Goal: Task Accomplishment & Management: Manage account settings

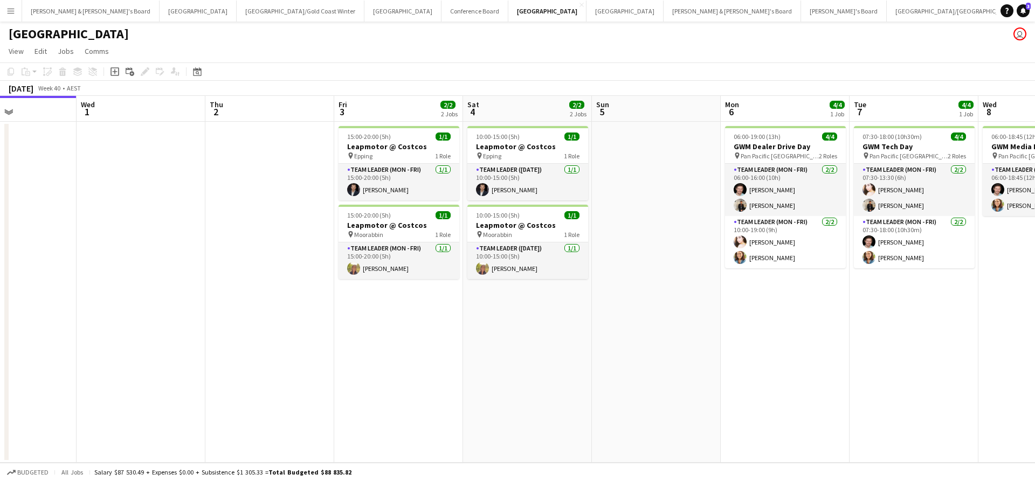
scroll to position [0, 319]
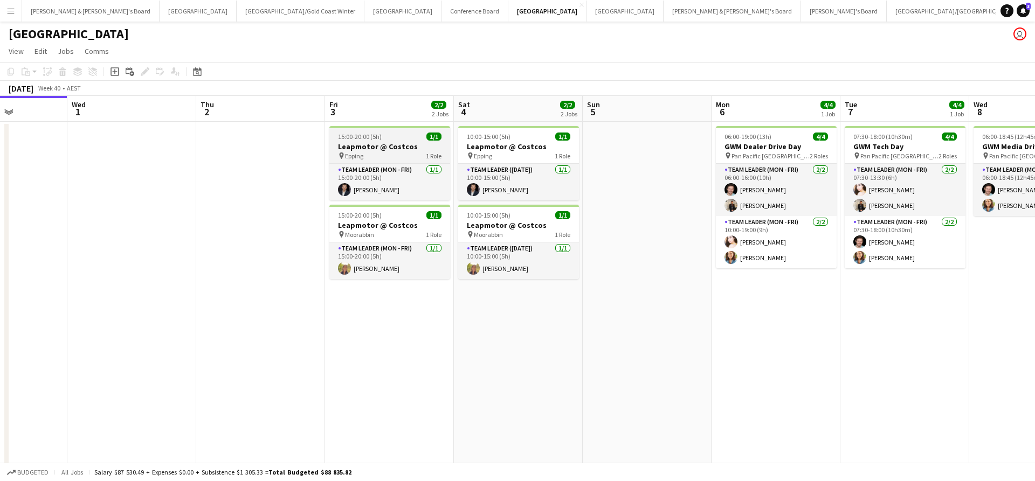
click at [400, 150] on h3 "Leapmotor @ Costcos" at bounding box center [389, 147] width 121 height 10
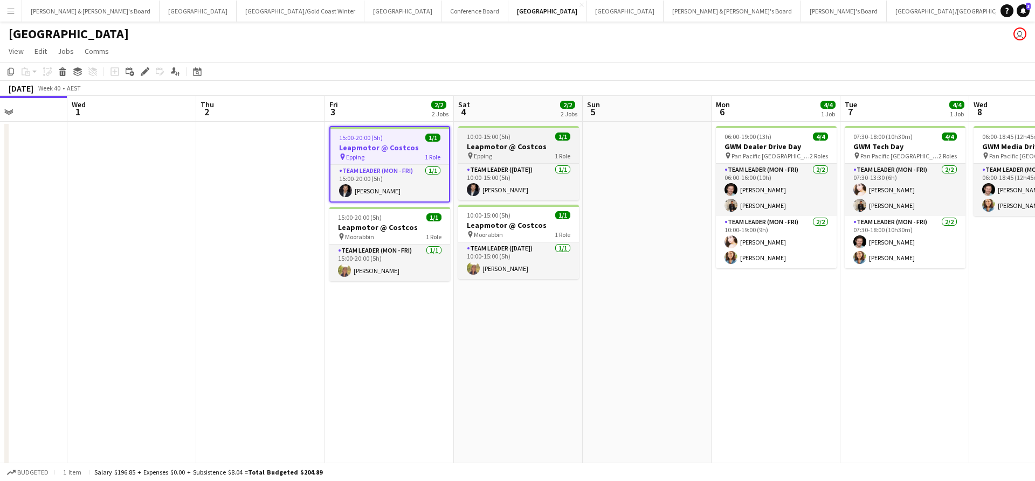
click at [499, 145] on h3 "Leapmotor @ Costcos" at bounding box center [518, 147] width 121 height 10
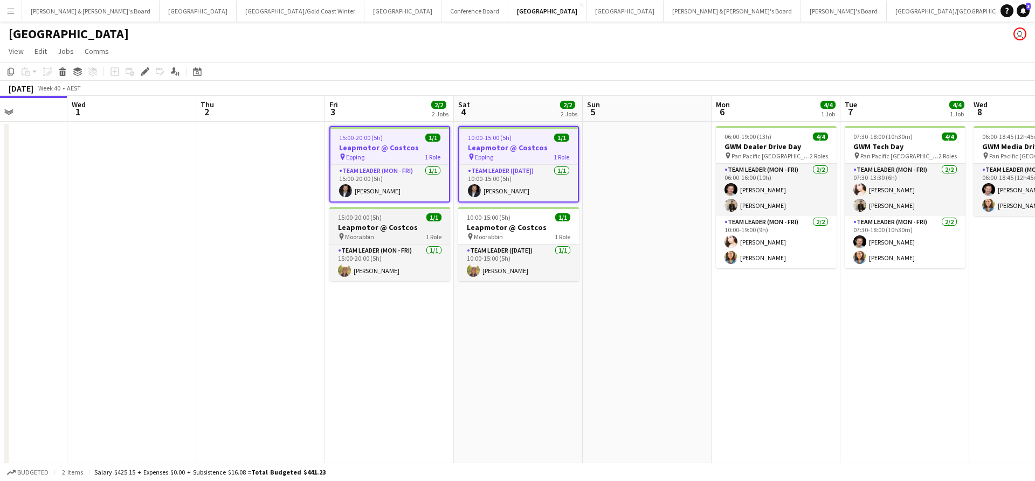
click at [395, 231] on h3 "Leapmotor @ Costcos" at bounding box center [389, 228] width 121 height 10
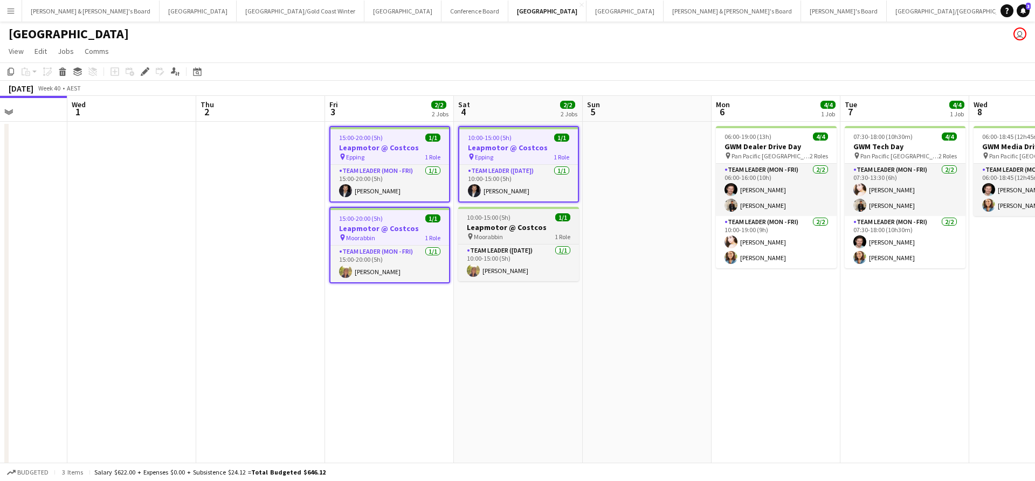
click at [485, 233] on span "Moorabbin" at bounding box center [488, 237] width 29 height 8
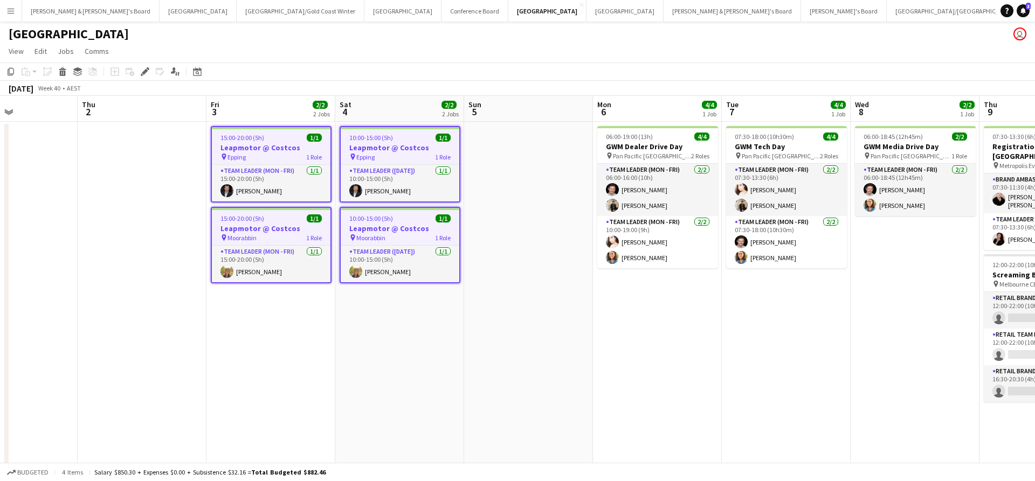
scroll to position [0, 438]
drag, startPoint x: 775, startPoint y: 375, endPoint x: 657, endPoint y: 381, distance: 117.7
click at [657, 381] on app-calendar-viewport "Sun 28 Mon 29 Tue 30 Wed 1 Thu 2 Fri 3 2/2 2 Jobs Sat 4 2/2 2 Jobs Sun 5 Mon 6 …" at bounding box center [517, 439] width 1035 height 687
click at [579, 382] on app-date-cell at bounding box center [528, 452] width 129 height 661
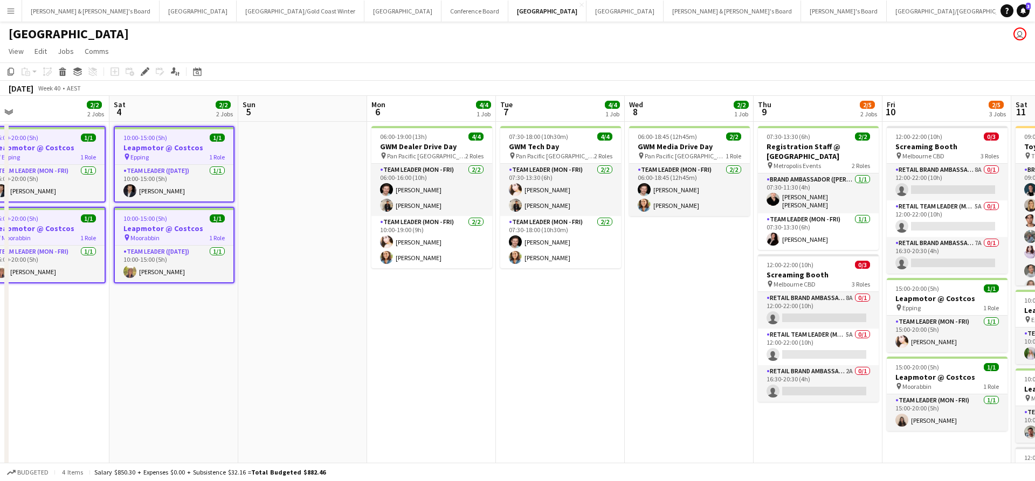
drag, startPoint x: 578, startPoint y: 373, endPoint x: 458, endPoint y: 373, distance: 120.2
click at [455, 373] on app-calendar-viewport "Tue 30 Wed 1 Thu 2 Fri 3 2/2 2 Jobs Sat 4 2/2 2 Jobs Sun 5 Mon 6 4/4 1 Job Tue …" at bounding box center [517, 439] width 1035 height 687
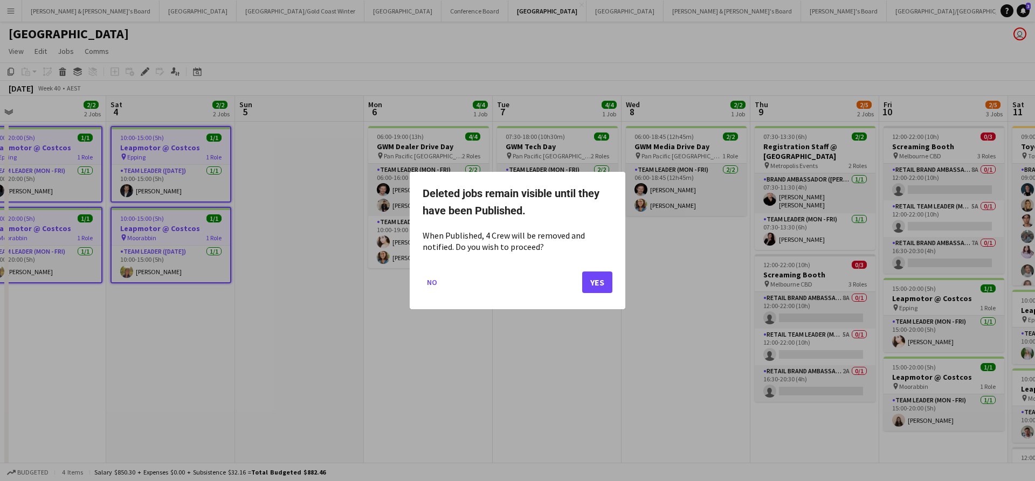
click at [590, 278] on button "Yes" at bounding box center [597, 283] width 30 height 22
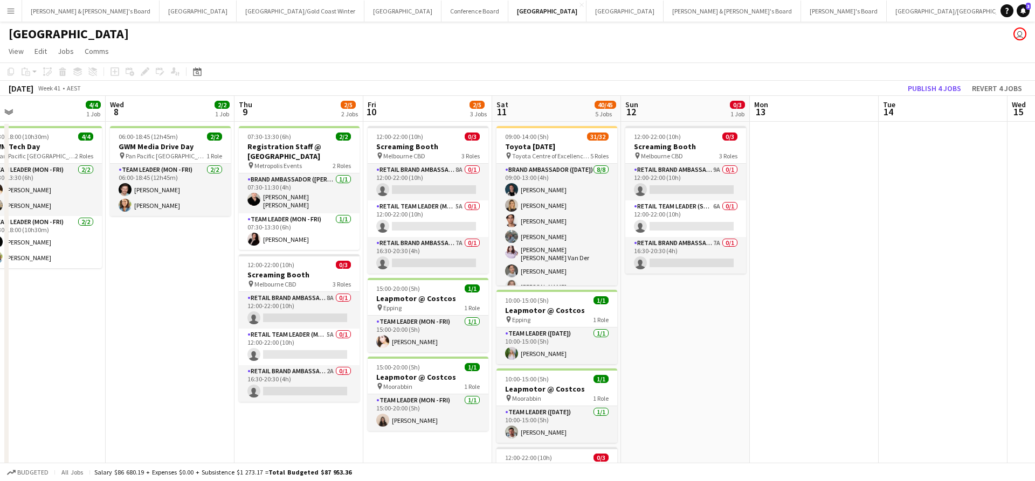
scroll to position [0, 484]
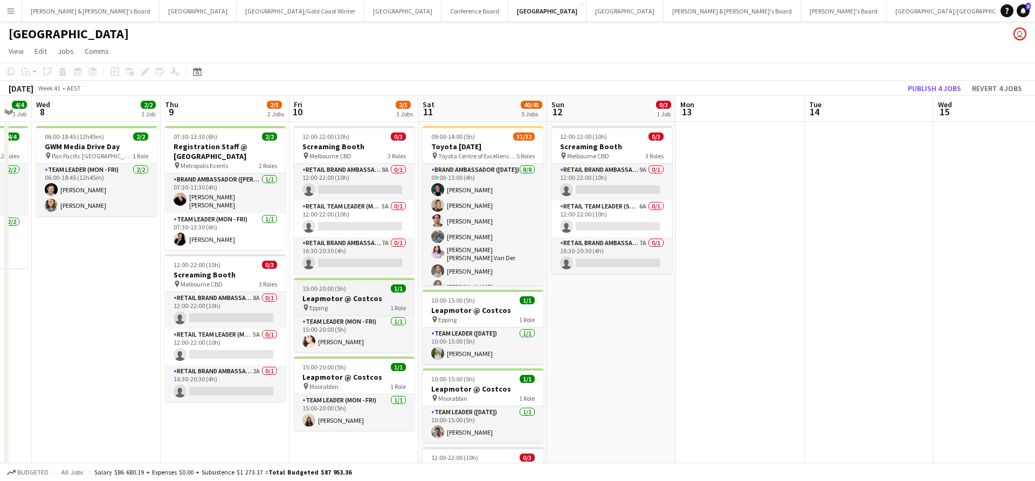
click at [365, 296] on h3 "Leapmotor @ Costcos" at bounding box center [354, 299] width 121 height 10
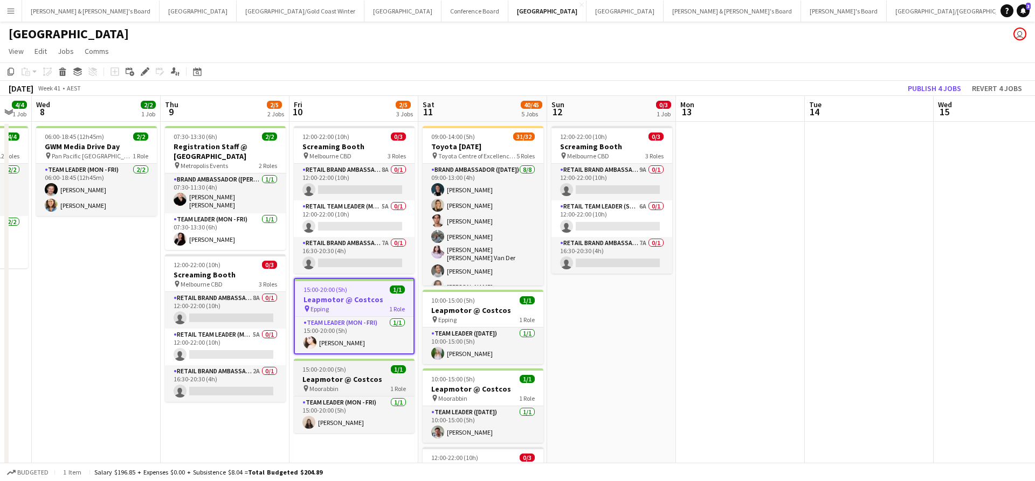
click at [378, 381] on h3 "Leapmotor @ Costcos" at bounding box center [354, 380] width 121 height 10
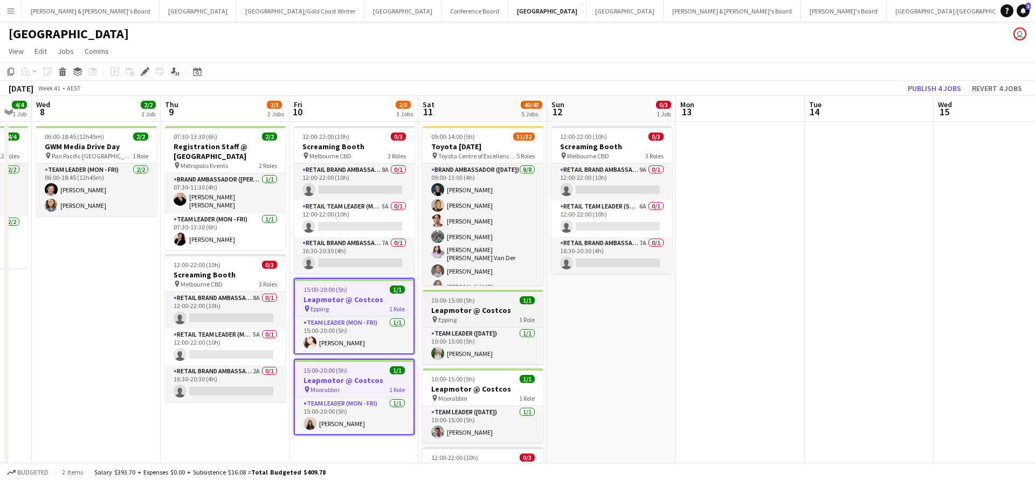
click at [474, 319] on div "pin Epping 1 Role" at bounding box center [483, 319] width 121 height 9
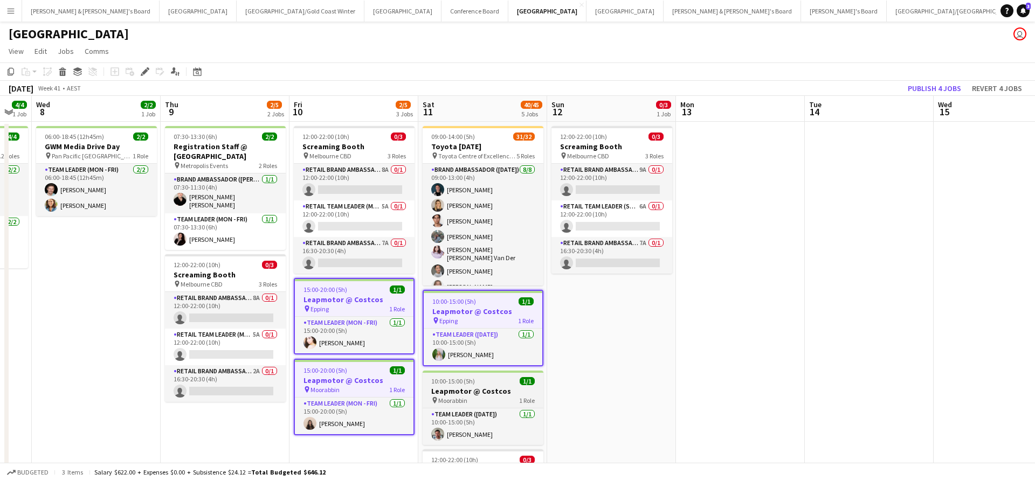
click at [493, 387] on h3 "Leapmotor @ Costcos" at bounding box center [483, 392] width 121 height 10
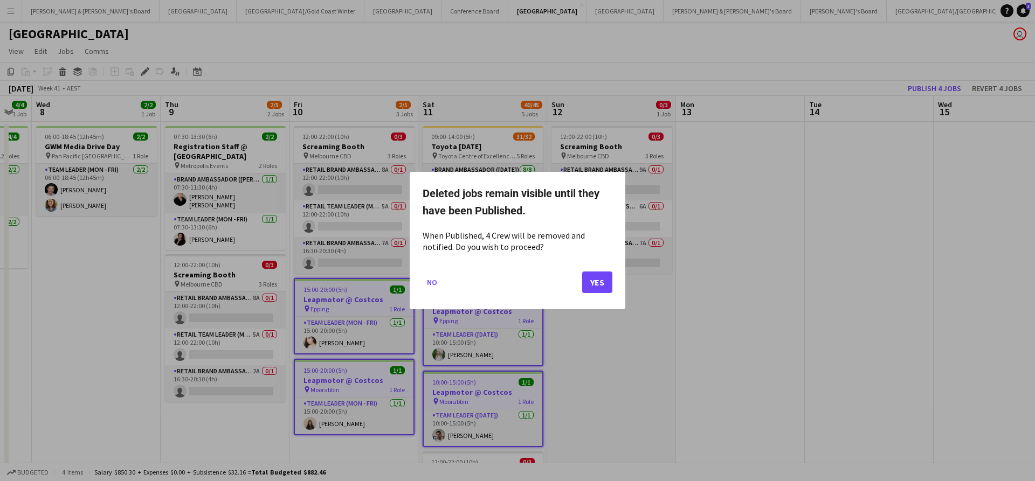
click at [597, 280] on button "Yes" at bounding box center [597, 283] width 30 height 22
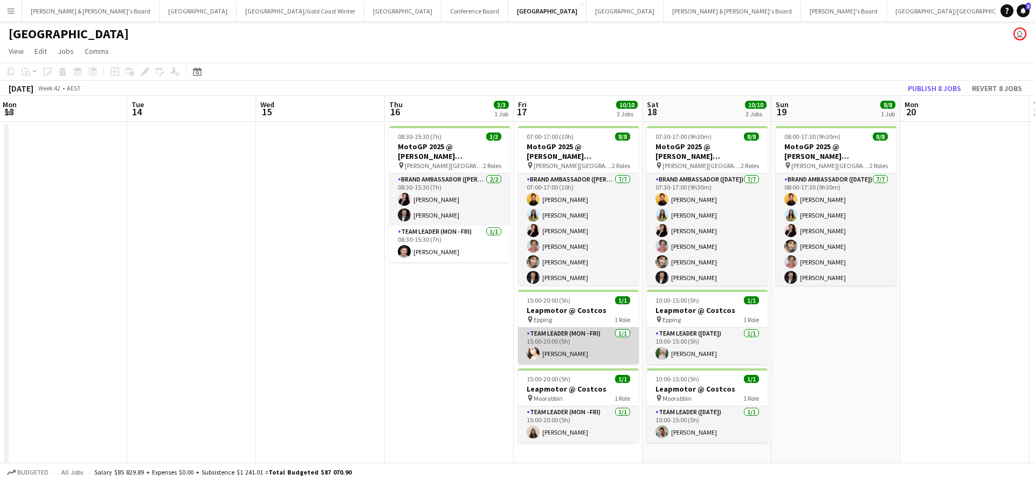
scroll to position [0, 389]
click at [576, 315] on h3 "Leapmotor @ Costcos" at bounding box center [578, 311] width 121 height 10
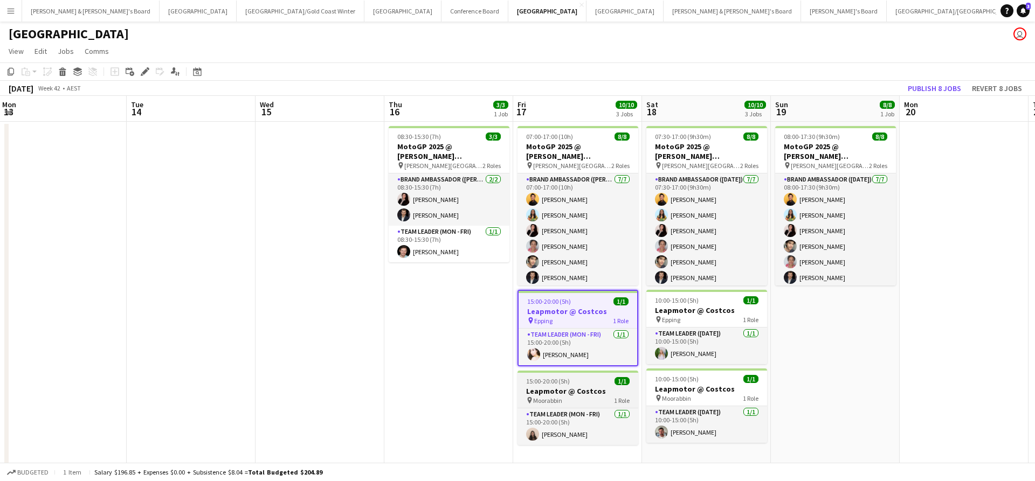
click at [579, 392] on h3 "Leapmotor @ Costcos" at bounding box center [578, 392] width 121 height 10
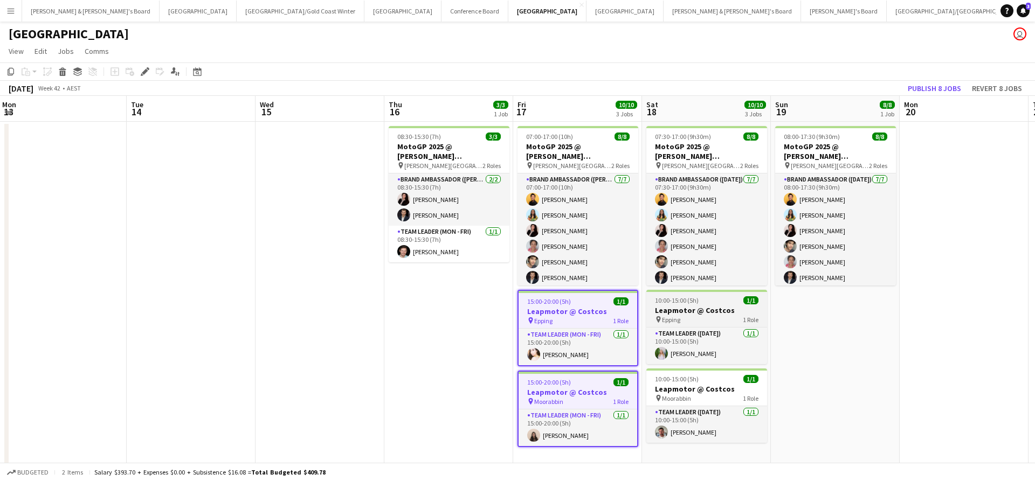
click at [682, 316] on div "pin Epping 1 Role" at bounding box center [706, 319] width 121 height 9
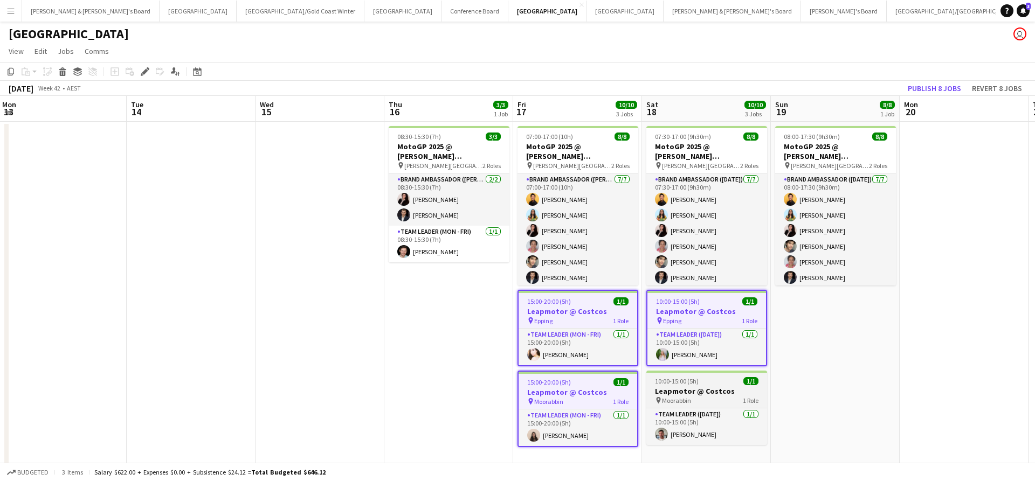
click at [690, 392] on h3 "Leapmotor @ Costcos" at bounding box center [706, 392] width 121 height 10
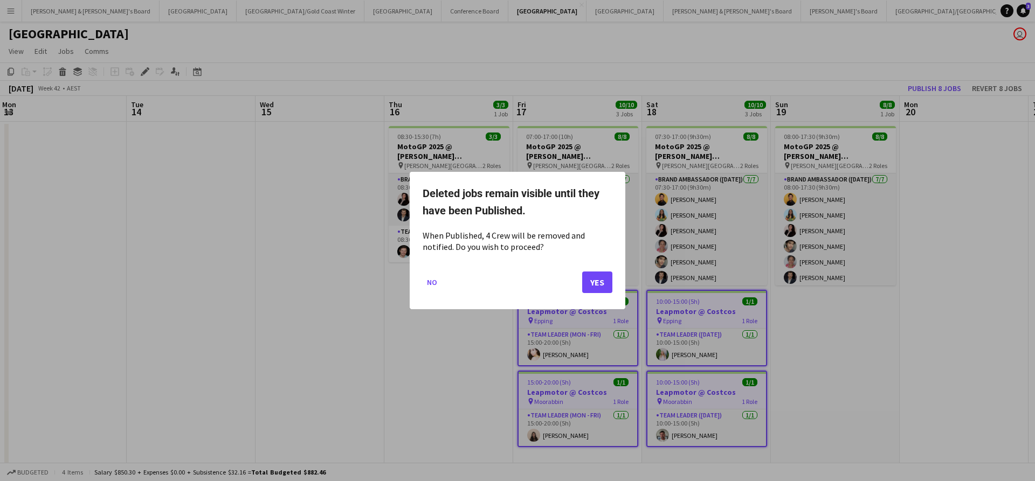
click at [592, 281] on button "Yes" at bounding box center [597, 283] width 30 height 22
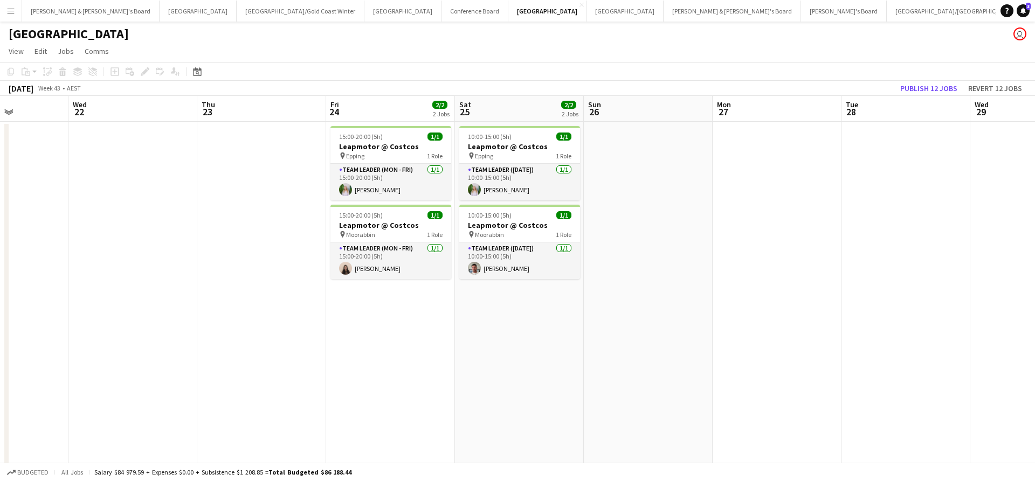
scroll to position [0, 457]
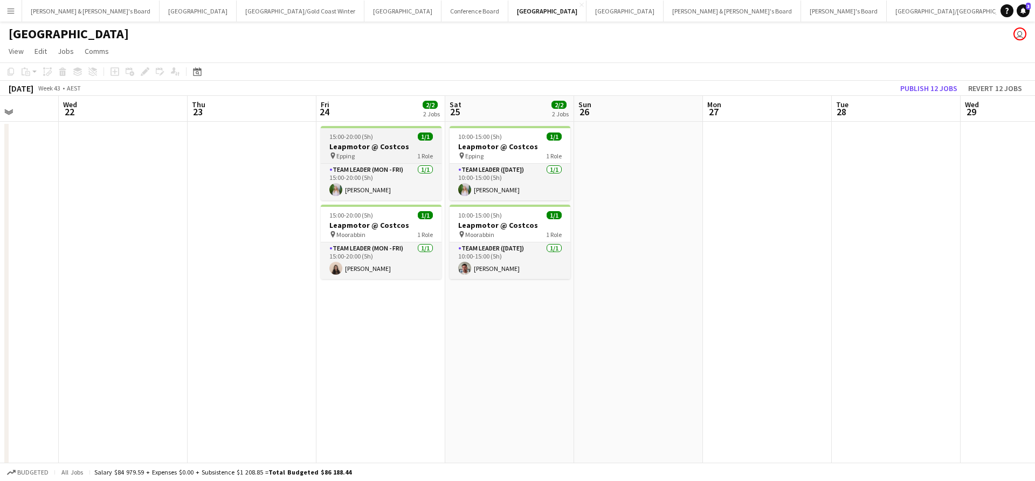
click at [403, 150] on h3 "Leapmotor @ Costcos" at bounding box center [381, 147] width 121 height 10
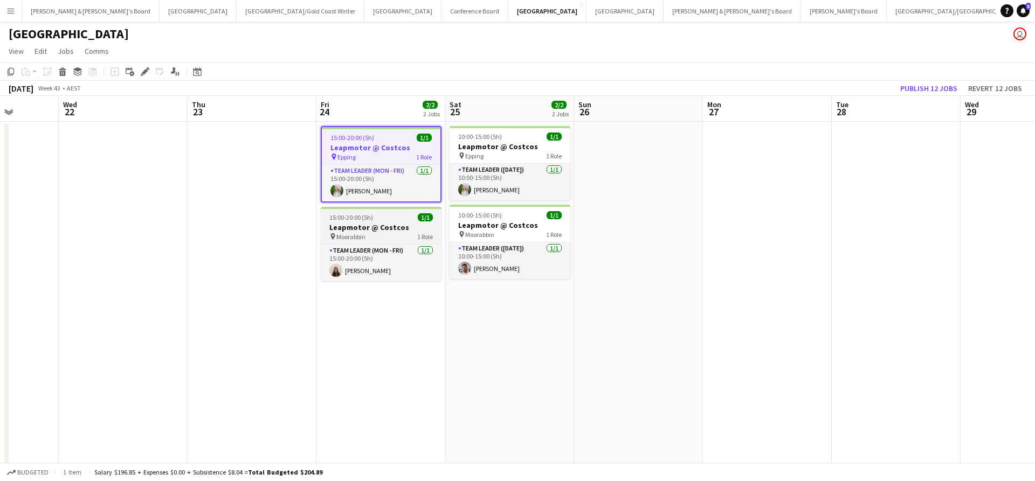
click at [390, 232] on div "pin Moorabbin 1 Role" at bounding box center [381, 236] width 121 height 9
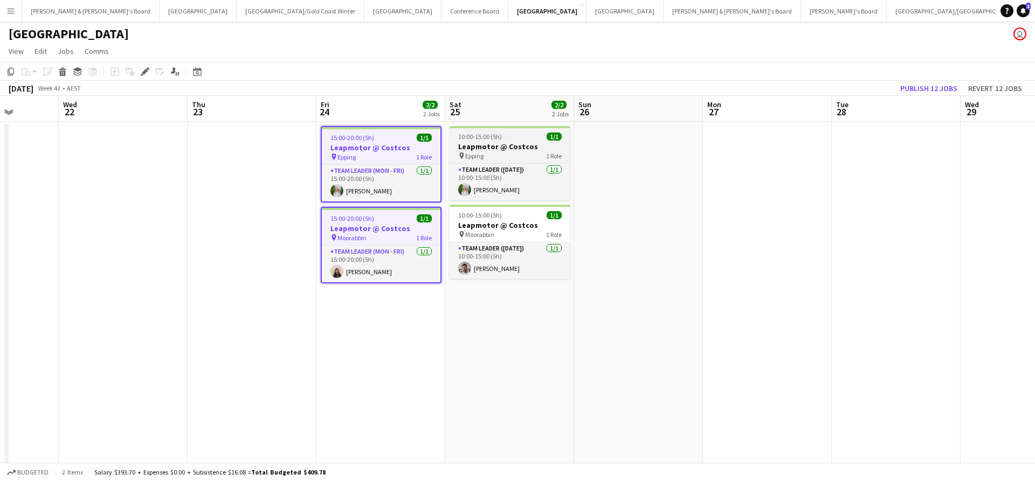
click at [481, 160] on span "Epping" at bounding box center [474, 156] width 18 height 8
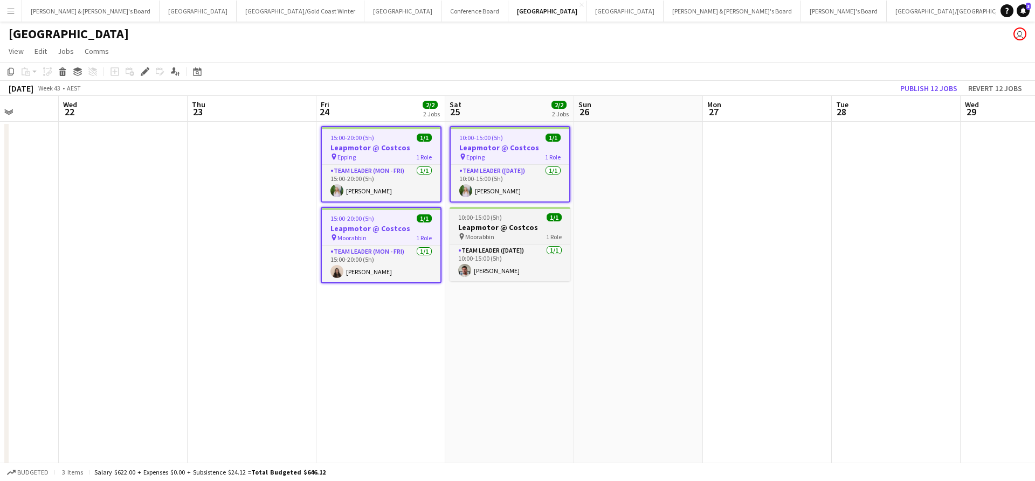
click at [492, 229] on h3 "Leapmotor @ Costcos" at bounding box center [510, 228] width 121 height 10
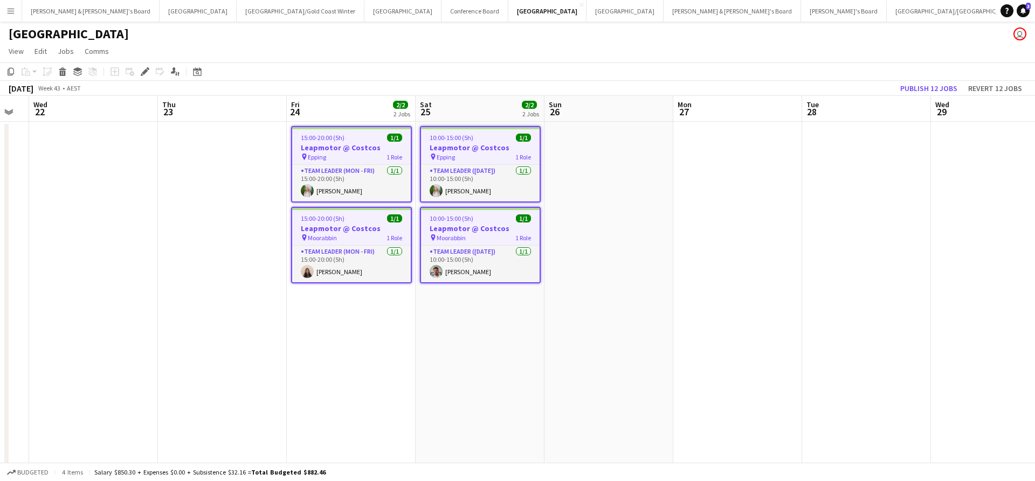
scroll to position [0, 484]
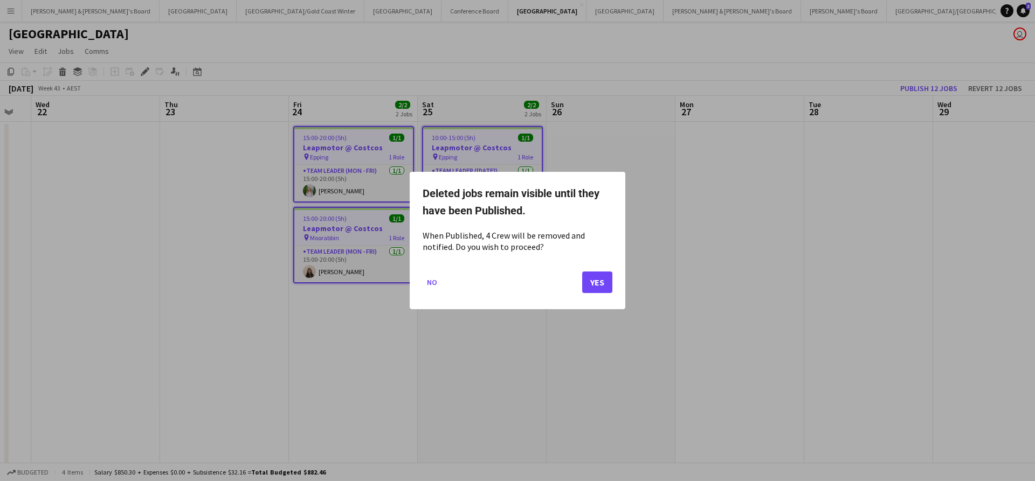
click at [597, 285] on button "Yes" at bounding box center [597, 283] width 30 height 22
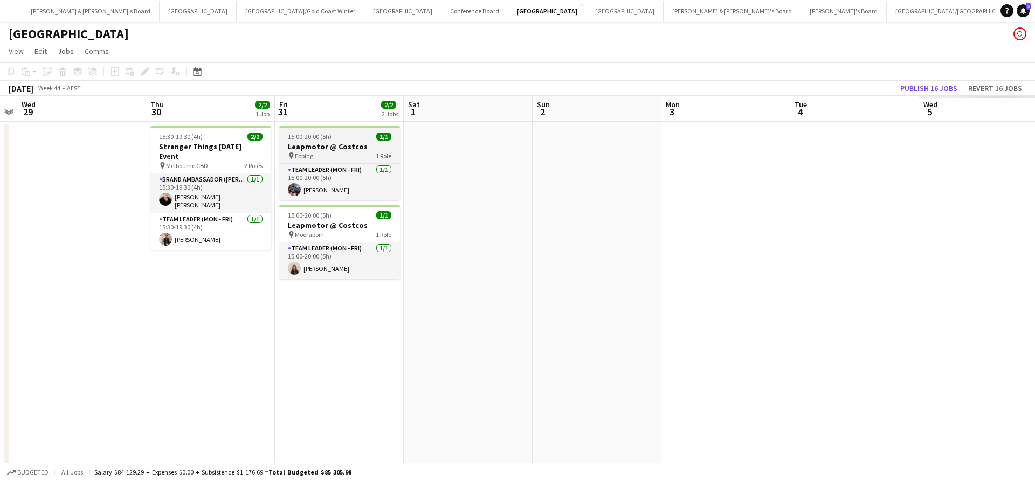
scroll to position [0, 369]
click at [339, 142] on h3 "Leapmotor @ Costcos" at bounding box center [340, 147] width 121 height 10
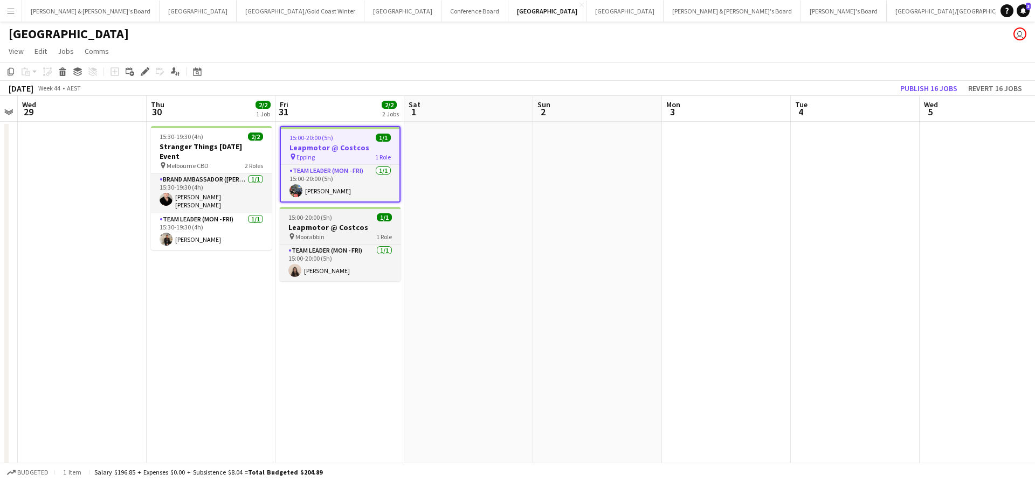
click at [342, 232] on div "pin Moorabbin 1 Role" at bounding box center [340, 236] width 121 height 9
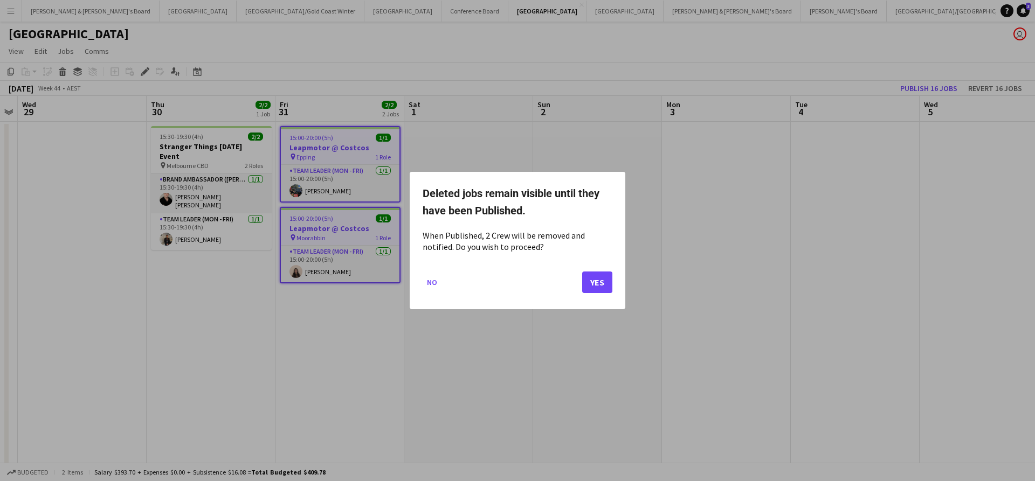
click at [597, 277] on button "Yes" at bounding box center [597, 283] width 30 height 22
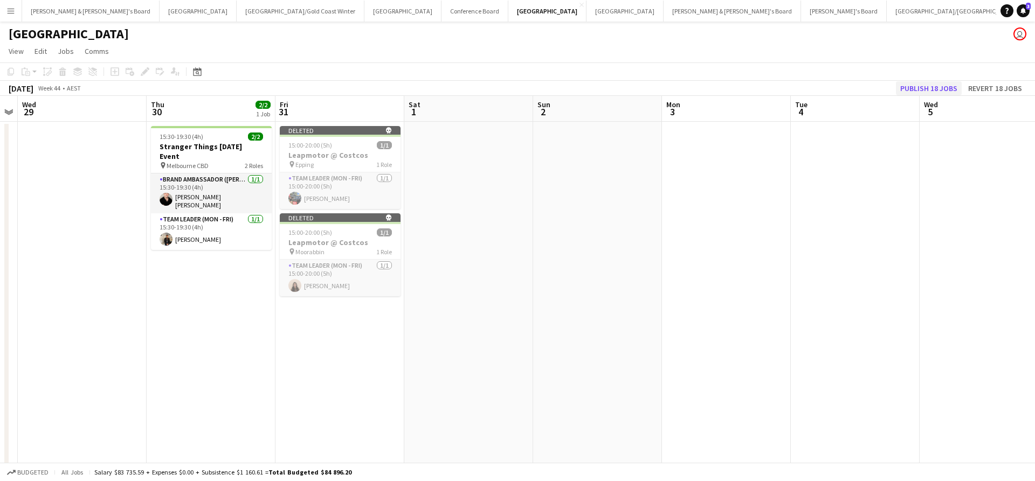
click at [908, 89] on button "Publish 18 jobs" at bounding box center [929, 88] width 66 height 14
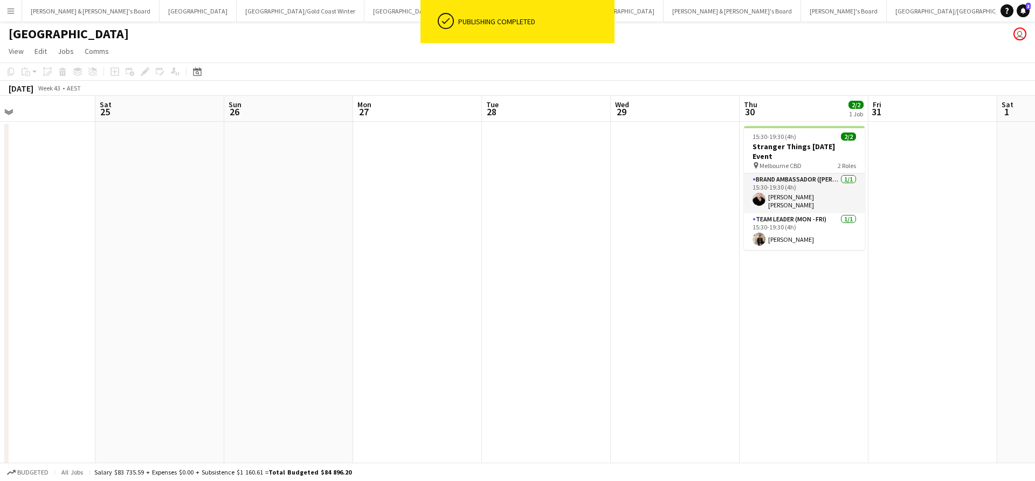
scroll to position [0, 292]
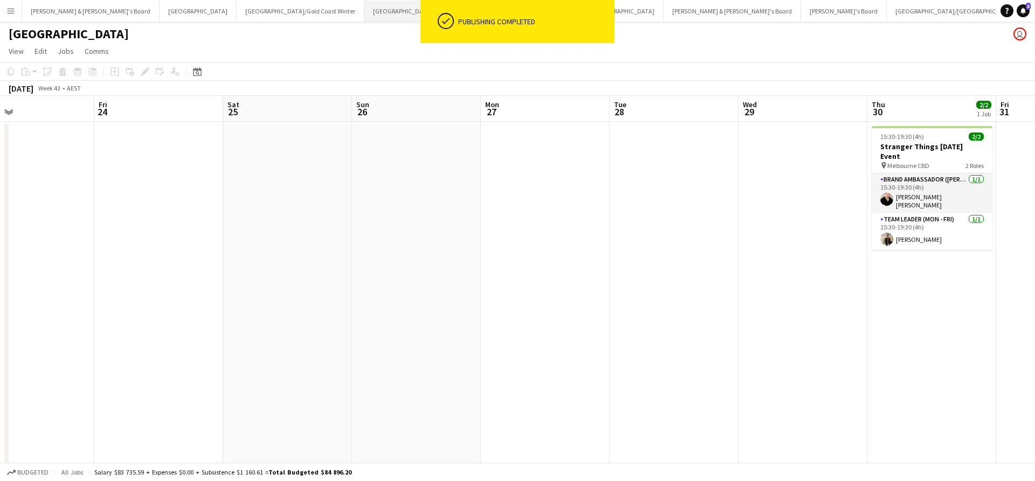
click at [364, 16] on button "Sydney Close" at bounding box center [402, 11] width 77 height 21
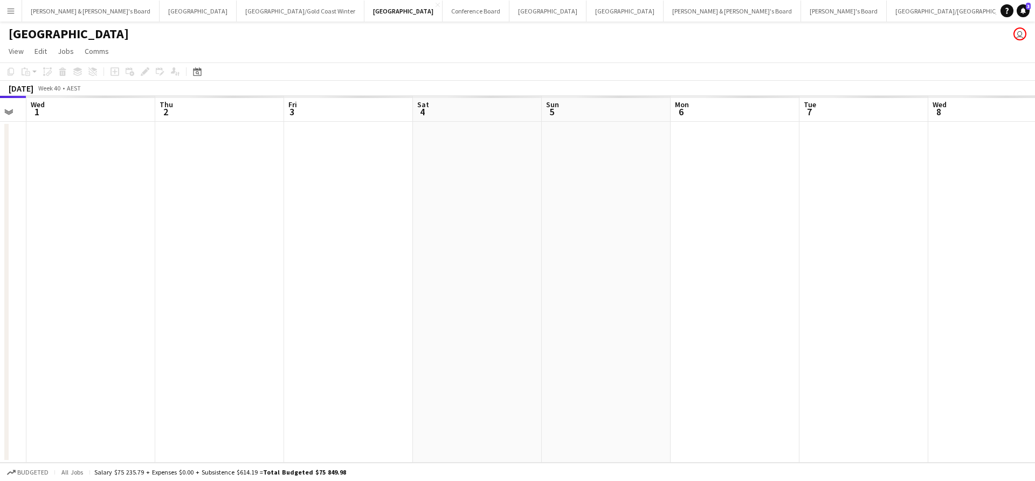
scroll to position [0, 528]
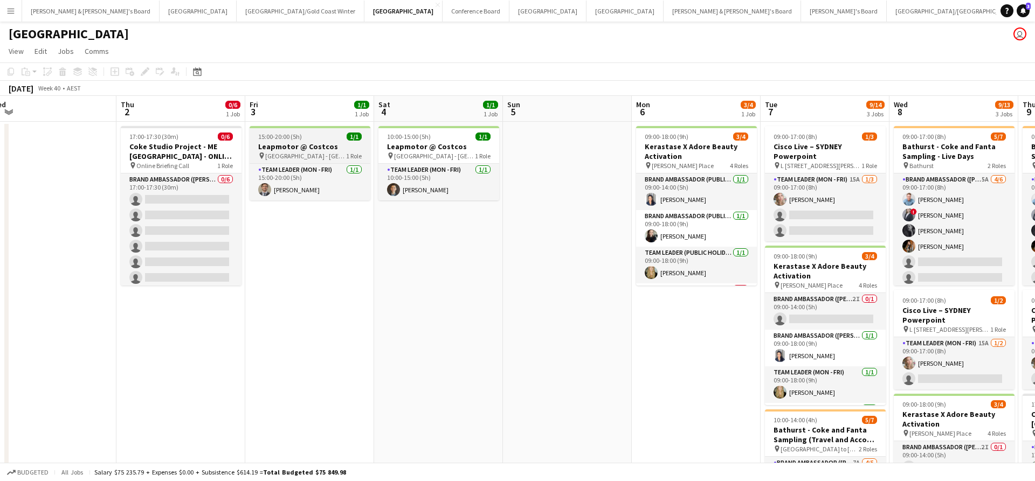
click at [313, 152] on span "[GEOGRAPHIC_DATA] - [GEOGRAPHIC_DATA]" at bounding box center [305, 156] width 81 height 8
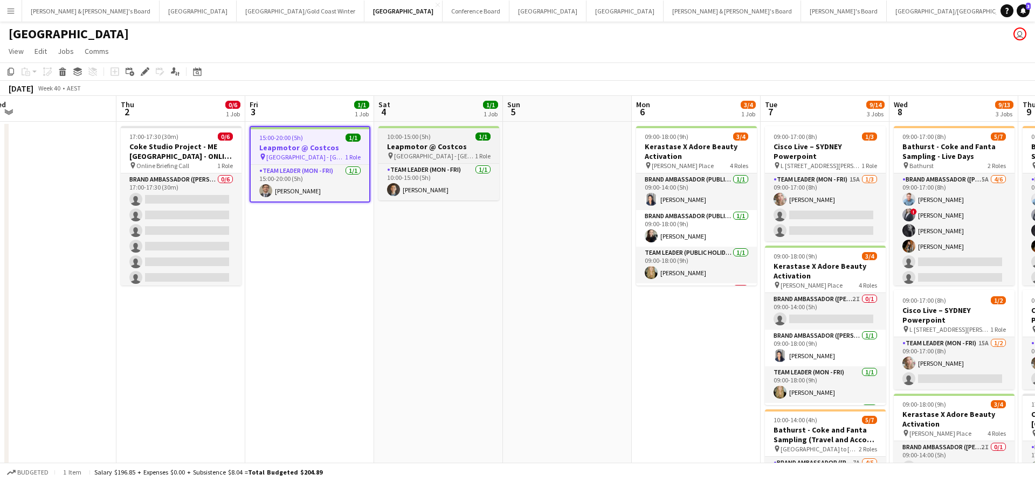
click at [431, 139] on div "10:00-15:00 (5h) 1/1" at bounding box center [438, 137] width 121 height 8
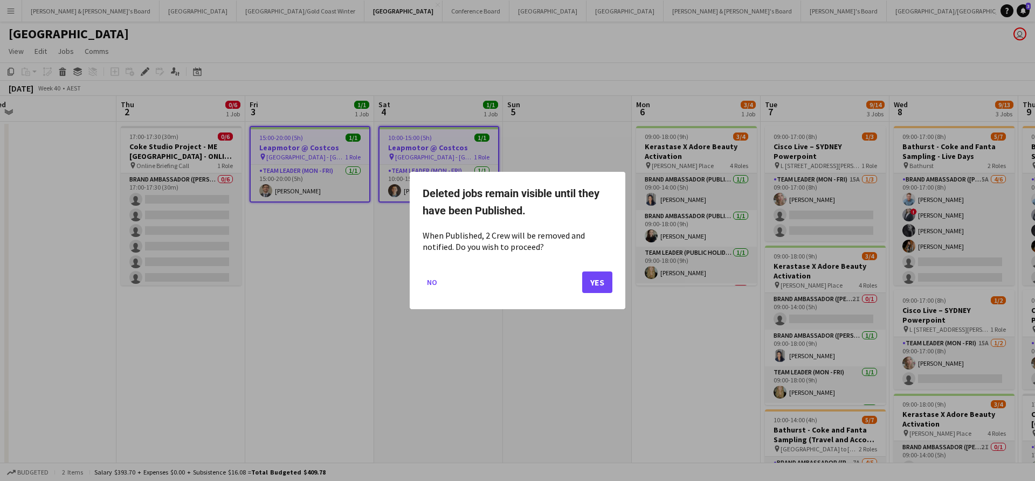
click at [599, 282] on button "Yes" at bounding box center [597, 283] width 30 height 22
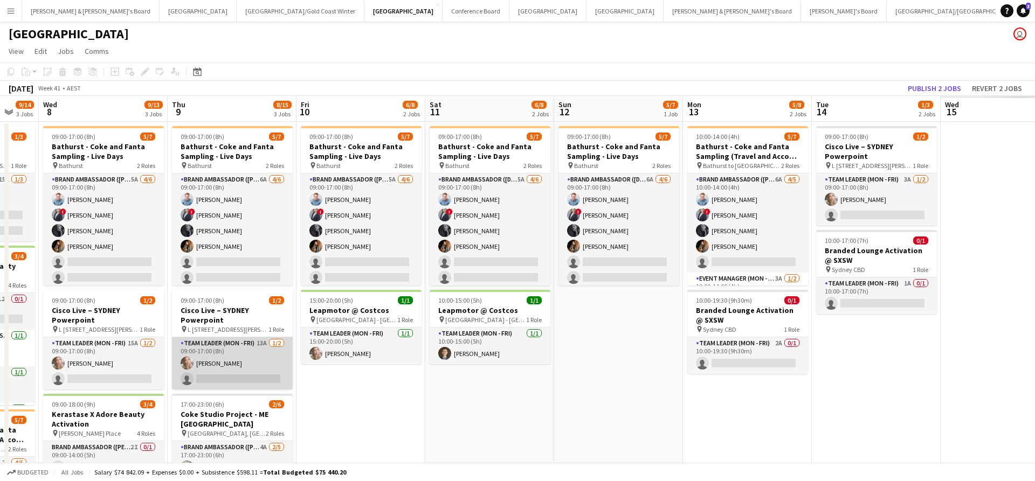
scroll to position [0, 355]
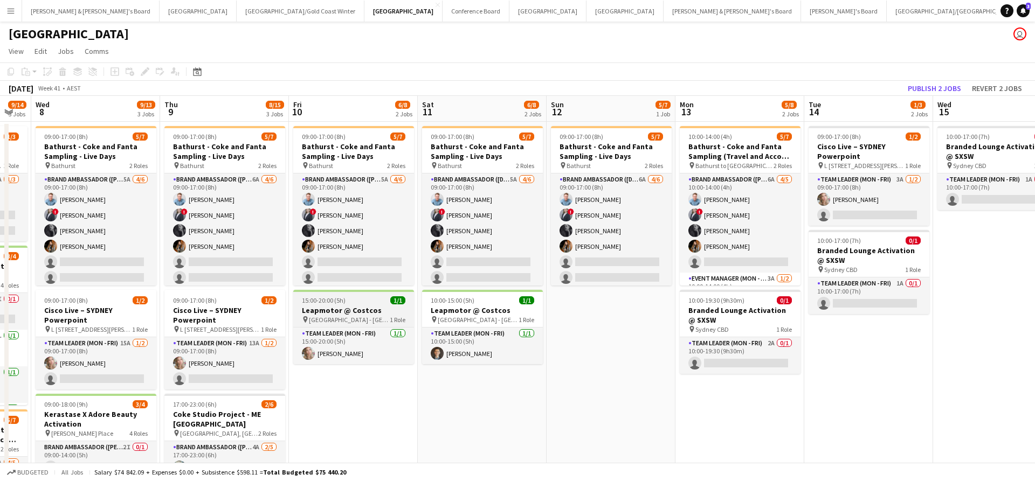
click at [380, 312] on h3 "Leapmotor @ Costcos" at bounding box center [353, 311] width 121 height 10
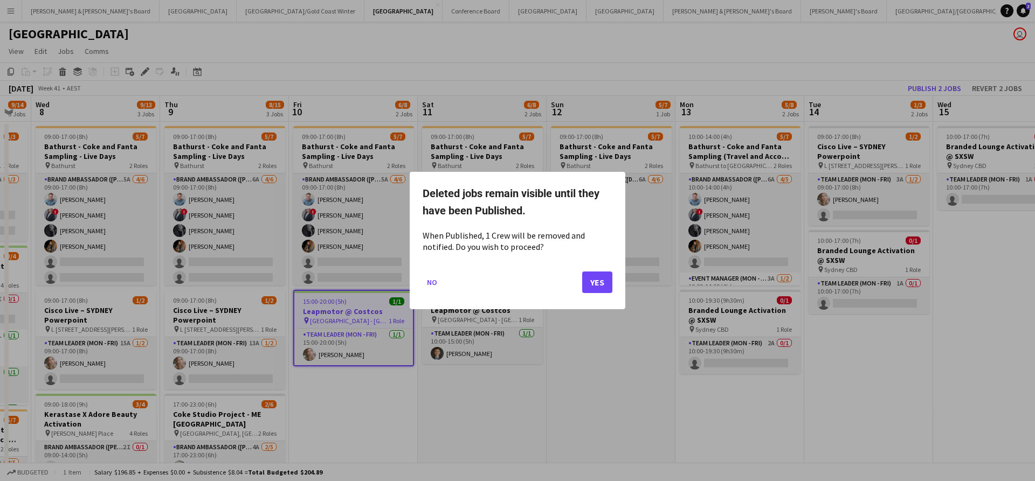
click at [603, 278] on button "Yes" at bounding box center [597, 283] width 30 height 22
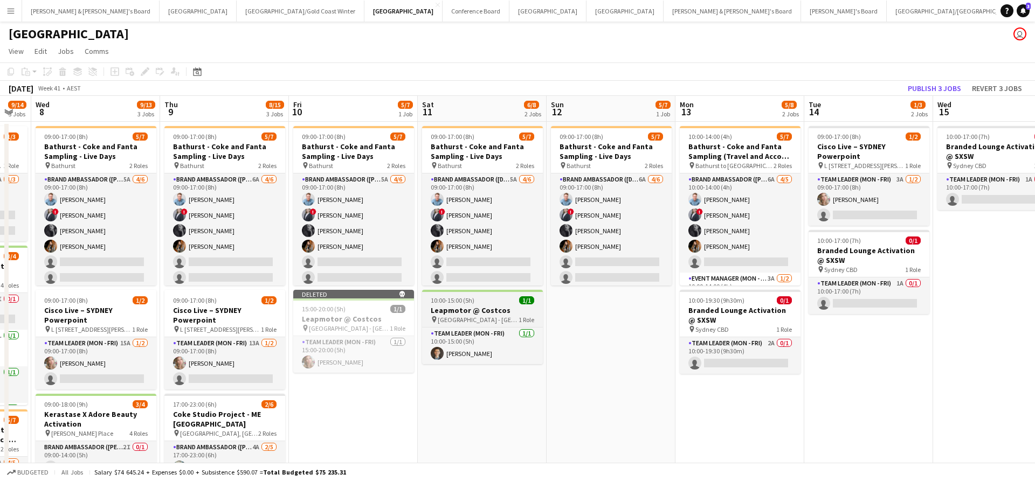
click at [495, 313] on h3 "Leapmotor @ Costcos" at bounding box center [482, 311] width 121 height 10
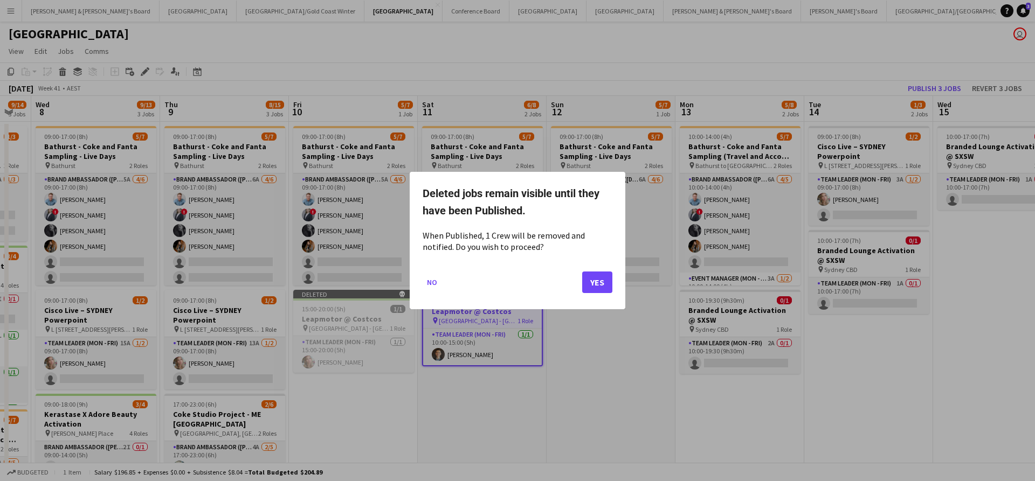
click at [598, 287] on button "Yes" at bounding box center [597, 283] width 30 height 22
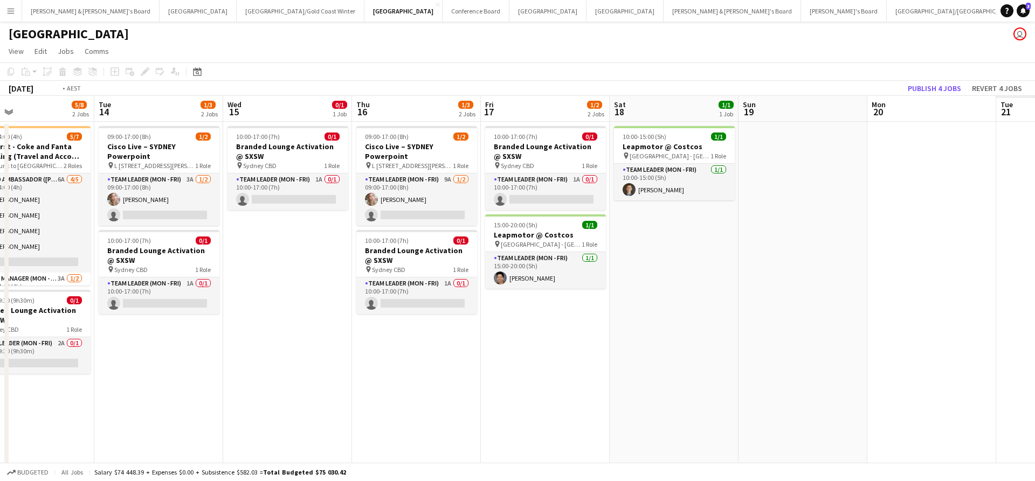
scroll to position [0, 298]
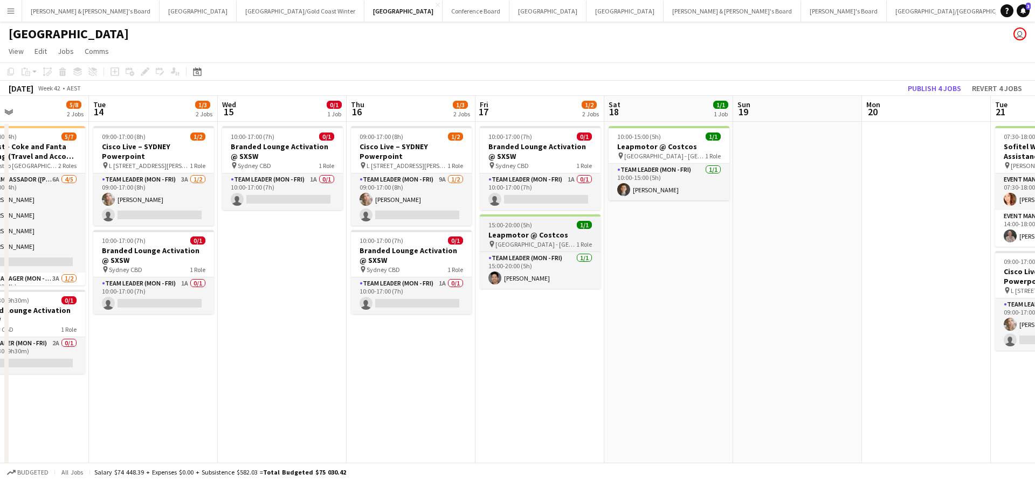
click at [544, 232] on h3 "Leapmotor @ Costcos" at bounding box center [540, 235] width 121 height 10
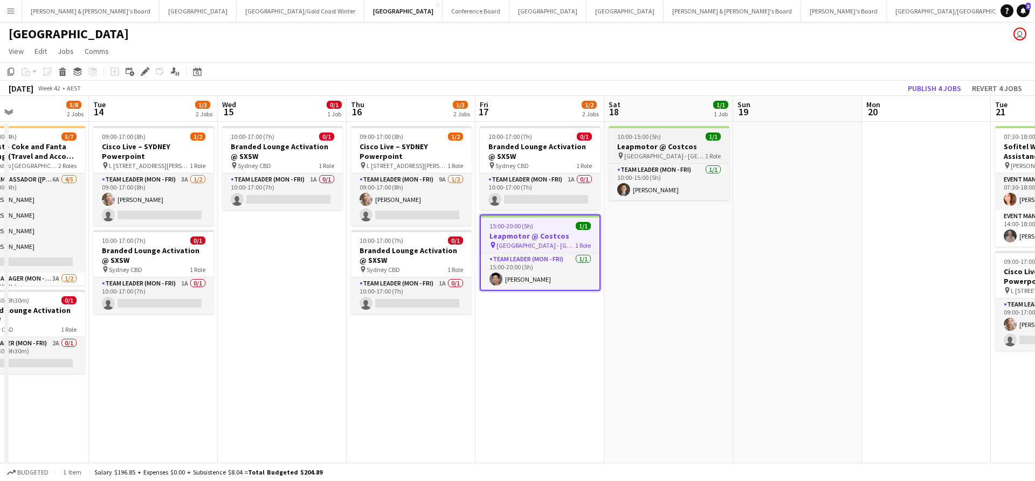
click at [674, 144] on h3 "Leapmotor @ Costcos" at bounding box center [669, 147] width 121 height 10
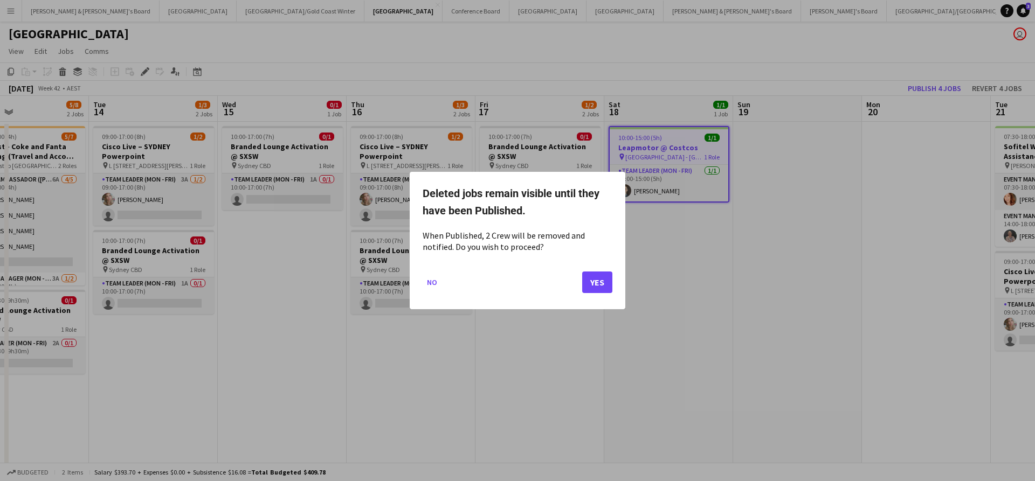
click at [586, 288] on button "Yes" at bounding box center [597, 283] width 30 height 22
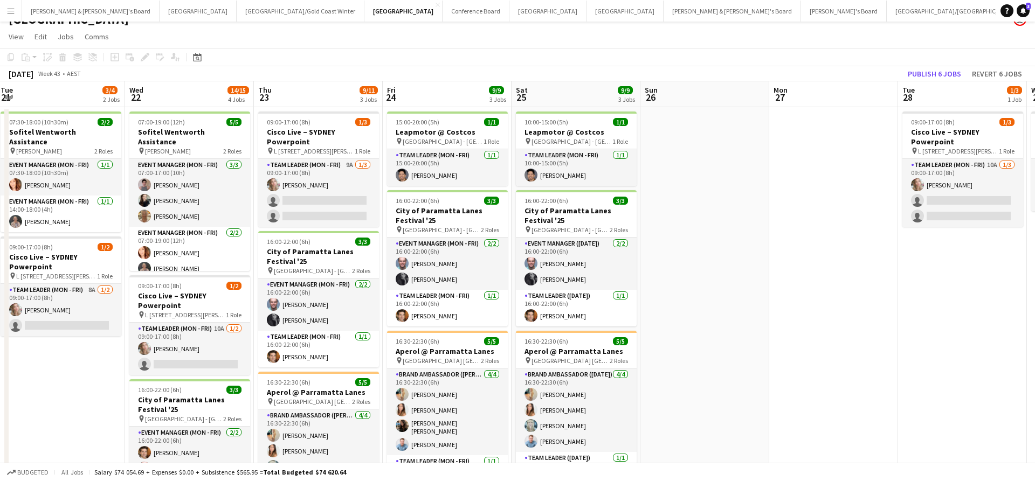
scroll to position [0, 0]
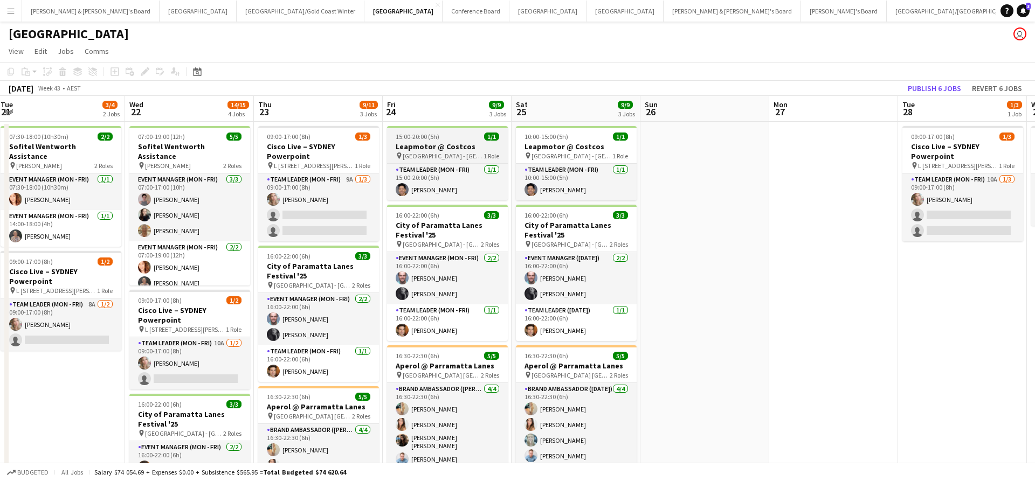
click at [477, 147] on h3 "Leapmotor @ Costcos" at bounding box center [447, 147] width 121 height 10
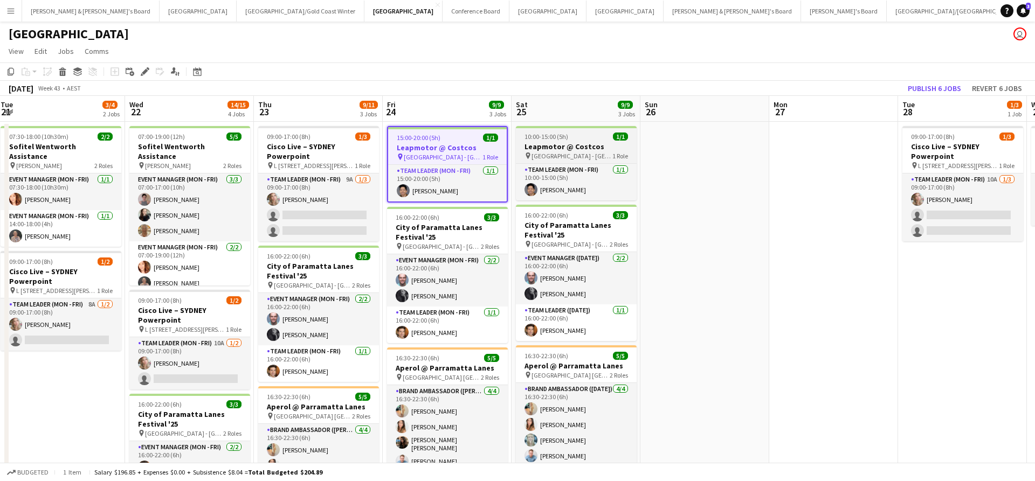
click at [568, 141] on app-job-card "10:00-15:00 (5h) 1/1 Leapmotor @ Costcos pin [GEOGRAPHIC_DATA] - NSW 1 Role Tea…" at bounding box center [576, 163] width 121 height 74
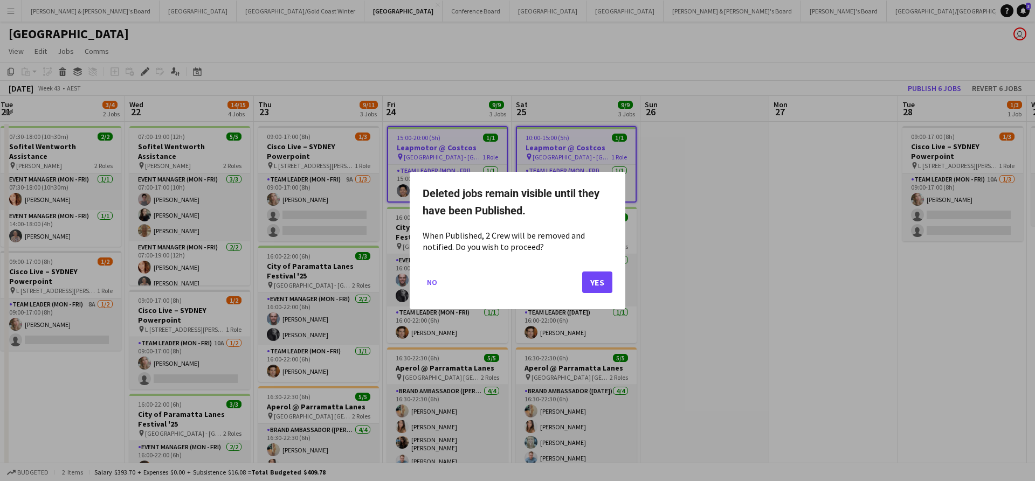
click at [602, 279] on button "Yes" at bounding box center [597, 283] width 30 height 22
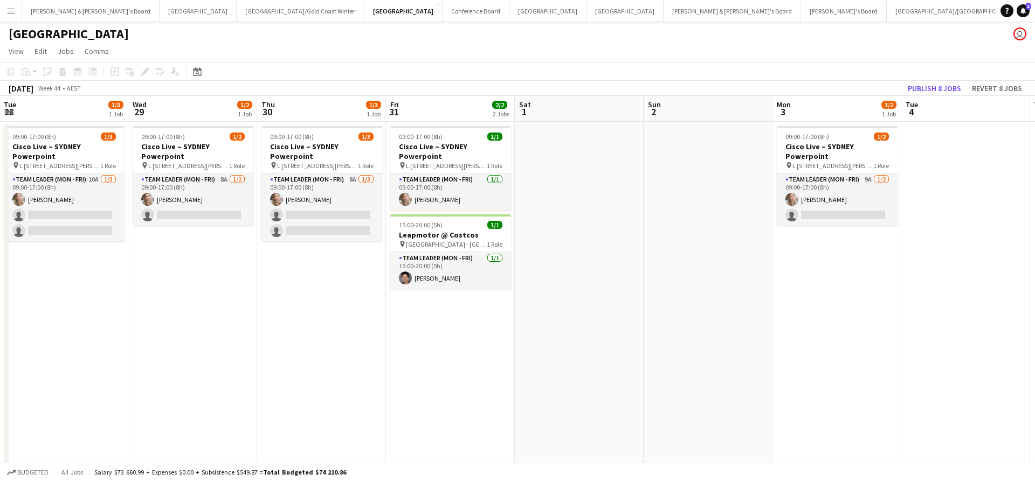
scroll to position [0, 391]
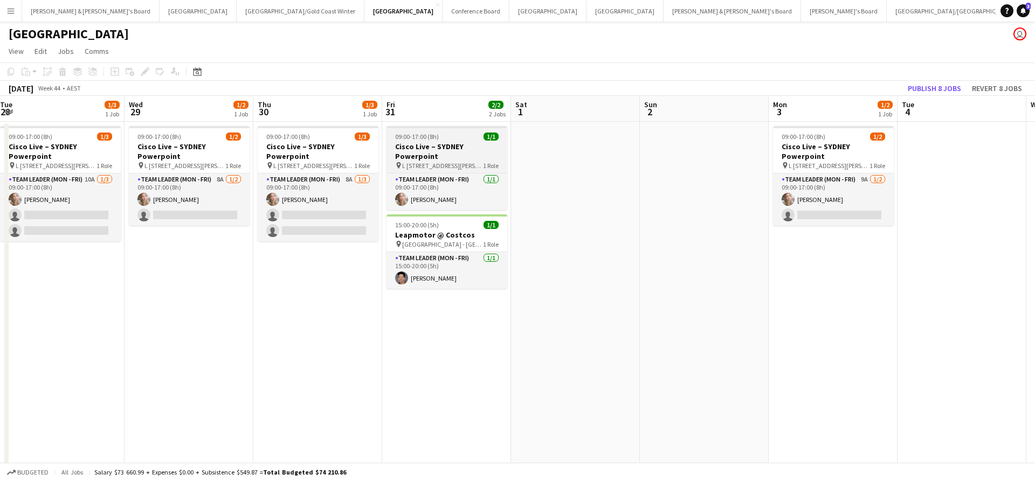
click at [452, 154] on h3 "Cisco Live – SYDNEY Powerpoint" at bounding box center [447, 151] width 121 height 19
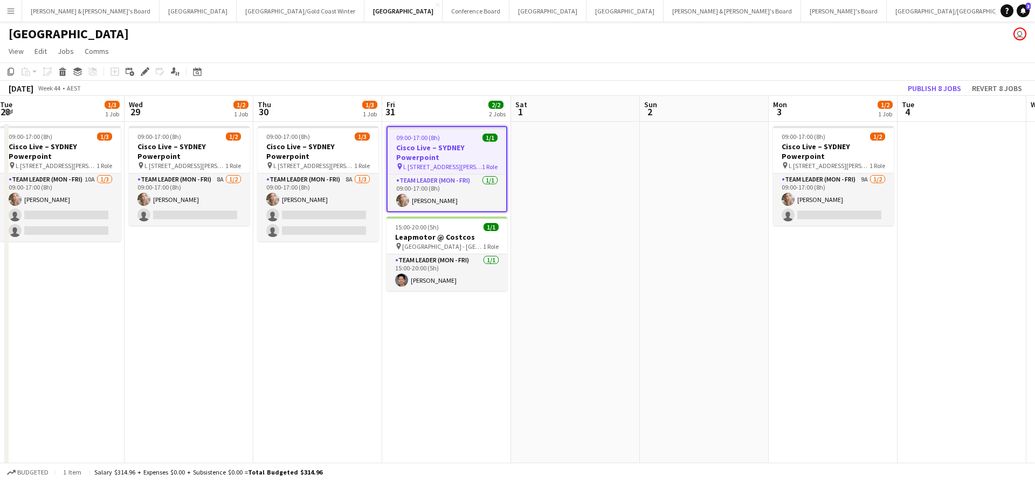
click at [614, 220] on app-date-cell at bounding box center [575, 420] width 129 height 596
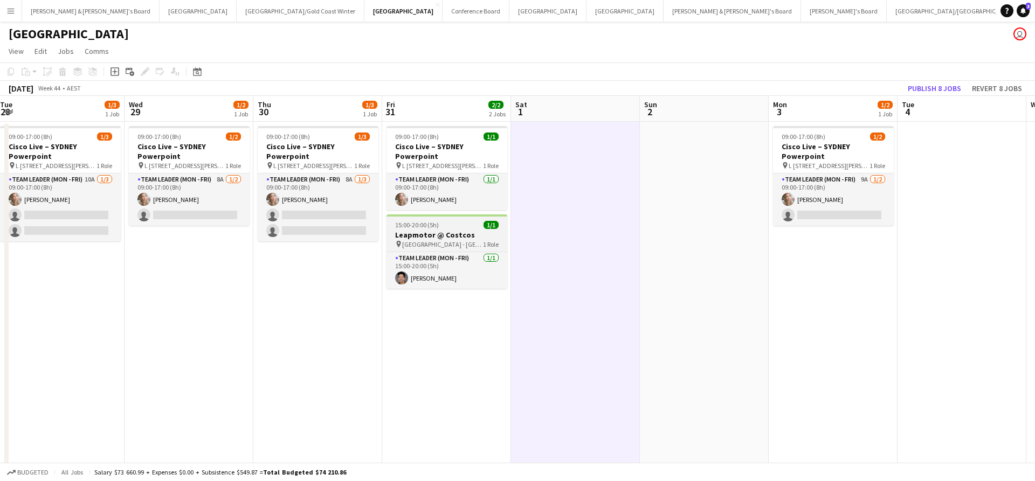
click at [467, 227] on div "15:00-20:00 (5h) 1/1" at bounding box center [447, 225] width 121 height 8
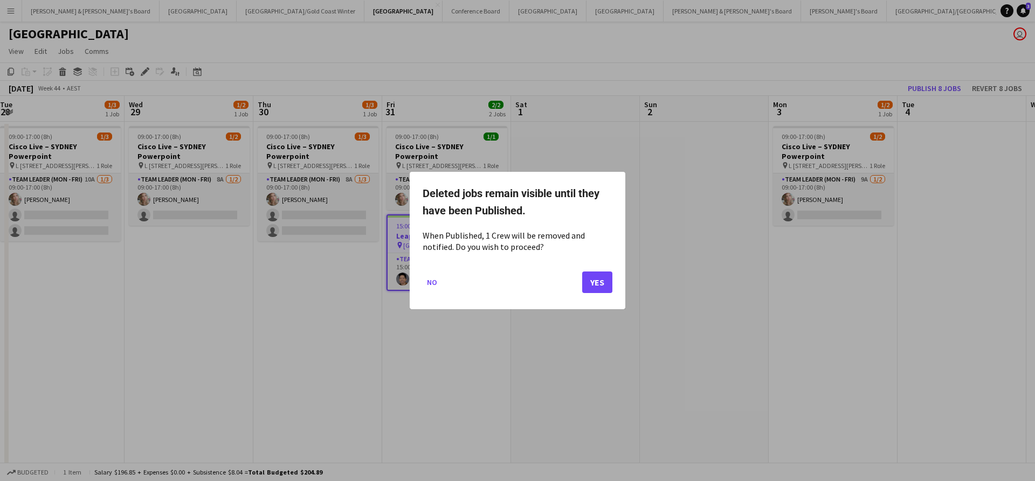
click at [590, 277] on button "Yes" at bounding box center [597, 283] width 30 height 22
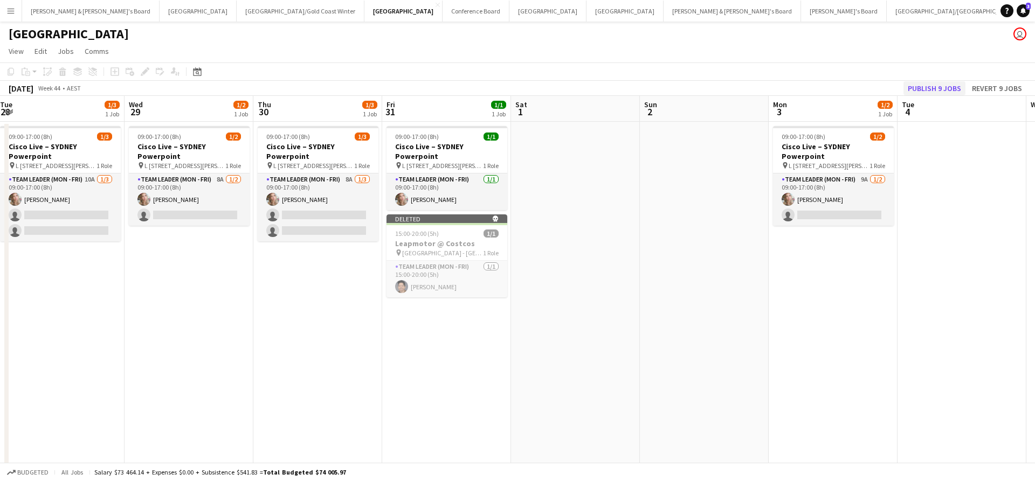
click at [940, 91] on button "Publish 9 jobs" at bounding box center [935, 88] width 62 height 14
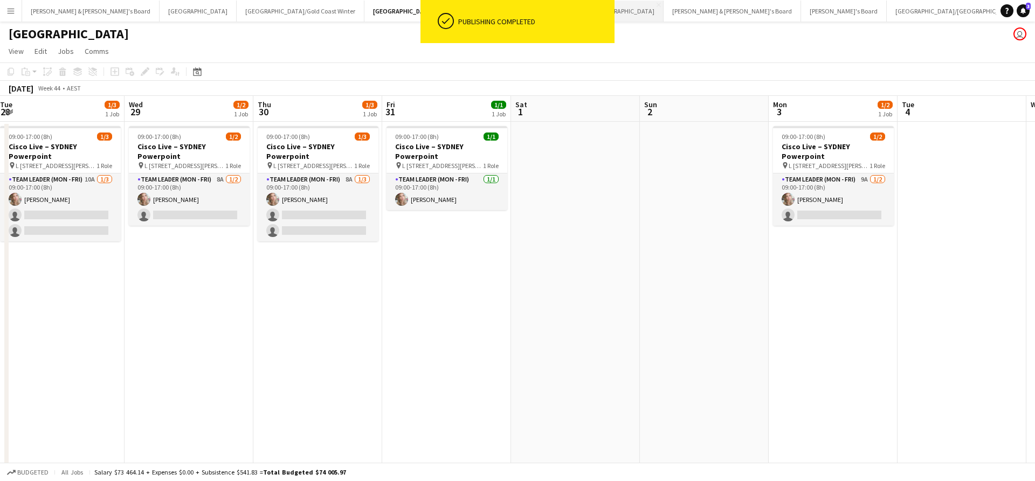
click at [587, 13] on button "Adelaide Close" at bounding box center [625, 11] width 77 height 21
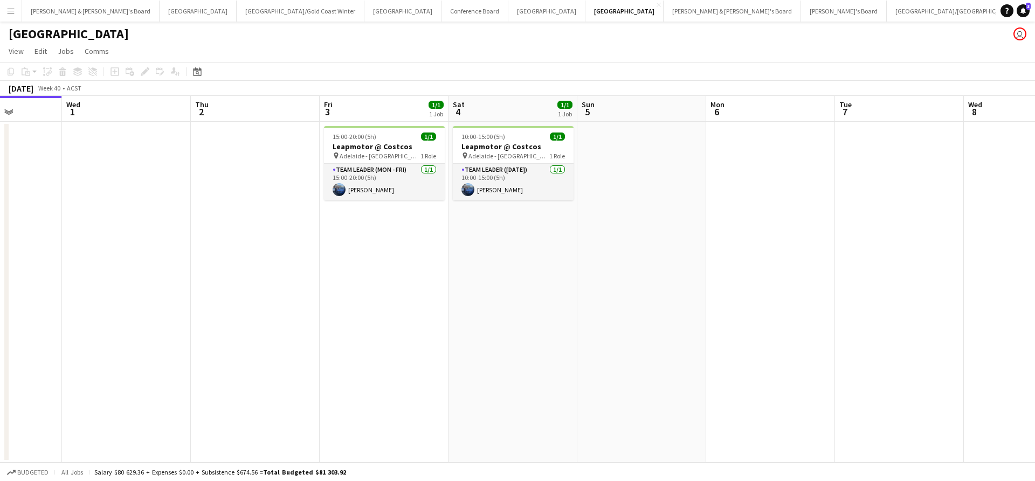
scroll to position [0, 460]
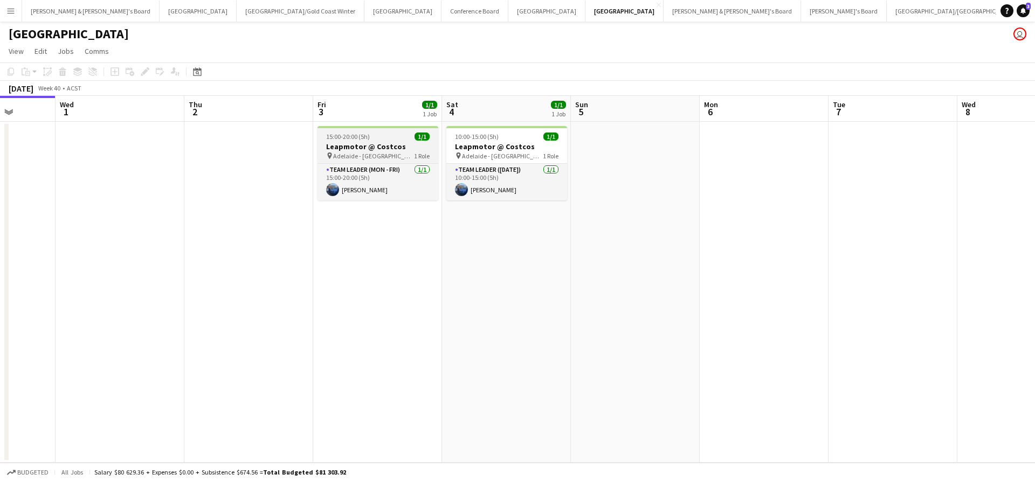
click at [393, 148] on h3 "Leapmotor @ Costcos" at bounding box center [378, 147] width 121 height 10
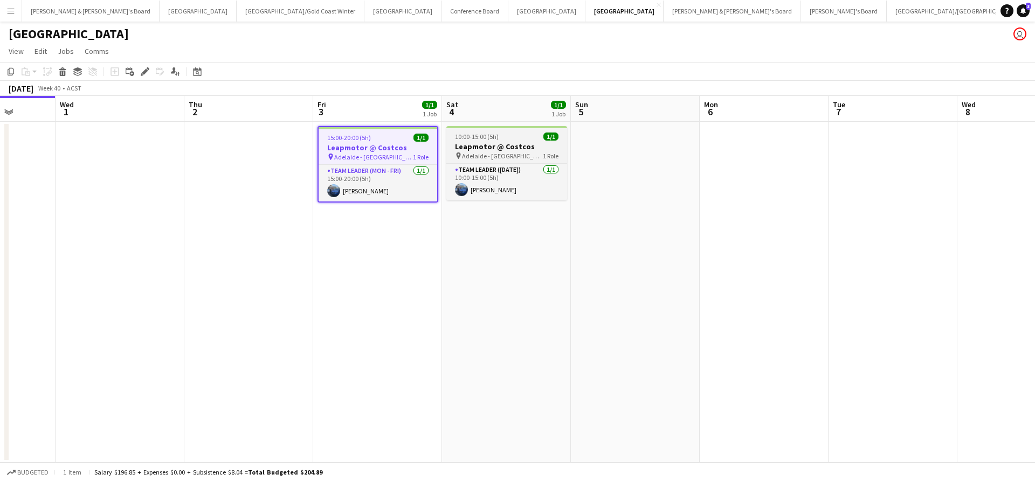
click at [521, 147] on h3 "Leapmotor @ Costcos" at bounding box center [506, 147] width 121 height 10
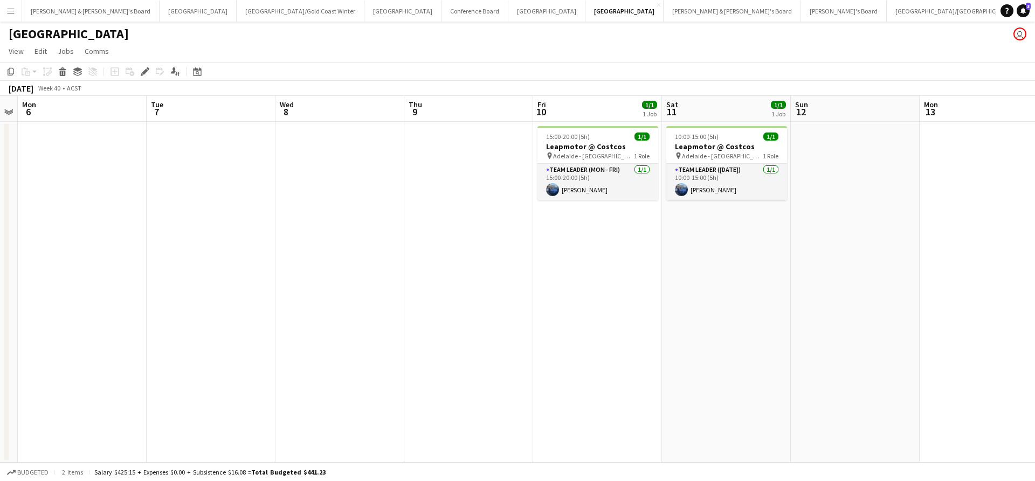
scroll to position [0, 384]
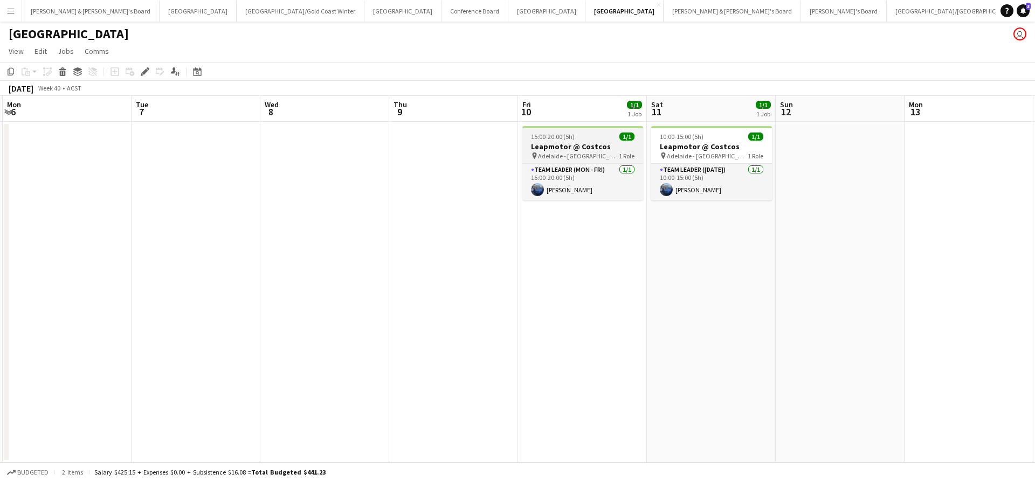
click at [584, 146] on h3 "Leapmotor @ Costcos" at bounding box center [582, 147] width 121 height 10
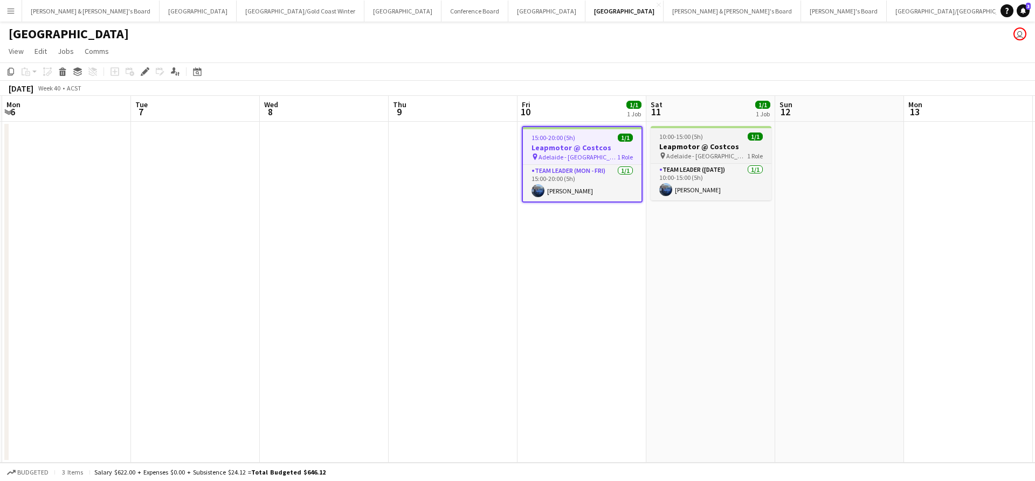
click at [708, 146] on h3 "Leapmotor @ Costcos" at bounding box center [711, 147] width 121 height 10
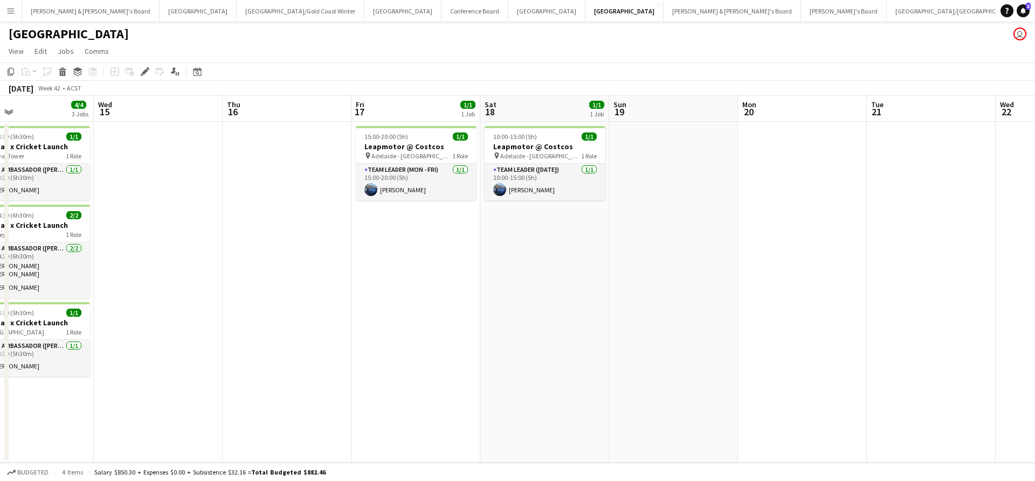
scroll to position [0, 449]
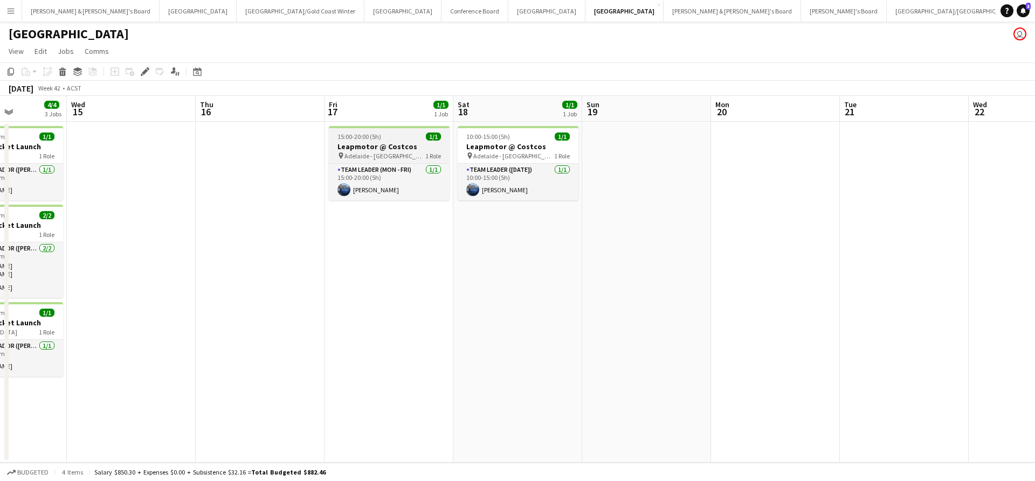
click at [396, 154] on div "pin [GEOGRAPHIC_DATA] - SA 1 Role" at bounding box center [389, 155] width 121 height 9
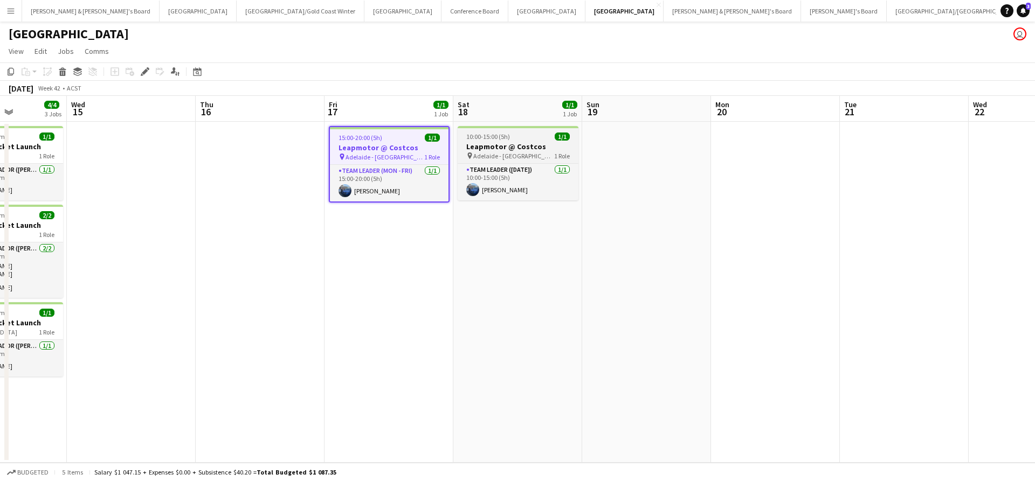
click at [513, 153] on div "pin [GEOGRAPHIC_DATA] - SA 1 Role" at bounding box center [518, 155] width 121 height 9
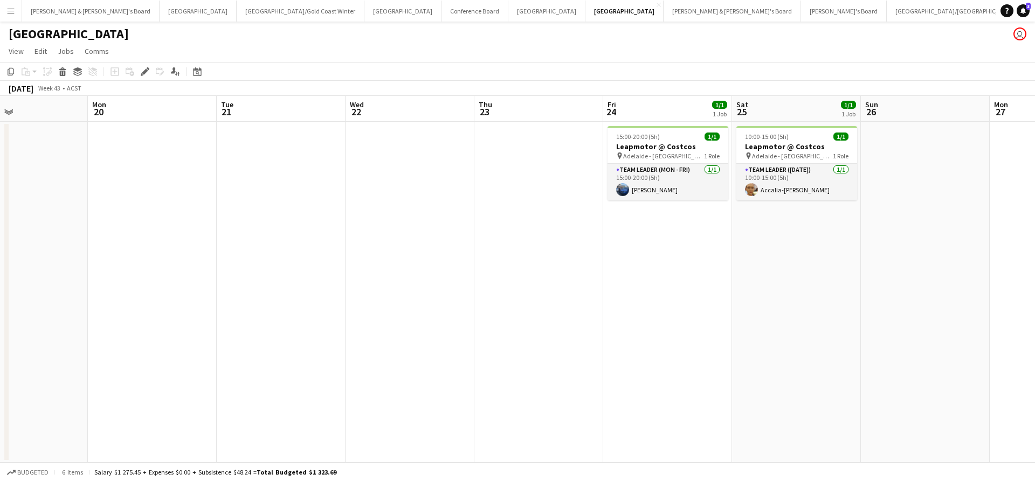
scroll to position [0, 300]
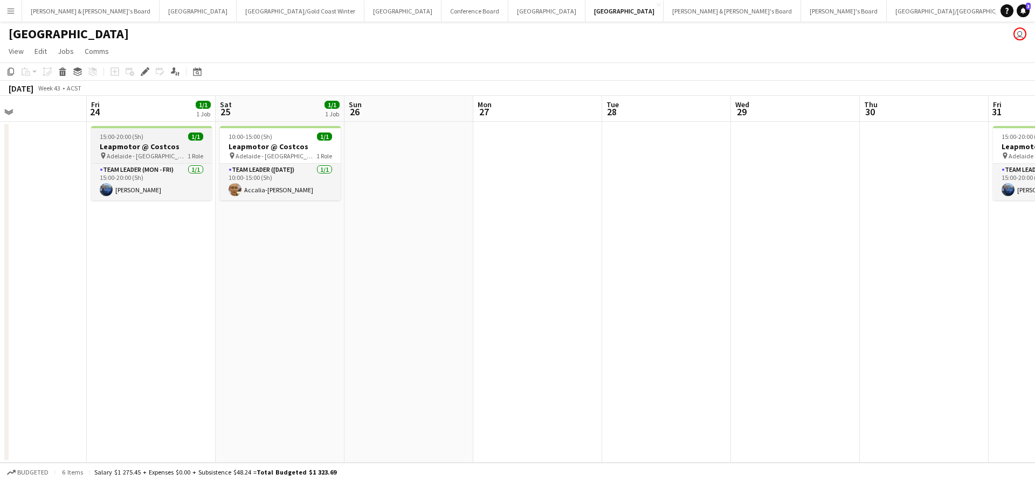
click at [131, 155] on span "Adelaide - [GEOGRAPHIC_DATA]" at bounding box center [147, 156] width 81 height 8
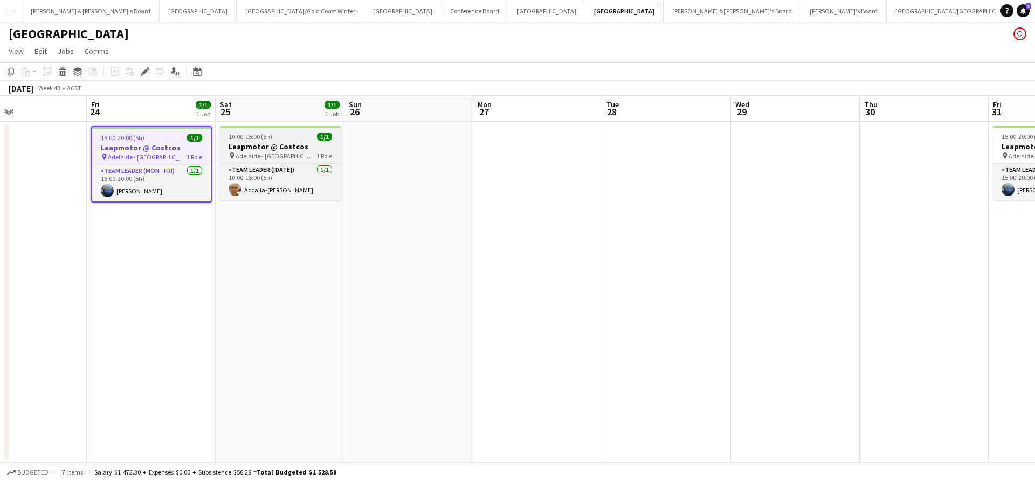
click at [264, 155] on span "Adelaide - [GEOGRAPHIC_DATA]" at bounding box center [276, 156] width 81 height 8
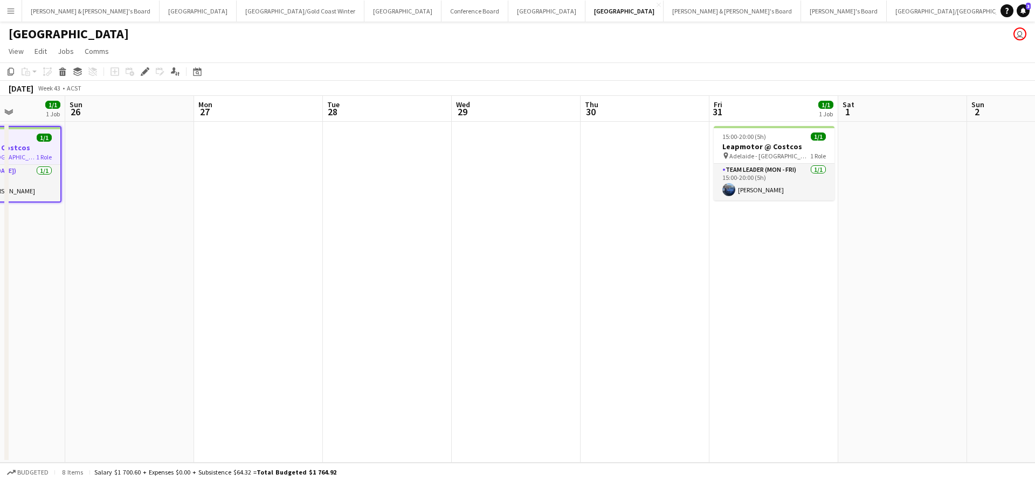
scroll to position [0, 328]
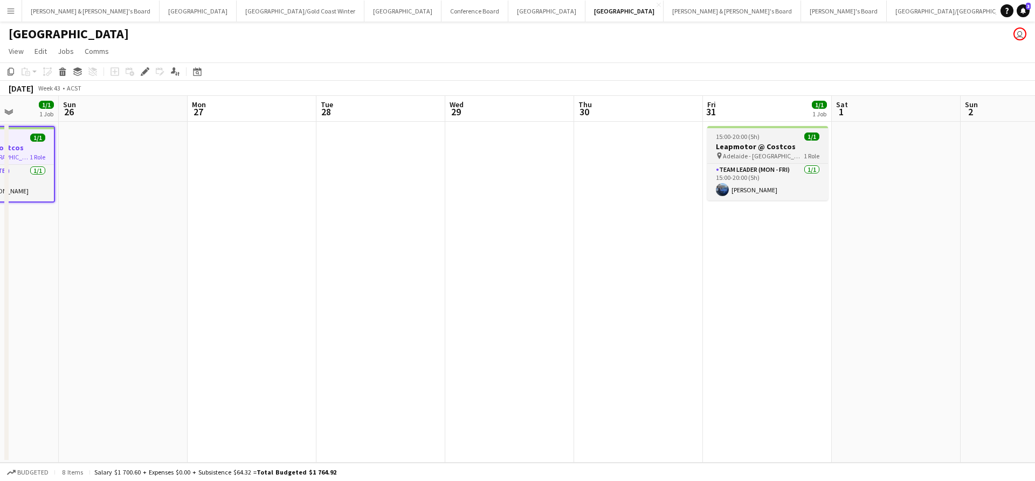
click at [750, 141] on app-job-card "15:00-20:00 (5h) 1/1 Leapmotor @ Costcos pin Adelaide - SA 1 Role Team Leader (…" at bounding box center [767, 163] width 121 height 74
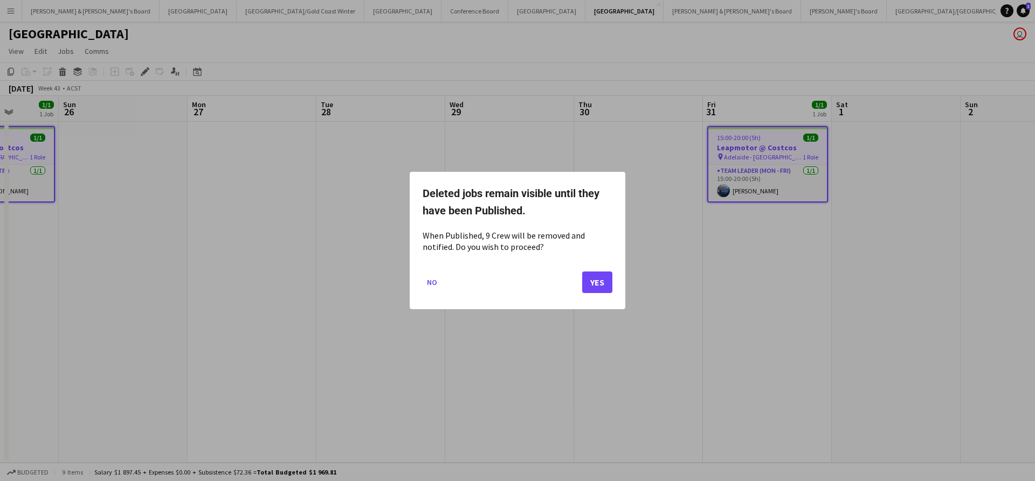
click at [594, 281] on button "Yes" at bounding box center [597, 283] width 30 height 22
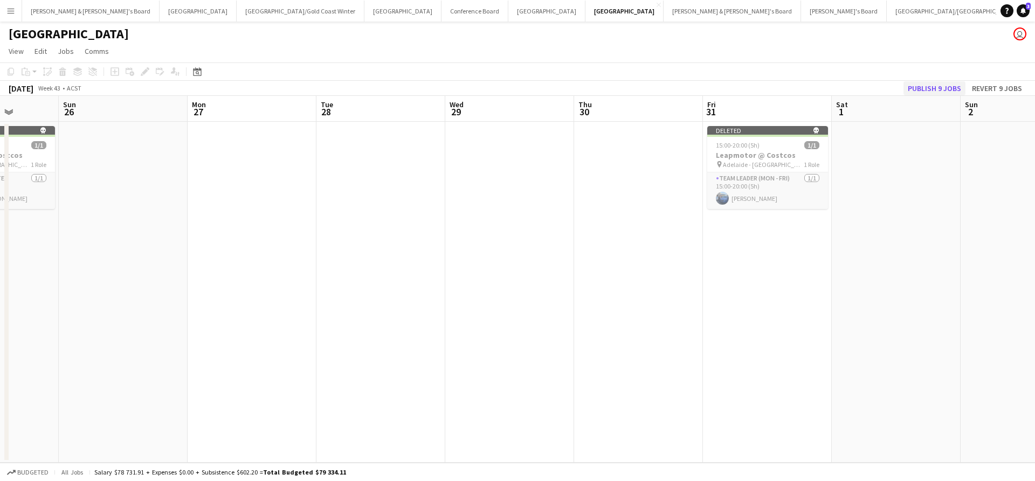
click at [927, 90] on button "Publish 9 jobs" at bounding box center [935, 88] width 62 height 14
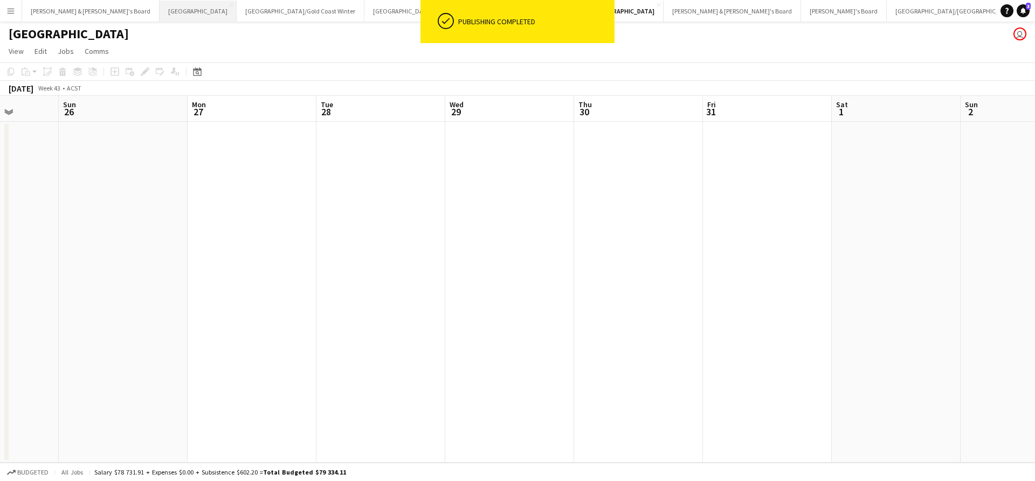
click at [160, 15] on button "Perth Close" at bounding box center [198, 11] width 77 height 21
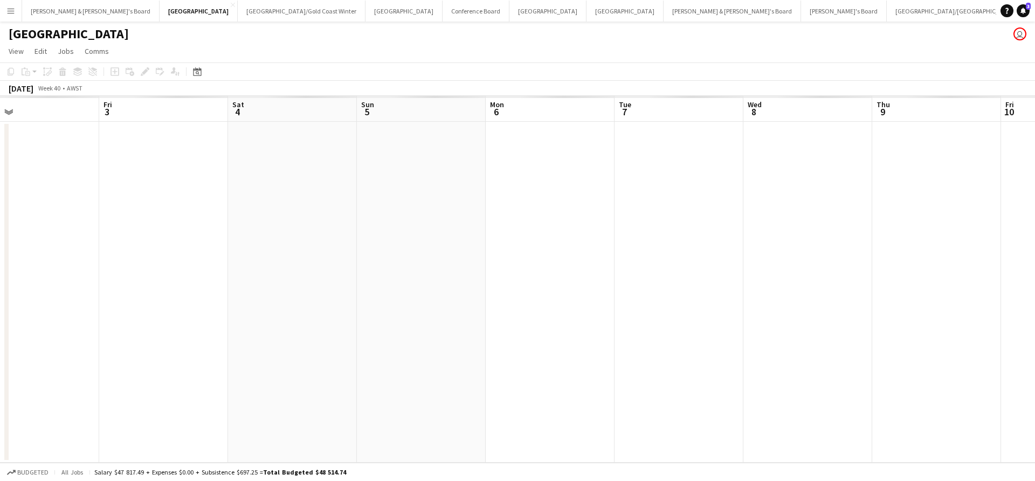
scroll to position [0, 424]
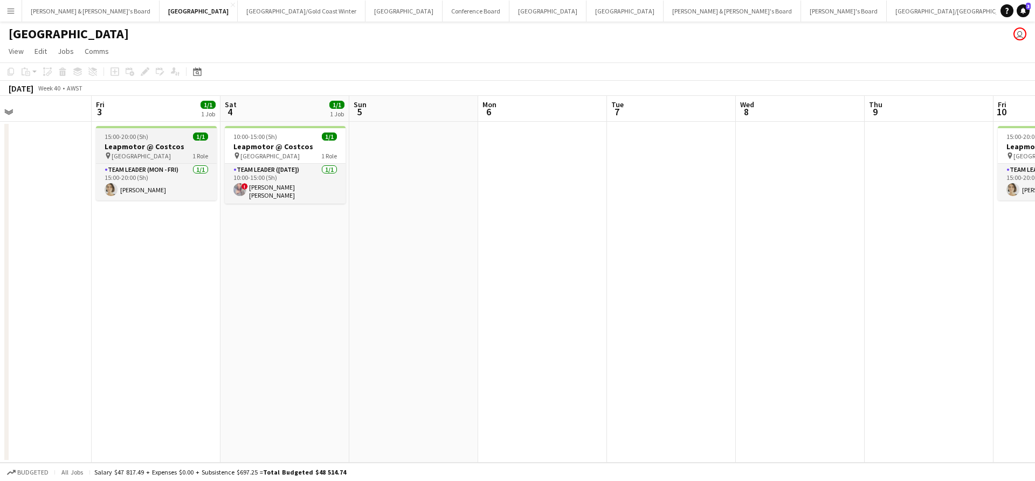
click at [166, 144] on h3 "Leapmotor @ Costcos" at bounding box center [156, 147] width 121 height 10
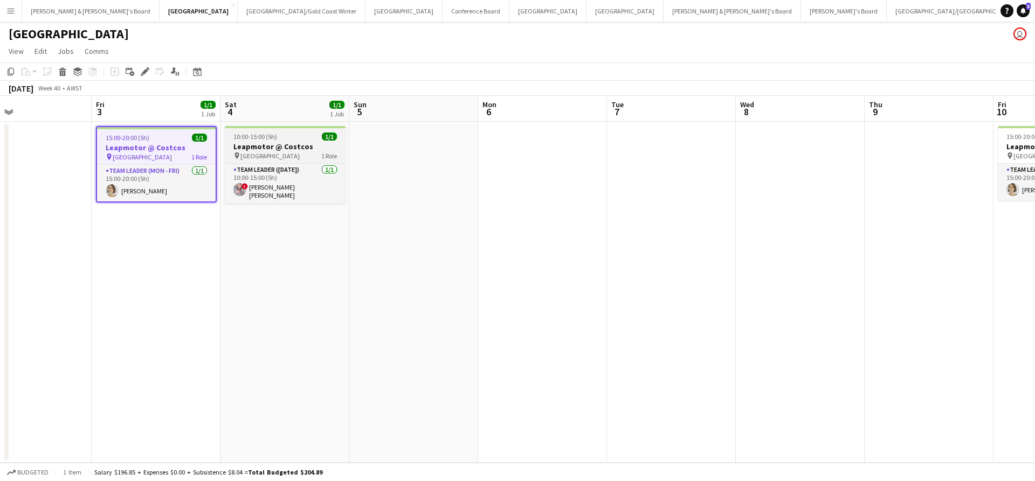
click at [277, 148] on h3 "Leapmotor @ Costcos" at bounding box center [285, 147] width 121 height 10
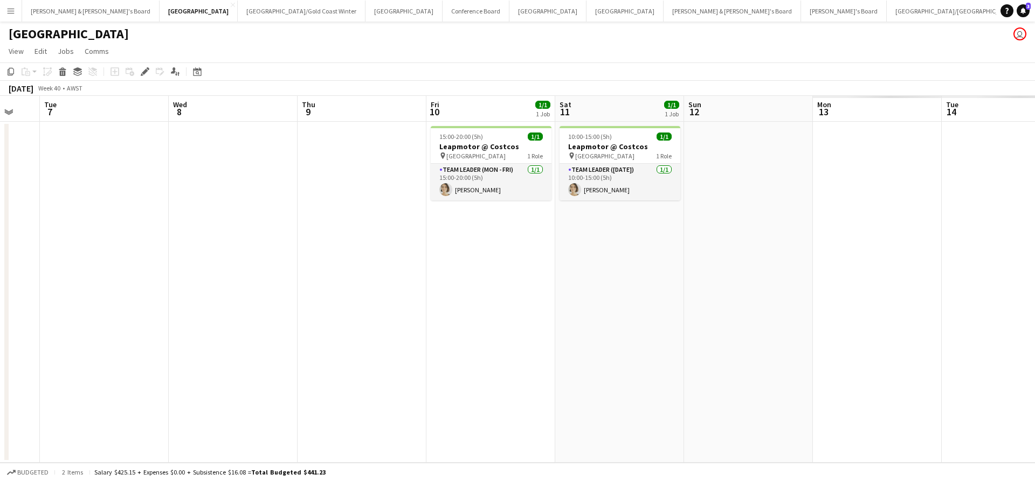
scroll to position [0, 488]
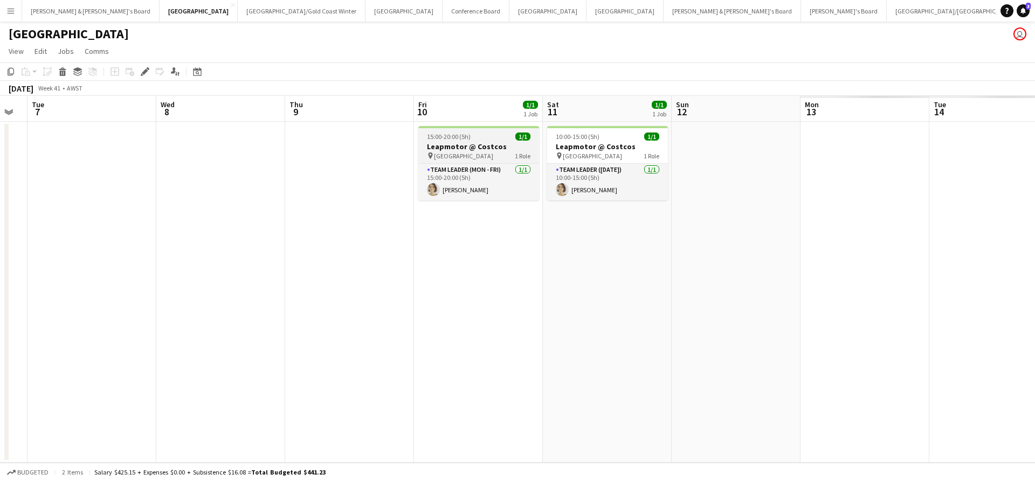
click at [501, 154] on div "pin [GEOGRAPHIC_DATA] 1 Role" at bounding box center [478, 155] width 121 height 9
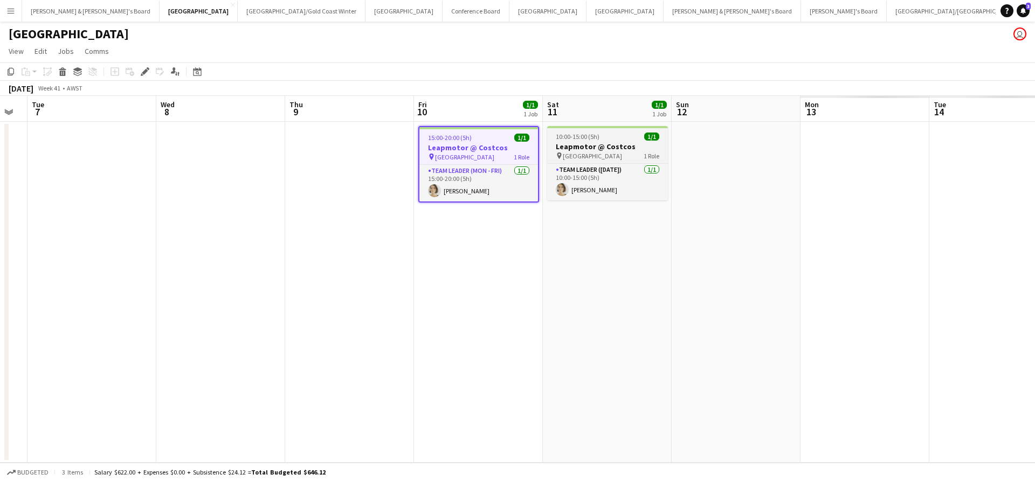
click at [577, 154] on span "[GEOGRAPHIC_DATA]" at bounding box center [592, 156] width 59 height 8
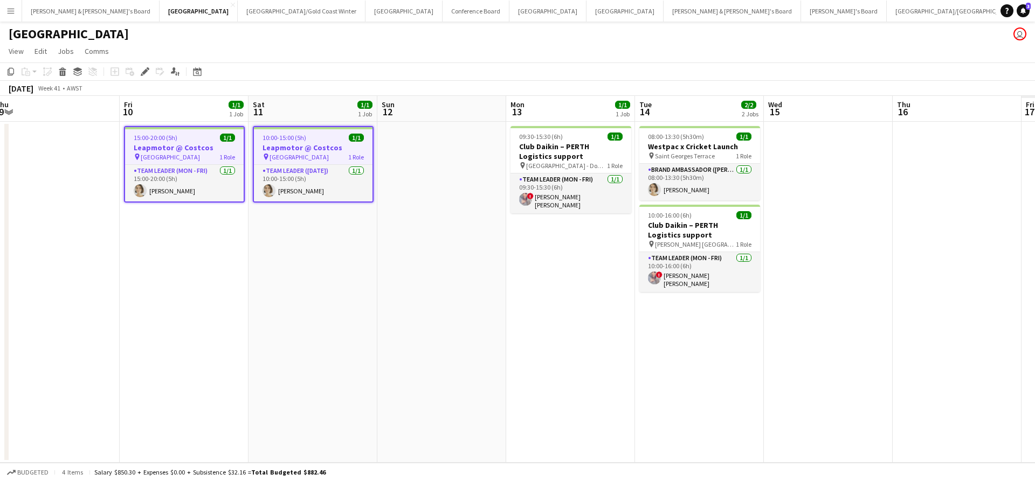
scroll to position [0, 266]
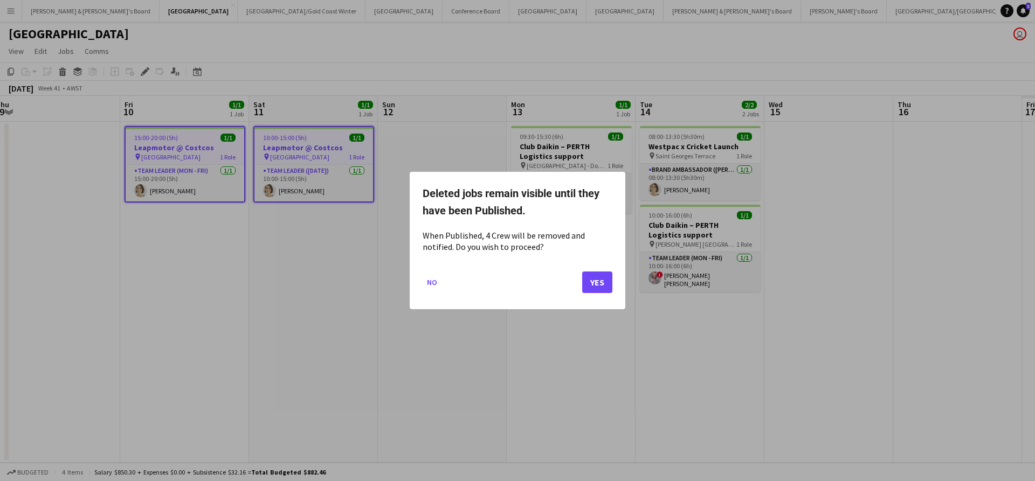
click at [592, 270] on mat-dialog-actions "No Yes" at bounding box center [518, 287] width 190 height 46
click at [593, 284] on button "Yes" at bounding box center [597, 283] width 30 height 22
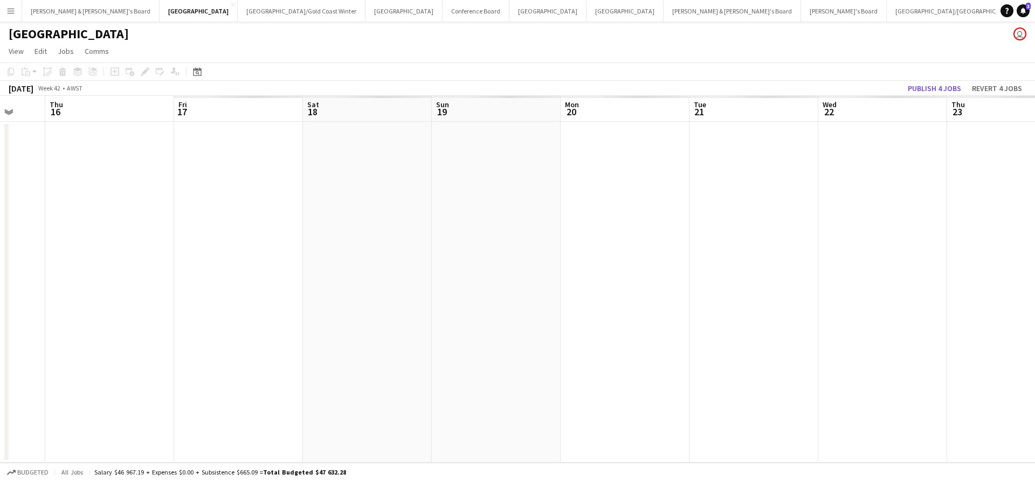
scroll to position [0, 342]
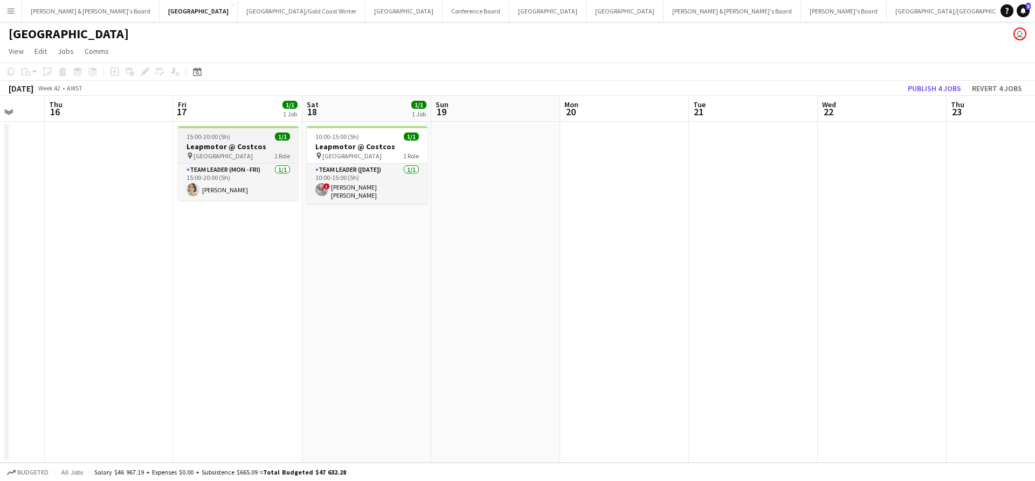
click at [235, 147] on h3 "Leapmotor @ Costcos" at bounding box center [238, 147] width 121 height 10
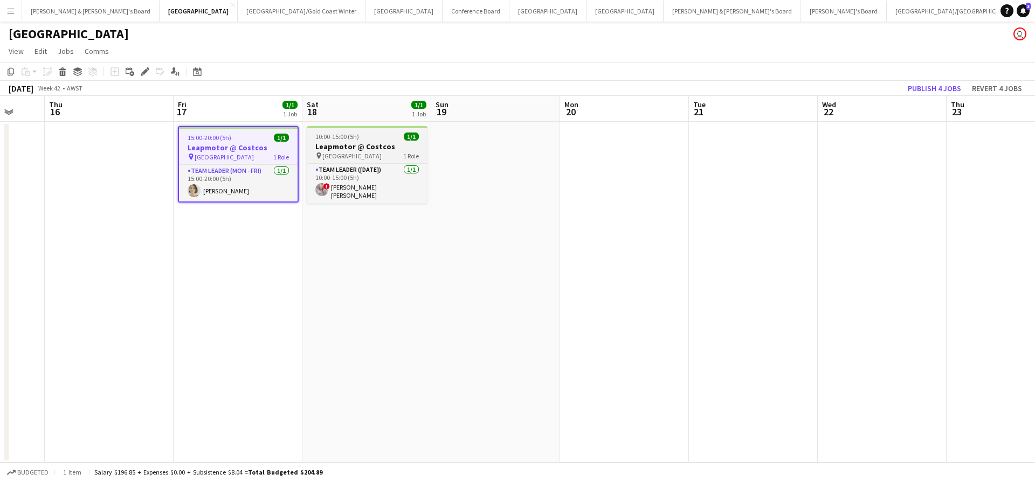
click at [339, 144] on h3 "Leapmotor @ Costcos" at bounding box center [367, 147] width 121 height 10
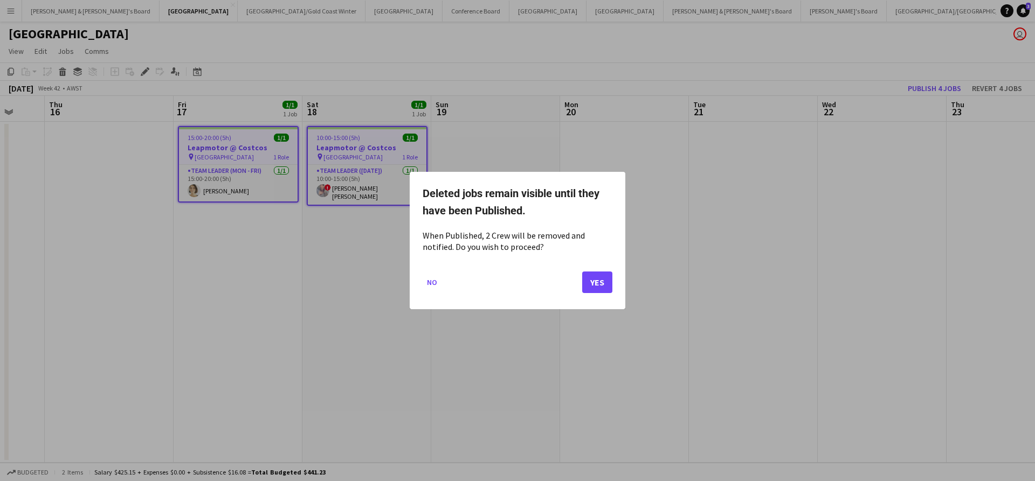
click at [609, 286] on button "Yes" at bounding box center [597, 283] width 30 height 22
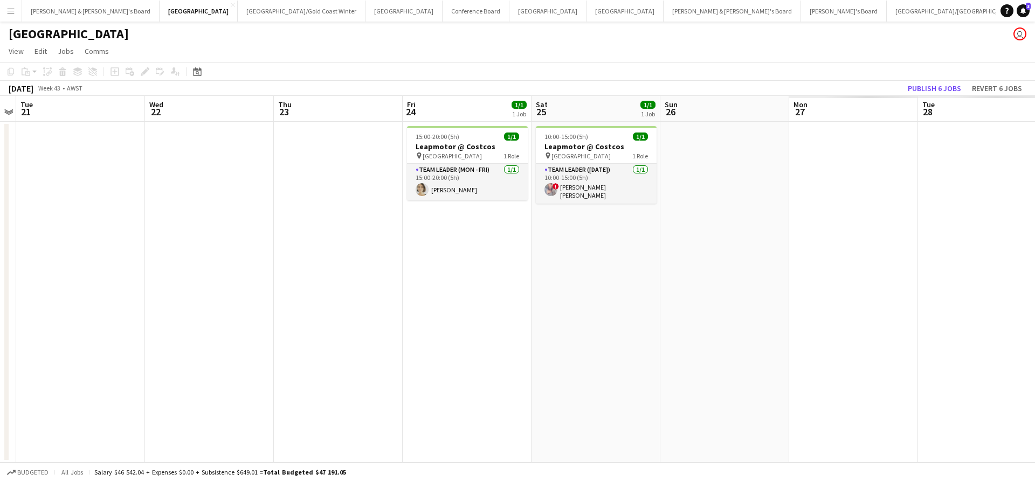
scroll to position [0, 507]
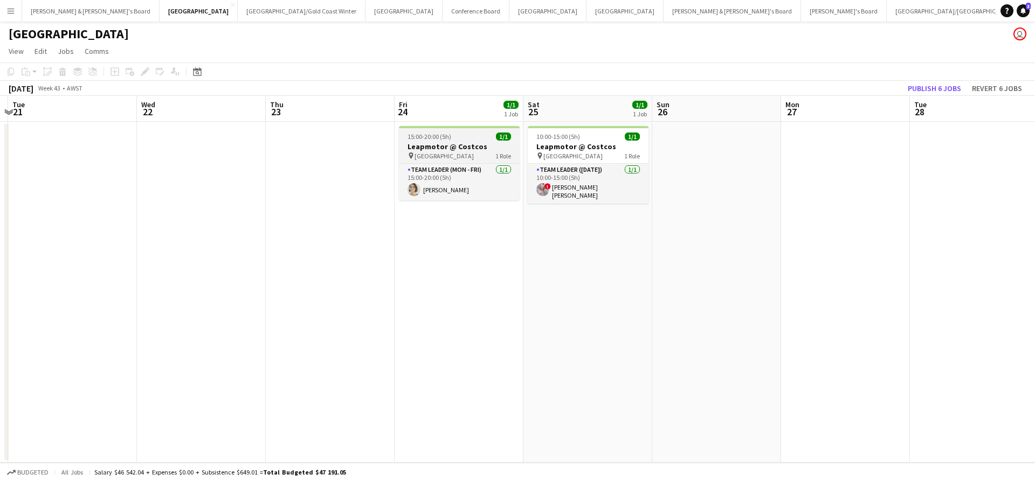
click at [470, 151] on div "pin [GEOGRAPHIC_DATA] 1 Role" at bounding box center [459, 155] width 121 height 9
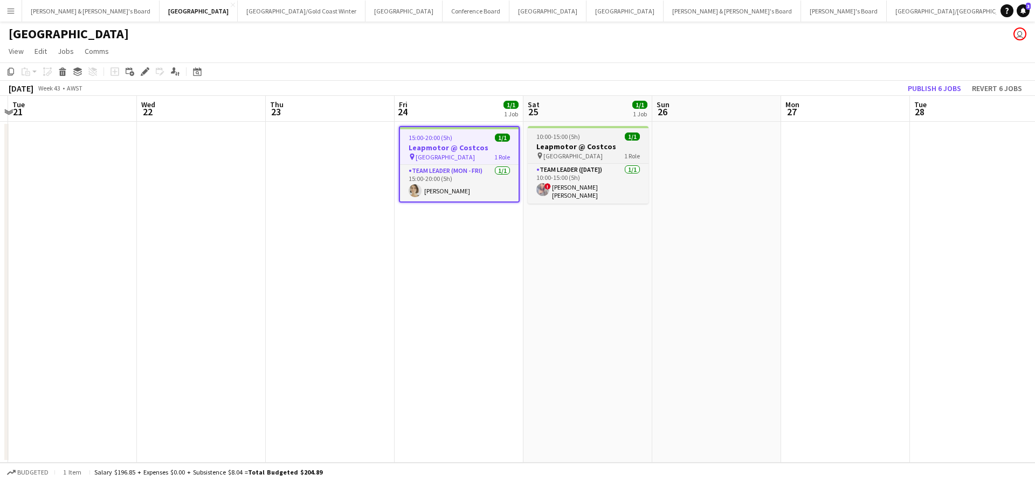
click at [582, 147] on h3 "Leapmotor @ Costcos" at bounding box center [588, 147] width 121 height 10
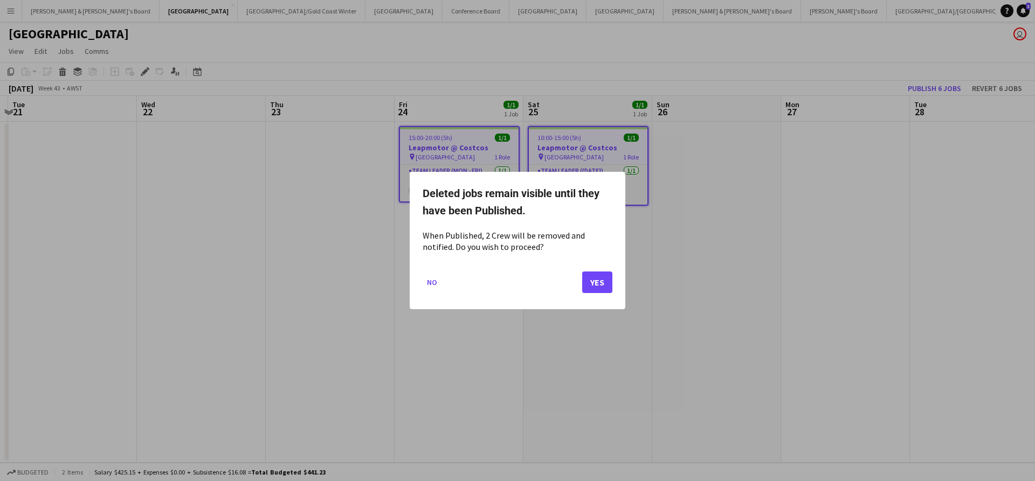
click at [598, 287] on button "Yes" at bounding box center [597, 283] width 30 height 22
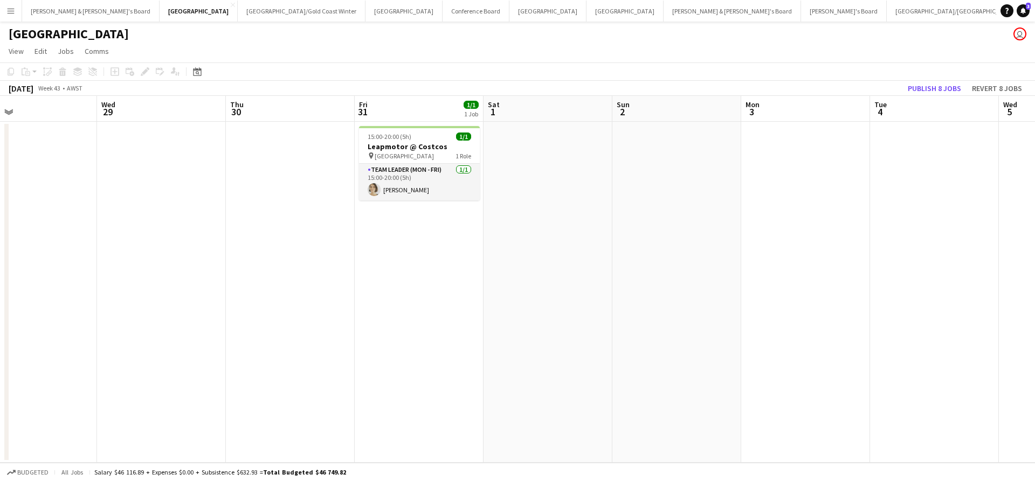
scroll to position [0, 444]
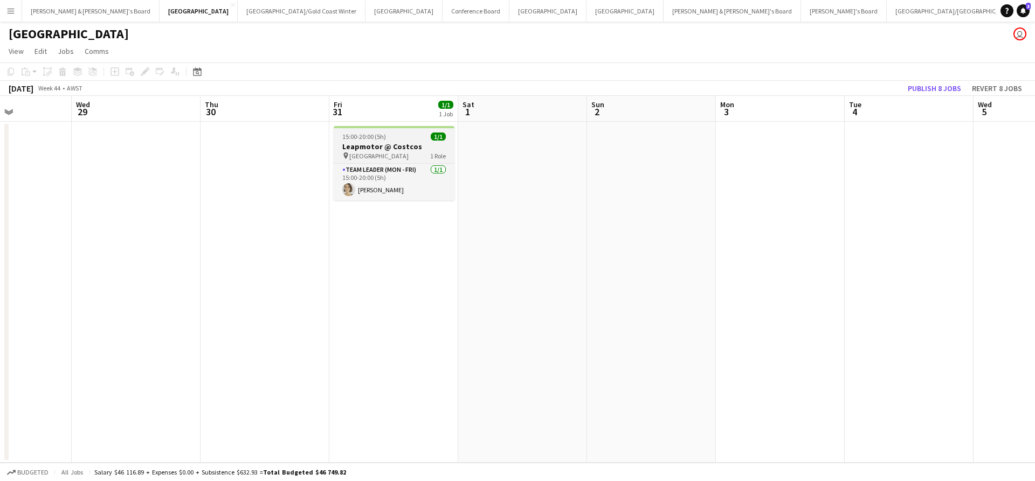
click at [391, 143] on h3 "Leapmotor @ Costcos" at bounding box center [394, 147] width 121 height 10
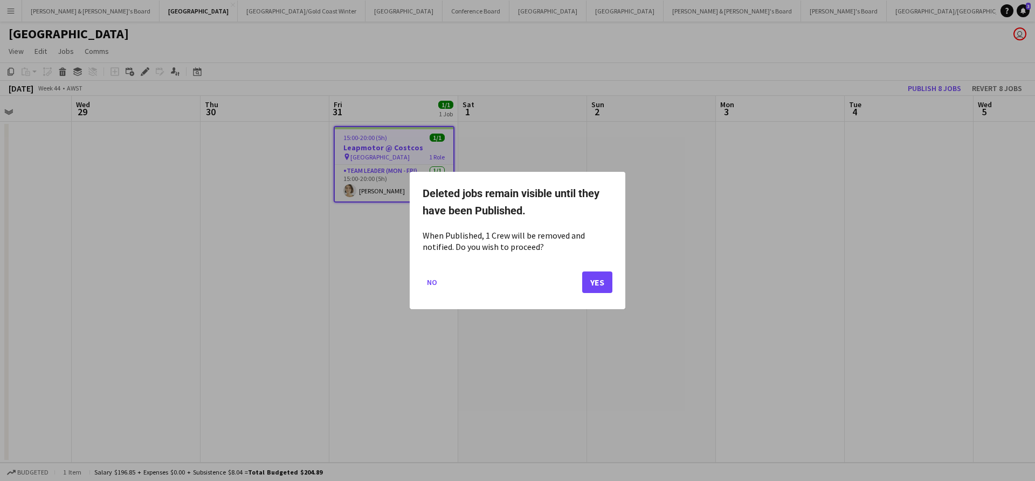
click at [580, 246] on mat-dialog-content "When Published, 1 Crew will be removed and notified. Do you wish to proceed?" at bounding box center [518, 242] width 190 height 25
click at [600, 283] on button "Yes" at bounding box center [597, 283] width 30 height 22
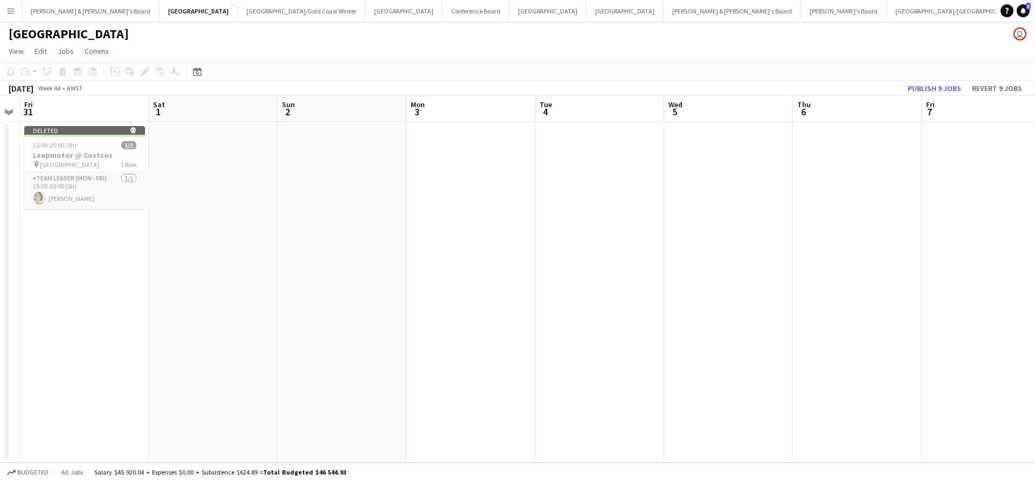
scroll to position [0, 367]
click at [933, 87] on button "Publish 9 jobs" at bounding box center [935, 88] width 62 height 14
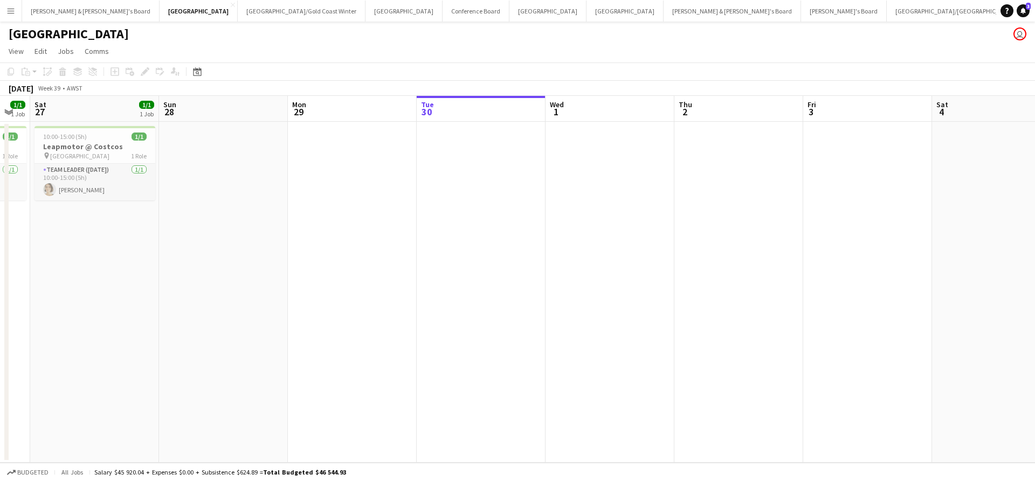
scroll to position [0, 216]
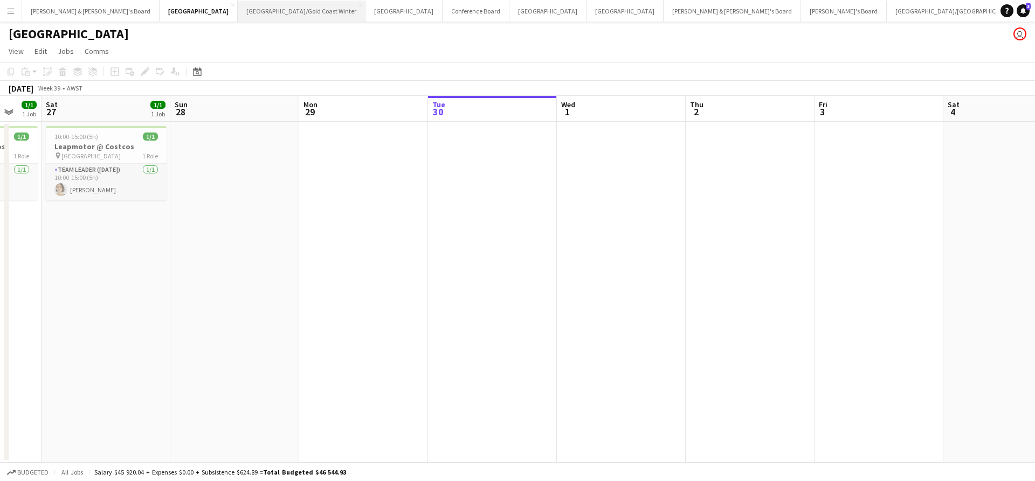
click at [238, 14] on button "[GEOGRAPHIC_DATA]/[GEOGRAPHIC_DATA] Winter Close" at bounding box center [302, 11] width 128 height 21
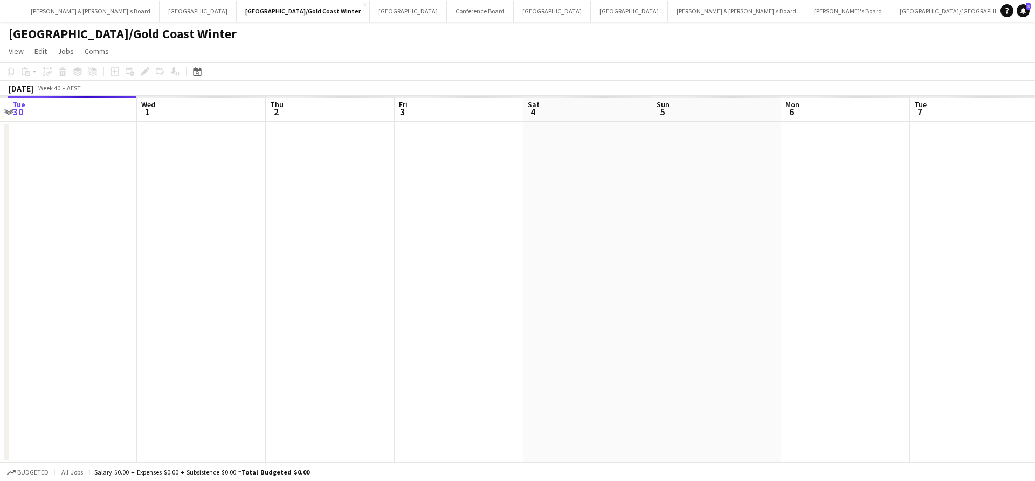
scroll to position [0, 379]
click at [891, 13] on button "[GEOGRAPHIC_DATA]/[GEOGRAPHIC_DATA] Close" at bounding box center [960, 11] width 139 height 21
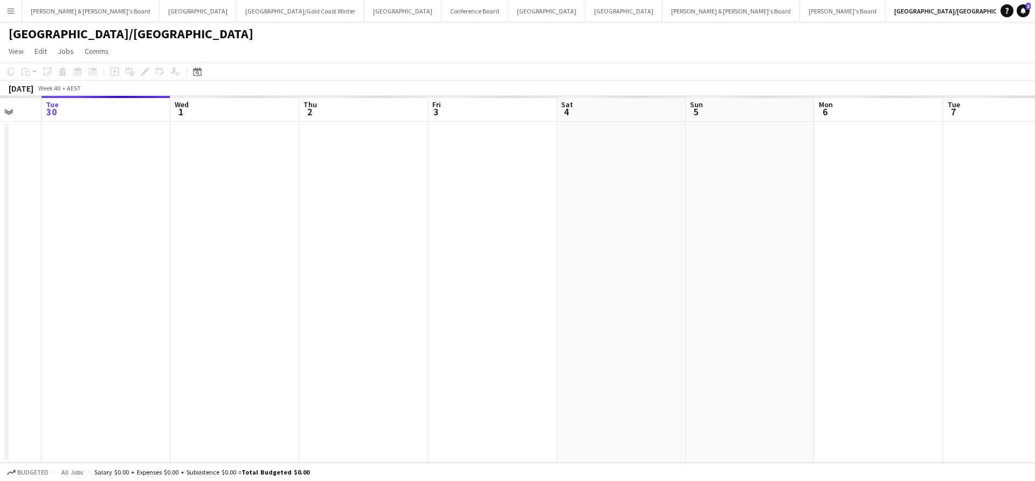
scroll to position [0, 354]
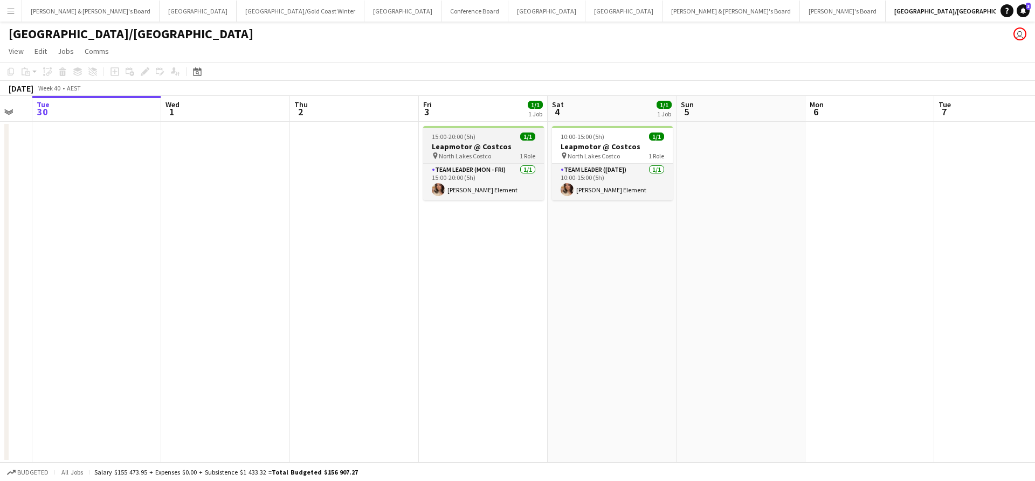
click at [501, 153] on div "pin North Lakes Costco 1 Role" at bounding box center [483, 155] width 121 height 9
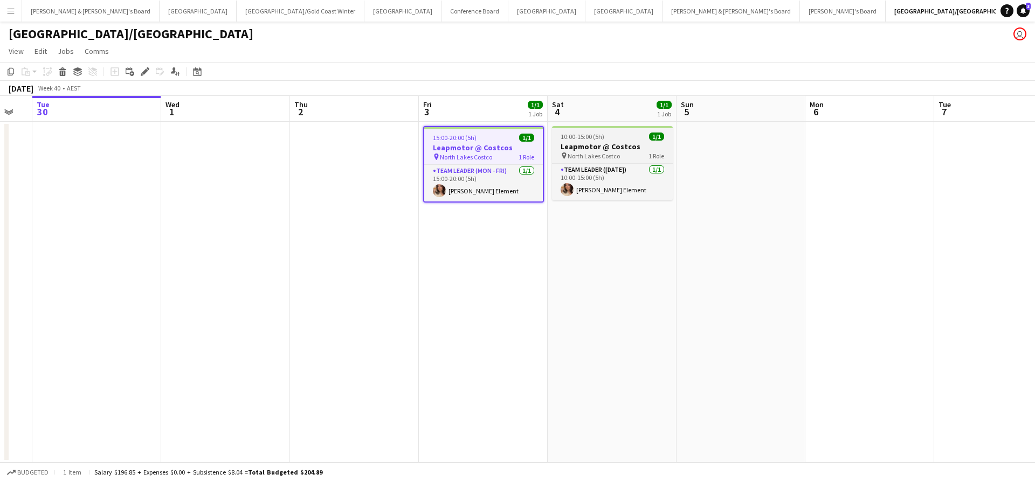
click at [606, 142] on h3 "Leapmotor @ Costcos" at bounding box center [612, 147] width 121 height 10
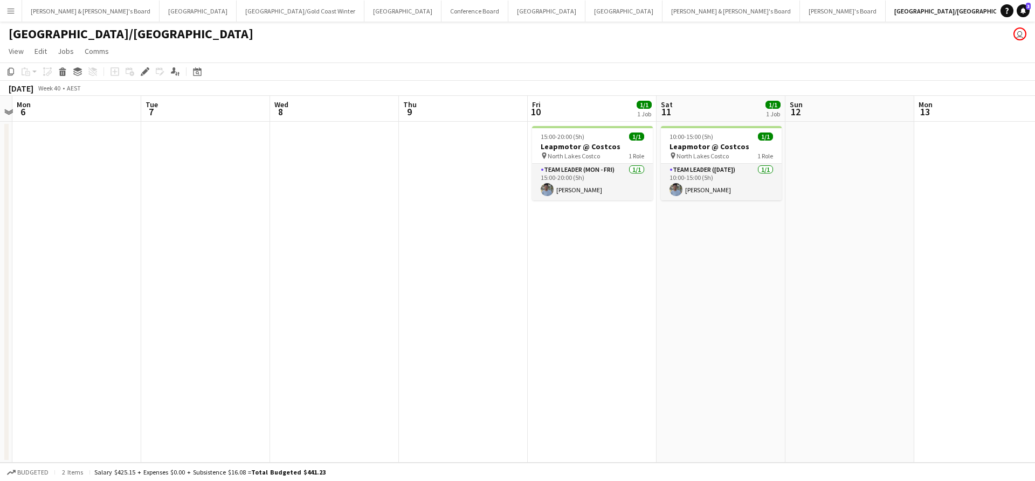
scroll to position [0, 382]
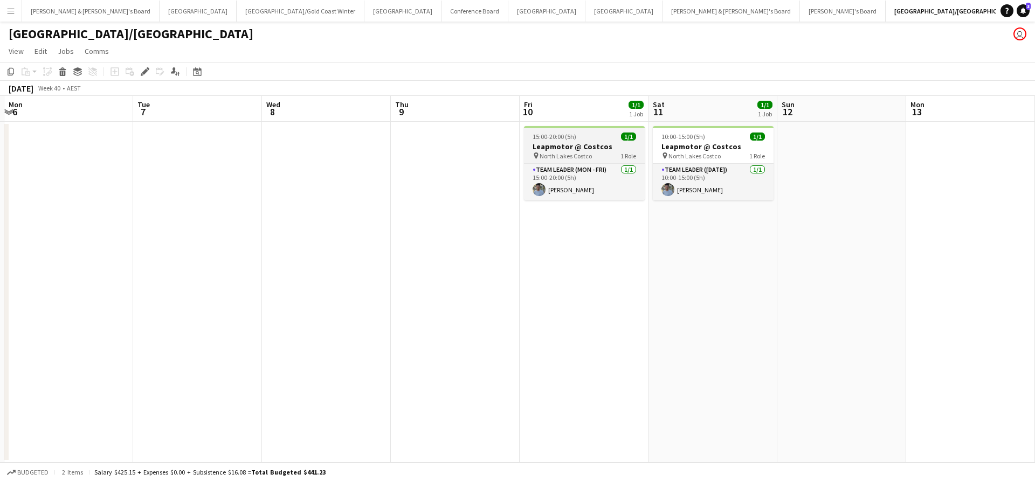
click at [596, 151] on div "pin North Lakes Costco 1 Role" at bounding box center [584, 155] width 121 height 9
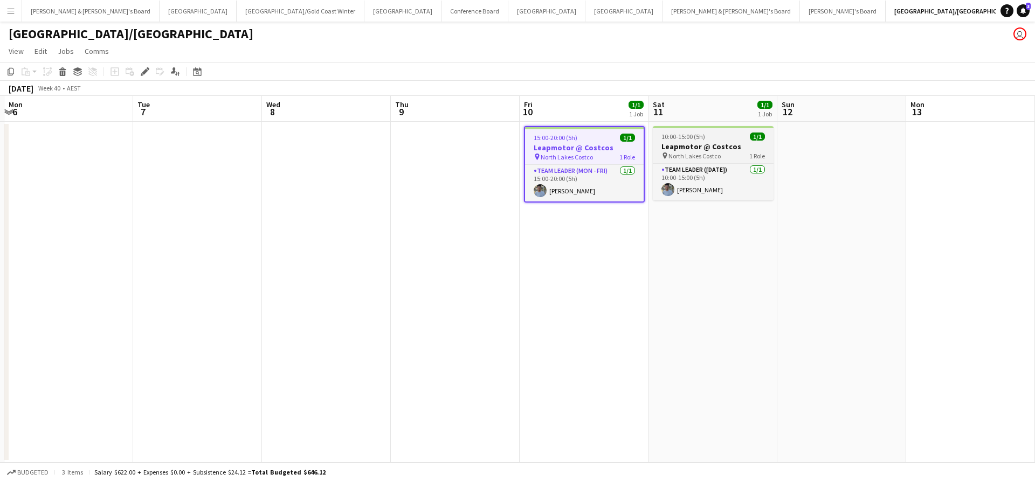
click at [672, 150] on h3 "Leapmotor @ Costcos" at bounding box center [713, 147] width 121 height 10
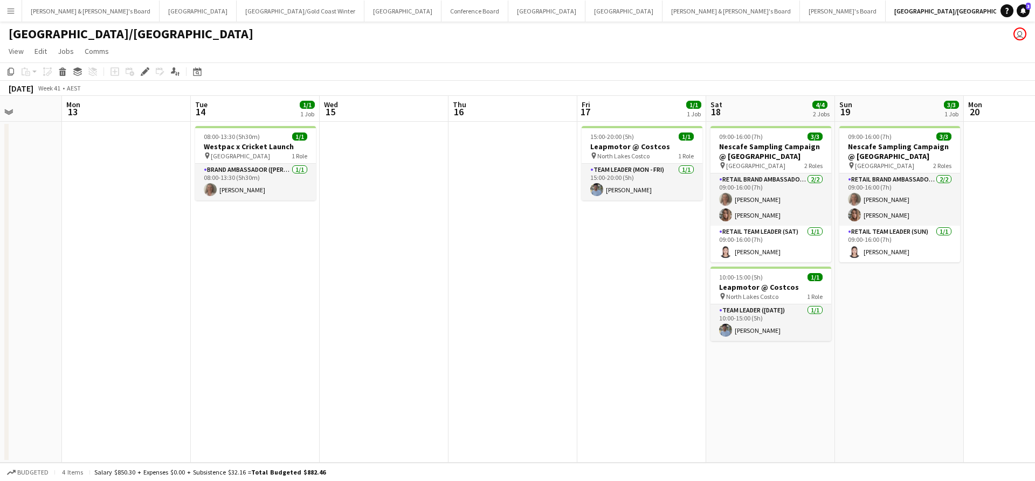
scroll to position [0, 483]
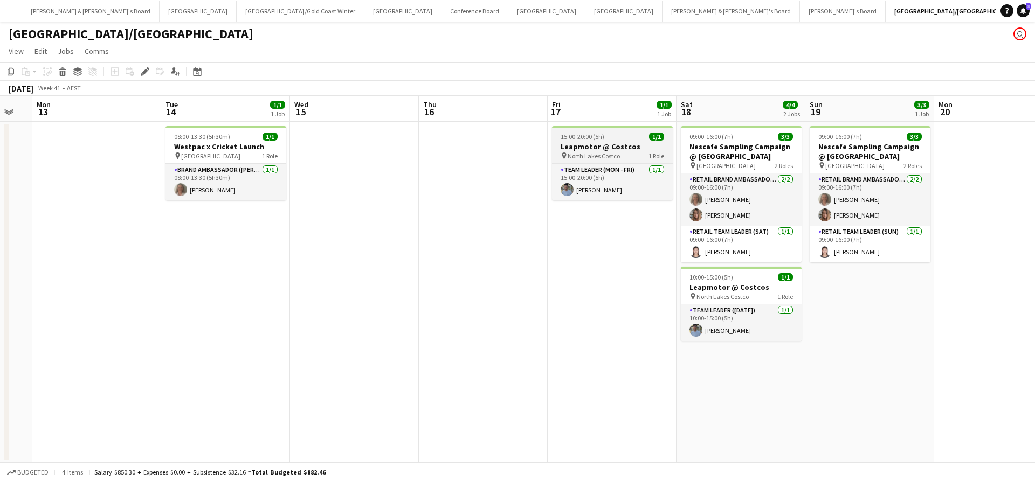
click at [611, 144] on h3 "Leapmotor @ Costcos" at bounding box center [612, 147] width 121 height 10
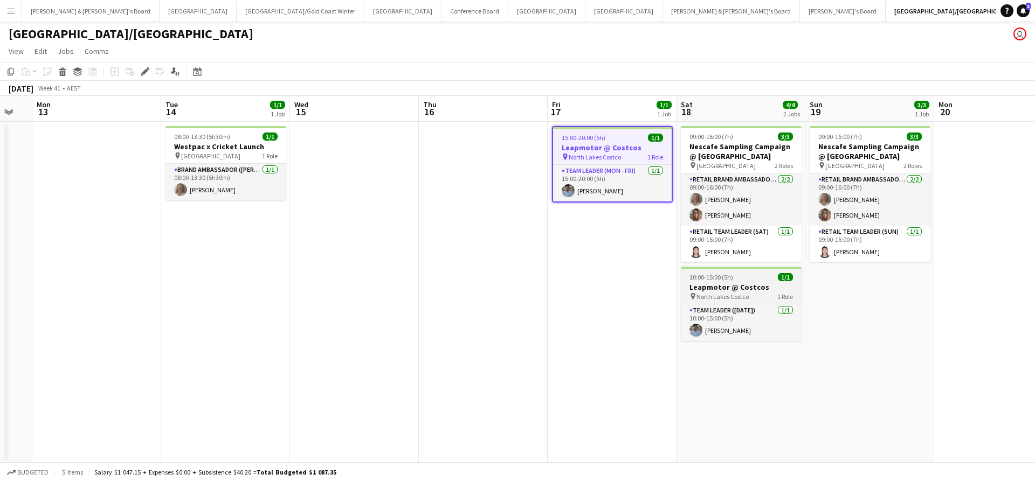
click at [729, 295] on span "North Lakes Costco" at bounding box center [722, 297] width 52 height 8
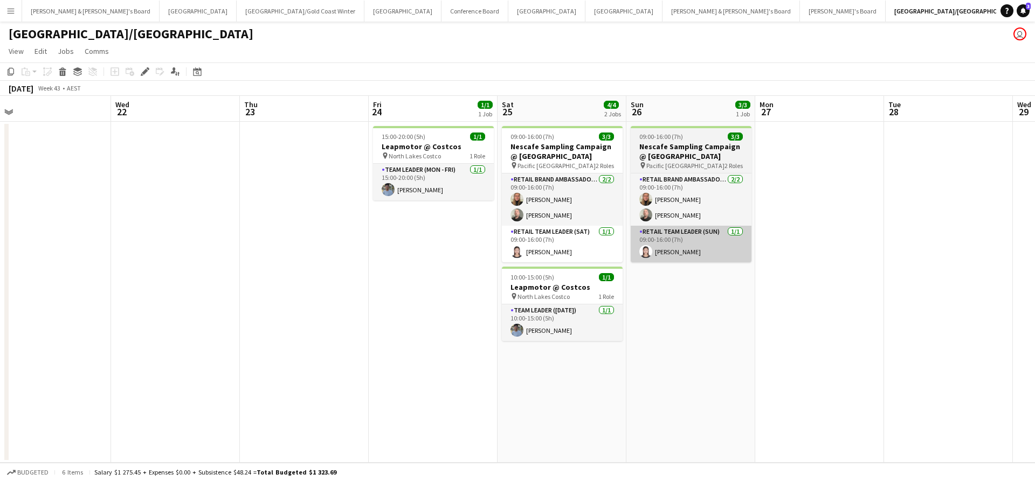
scroll to position [0, 540]
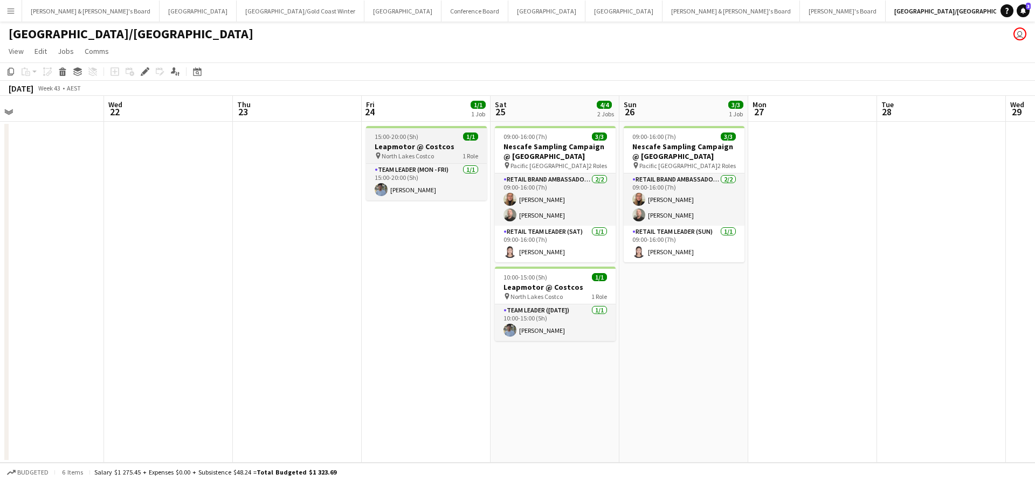
click at [445, 149] on h3 "Leapmotor @ Costcos" at bounding box center [426, 147] width 121 height 10
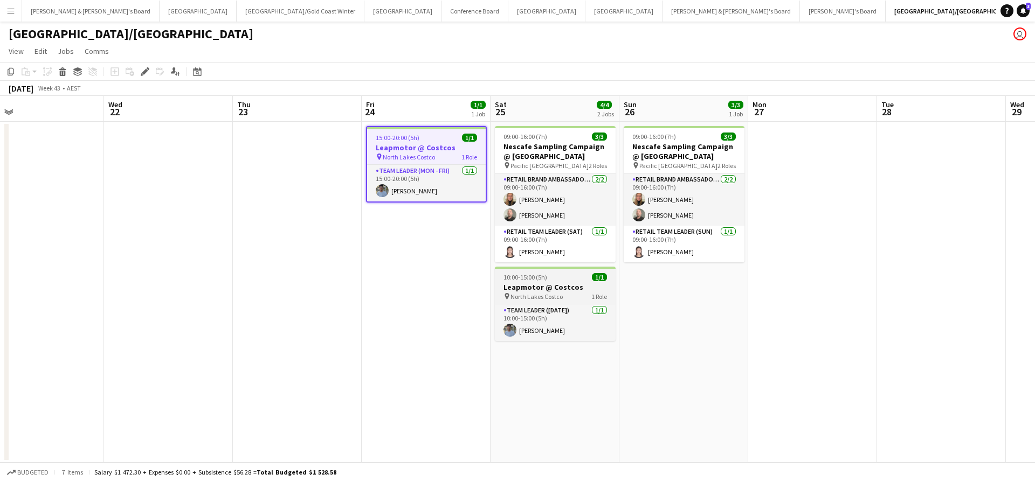
click at [554, 294] on span "North Lakes Costco" at bounding box center [537, 297] width 52 height 8
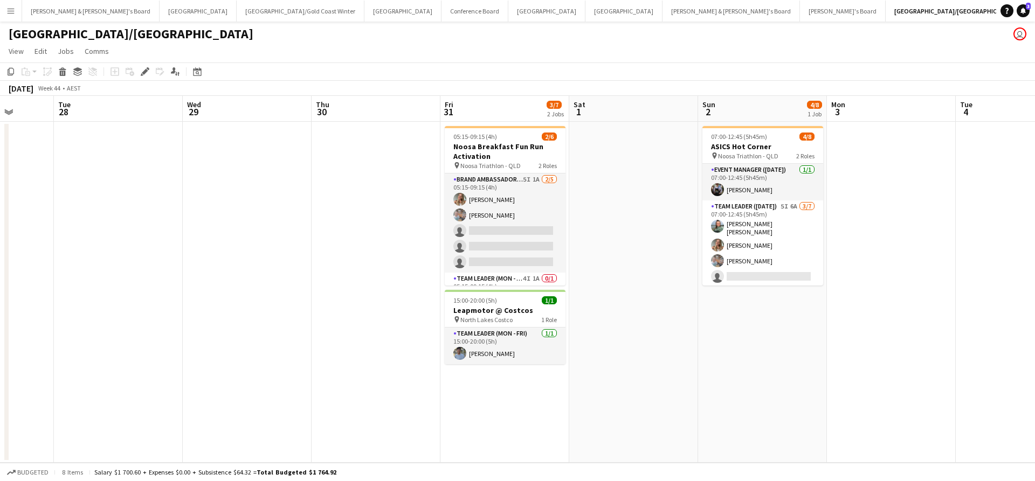
scroll to position [0, 350]
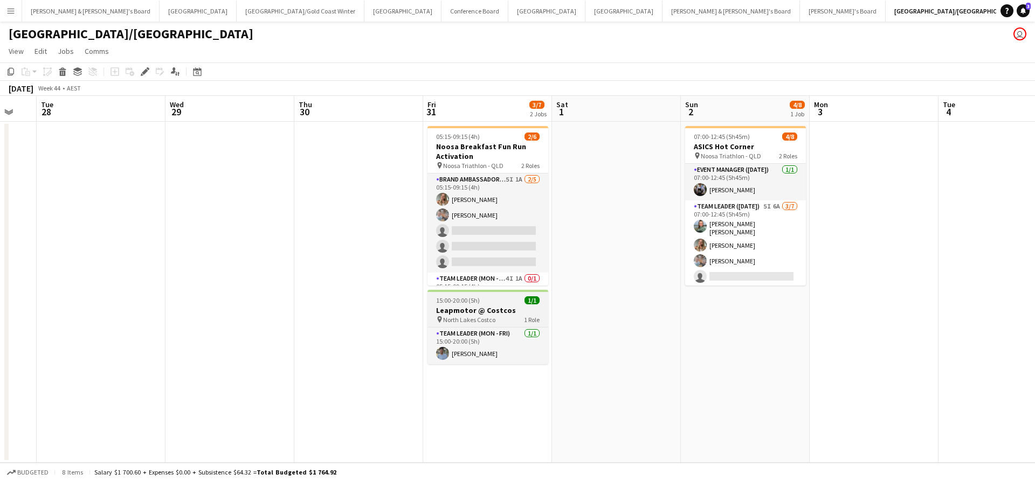
click at [496, 309] on h3 "Leapmotor @ Costcos" at bounding box center [487, 311] width 121 height 10
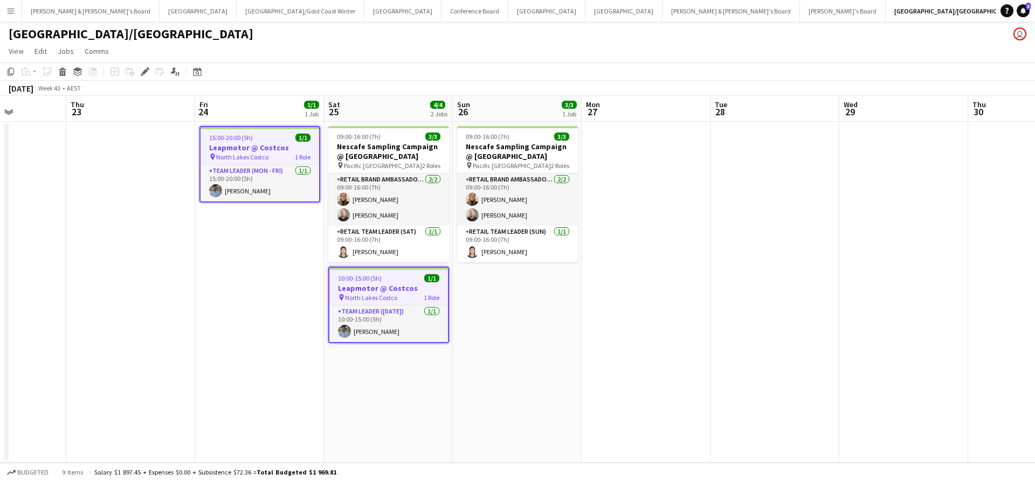
scroll to position [0, 314]
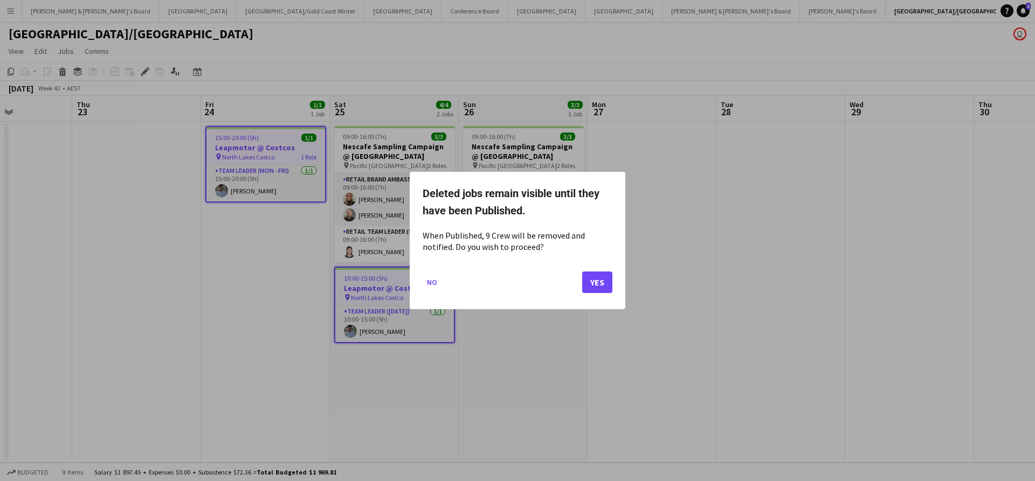
click at [595, 278] on button "Yes" at bounding box center [597, 283] width 30 height 22
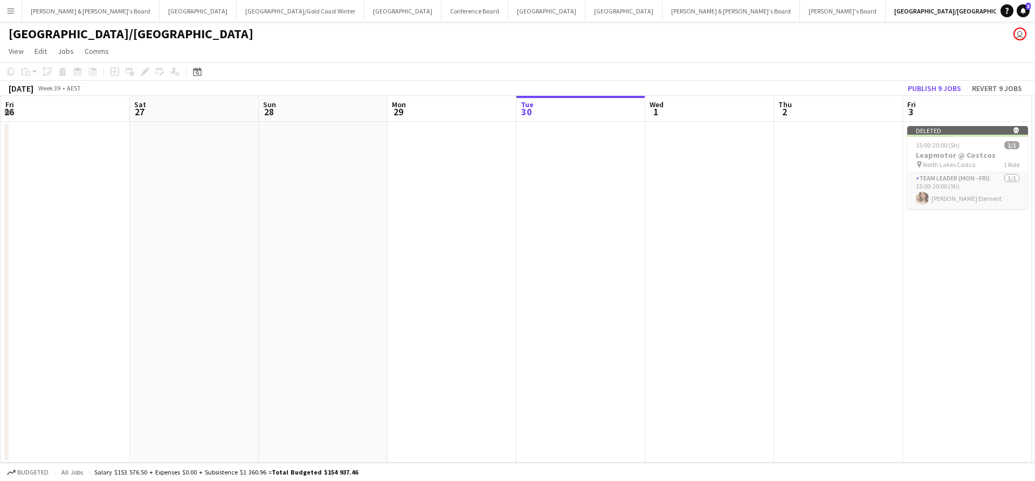
scroll to position [0, 336]
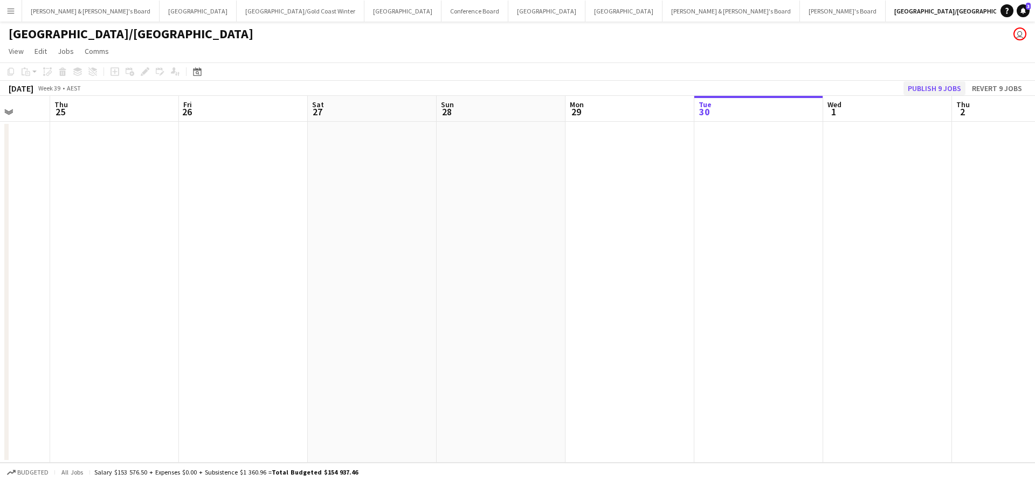
click at [922, 85] on button "Publish 9 jobs" at bounding box center [935, 88] width 62 height 14
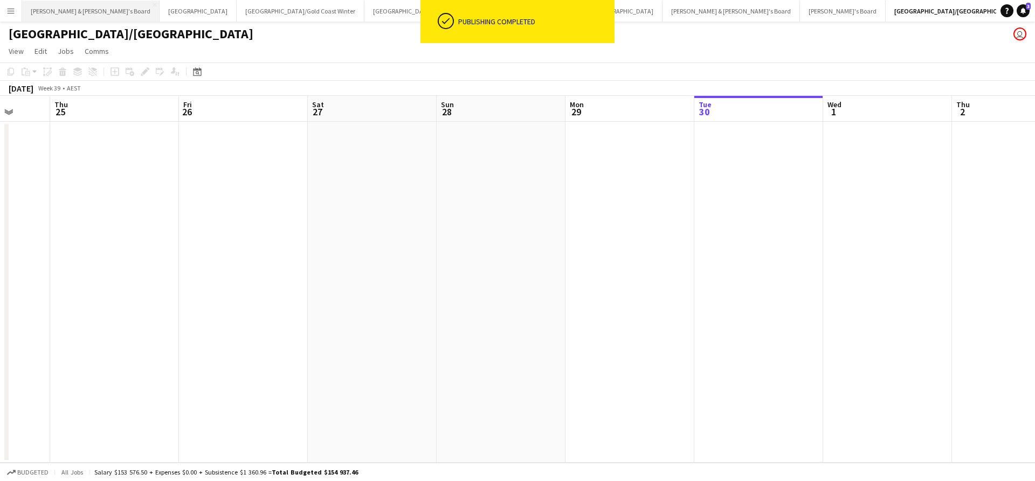
click at [78, 10] on button "[PERSON_NAME] & [PERSON_NAME]'s Board Close" at bounding box center [90, 11] width 137 height 21
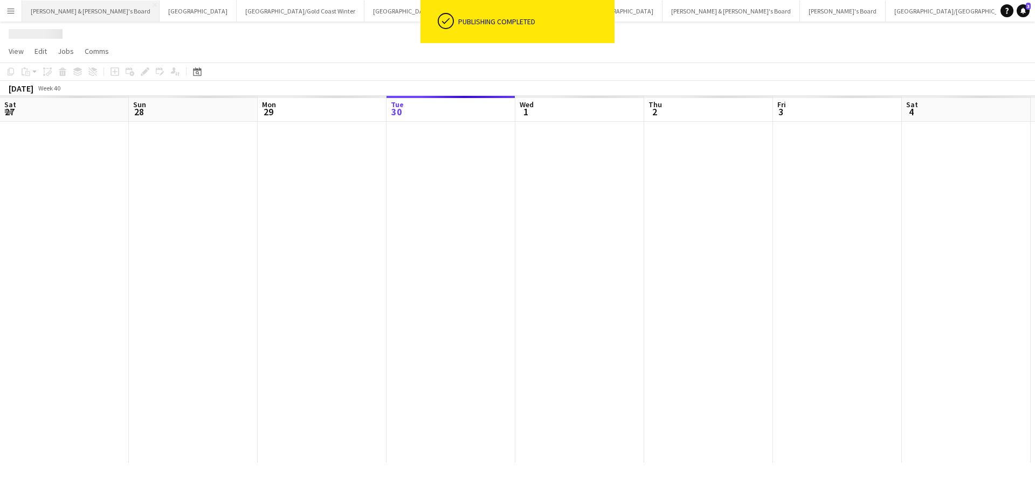
scroll to position [0, 258]
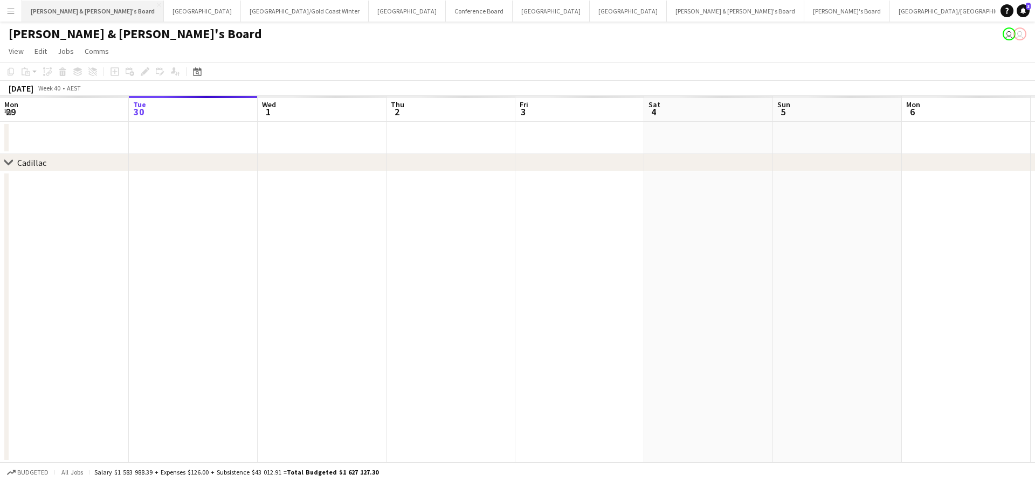
click at [79, 11] on button "[PERSON_NAME] & [PERSON_NAME]'s Board Close" at bounding box center [93, 11] width 142 height 21
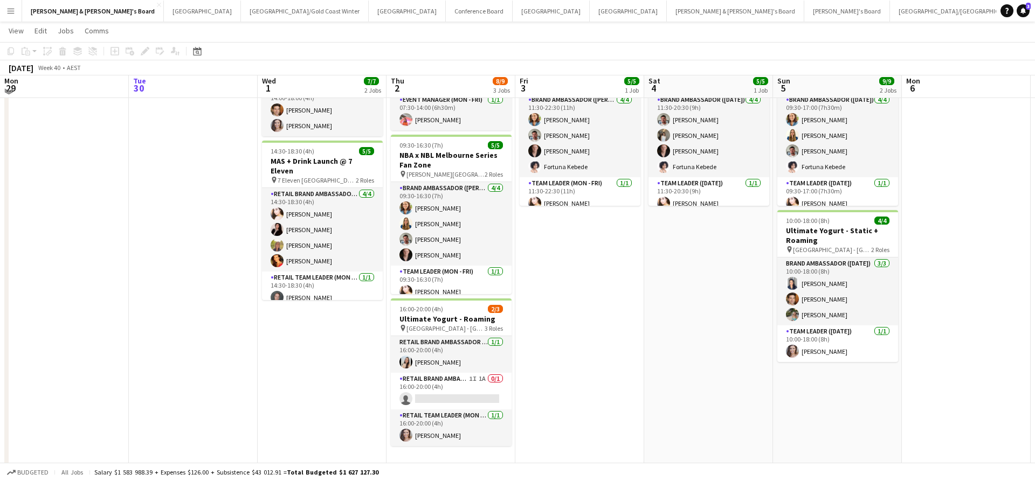
scroll to position [87, 0]
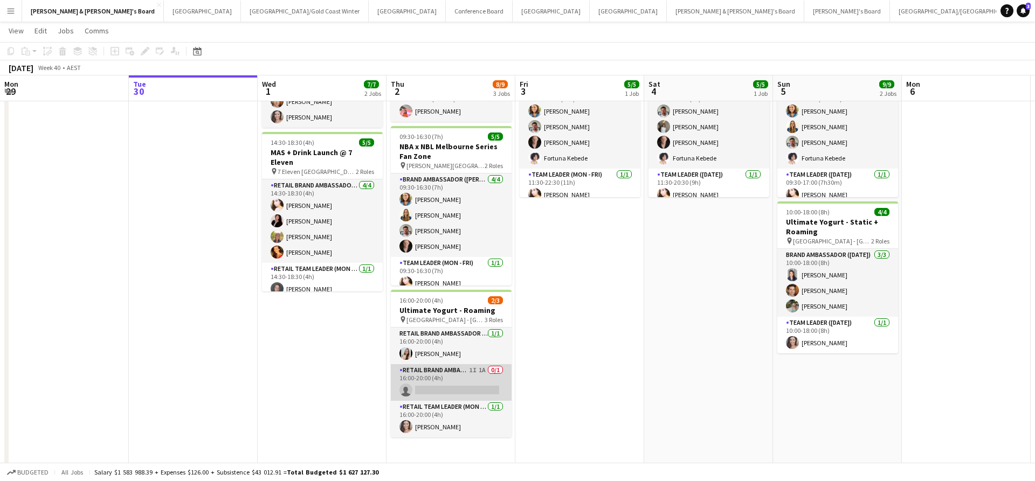
click at [458, 374] on app-card-role "RETAIL Brand Ambassador (Mon - Fri) 1I 1A 0/1 16:00-20:00 (4h) single-neutral-a…" at bounding box center [451, 382] width 121 height 37
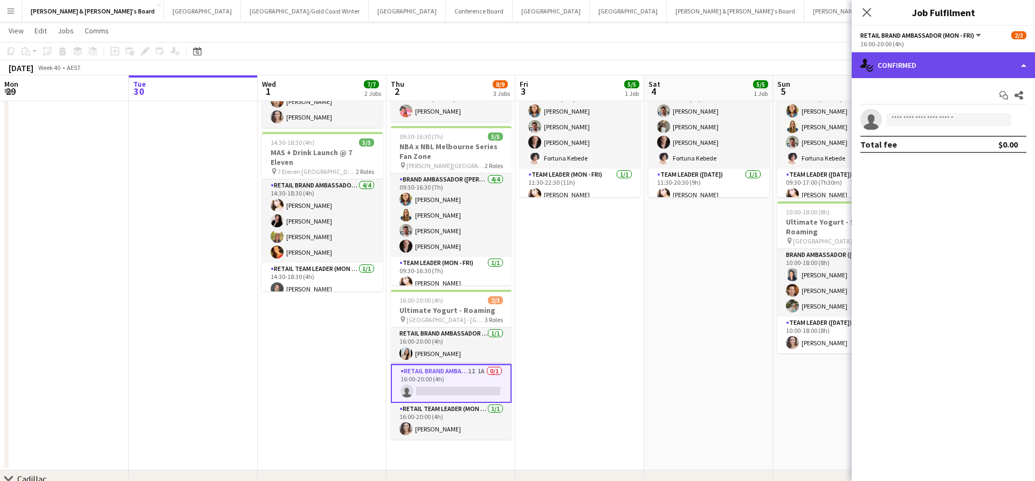
click at [943, 63] on div "single-neutral-actions-check-2 Confirmed" at bounding box center [943, 65] width 183 height 26
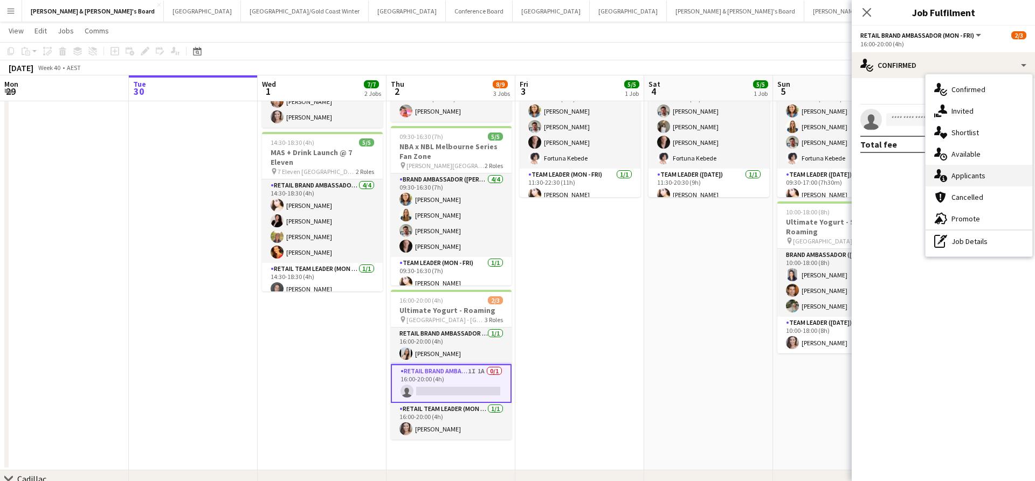
click at [983, 169] on div "single-neutral-actions-information Applicants" at bounding box center [979, 176] width 107 height 22
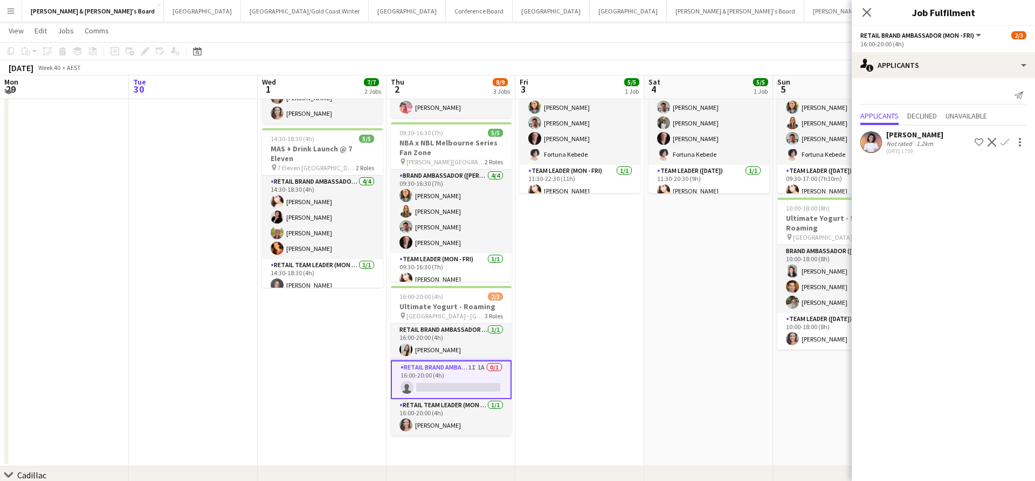
scroll to position [92, 0]
click at [689, 351] on app-date-cell "11:30-20:30 (9h) 5/5 NBA x NBL Melbourne Series Fan Zone pin [PERSON_NAME][GEOG…" at bounding box center [708, 247] width 129 height 437
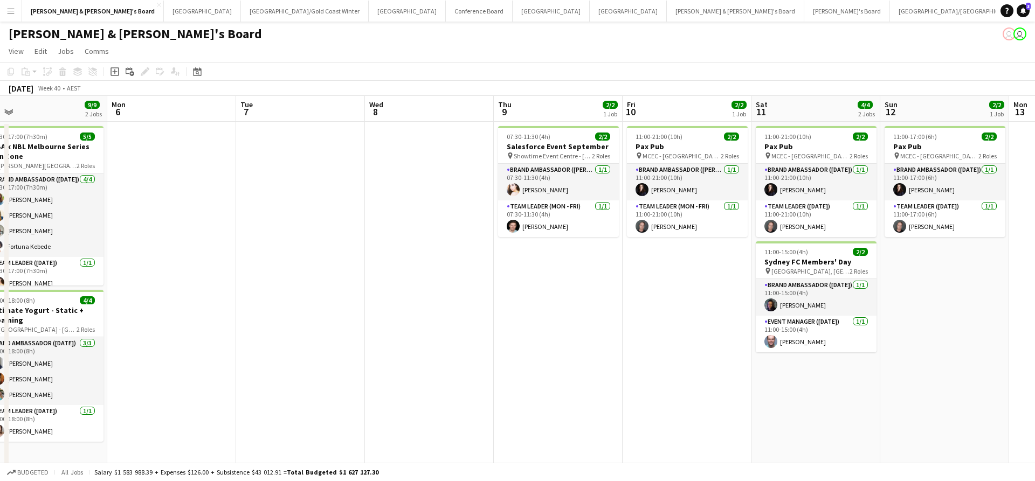
scroll to position [0, 546]
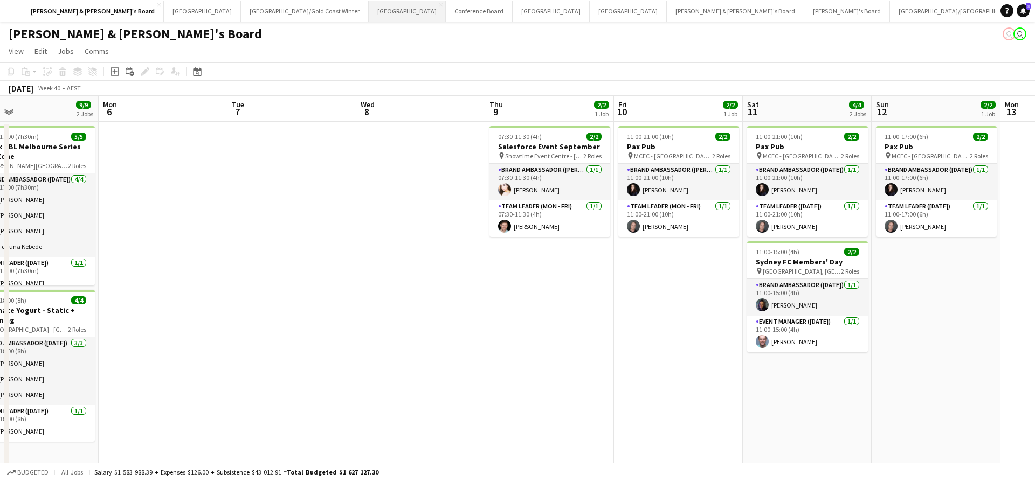
click at [369, 12] on button "Sydney Close" at bounding box center [407, 11] width 77 height 21
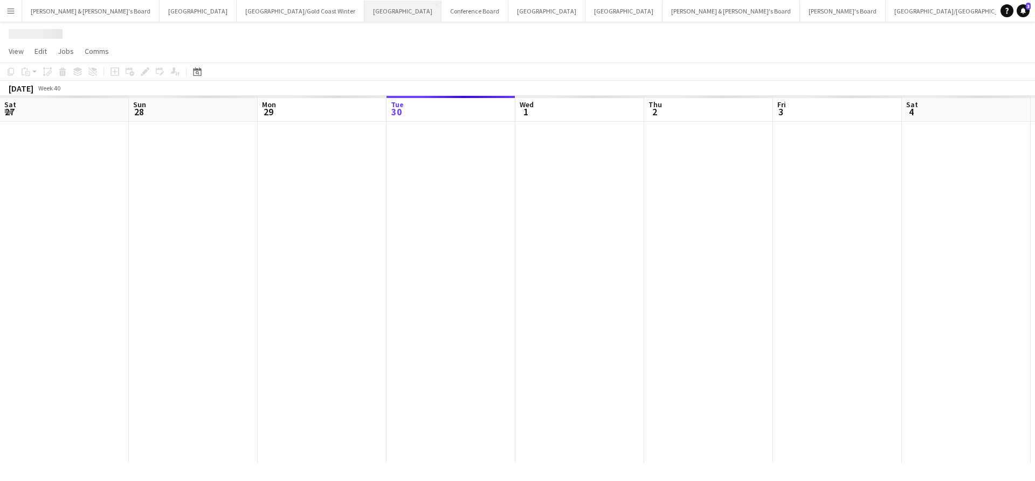
click at [364, 12] on button "Sydney Close" at bounding box center [402, 11] width 77 height 21
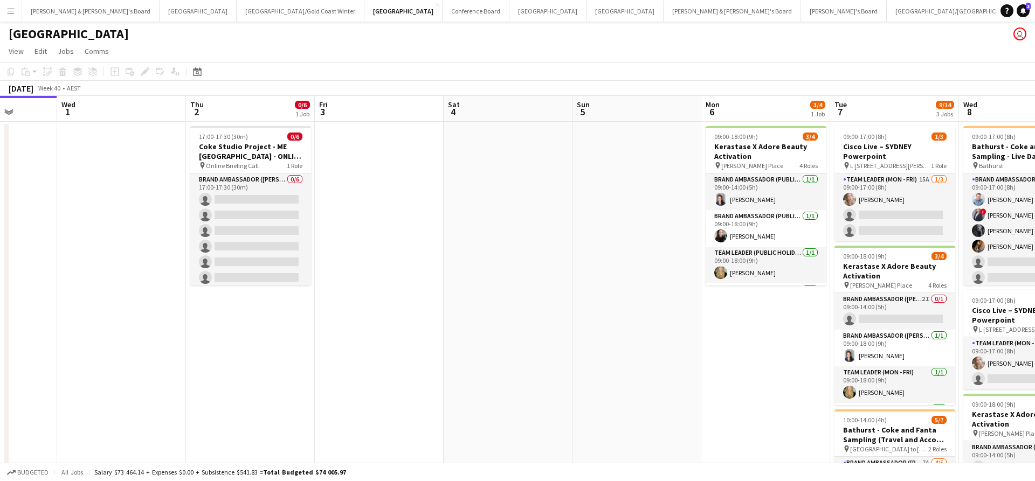
scroll to position [0, 341]
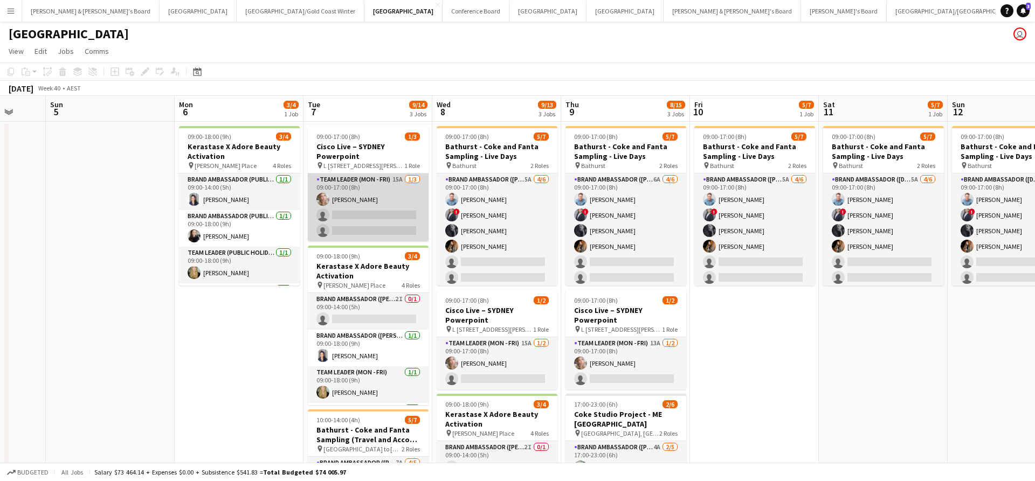
click at [398, 208] on app-card-role "Team Leader (Mon - Fri) 15A [DATE] 09:00-17:00 (8h) [PERSON_NAME] single-neutra…" at bounding box center [368, 208] width 121 height 68
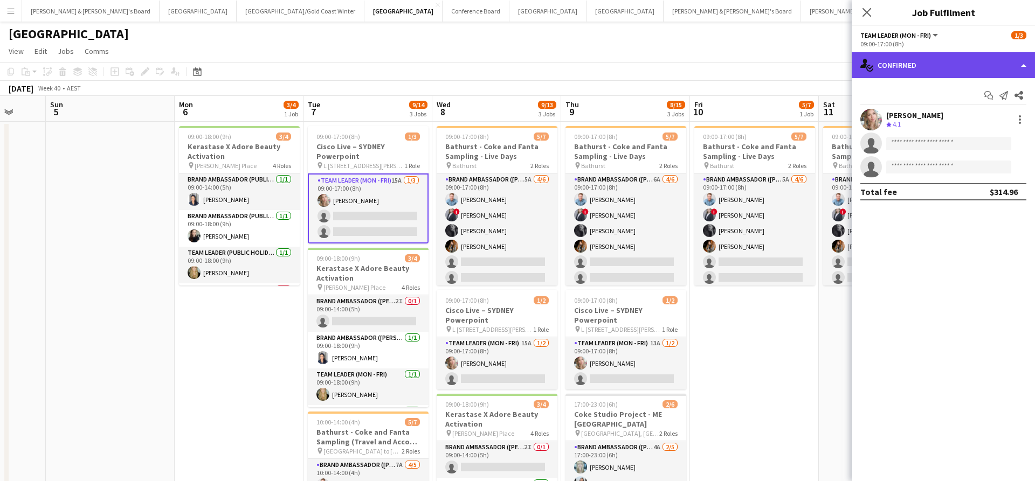
click at [928, 63] on div "single-neutral-actions-check-2 Confirmed" at bounding box center [943, 65] width 183 height 26
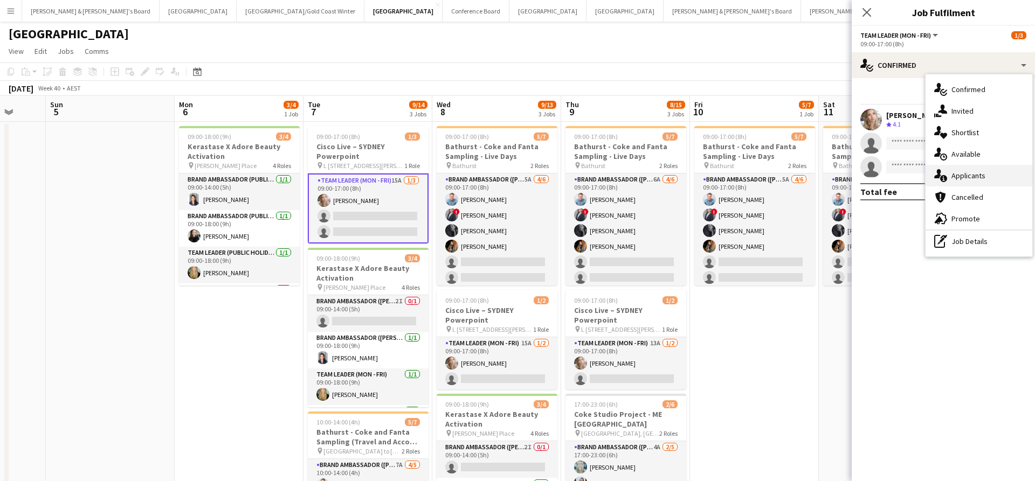
click at [983, 171] on span "Applicants" at bounding box center [968, 176] width 34 height 10
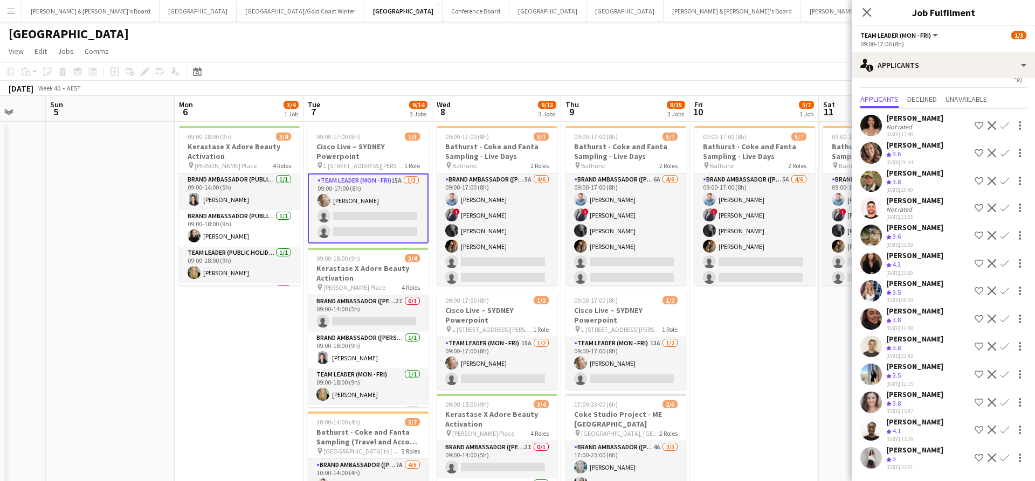
scroll to position [17, 0]
click at [1003, 235] on app-icon "Confirm" at bounding box center [1005, 235] width 9 height 9
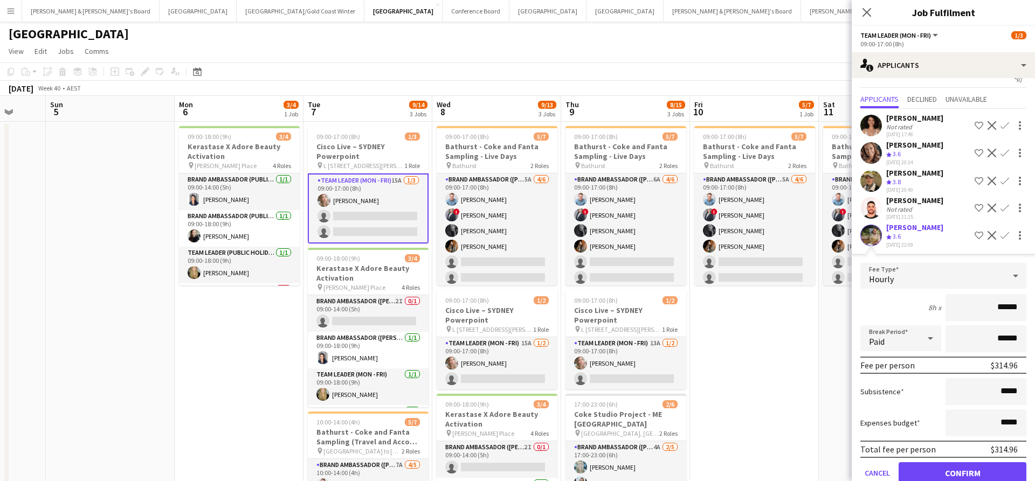
click at [955, 471] on button "Confirm" at bounding box center [963, 474] width 128 height 22
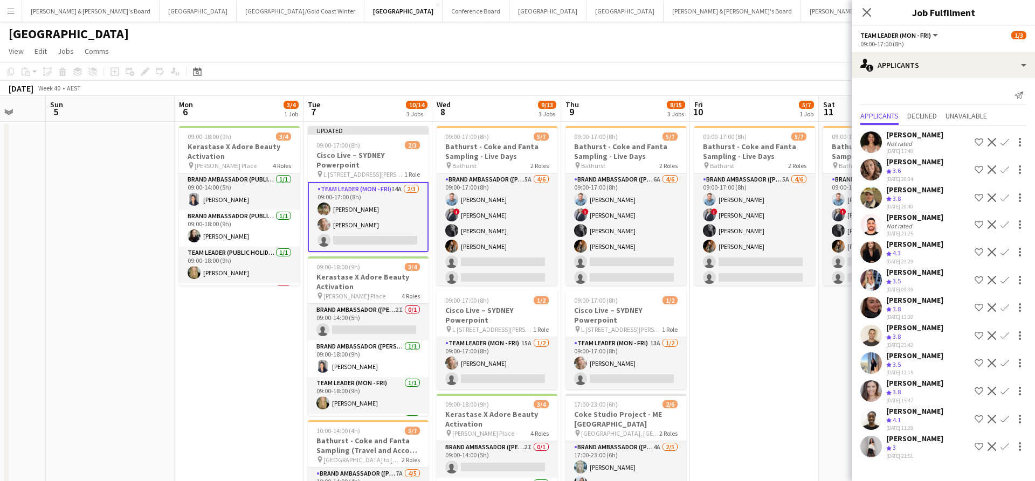
click at [1005, 363] on app-icon "Confirm" at bounding box center [1005, 363] width 9 height 9
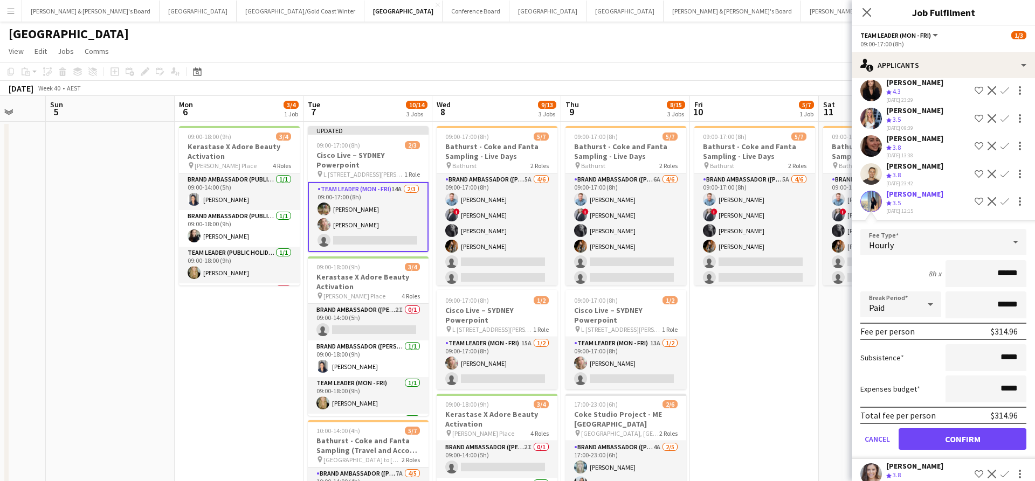
scroll to position [199, 0]
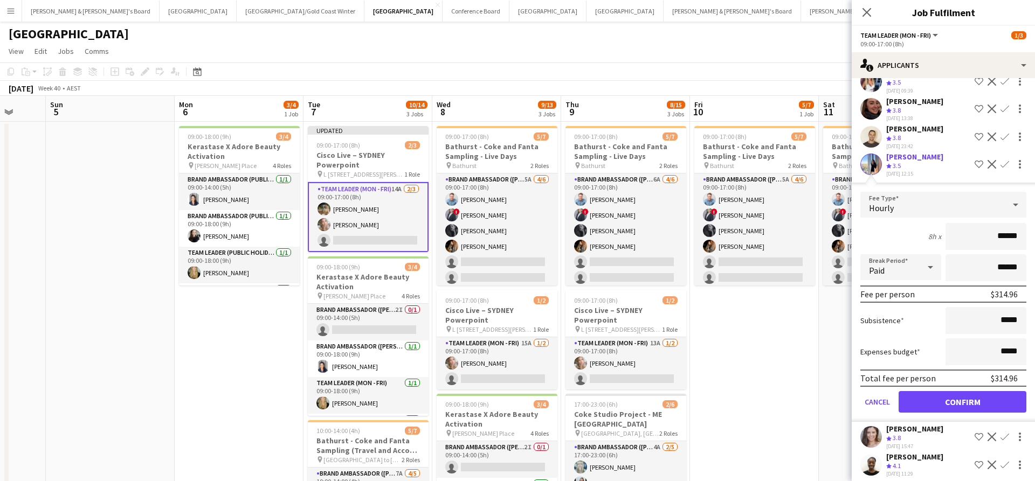
click at [933, 403] on button "Confirm" at bounding box center [963, 402] width 128 height 22
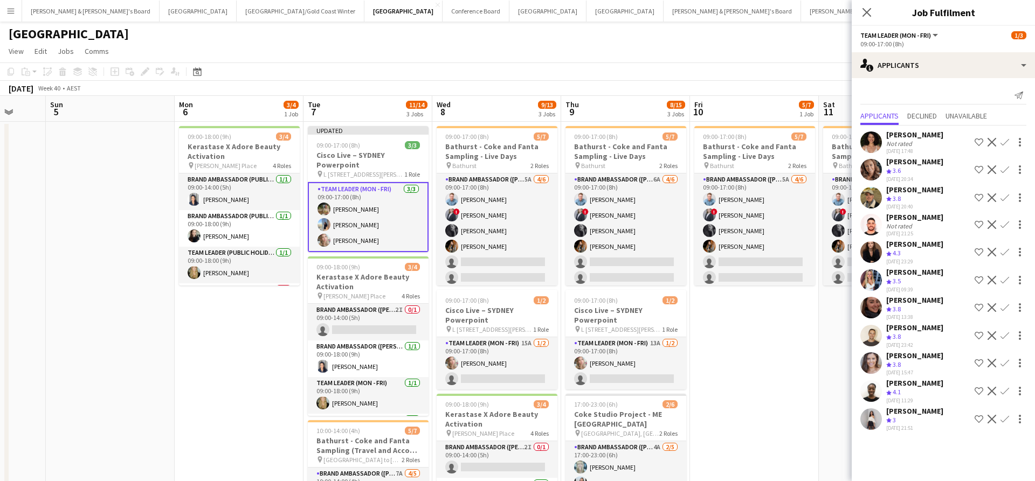
scroll to position [0, 0]
click at [756, 369] on app-date-cell "09:00-17:00 (8h) 5/7 Bathurst - Coke and Fanta Sampling - Live Days pin Bathurs…" at bounding box center [754, 357] width 129 height 470
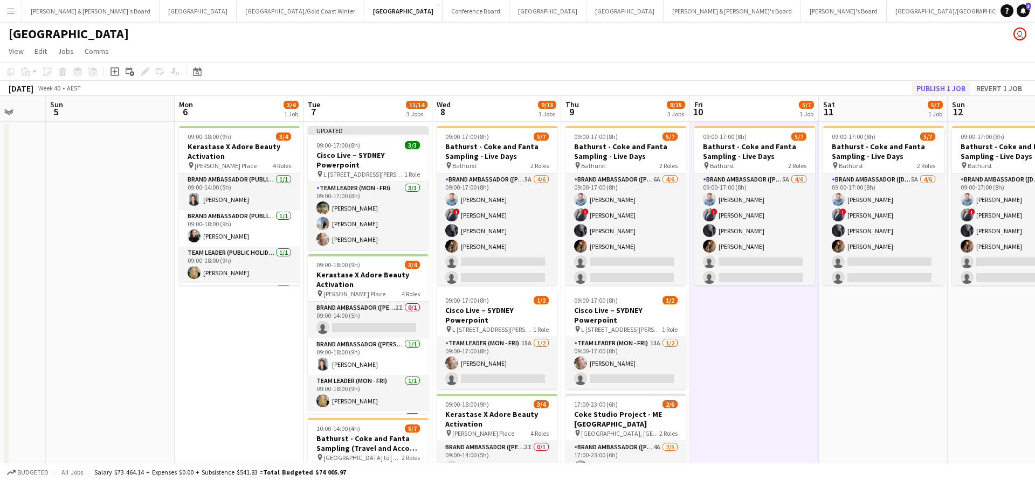
click at [936, 85] on button "Publish 1 job" at bounding box center [941, 88] width 58 height 14
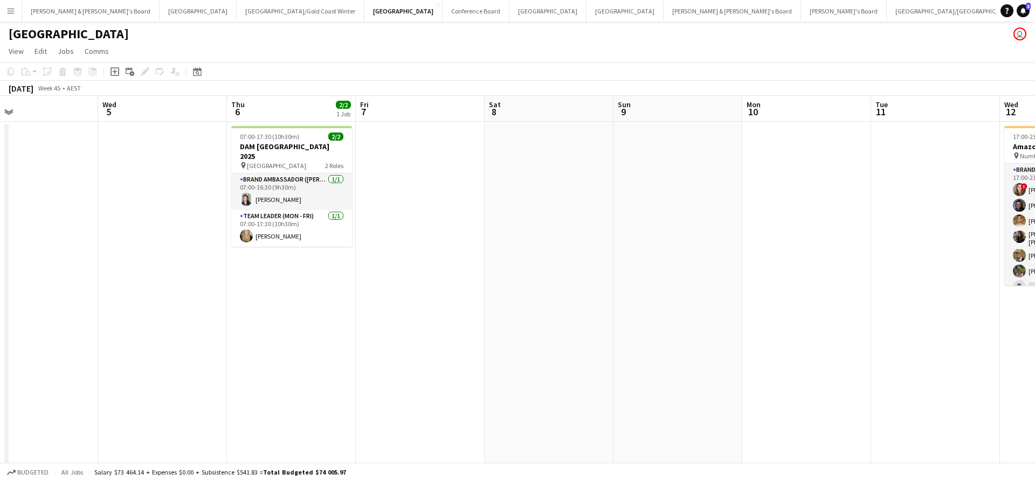
scroll to position [0, 282]
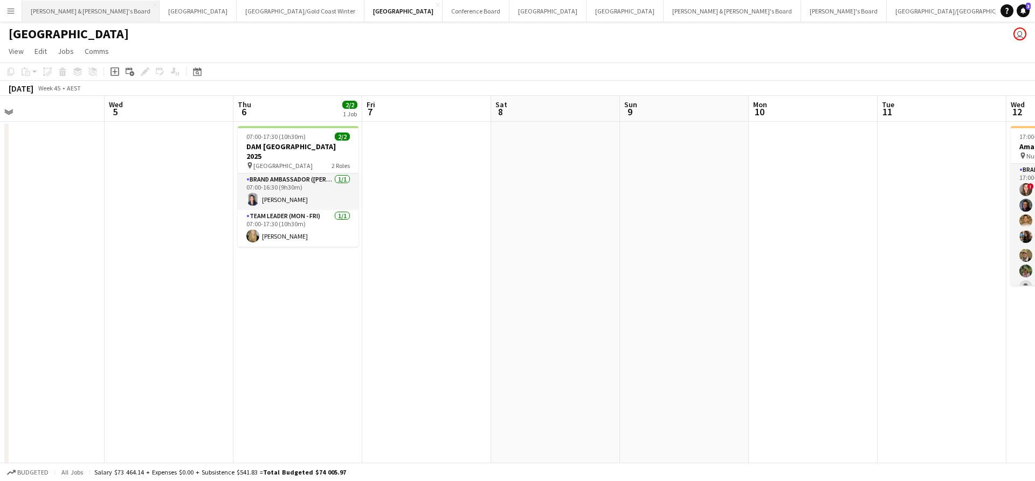
click at [59, 12] on button "[PERSON_NAME] & [PERSON_NAME]'s Board Close" at bounding box center [90, 11] width 137 height 21
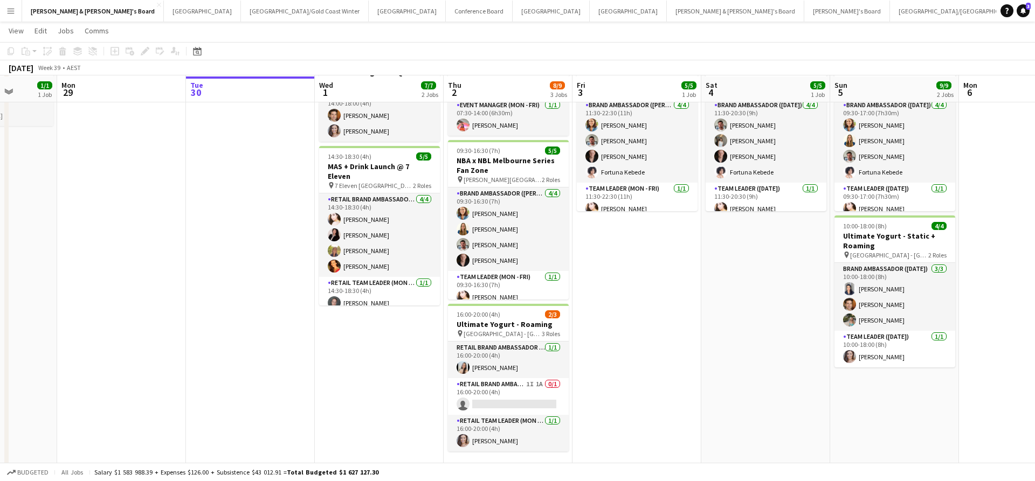
scroll to position [76, 0]
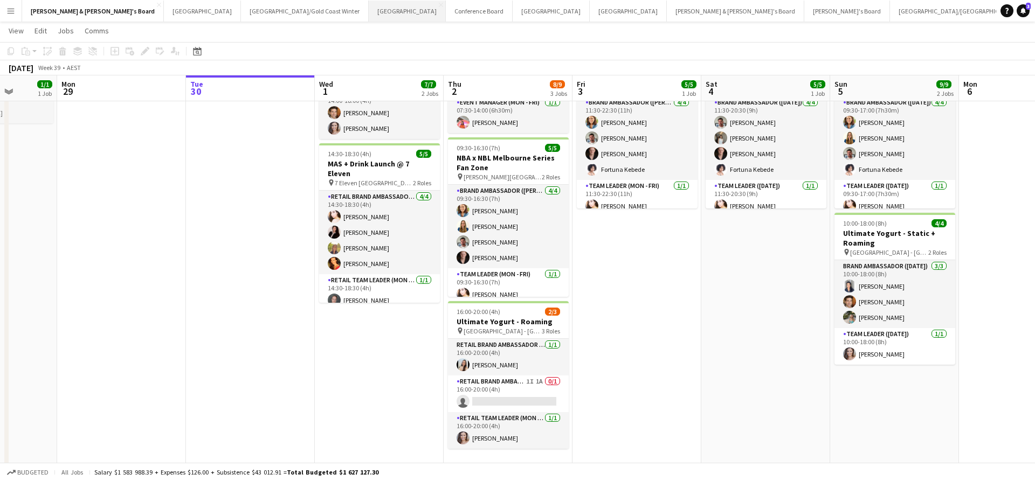
click at [369, 13] on button "Sydney Close" at bounding box center [407, 11] width 77 height 21
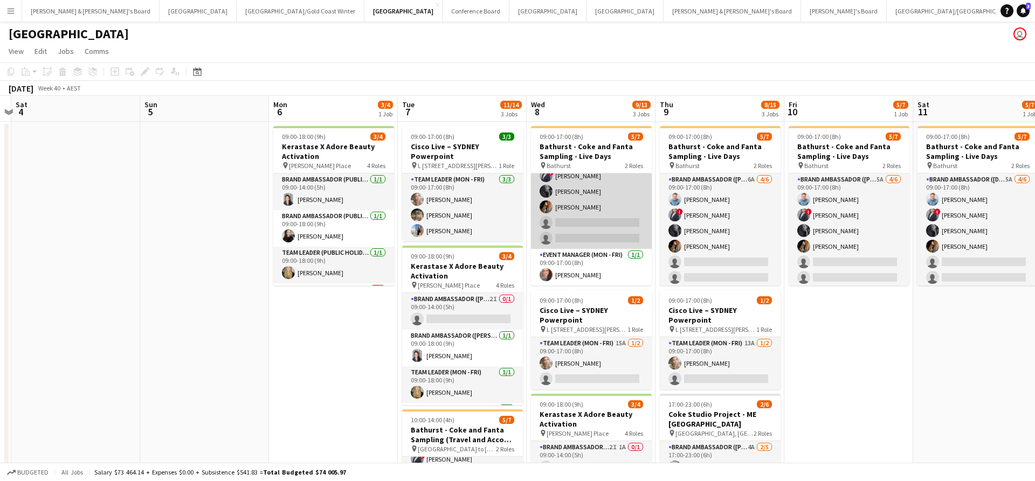
click at [591, 234] on app-card-role "Brand Ambassador (Mon - Fri) 5A [DATE] 09:00-17:00 (8h) [PERSON_NAME] ! [PERSON…" at bounding box center [591, 191] width 121 height 115
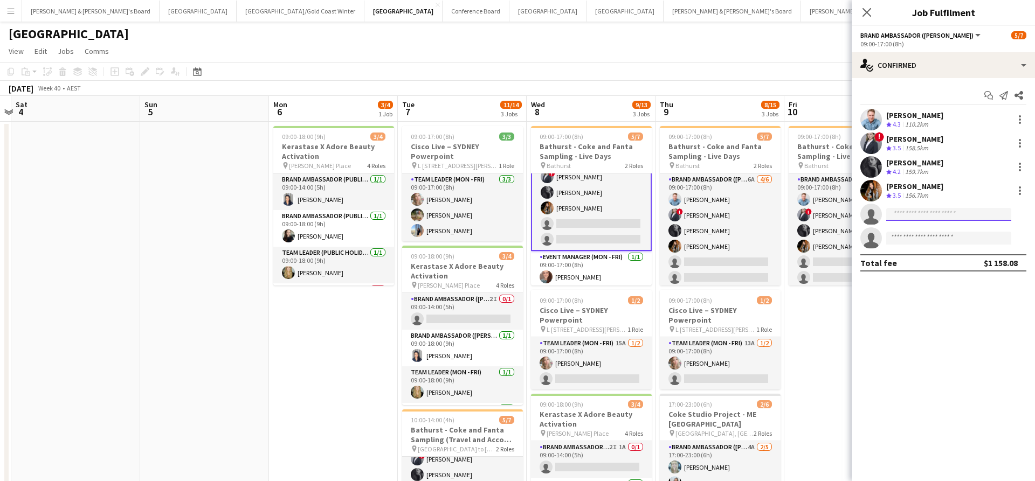
click at [928, 211] on input at bounding box center [948, 214] width 125 height 13
type input "*****"
click at [916, 240] on span "[EMAIL_ADDRESS][DOMAIN_NAME]" at bounding box center [949, 239] width 108 height 9
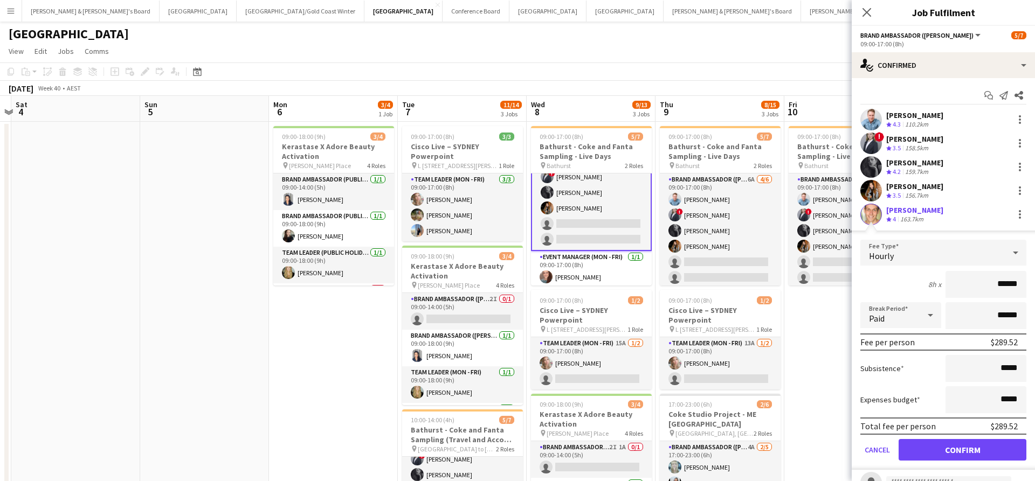
click at [900, 211] on div "[PERSON_NAME]" at bounding box center [914, 210] width 57 height 10
click at [903, 216] on div "163.7km" at bounding box center [911, 219] width 27 height 9
click at [904, 215] on div "163.7km" at bounding box center [911, 219] width 27 height 9
click at [798, 399] on app-date-cell "09:00-17:00 (8h) 5/7 Bathurst - Coke and Fanta Sampling - Live Days pin Bathurs…" at bounding box center [848, 357] width 129 height 470
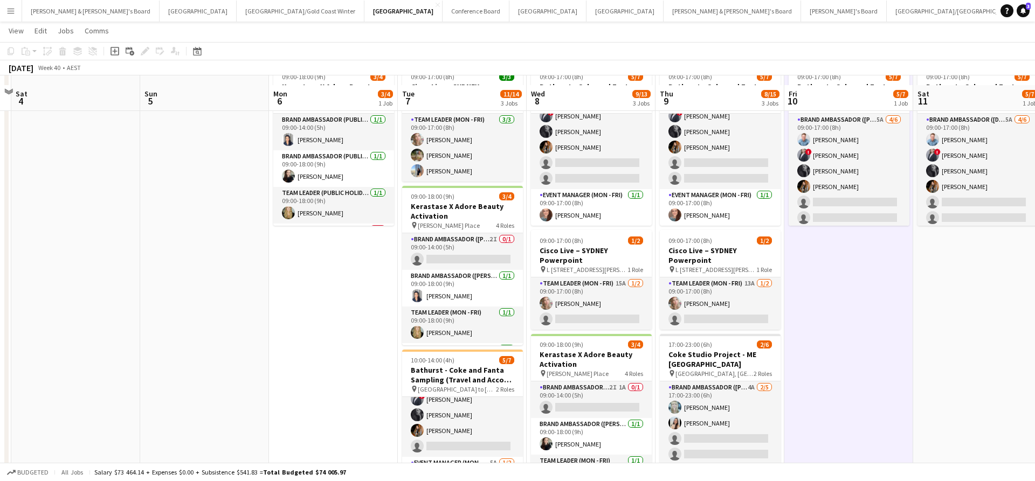
scroll to position [77, 0]
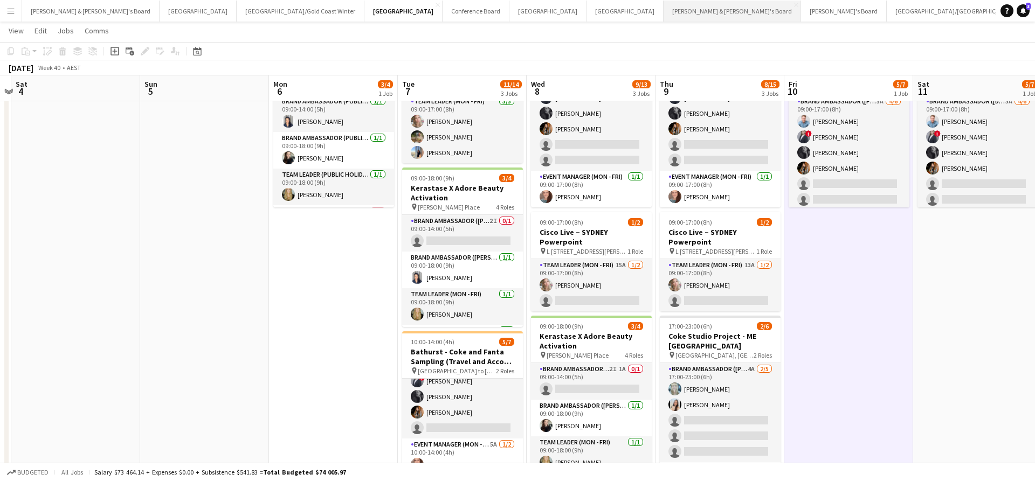
click at [664, 14] on button "[PERSON_NAME] & [PERSON_NAME]'s Board Close" at bounding box center [732, 11] width 137 height 21
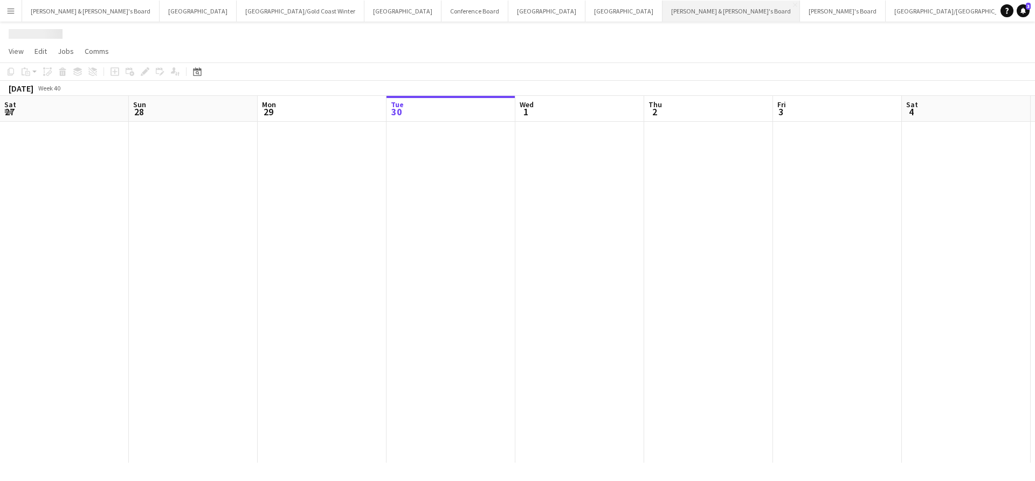
click at [663, 14] on button "[PERSON_NAME] & [PERSON_NAME]'s Board Close" at bounding box center [731, 11] width 137 height 21
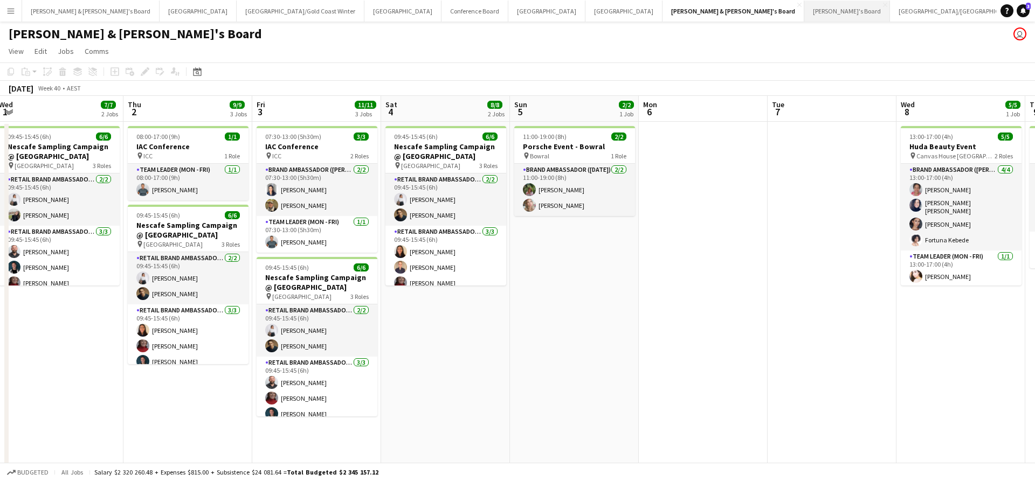
click at [804, 11] on button "Tennille's Board Close" at bounding box center [847, 11] width 86 height 21
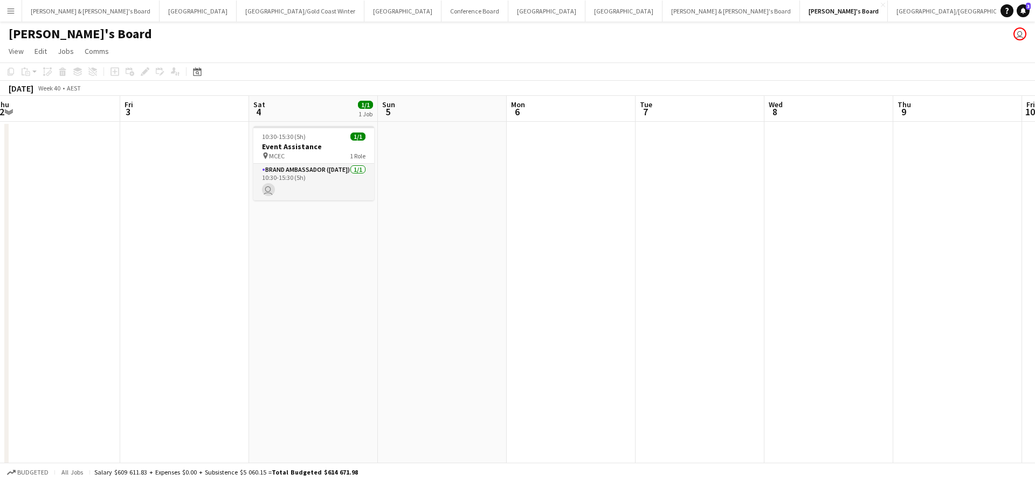
scroll to position [0, 396]
click at [442, 8] on button "Conference Board Close" at bounding box center [475, 11] width 67 height 21
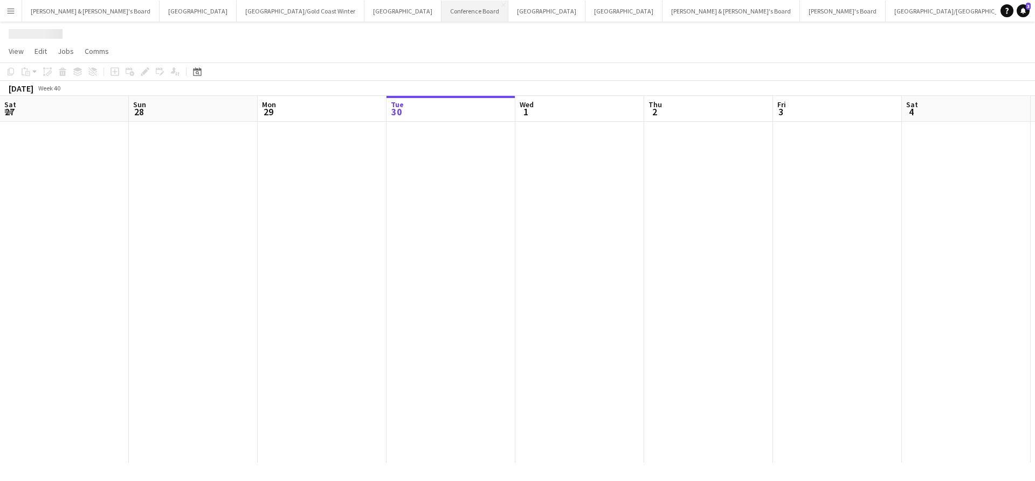
click at [442, 8] on button "Conference Board Close" at bounding box center [475, 11] width 67 height 21
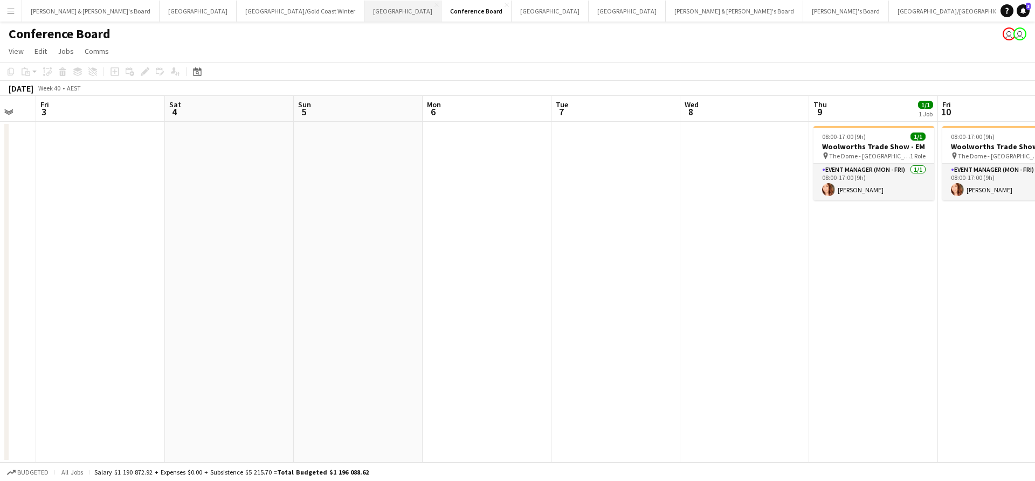
click at [364, 11] on button "Sydney Close" at bounding box center [402, 11] width 77 height 21
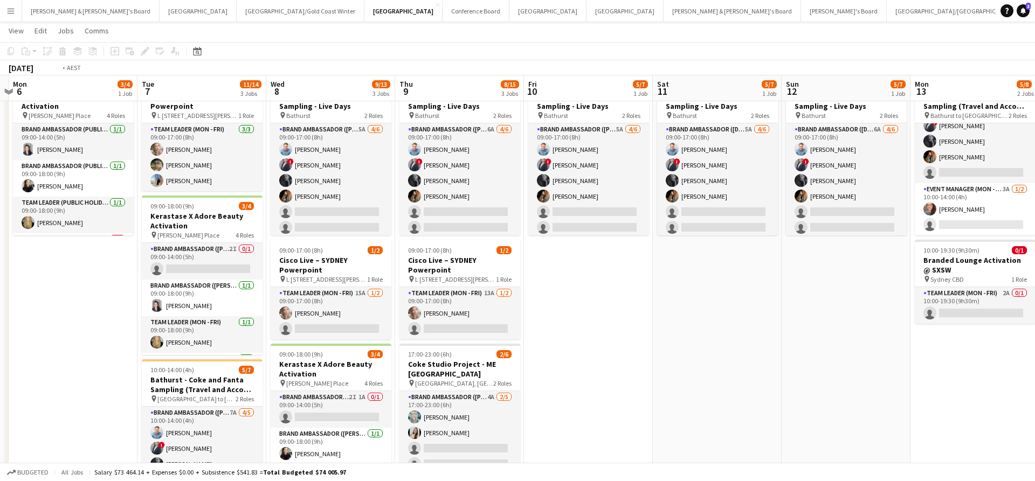
scroll to position [0, 371]
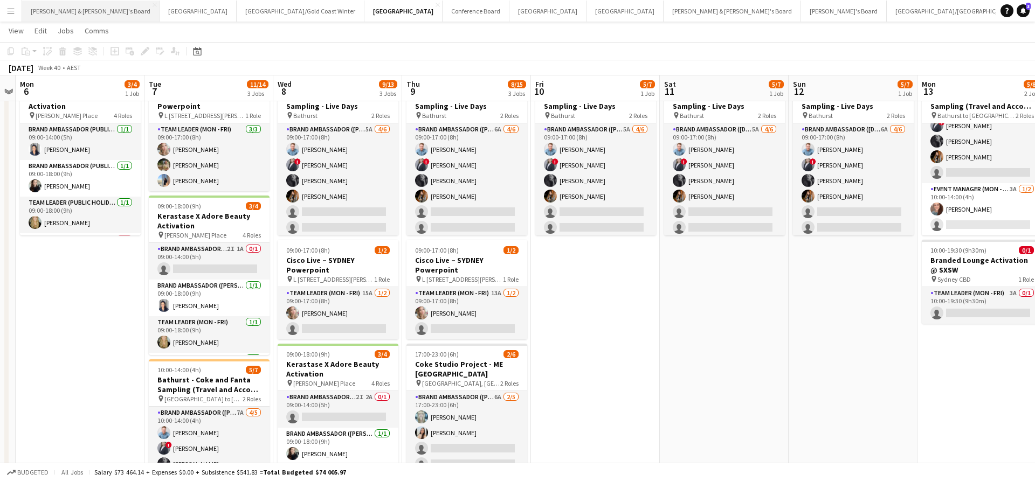
click at [60, 16] on button "[PERSON_NAME] & [PERSON_NAME]'s Board Close" at bounding box center [90, 11] width 137 height 21
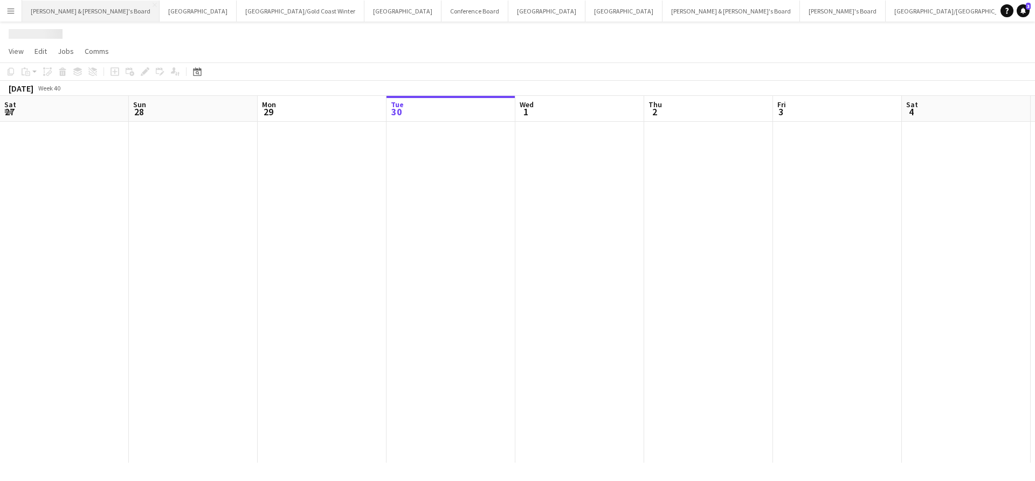
click at [60, 16] on button "[PERSON_NAME] & [PERSON_NAME]'s Board Close" at bounding box center [90, 11] width 137 height 21
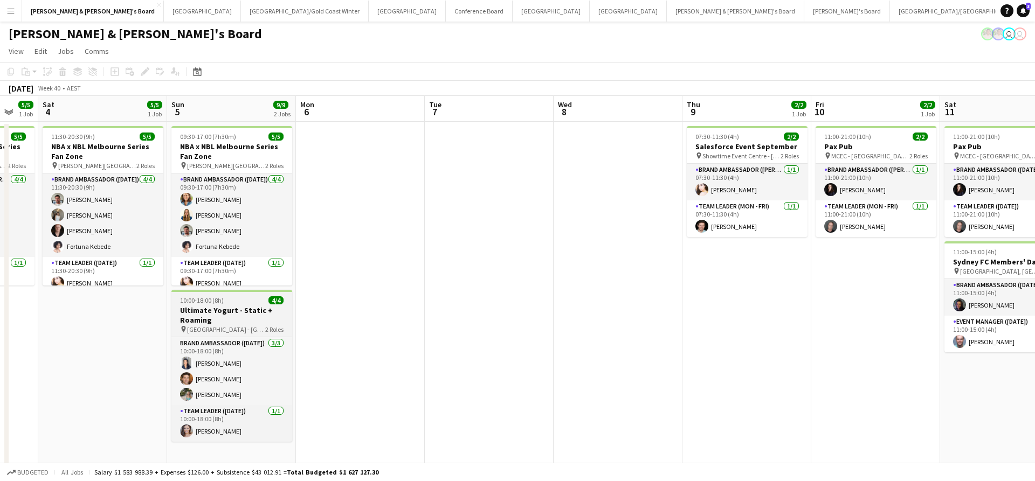
scroll to position [0, 351]
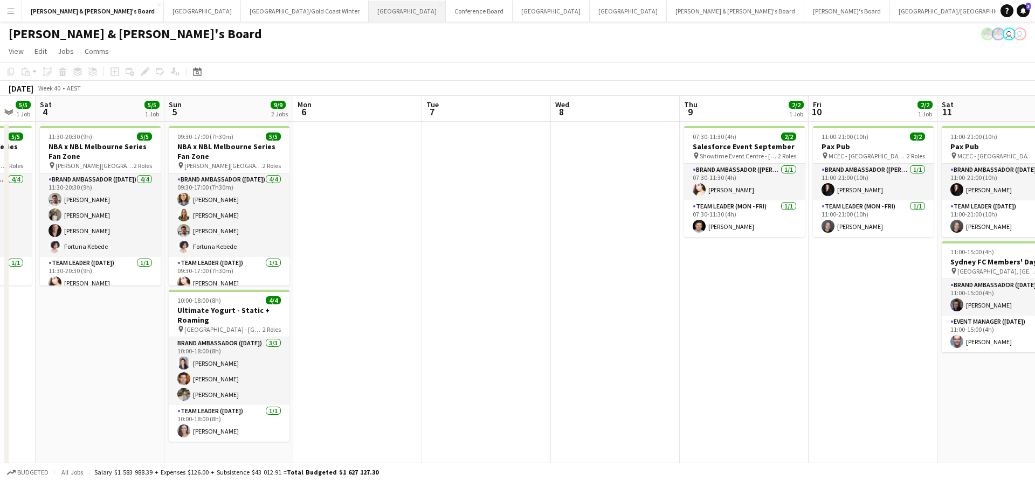
click at [369, 15] on button "Sydney Close" at bounding box center [407, 11] width 77 height 21
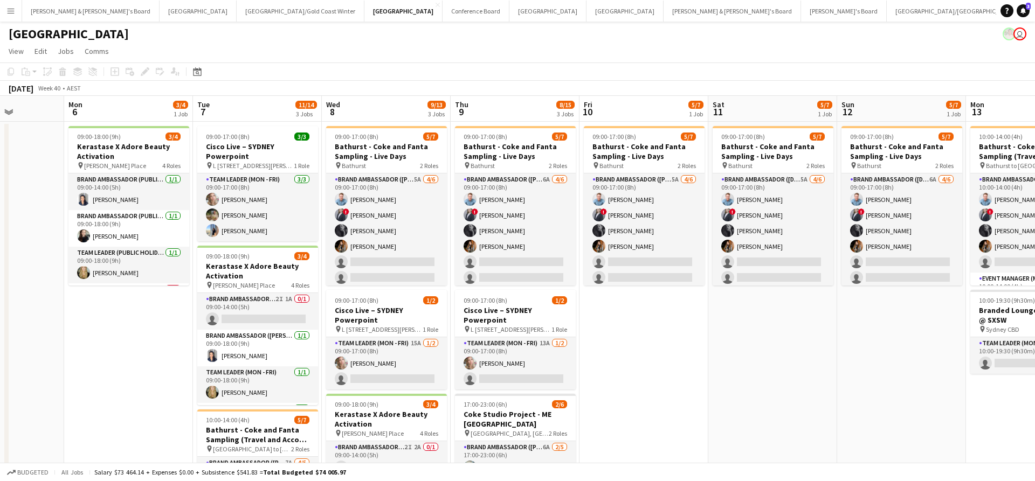
scroll to position [0, 485]
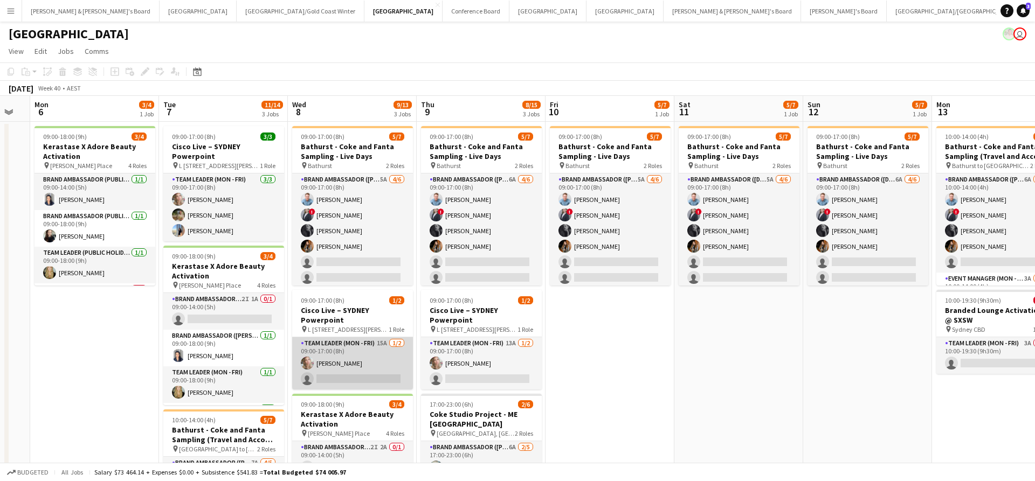
click at [390, 369] on app-card-role "Team Leader (Mon - Fri) 15A [DATE] 09:00-17:00 (8h) [PERSON_NAME] single-neutra…" at bounding box center [352, 363] width 121 height 52
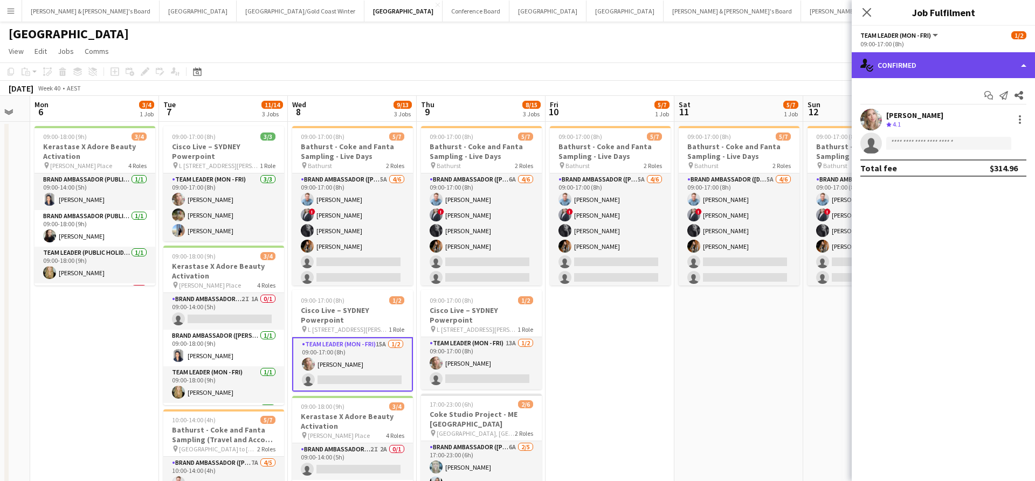
click at [926, 56] on div "single-neutral-actions-check-2 Confirmed" at bounding box center [943, 65] width 183 height 26
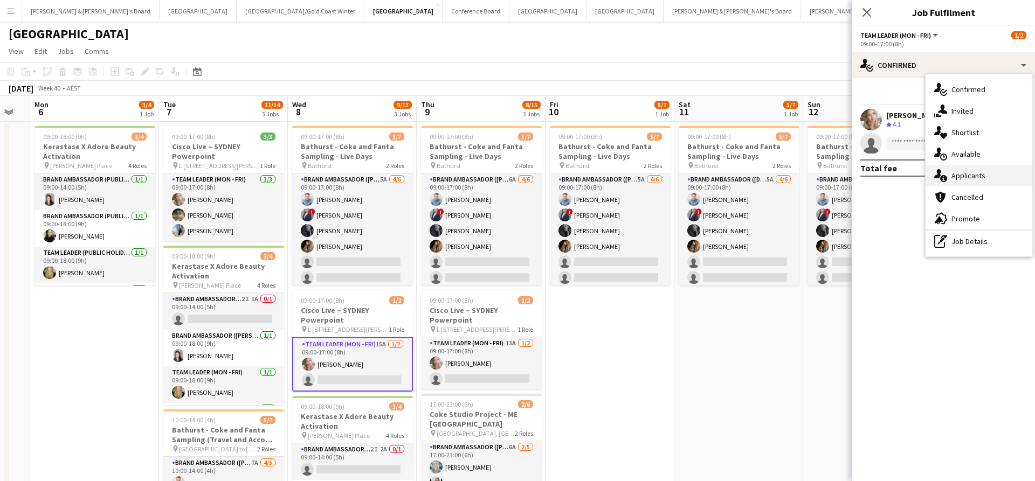
click at [978, 185] on div "single-neutral-actions-information Applicants" at bounding box center [979, 176] width 107 height 22
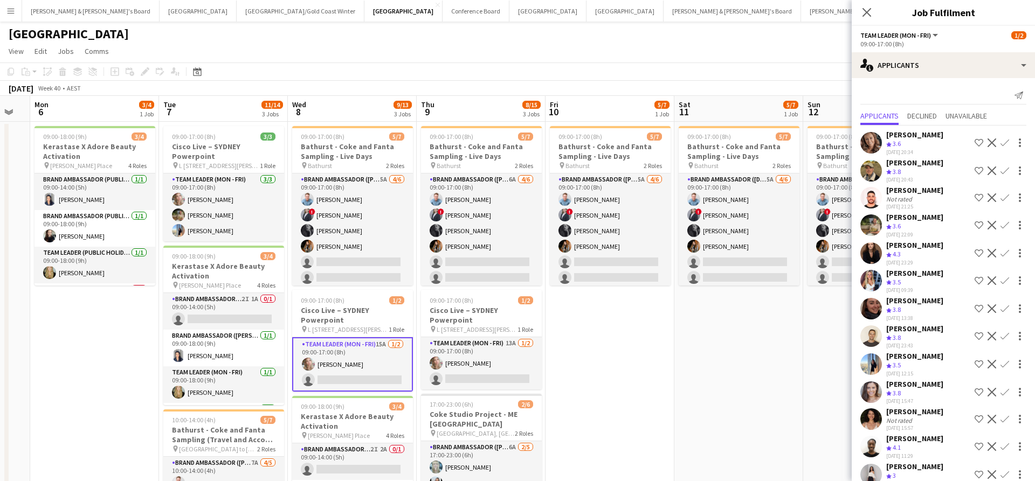
click at [1006, 224] on app-icon "Confirm" at bounding box center [1005, 225] width 9 height 9
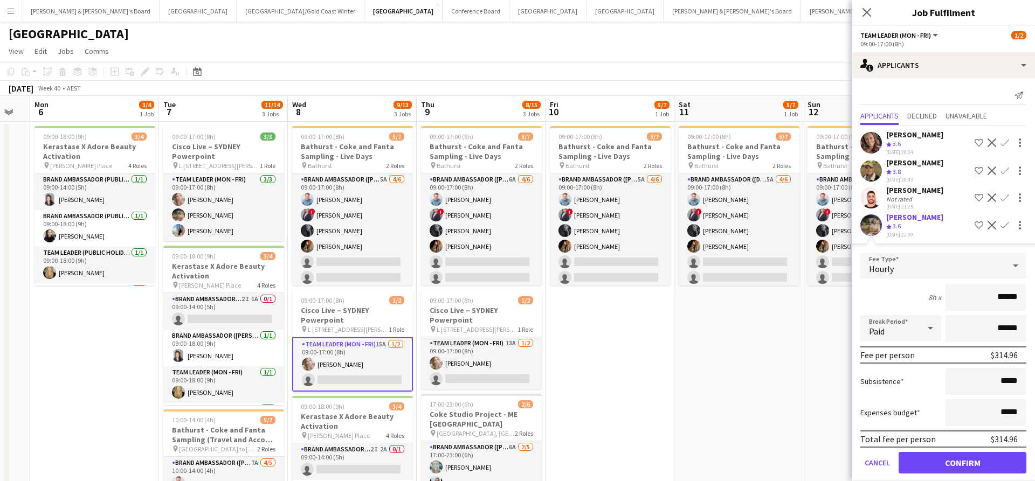
click at [930, 466] on button "Confirm" at bounding box center [963, 463] width 128 height 22
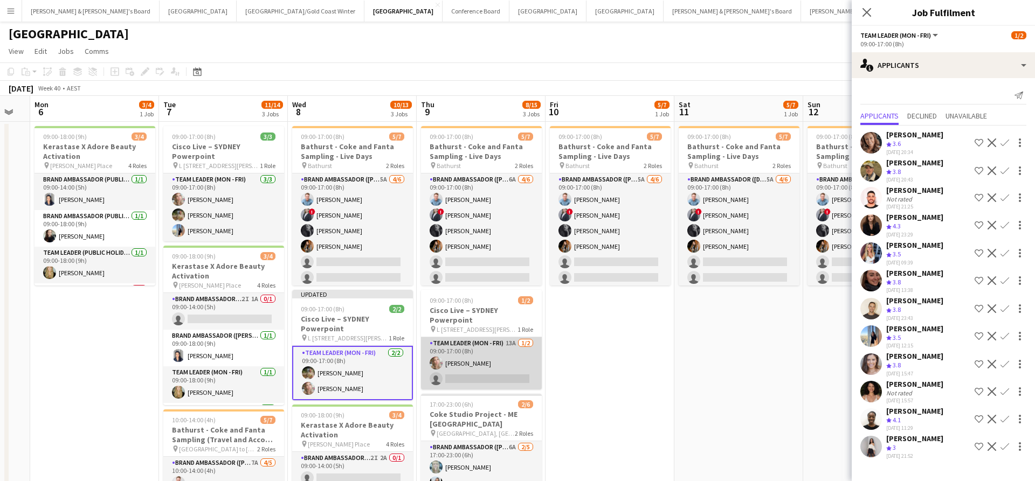
click at [497, 362] on app-card-role "Team Leader (Mon - Fri) 13A [DATE] 09:00-17:00 (8h) [PERSON_NAME] single-neutra…" at bounding box center [481, 363] width 121 height 52
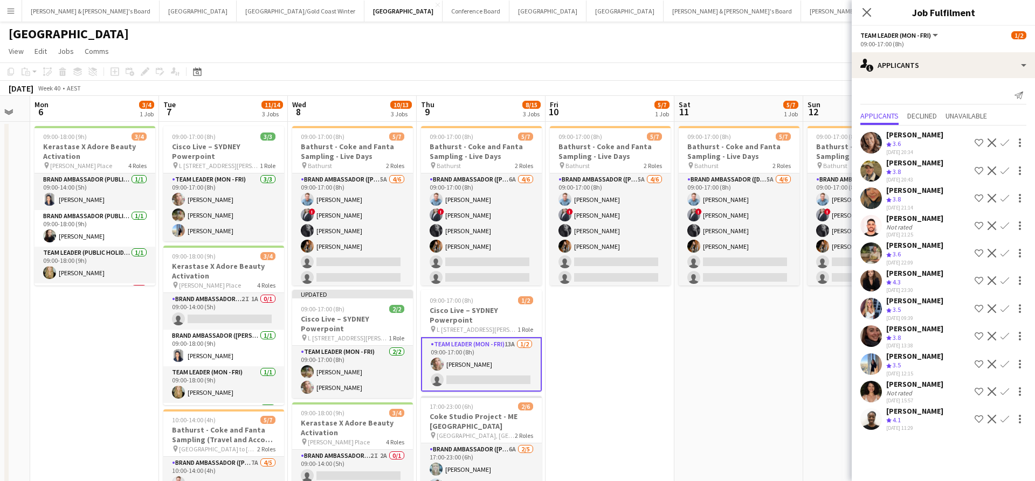
click at [1005, 258] on app-icon "Confirm" at bounding box center [1005, 253] width 9 height 9
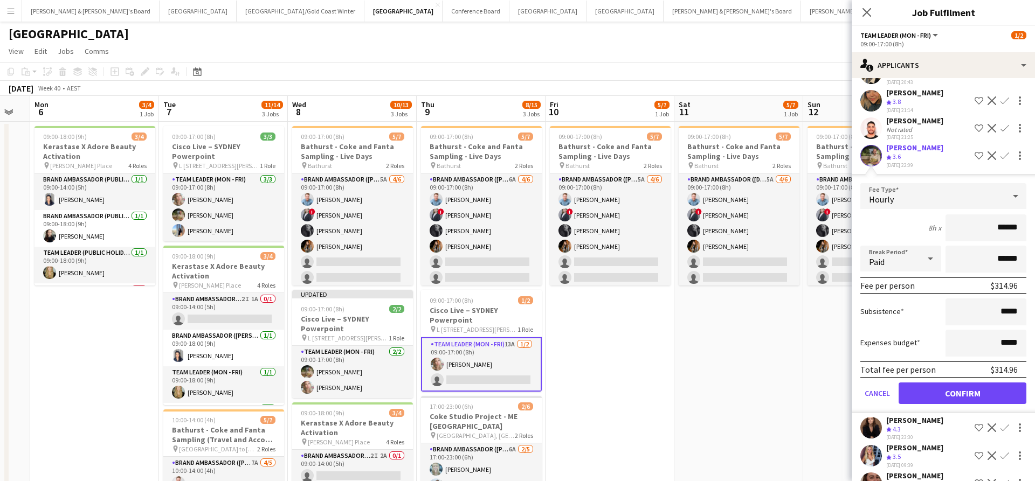
scroll to position [0, 0]
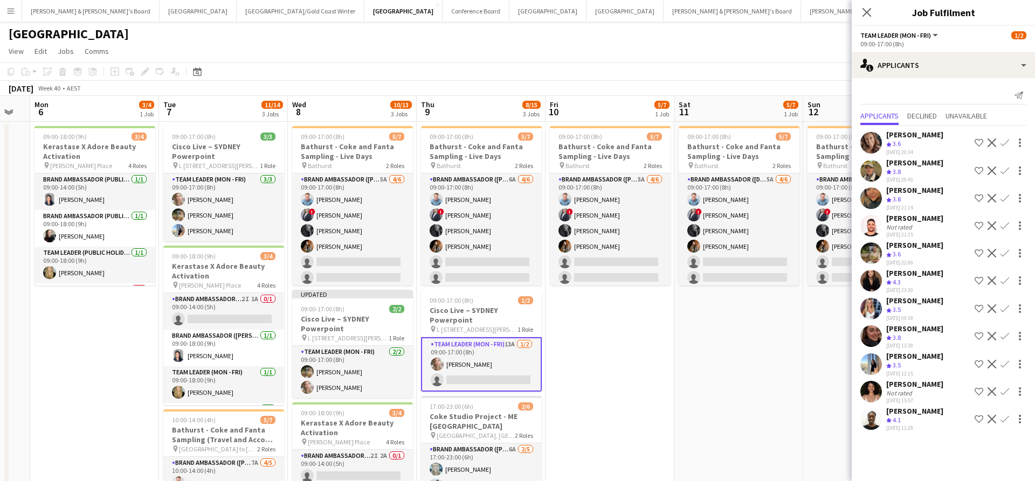
click at [1004, 258] on app-icon "Confirm" at bounding box center [1005, 253] width 9 height 9
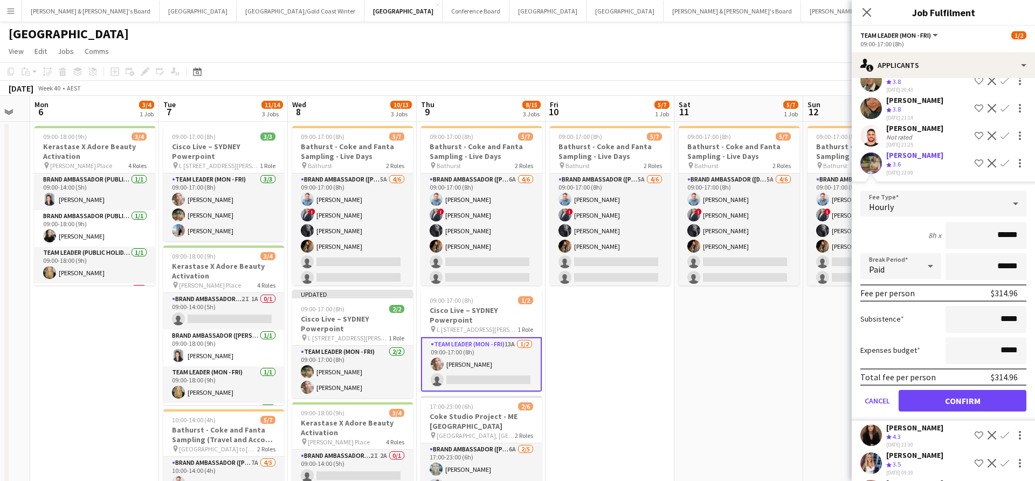
scroll to position [162, 0]
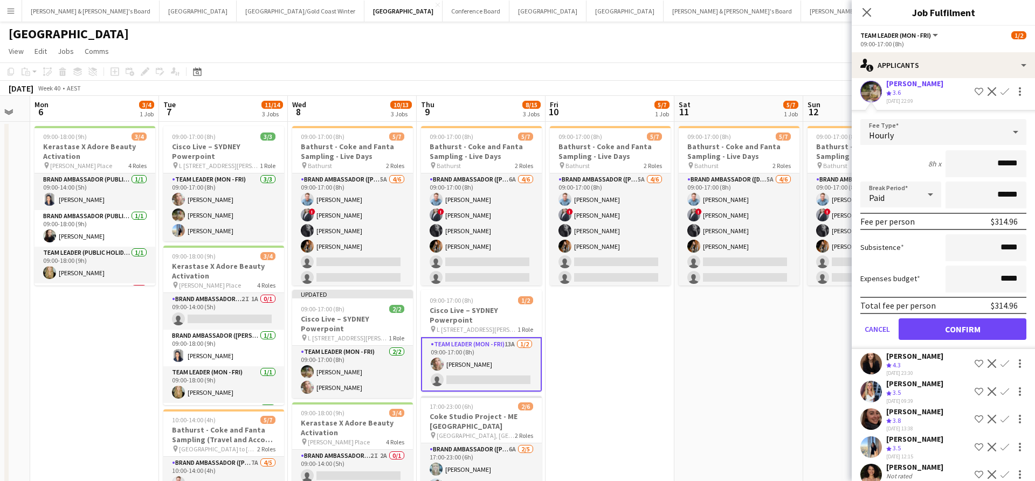
click at [950, 340] on button "Confirm" at bounding box center [963, 330] width 128 height 22
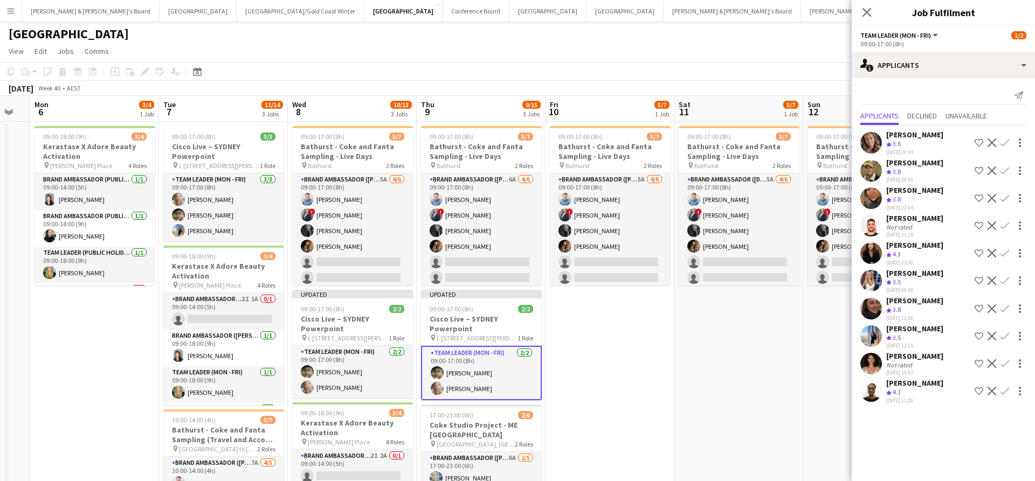
click at [729, 349] on app-date-cell "09:00-17:00 (8h) 5/7 Bathurst - Coke and Fanta Sampling - Live Days pin Bathurs…" at bounding box center [738, 420] width 129 height 596
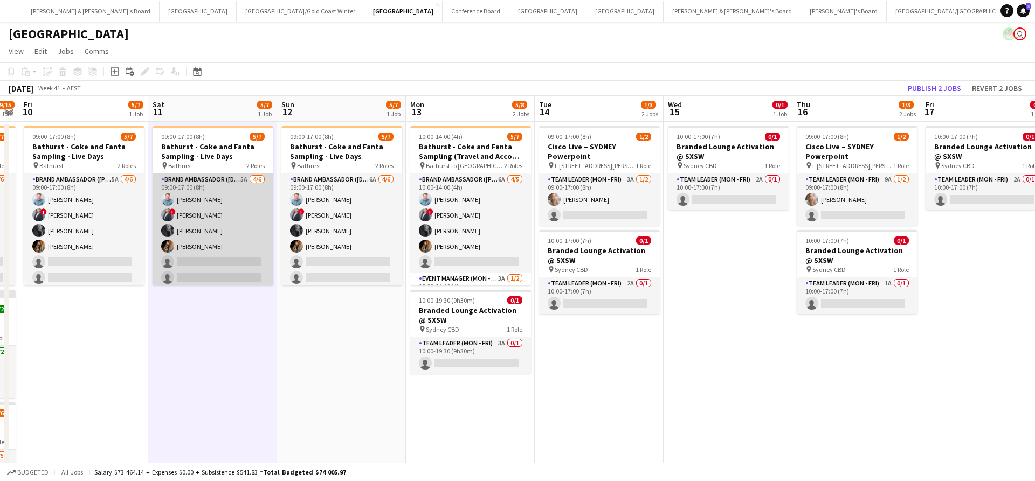
scroll to position [0, 498]
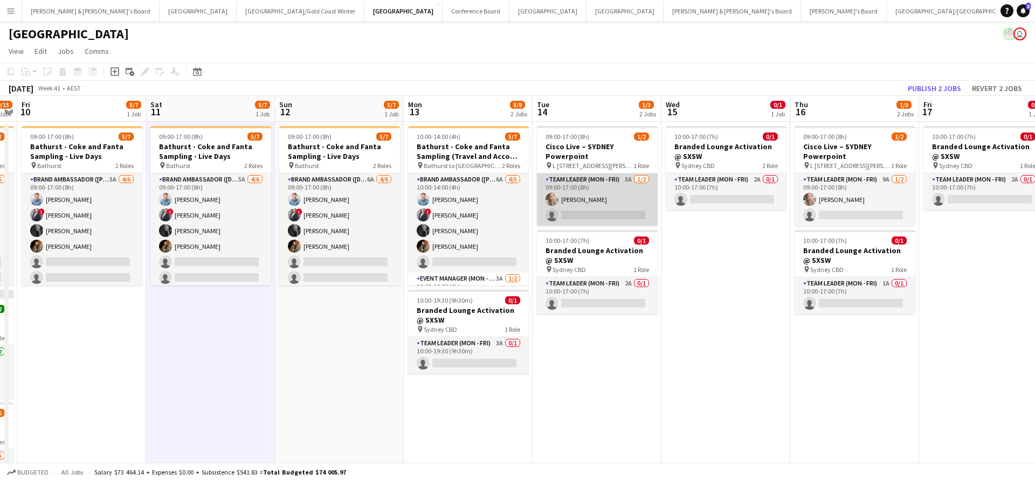
click at [627, 195] on app-card-role "Team Leader (Mon - Fri) 3A [DATE] 09:00-17:00 (8h) [PERSON_NAME] single-neutral…" at bounding box center [597, 200] width 121 height 52
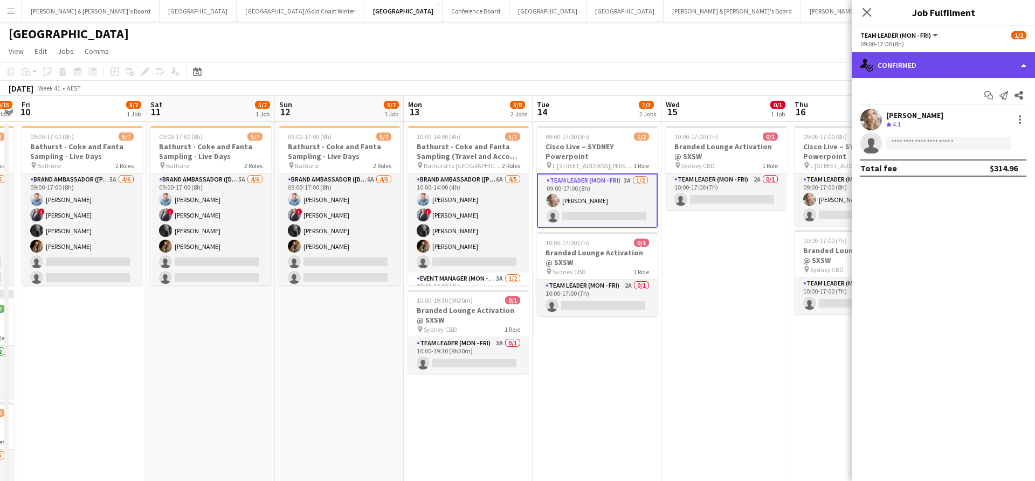
click at [949, 62] on div "single-neutral-actions-check-2 Confirmed" at bounding box center [943, 65] width 183 height 26
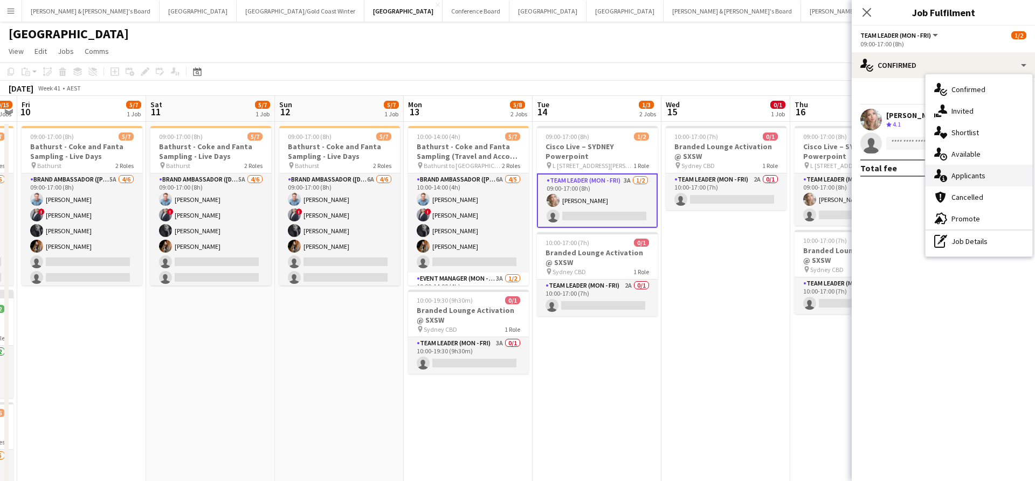
click at [976, 173] on span "Applicants" at bounding box center [968, 176] width 34 height 10
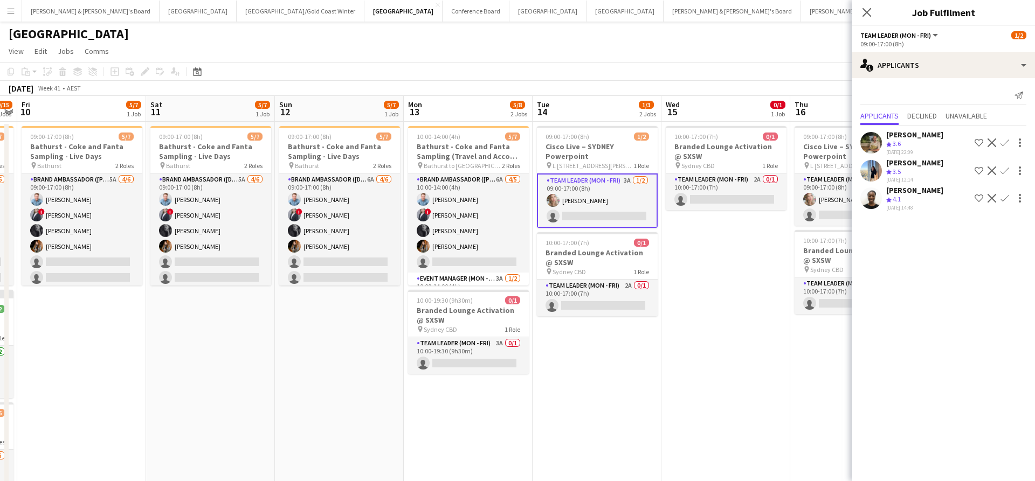
click at [1006, 144] on app-icon "Confirm" at bounding box center [1005, 143] width 9 height 9
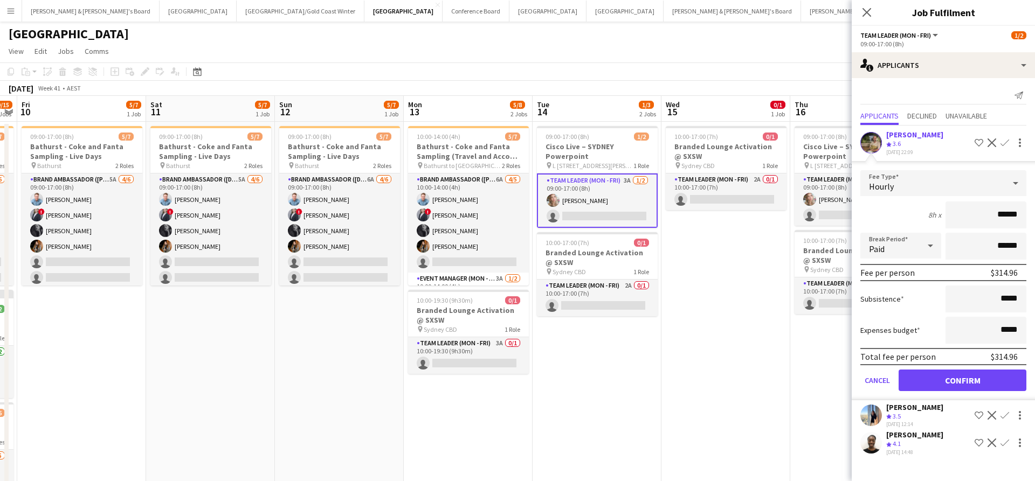
click at [945, 383] on button "Confirm" at bounding box center [963, 381] width 128 height 22
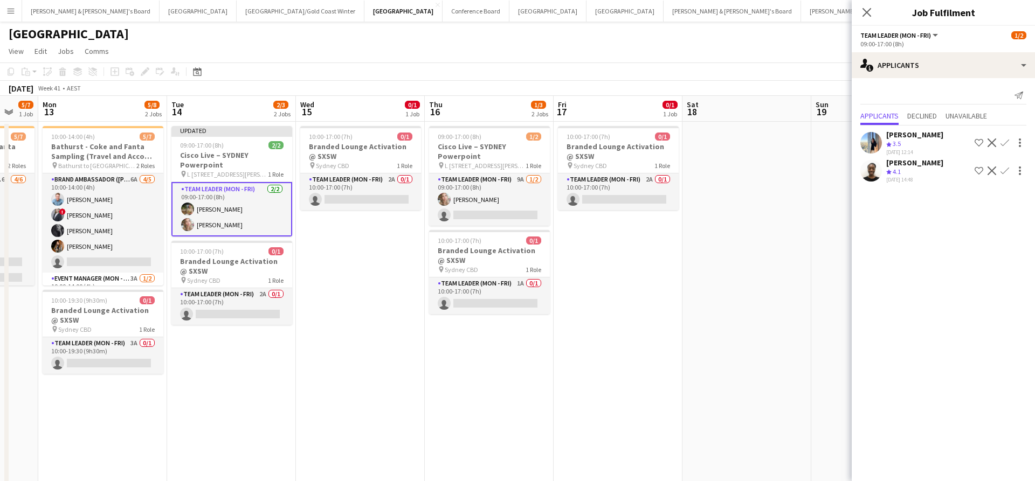
scroll to position [0, 348]
click at [514, 199] on app-card-role "Team Leader (Mon - Fri) 9A [DATE] 09:00-17:00 (8h) [PERSON_NAME] single-neutral…" at bounding box center [490, 200] width 121 height 52
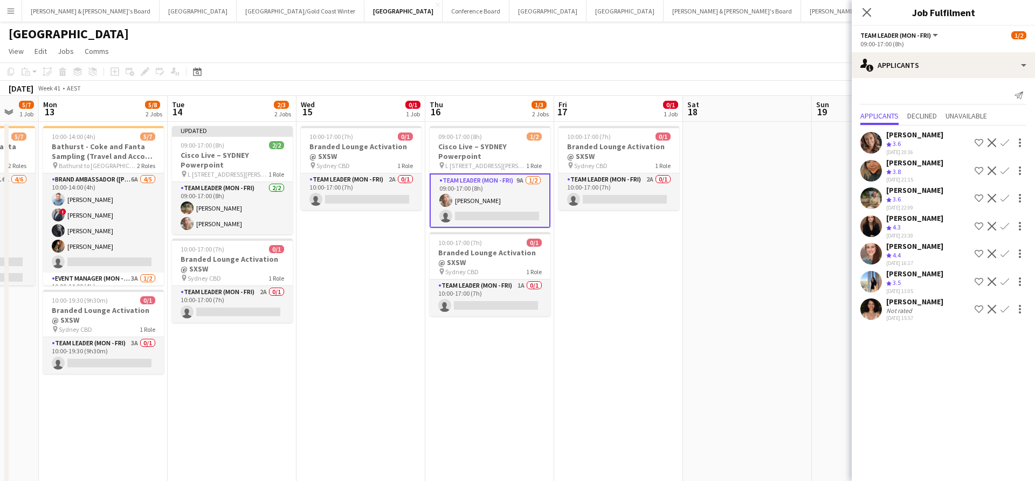
click at [1005, 203] on app-icon "Confirm" at bounding box center [1005, 198] width 9 height 9
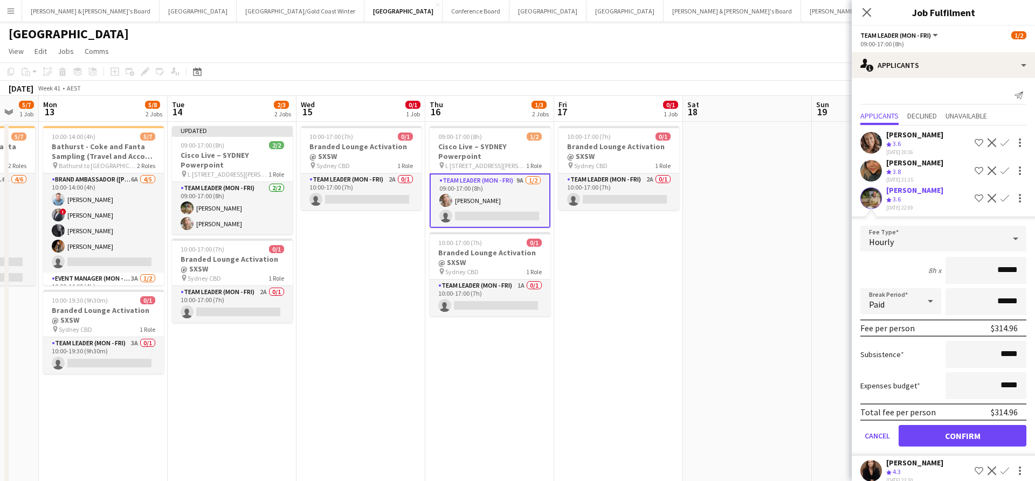
click at [939, 445] on button "Confirm" at bounding box center [963, 436] width 128 height 22
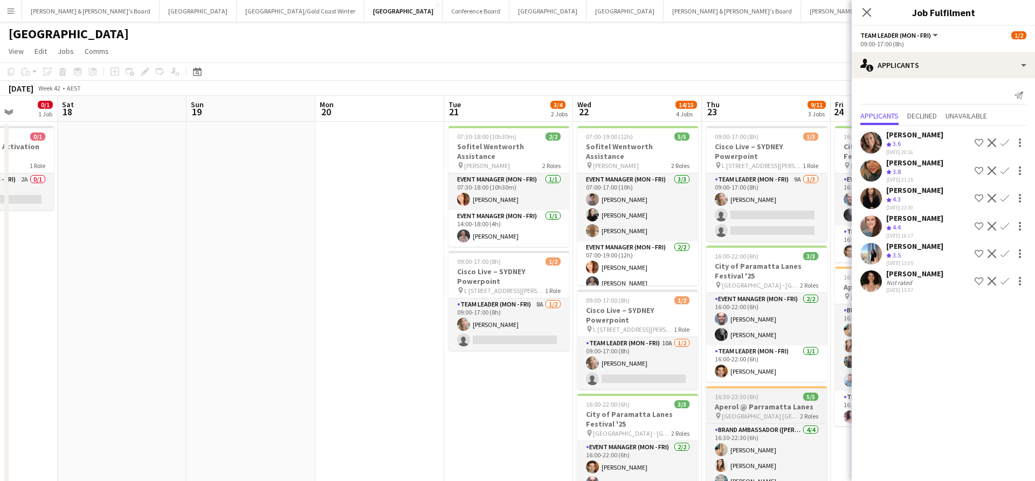
scroll to position [0, 299]
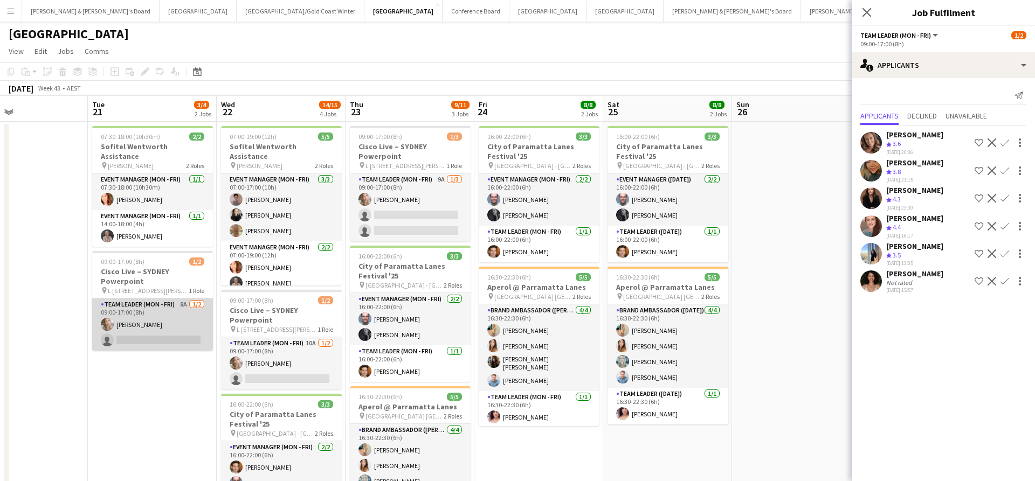
click at [177, 314] on app-card-role "Team Leader (Mon - Fri) 8A [DATE] 09:00-17:00 (8h) [PERSON_NAME] single-neutral…" at bounding box center [152, 325] width 121 height 52
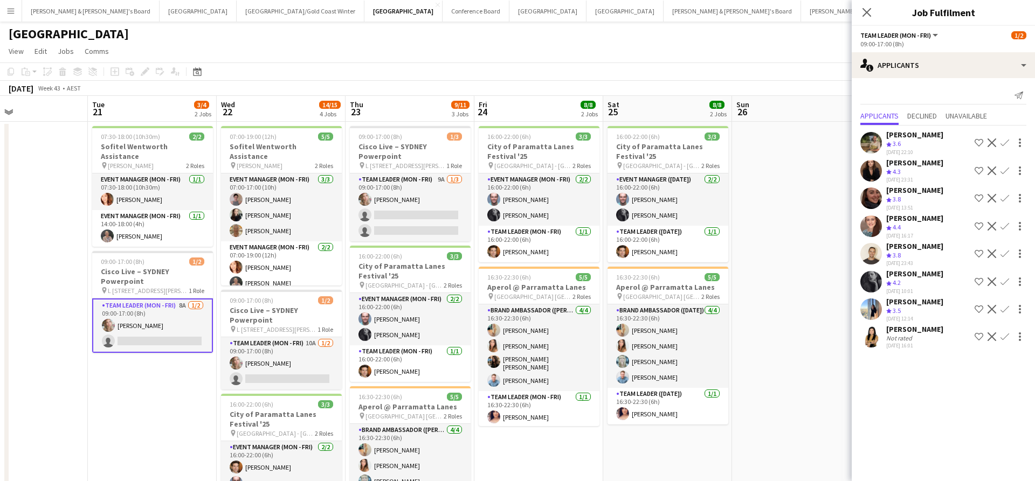
click at [1005, 139] on app-icon "Confirm" at bounding box center [1005, 143] width 9 height 9
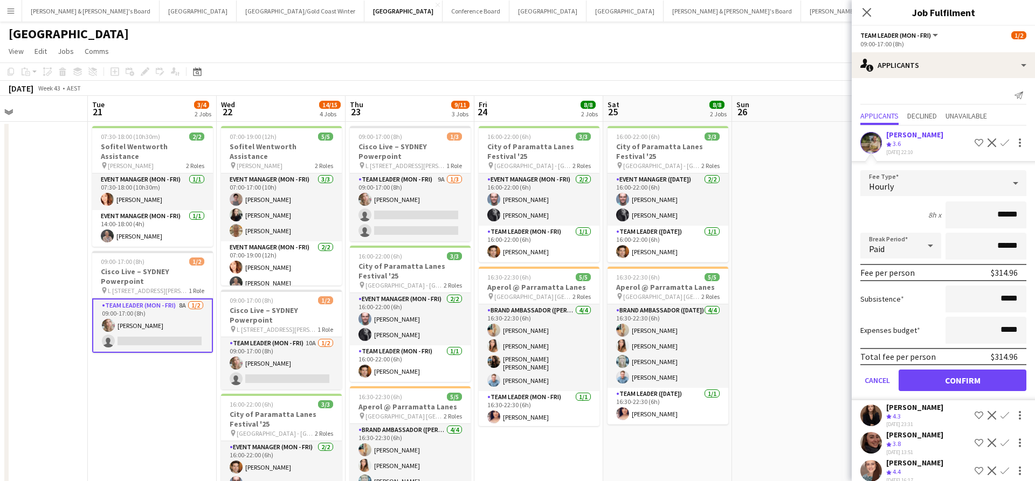
click at [957, 380] on button "Confirm" at bounding box center [963, 381] width 128 height 22
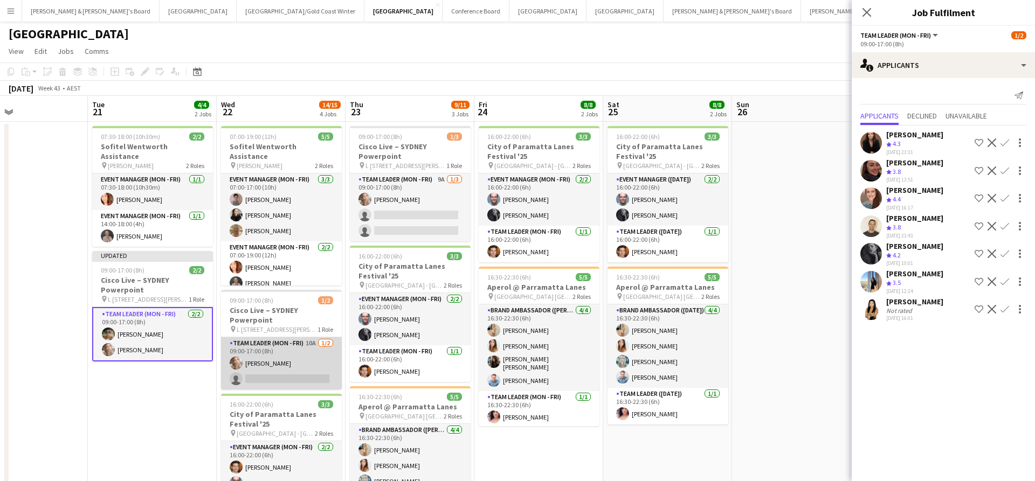
click at [311, 359] on app-card-role "Team Leader (Mon - Fri) 10A [DATE] 09:00-17:00 (8h) [PERSON_NAME] single-neutra…" at bounding box center [281, 363] width 121 height 52
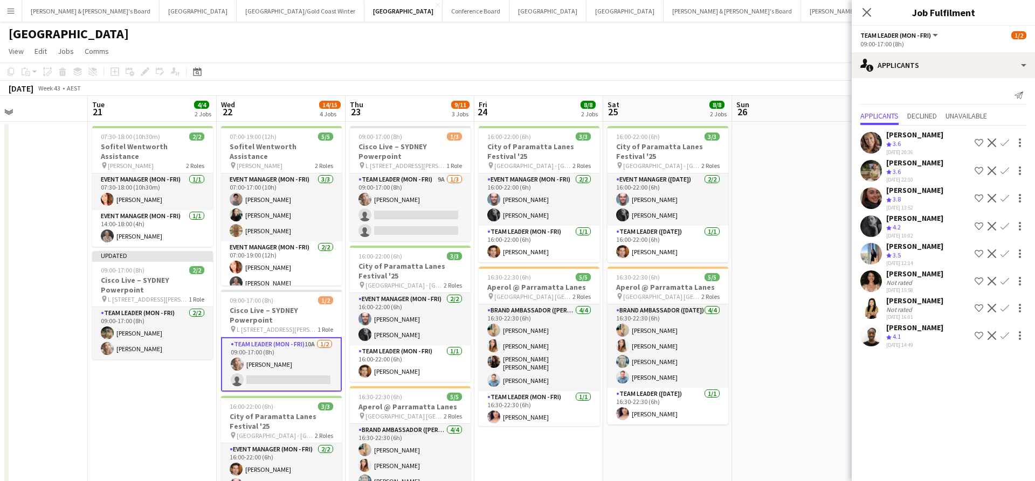
click at [1008, 171] on app-icon "Confirm" at bounding box center [1005, 171] width 9 height 9
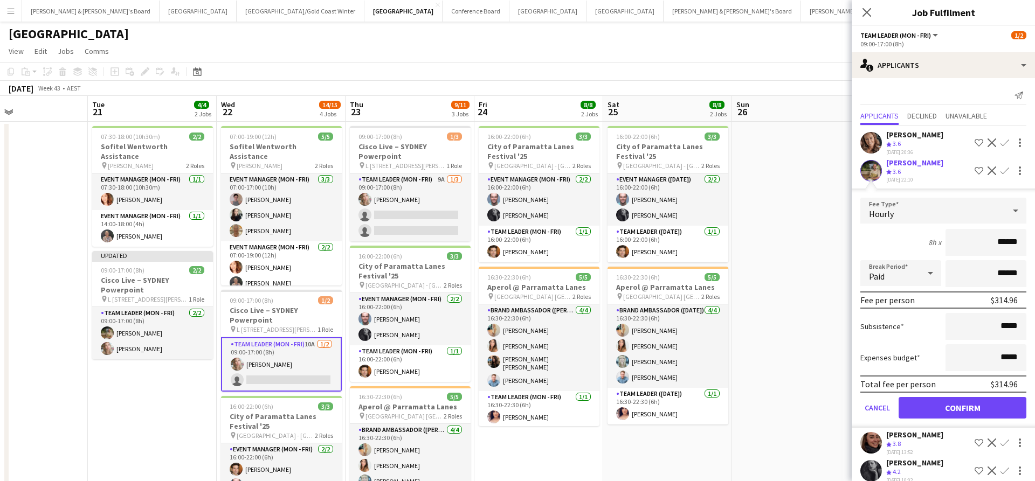
click at [945, 416] on button "Confirm" at bounding box center [963, 408] width 128 height 22
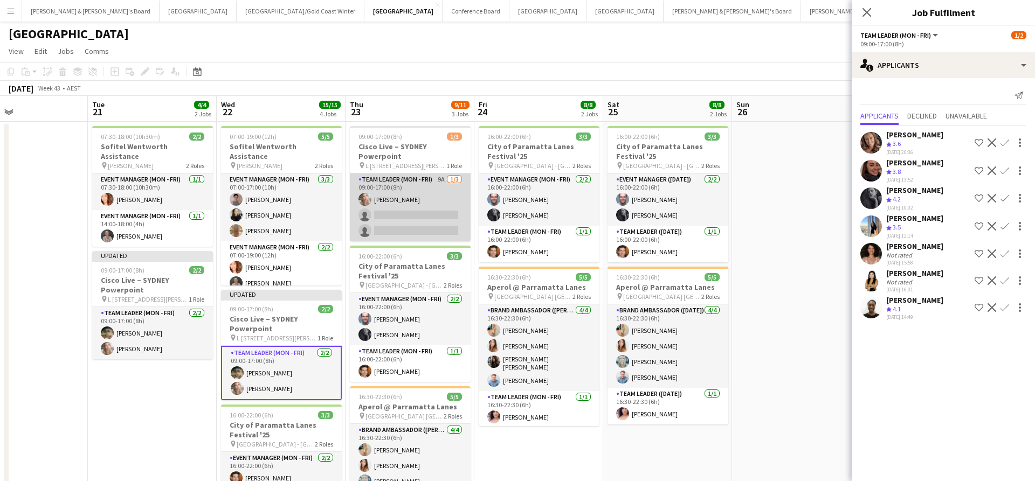
click at [418, 211] on app-card-role "Team Leader (Mon - Fri) 9A [DATE] 09:00-17:00 (8h) [PERSON_NAME] single-neutral…" at bounding box center [410, 208] width 121 height 68
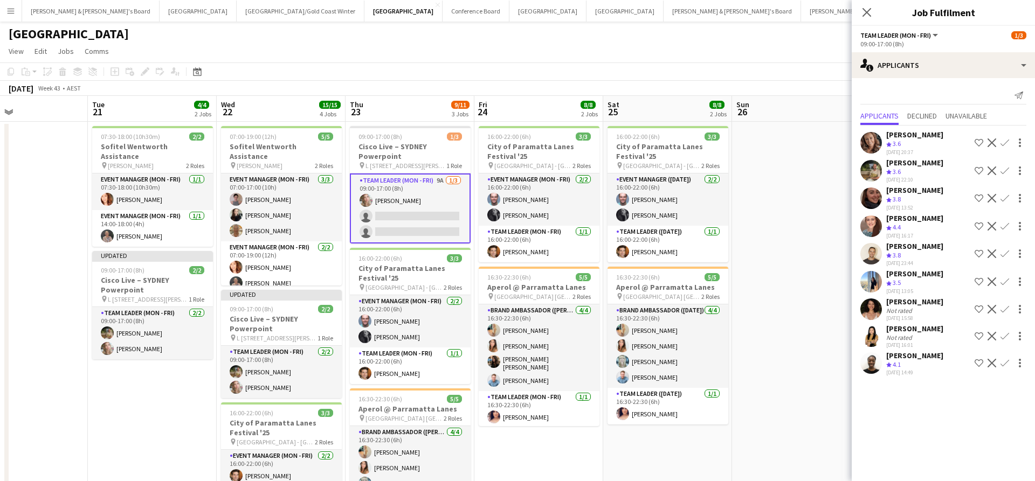
click at [1005, 283] on app-icon "Confirm" at bounding box center [1005, 282] width 9 height 9
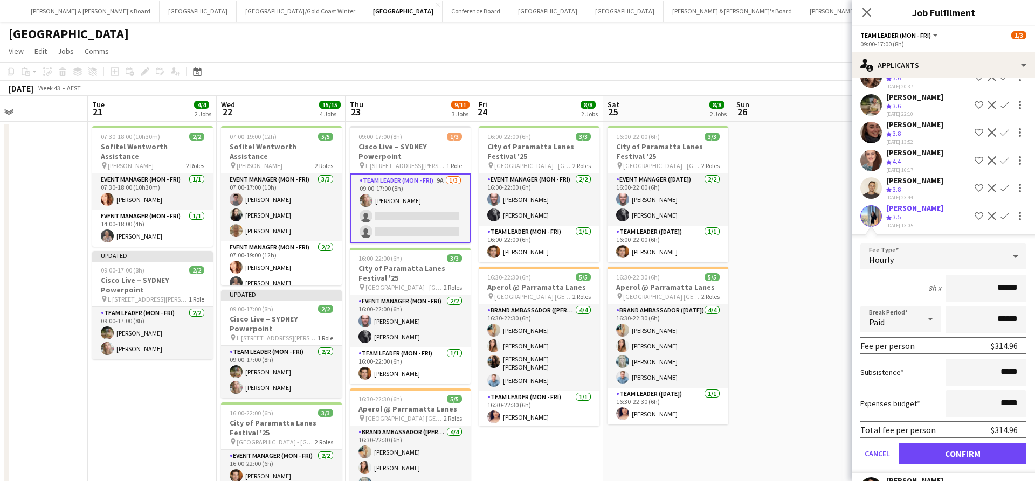
scroll to position [74, 0]
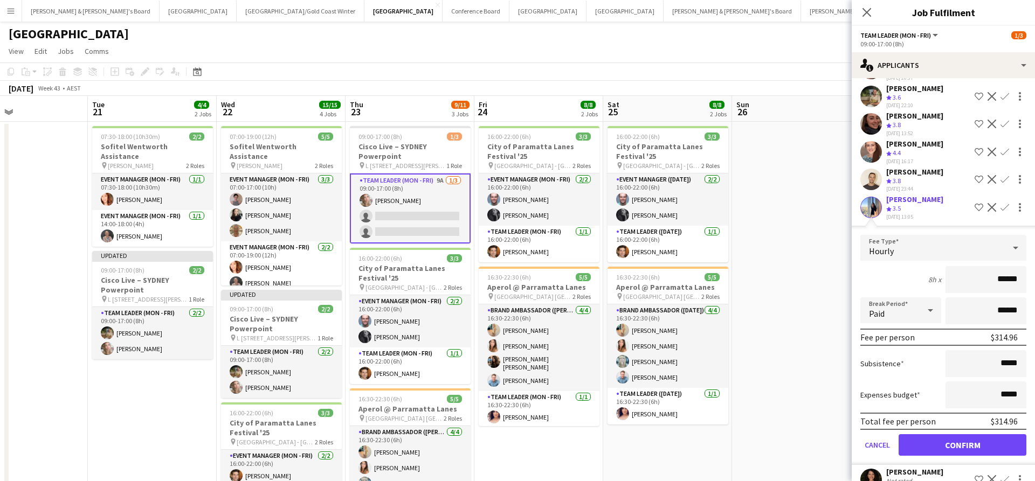
click at [951, 445] on button "Confirm" at bounding box center [963, 446] width 128 height 22
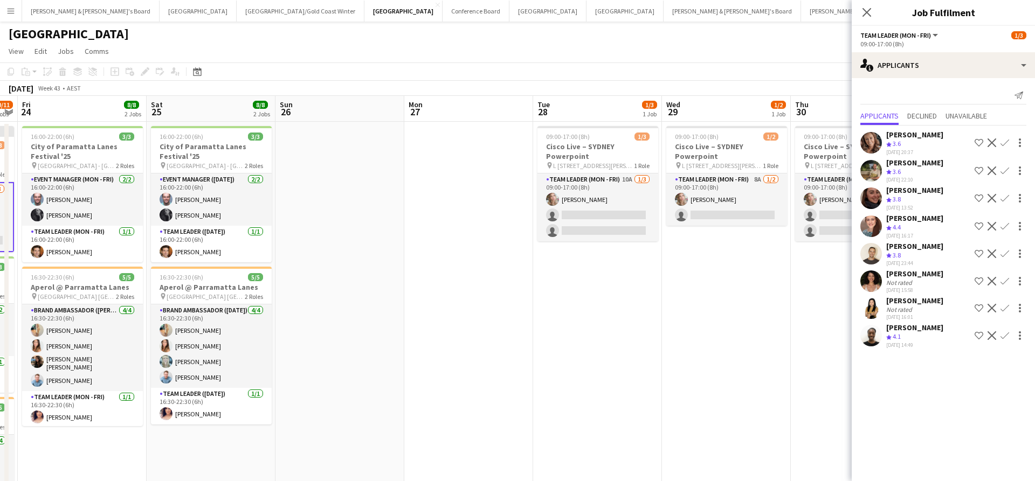
scroll to position [0, 505]
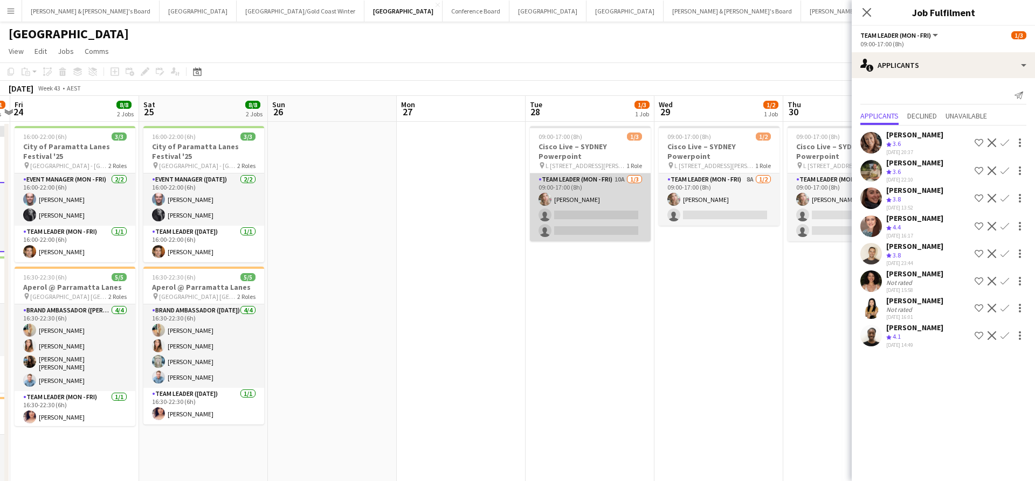
click at [603, 208] on app-card-role "Team Leader (Mon - Fri) 10A [DATE] 09:00-17:00 (8h) [PERSON_NAME] single-neutra…" at bounding box center [590, 208] width 121 height 68
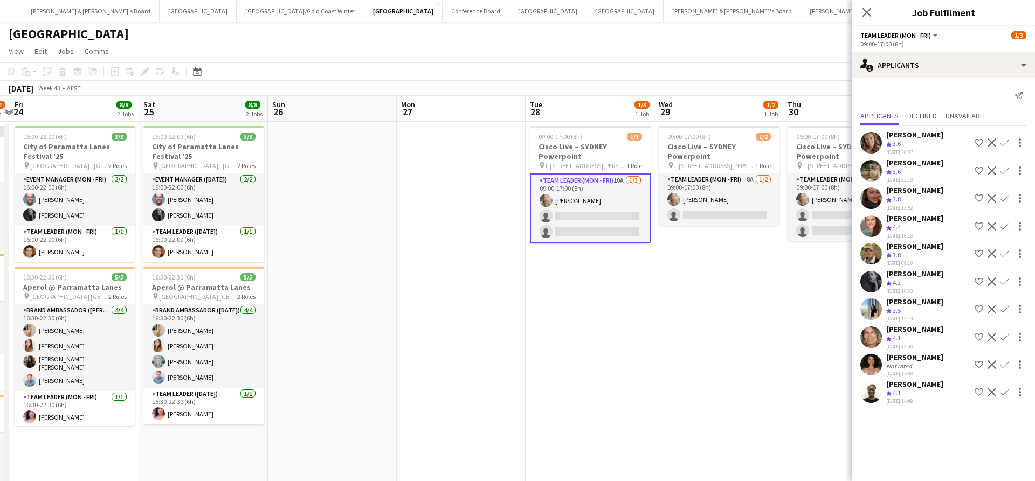
click at [1004, 311] on app-icon "Confirm" at bounding box center [1005, 309] width 9 height 9
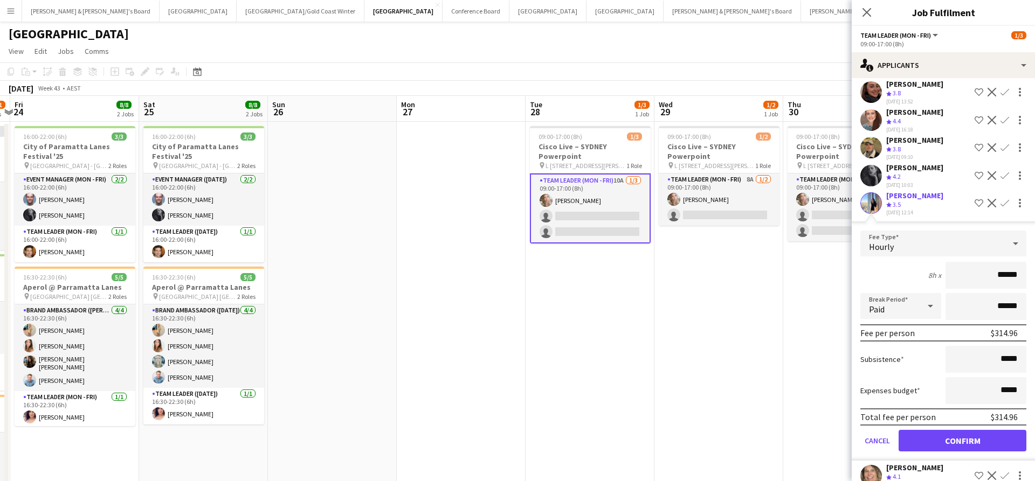
scroll to position [120, 0]
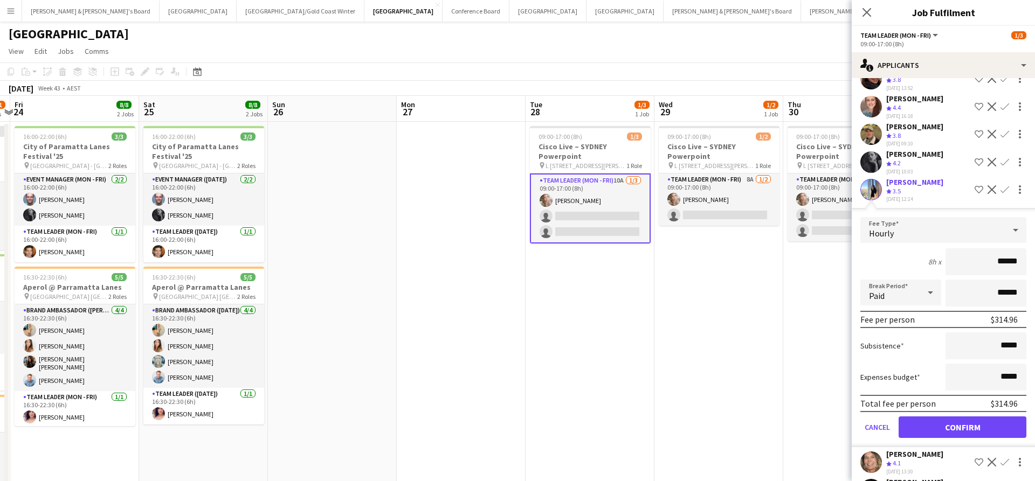
click at [942, 429] on button "Confirm" at bounding box center [963, 428] width 128 height 22
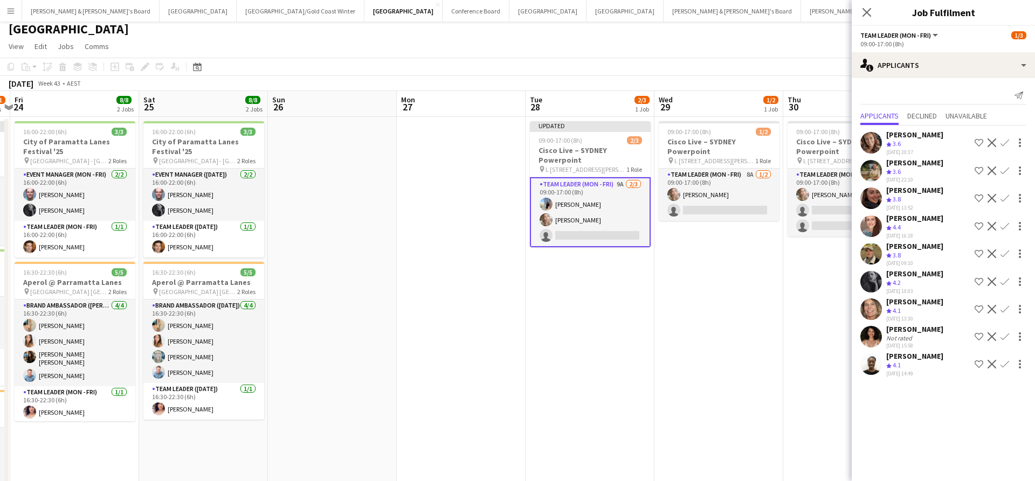
scroll to position [11, 0]
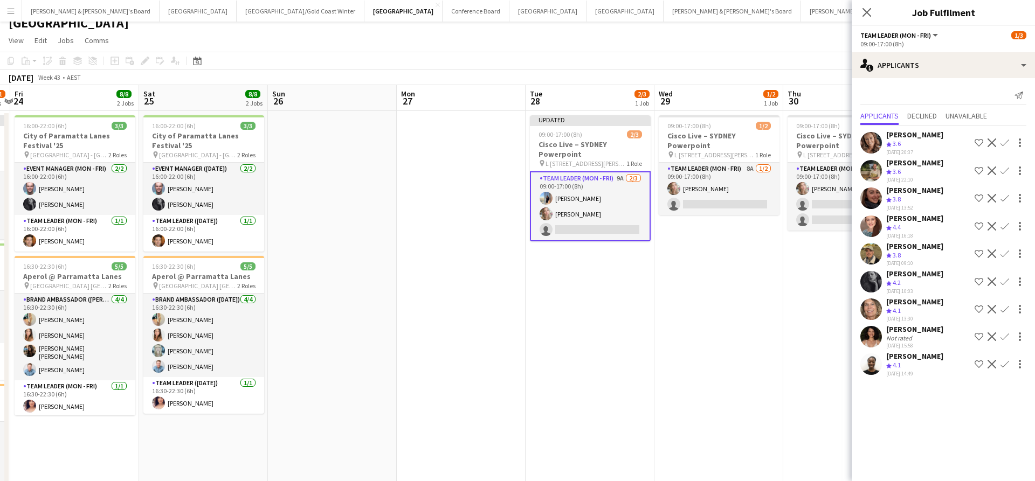
click at [1007, 172] on app-icon "Confirm" at bounding box center [1005, 171] width 9 height 9
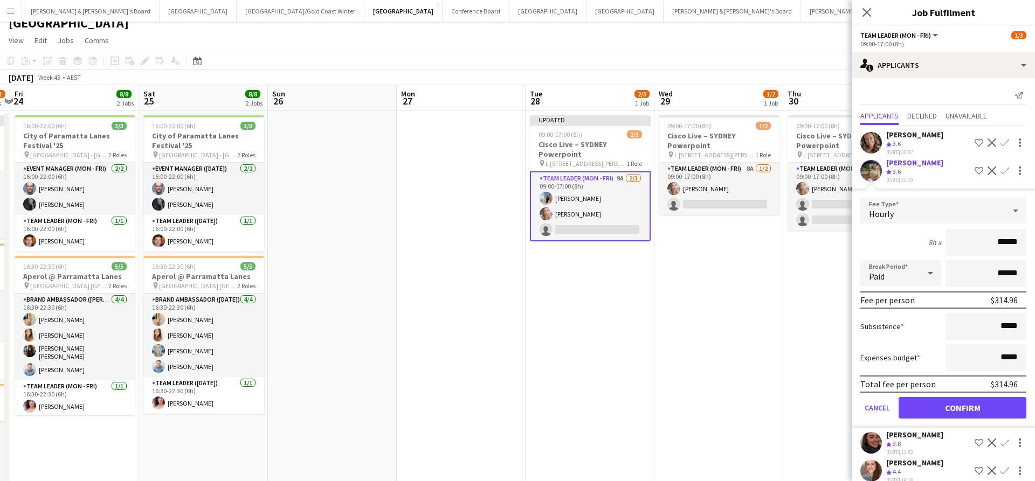
click at [939, 413] on button "Confirm" at bounding box center [963, 408] width 128 height 22
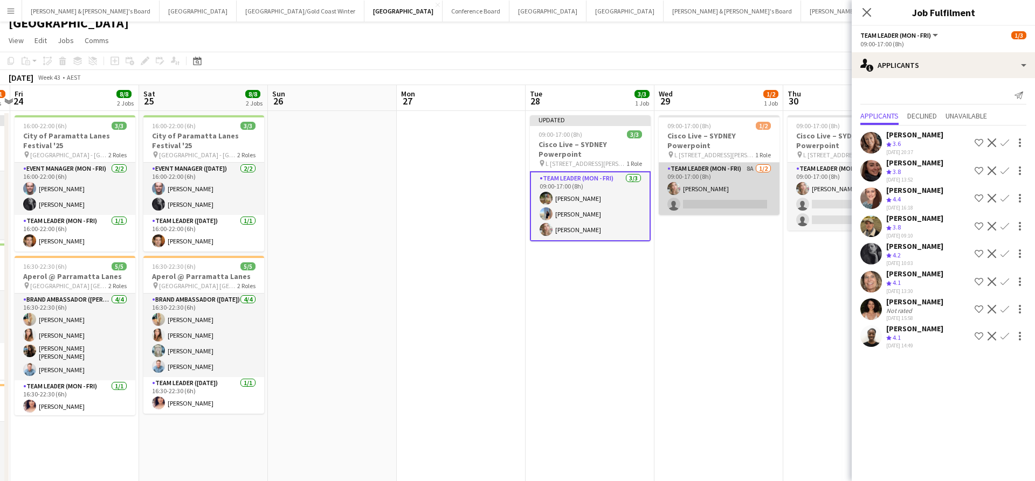
click at [746, 189] on app-card-role "Team Leader (Mon - Fri) 8A [DATE] 09:00-17:00 (8h) [PERSON_NAME] single-neutral…" at bounding box center [719, 189] width 121 height 52
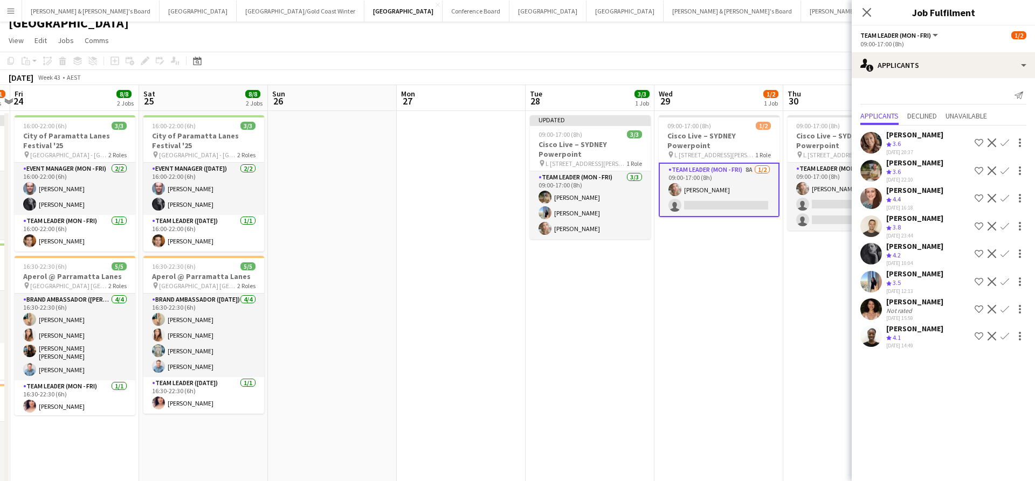
click at [1011, 169] on div at bounding box center [1018, 170] width 15 height 13
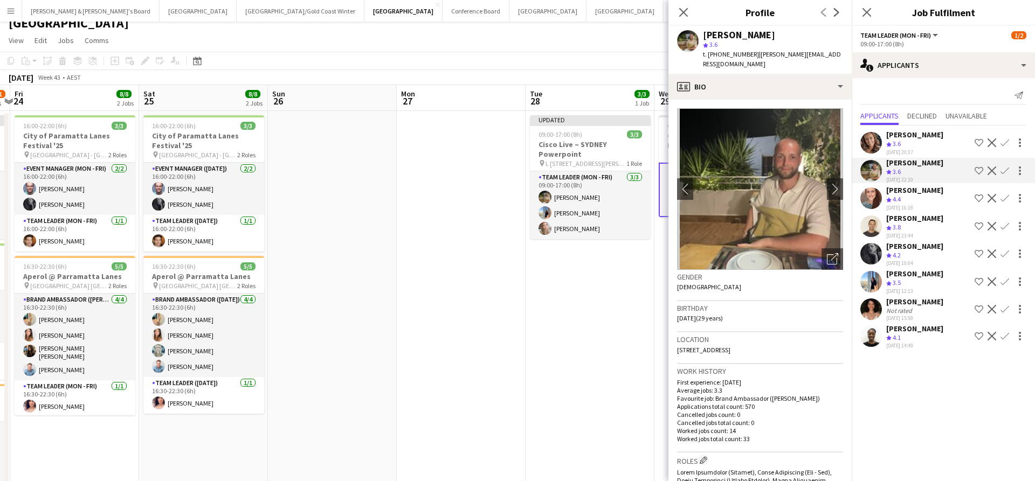
click at [1006, 170] on app-icon "Confirm" at bounding box center [1005, 171] width 9 height 9
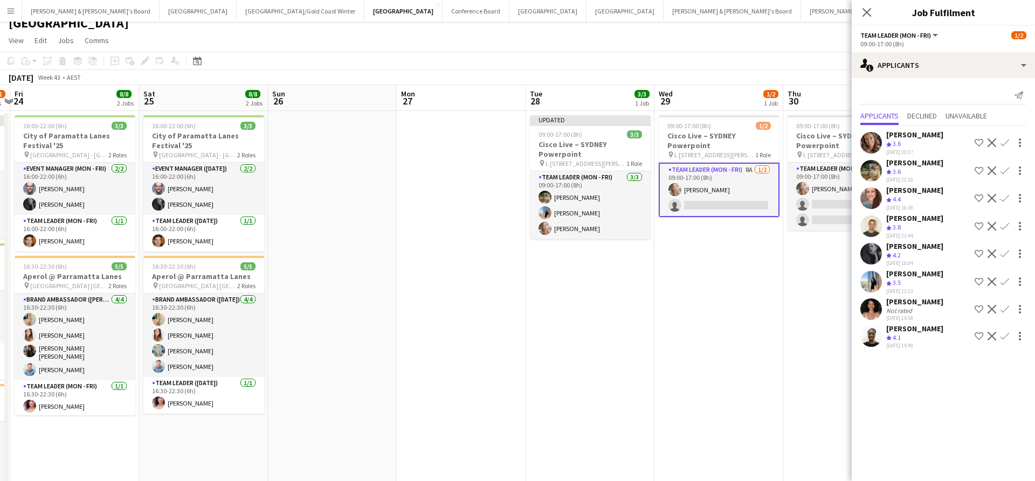
click at [1006, 170] on app-icon "Confirm" at bounding box center [1005, 171] width 9 height 9
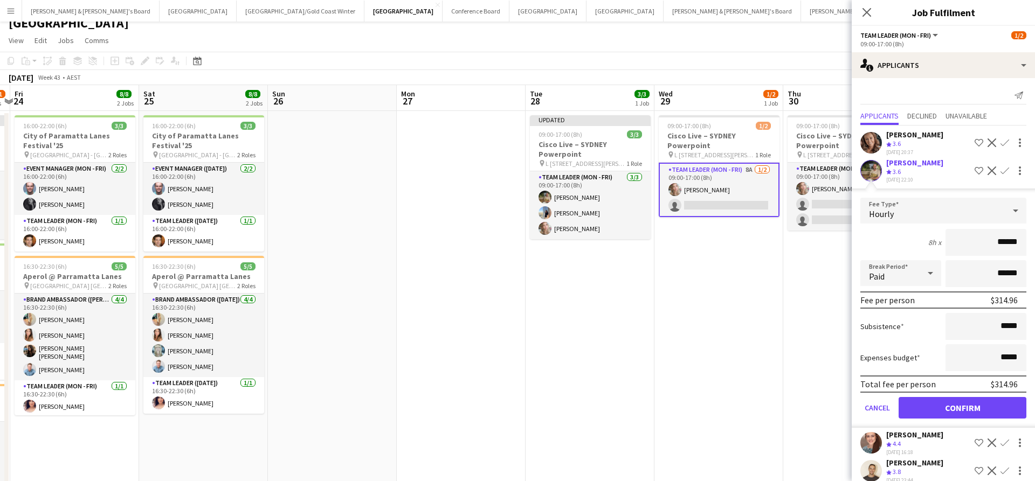
click at [941, 408] on button "Confirm" at bounding box center [963, 408] width 128 height 22
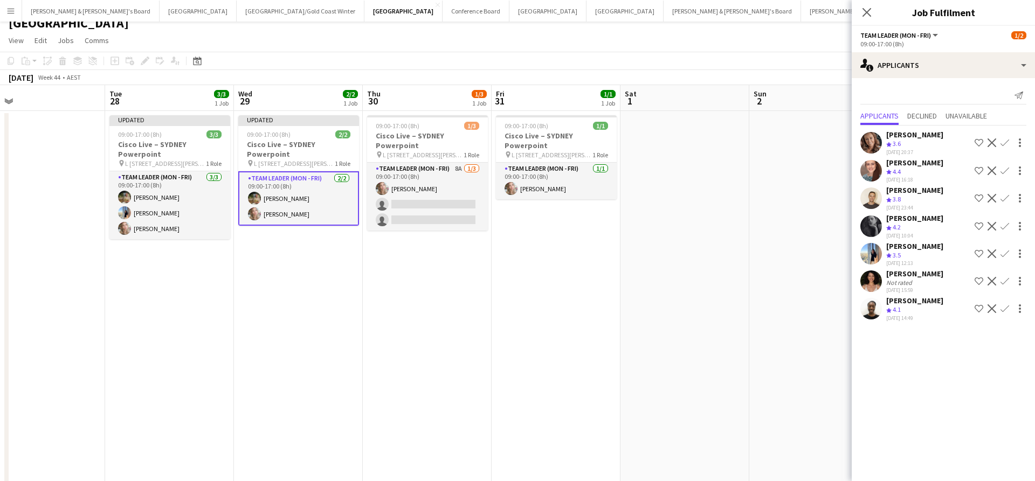
scroll to position [0, 424]
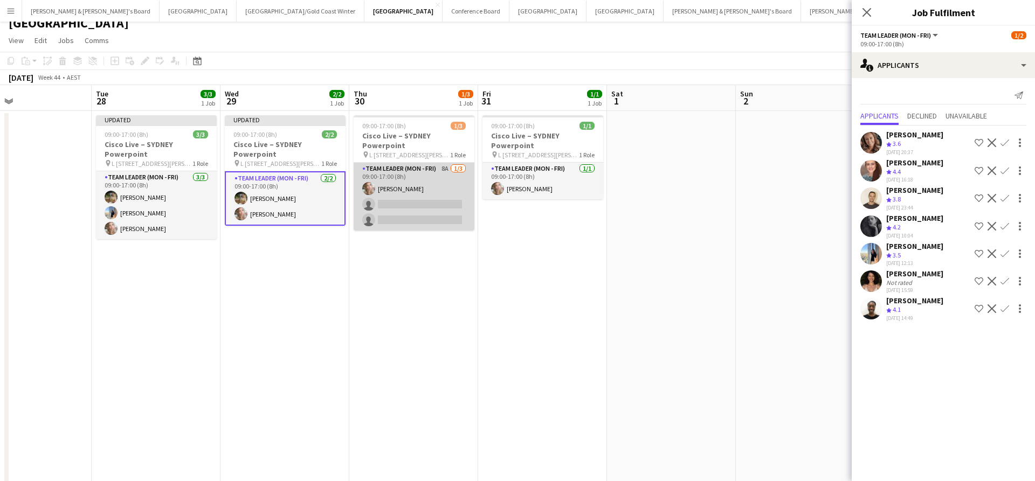
click at [425, 196] on app-card-role "Team Leader (Mon - Fri) 8A [DATE] 09:00-17:00 (8h) [PERSON_NAME] single-neutral…" at bounding box center [414, 197] width 121 height 68
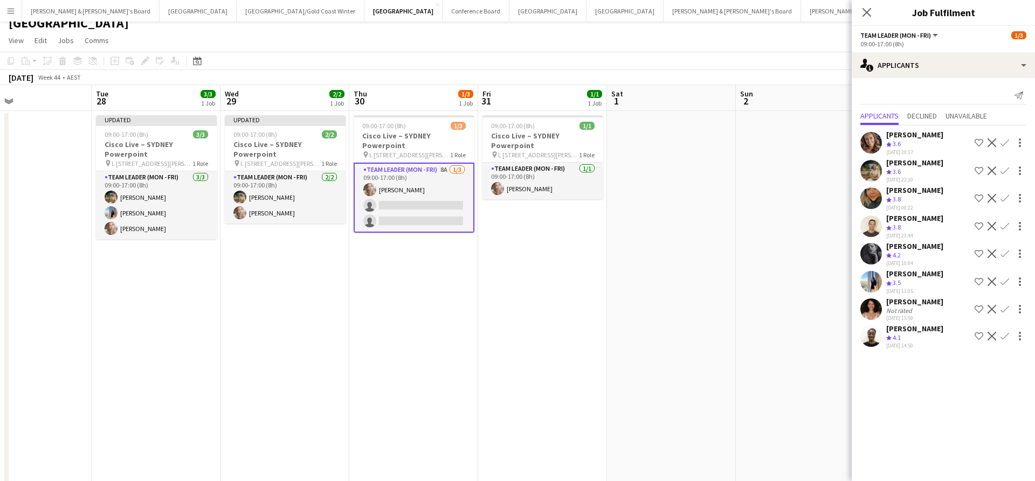
click at [1008, 171] on app-icon "Confirm" at bounding box center [1005, 171] width 9 height 9
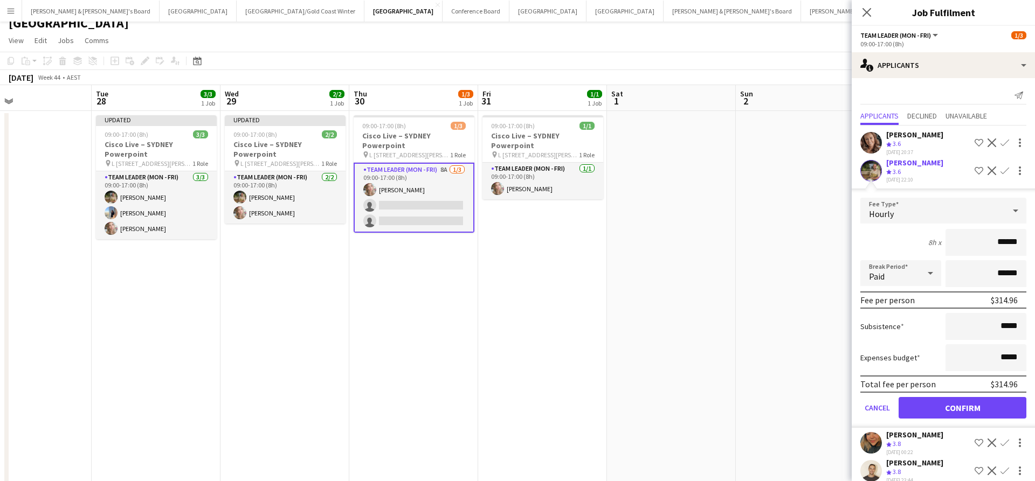
click at [938, 406] on button "Confirm" at bounding box center [963, 408] width 128 height 22
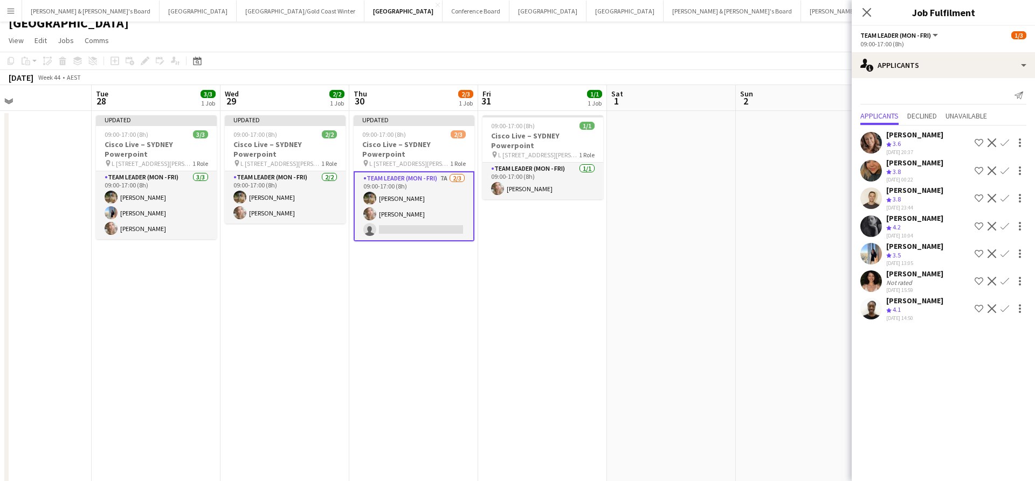
click at [1003, 258] on app-icon "Confirm" at bounding box center [1005, 254] width 9 height 9
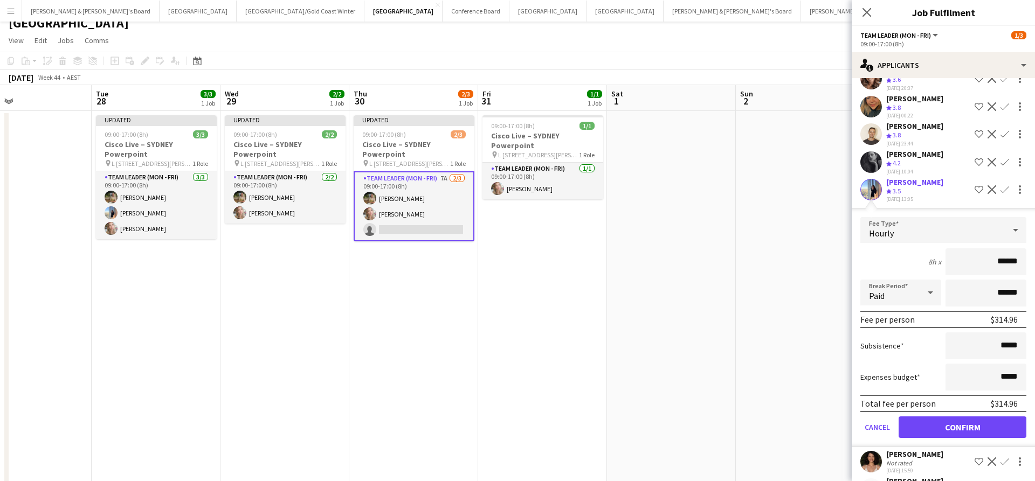
scroll to position [85, 0]
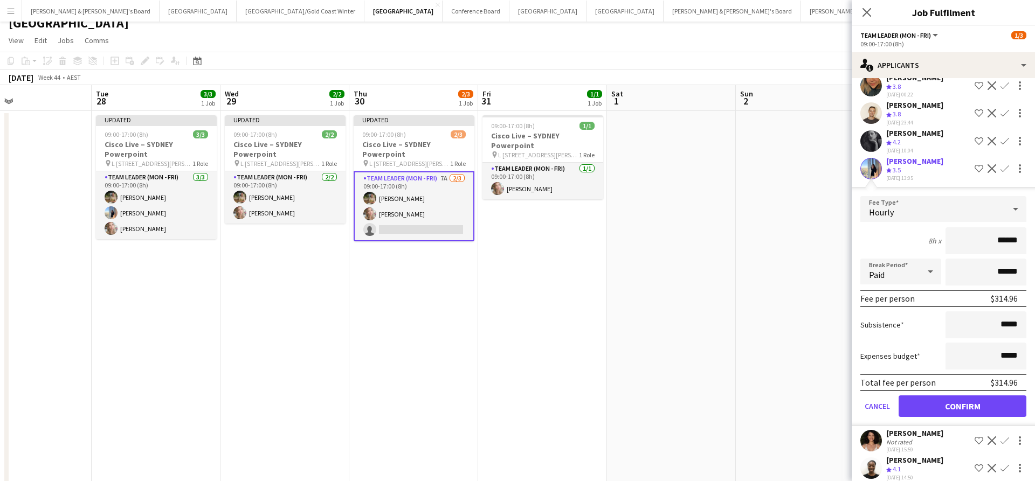
click at [937, 417] on button "Confirm" at bounding box center [963, 407] width 128 height 22
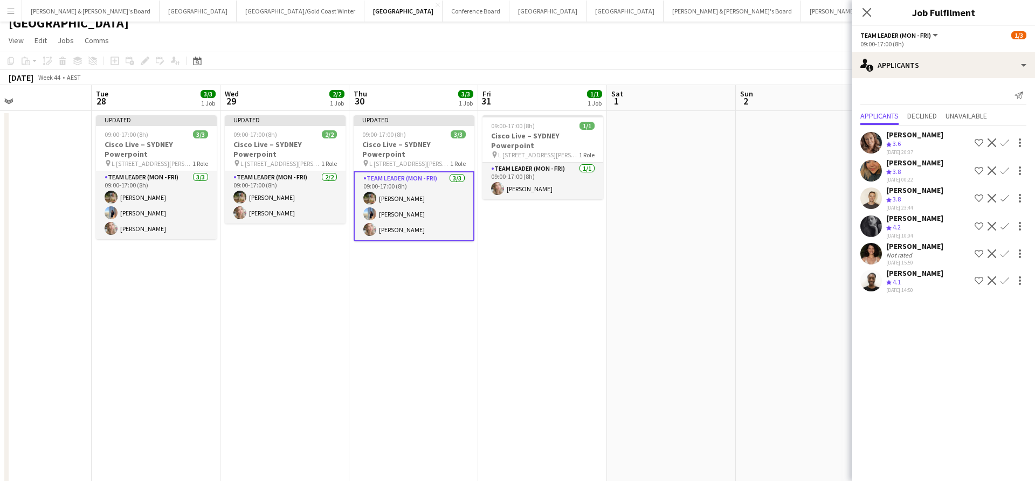
scroll to position [0, 0]
click at [729, 357] on app-date-cell at bounding box center [671, 413] width 129 height 604
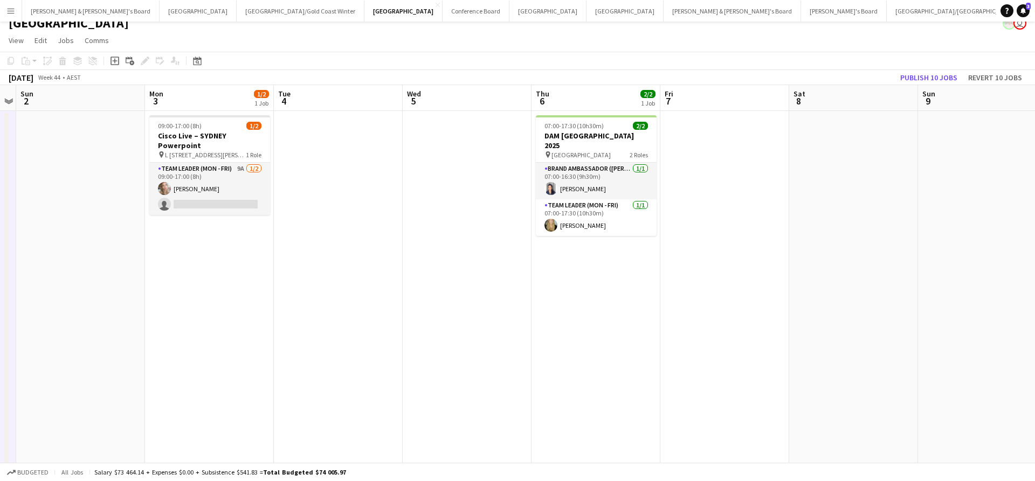
scroll to position [0, 408]
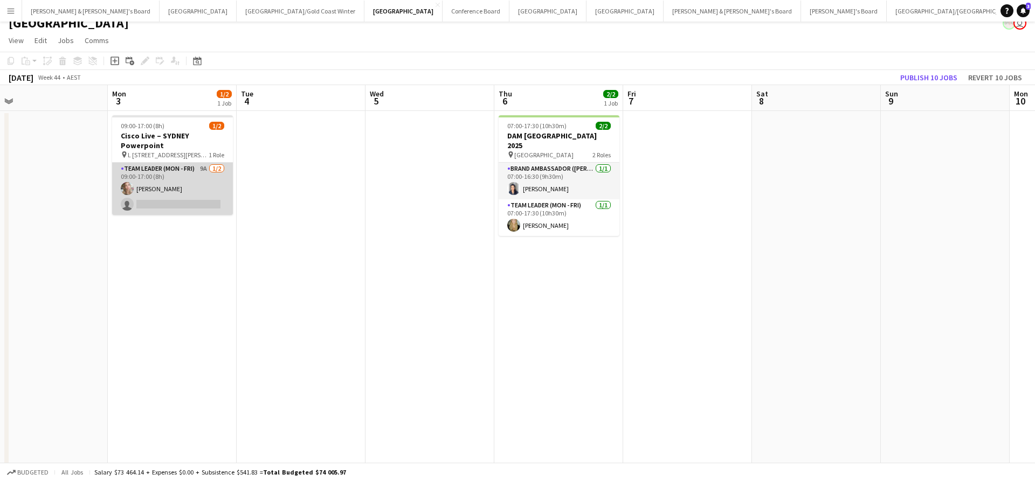
click at [203, 183] on app-card-role "Team Leader (Mon - Fri) 9A [DATE] 09:00-17:00 (8h) [PERSON_NAME] single-neutral…" at bounding box center [172, 189] width 121 height 52
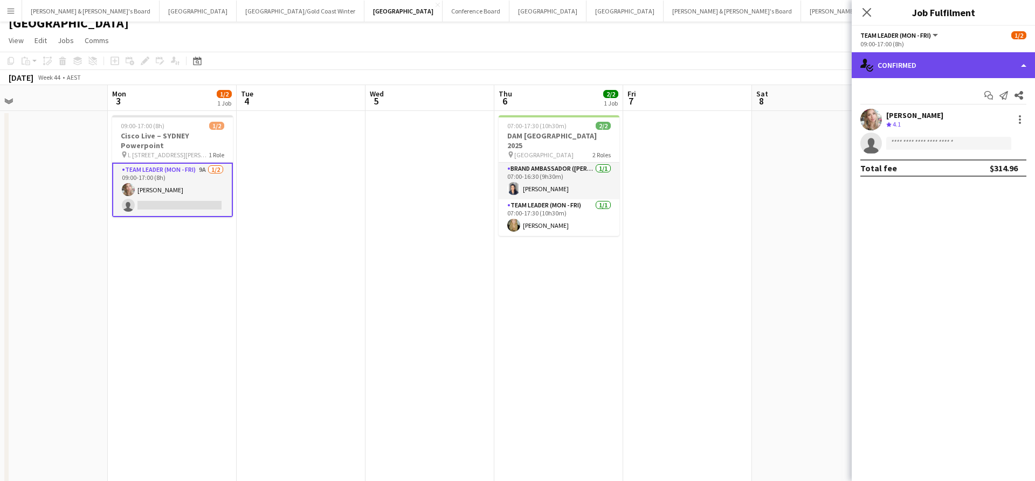
click at [937, 59] on div "single-neutral-actions-check-2 Confirmed" at bounding box center [943, 65] width 183 height 26
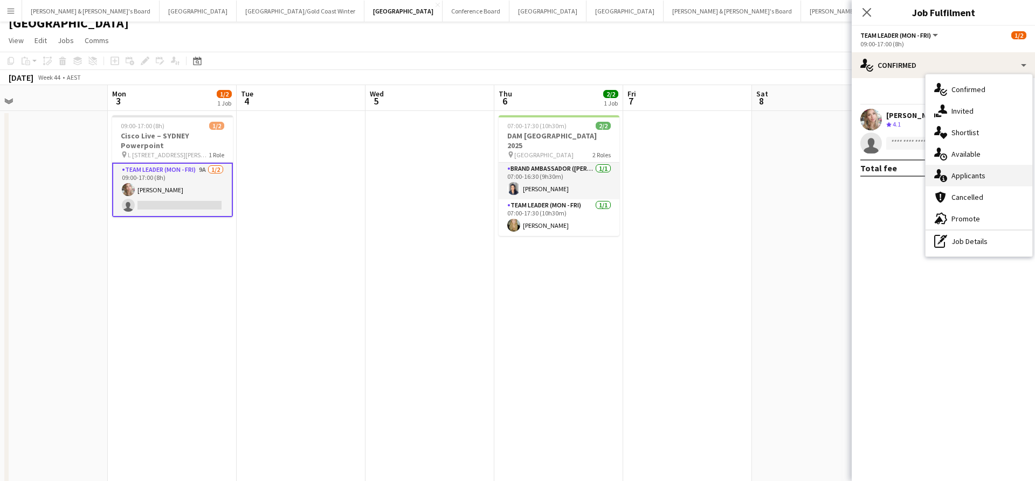
click at [977, 176] on span "Applicants" at bounding box center [968, 176] width 34 height 10
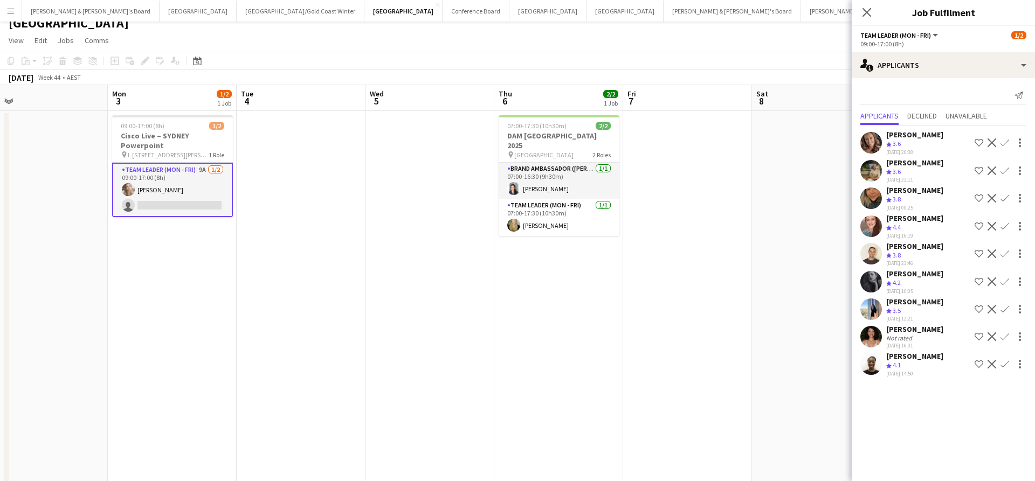
click at [1004, 169] on app-icon "Confirm" at bounding box center [1005, 171] width 9 height 9
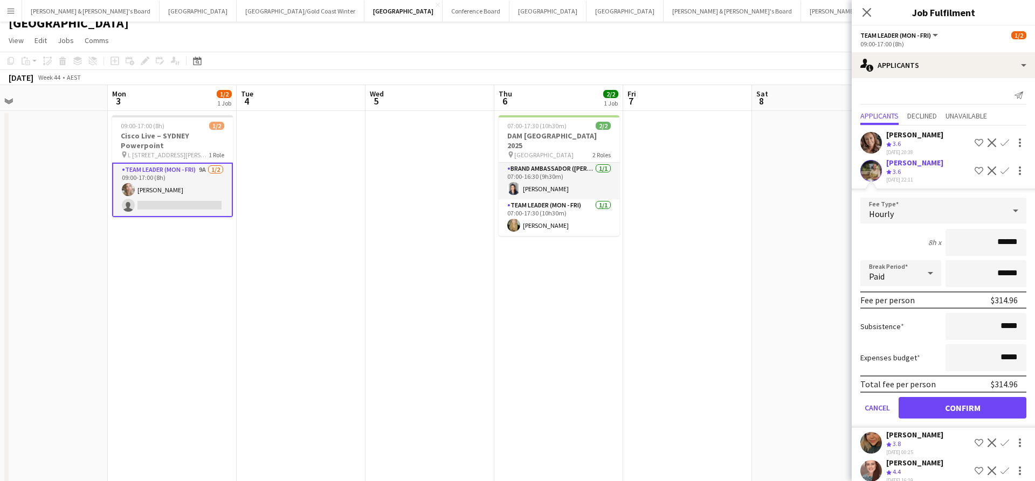
click at [936, 413] on button "Confirm" at bounding box center [963, 408] width 128 height 22
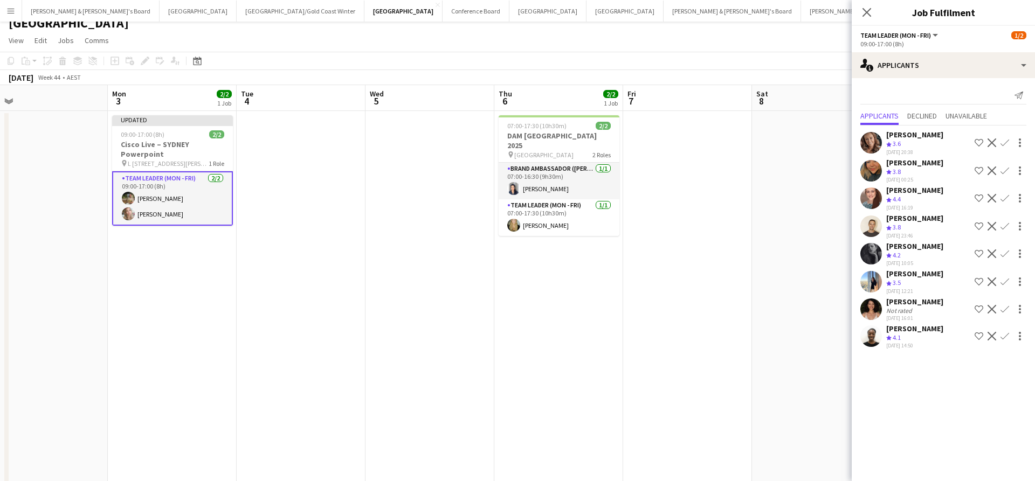
click at [741, 348] on app-date-cell at bounding box center [687, 413] width 129 height 604
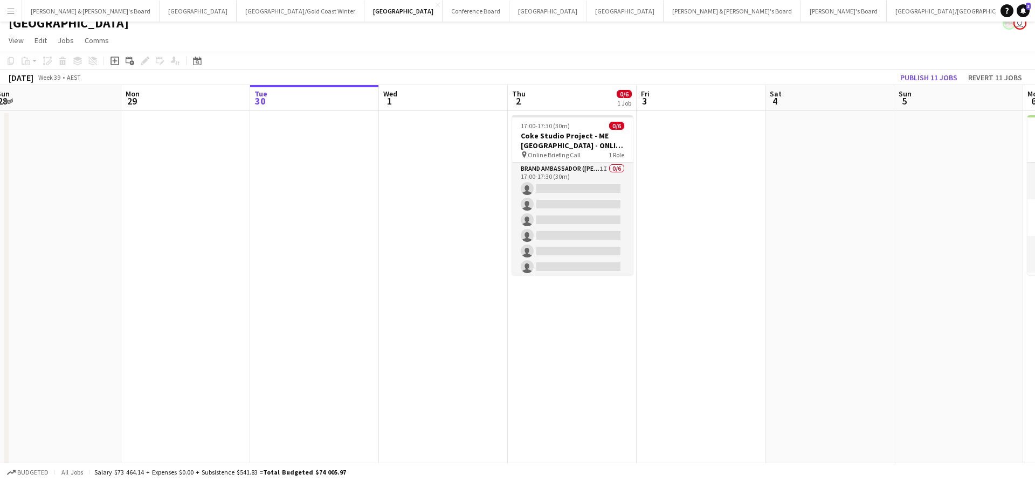
scroll to position [0, 254]
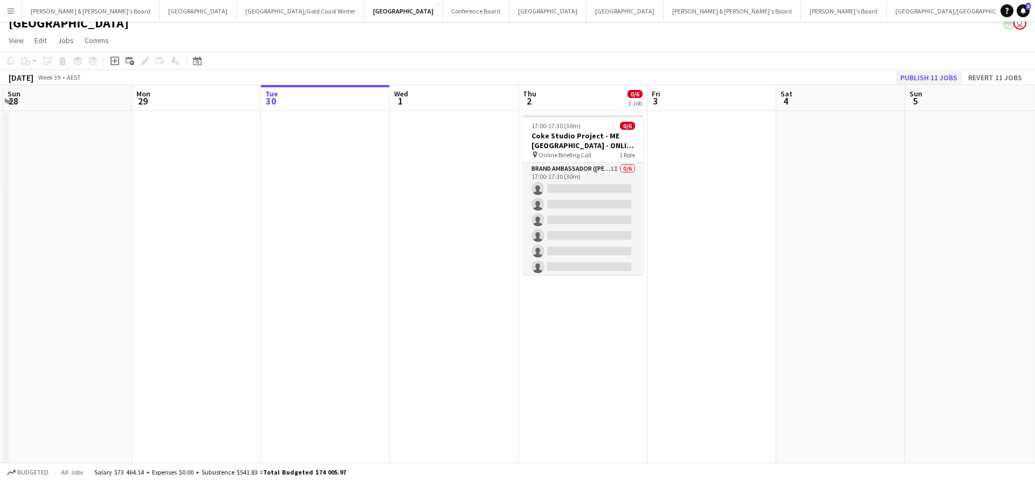
click at [926, 76] on button "Publish 11 jobs" at bounding box center [929, 78] width 66 height 14
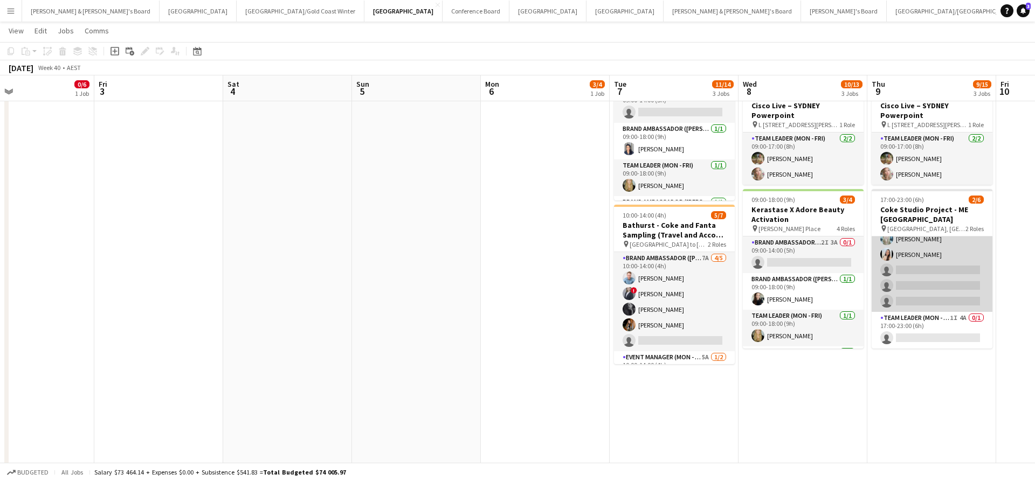
scroll to position [24, 0]
click at [929, 283] on app-card-role "Brand Ambassador (Mon - Fri) 6A [DATE] 17:00-23:00 (6h) [PERSON_NAME] [PERSON_N…" at bounding box center [932, 262] width 121 height 99
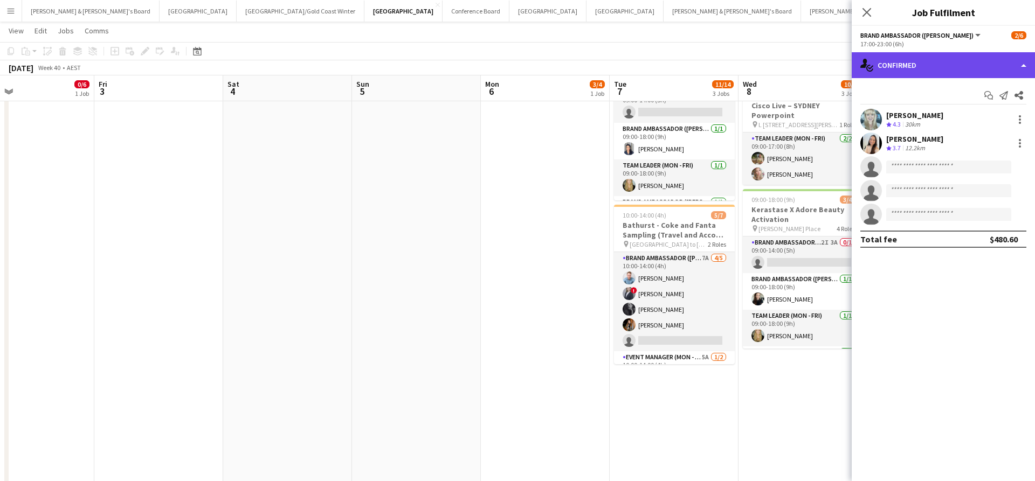
click at [941, 65] on div "single-neutral-actions-check-2 Confirmed" at bounding box center [943, 65] width 183 height 26
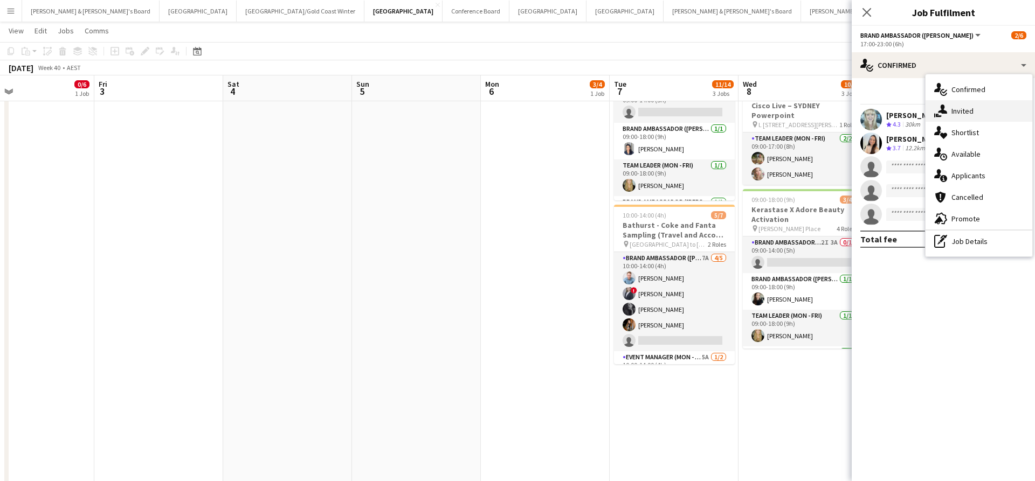
click at [974, 112] on div "single-neutral-actions-share-1 Invited" at bounding box center [979, 111] width 107 height 22
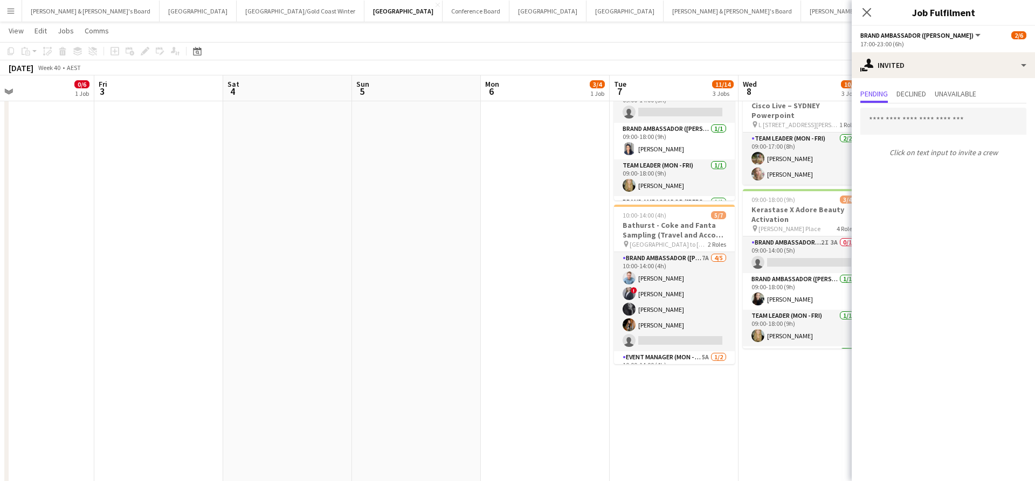
click at [530, 275] on app-date-cell "09:00-18:00 (9h) 3/4 Kerastase X Adore Beauty Activation pin [PERSON_NAME] Plac…" at bounding box center [545, 215] width 129 height 596
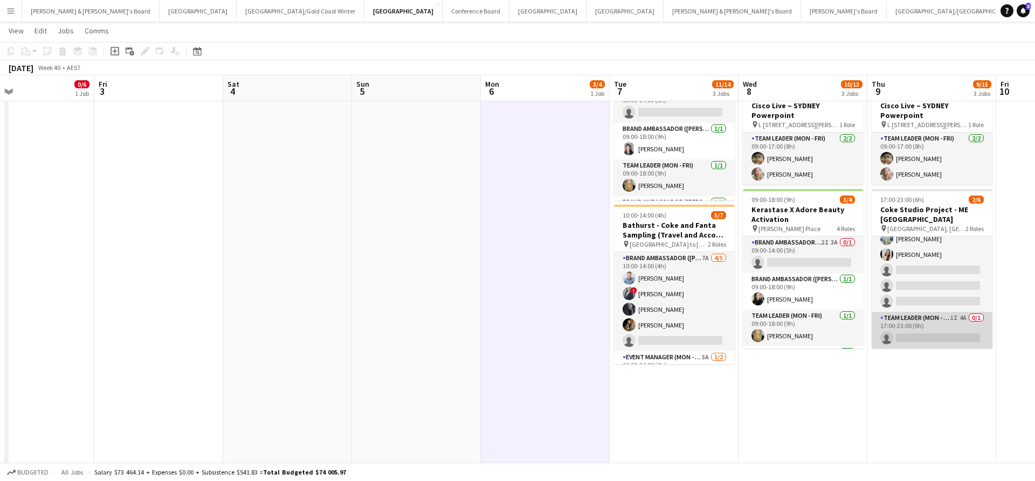
click at [933, 323] on app-card-role "Team Leader (Mon - Fri) 1I 4A 0/1 17:00-23:00 (6h) single-neutral-actions" at bounding box center [932, 330] width 121 height 37
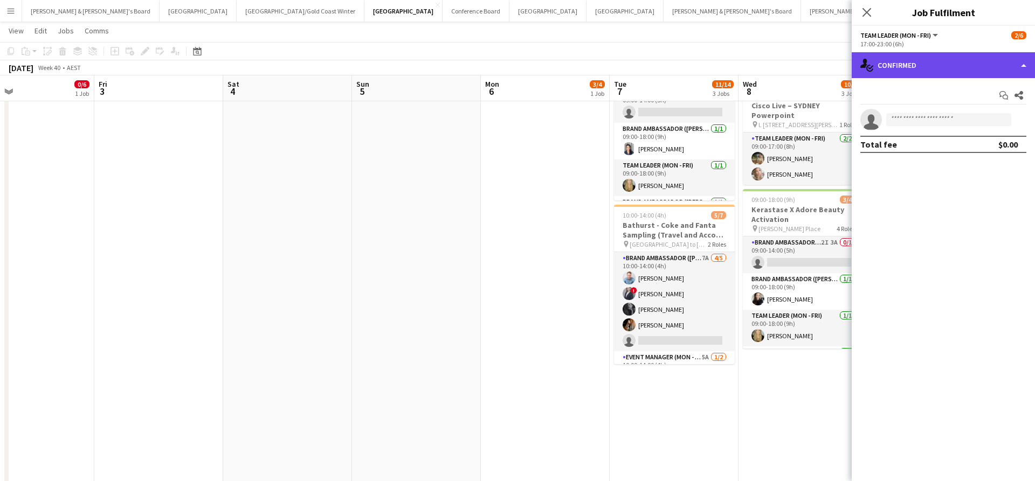
click at [924, 63] on div "single-neutral-actions-check-2 Confirmed" at bounding box center [943, 65] width 183 height 26
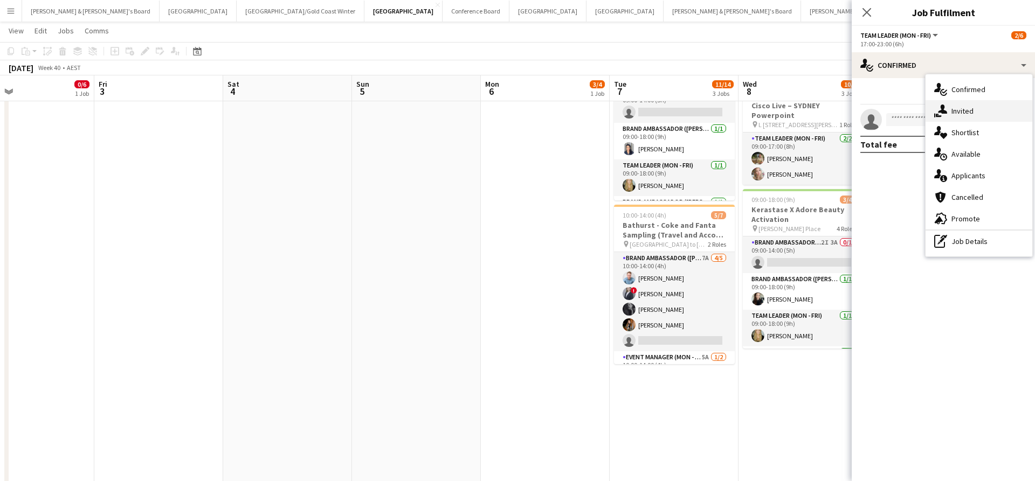
click at [969, 110] on span "Invited" at bounding box center [962, 111] width 22 height 10
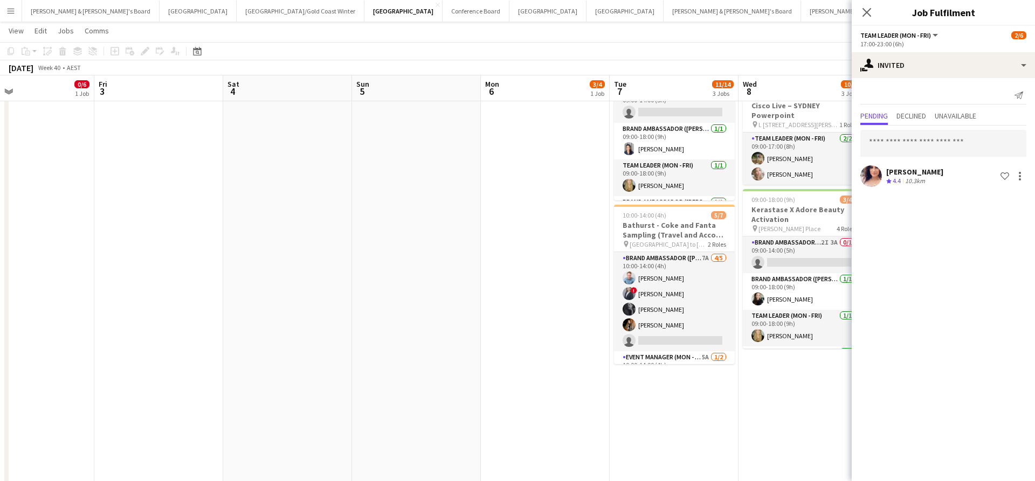
click at [764, 412] on app-date-cell "09:00-17:00 (8h) 5/7 Bathurst - Coke and Fanta Sampling - Live Days pin Bathurs…" at bounding box center [803, 215] width 129 height 596
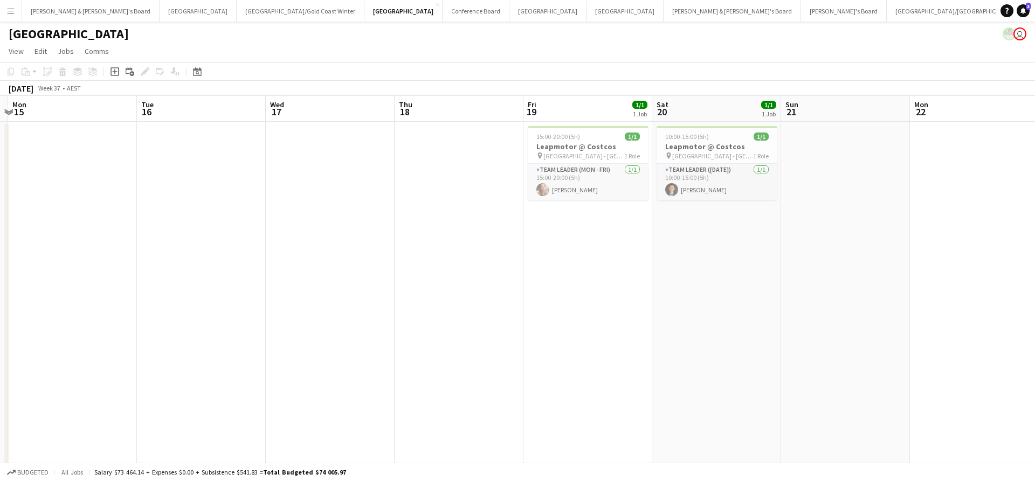
scroll to position [0, 0]
click at [60, 13] on button "[PERSON_NAME] & [PERSON_NAME]'s Board Close" at bounding box center [90, 11] width 137 height 21
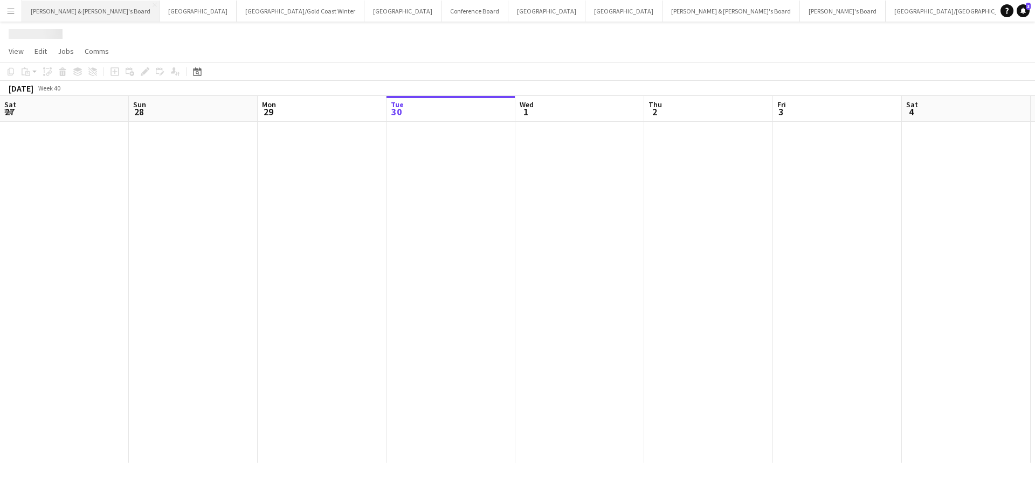
click at [60, 13] on button "[PERSON_NAME] & [PERSON_NAME]'s Board Close" at bounding box center [90, 11] width 137 height 21
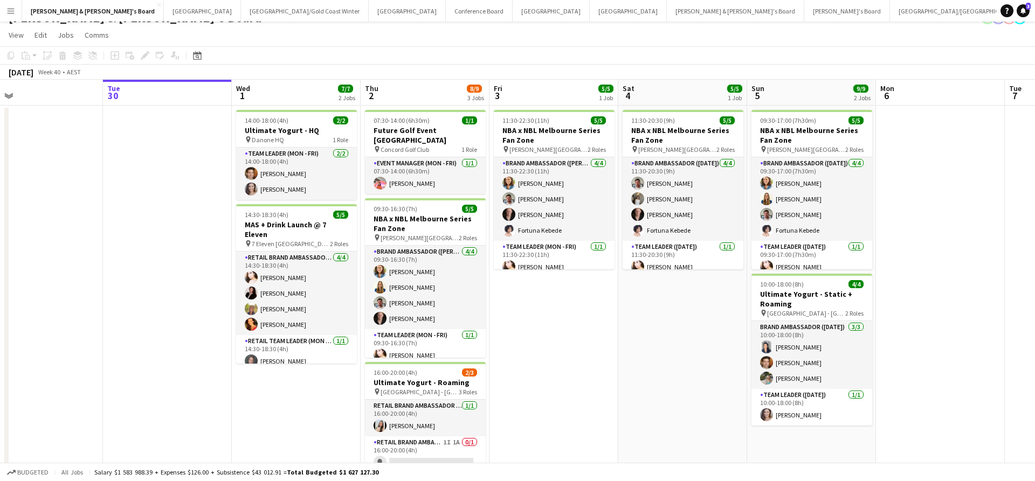
scroll to position [36, 0]
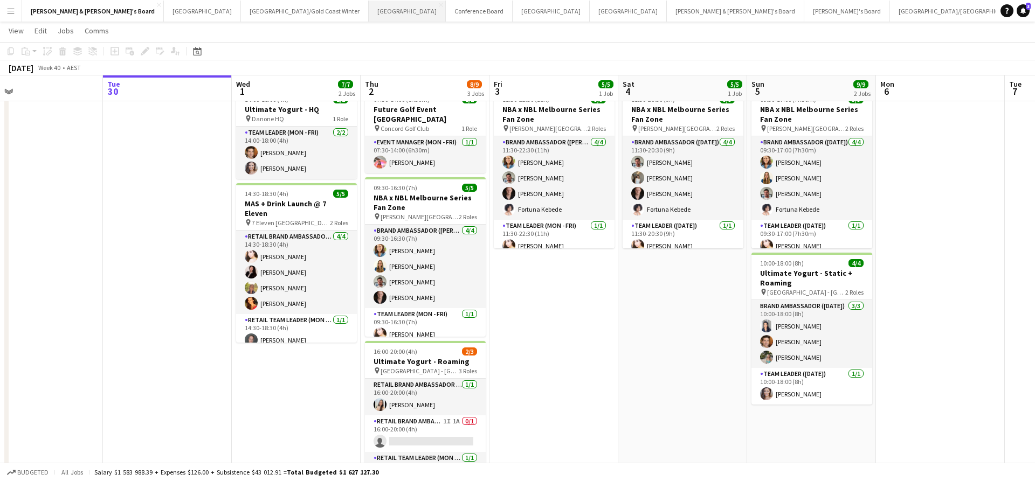
click at [369, 10] on button "Sydney Close" at bounding box center [407, 11] width 77 height 21
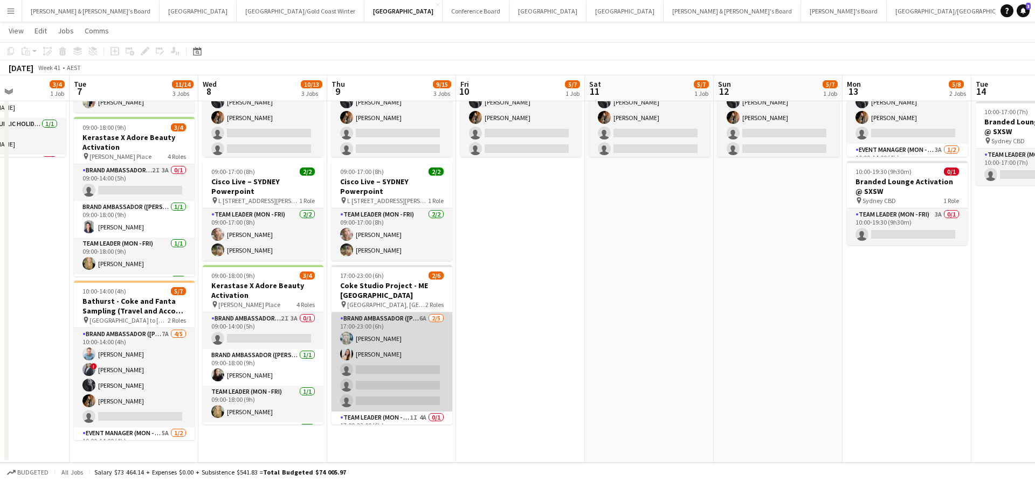
click at [420, 330] on app-card-role "Brand Ambassador (Mon - Fri) 6A [DATE] 17:00-23:00 (6h) [PERSON_NAME] [PERSON_N…" at bounding box center [392, 362] width 121 height 99
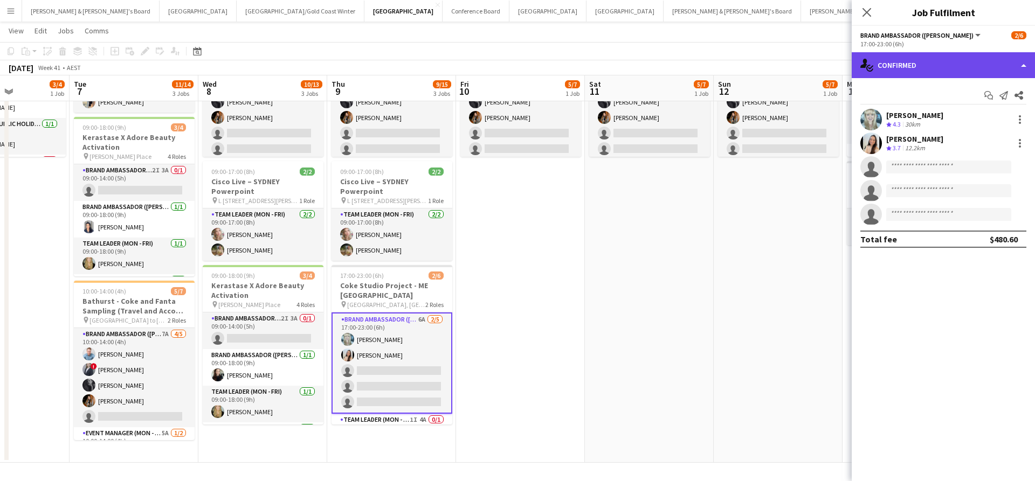
click at [922, 65] on div "single-neutral-actions-check-2 Confirmed" at bounding box center [943, 65] width 183 height 26
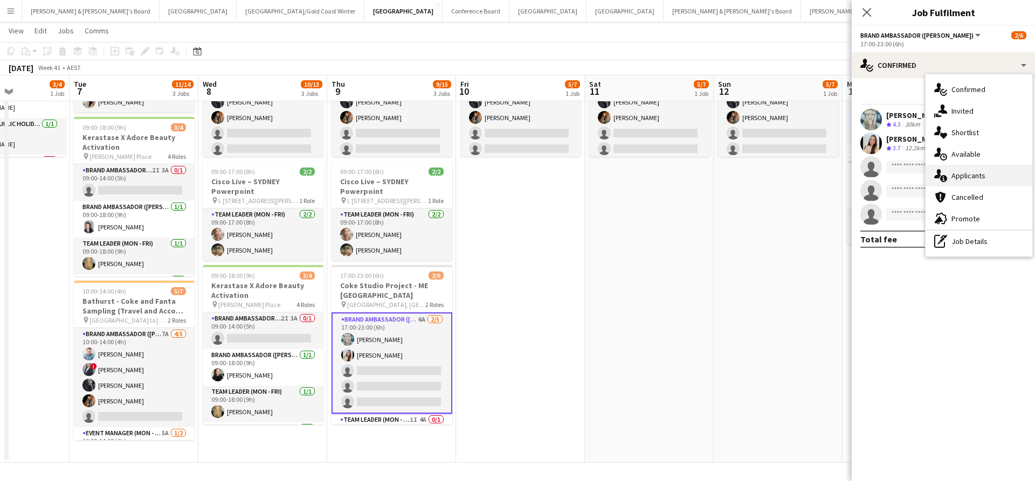
click at [981, 178] on span "Applicants" at bounding box center [968, 176] width 34 height 10
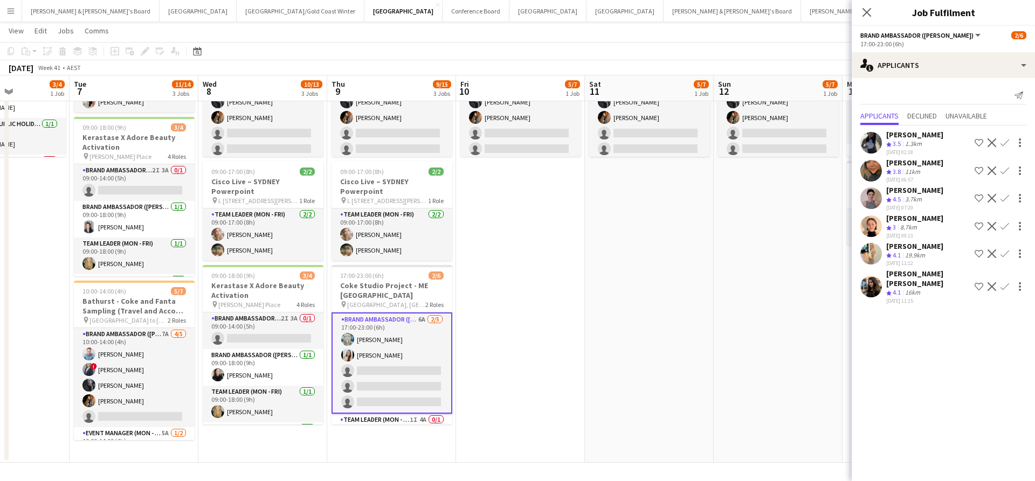
click at [564, 387] on app-date-cell "09:00-17:00 (8h) 5/7 Bathurst - Coke and Fanta Sampling - Live Days pin Bathurs…" at bounding box center [520, 228] width 129 height 470
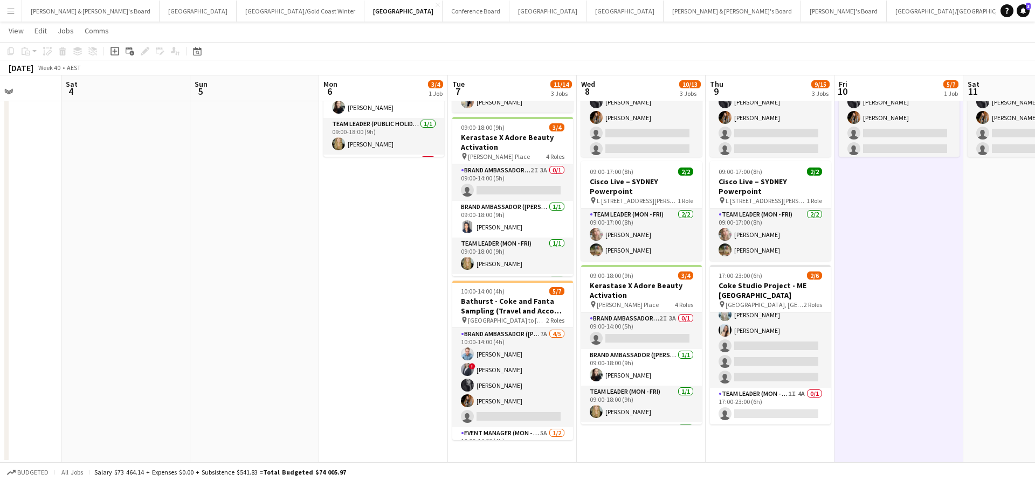
scroll to position [0, 319]
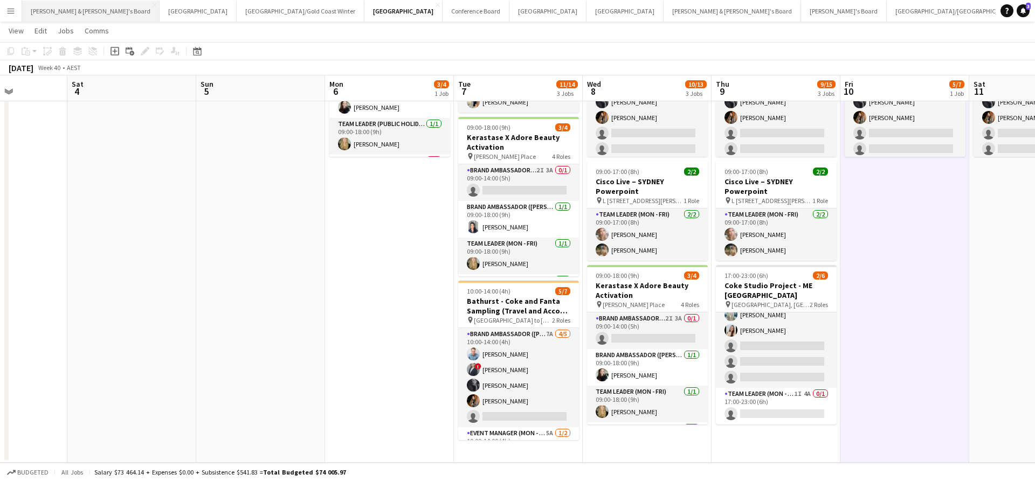
click at [78, 11] on button "[PERSON_NAME] & [PERSON_NAME]'s Board Close" at bounding box center [90, 11] width 137 height 21
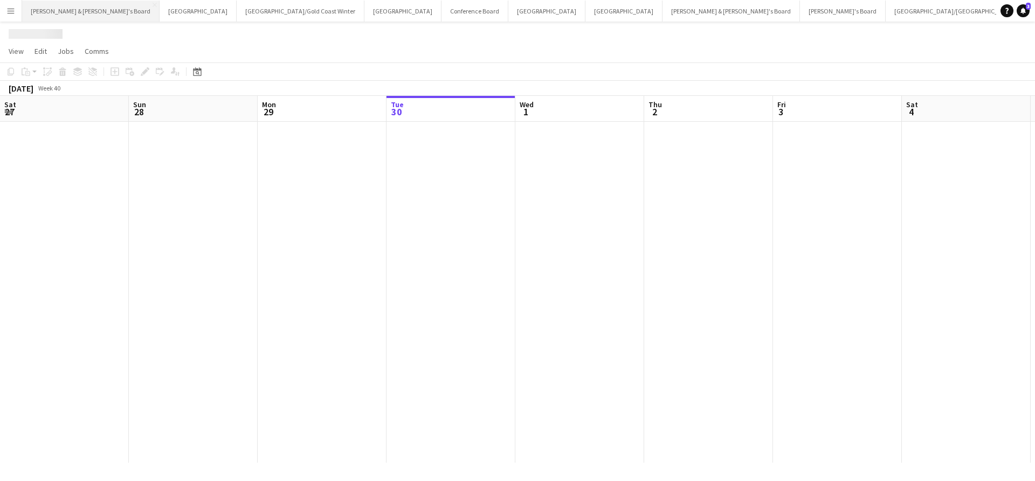
click at [78, 11] on button "[PERSON_NAME] & [PERSON_NAME]'s Board Close" at bounding box center [90, 11] width 137 height 21
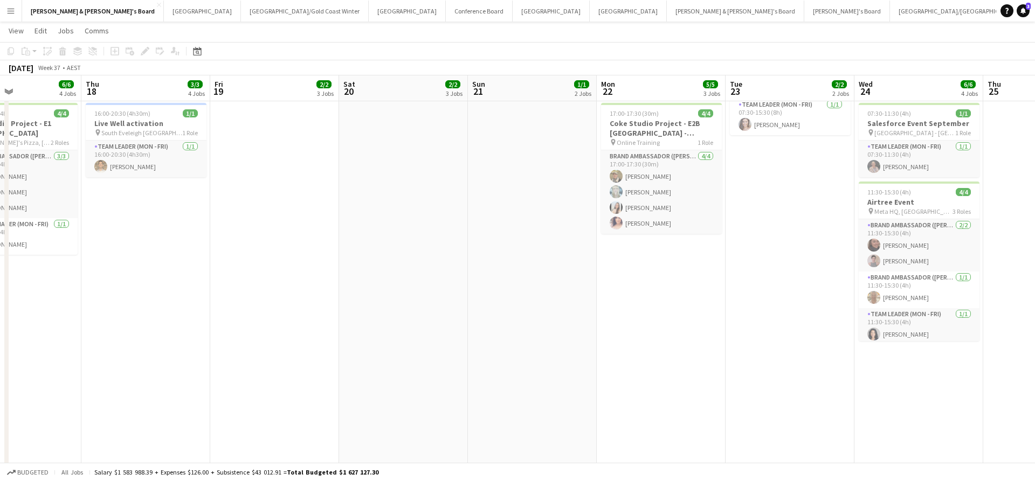
scroll to position [0, 349]
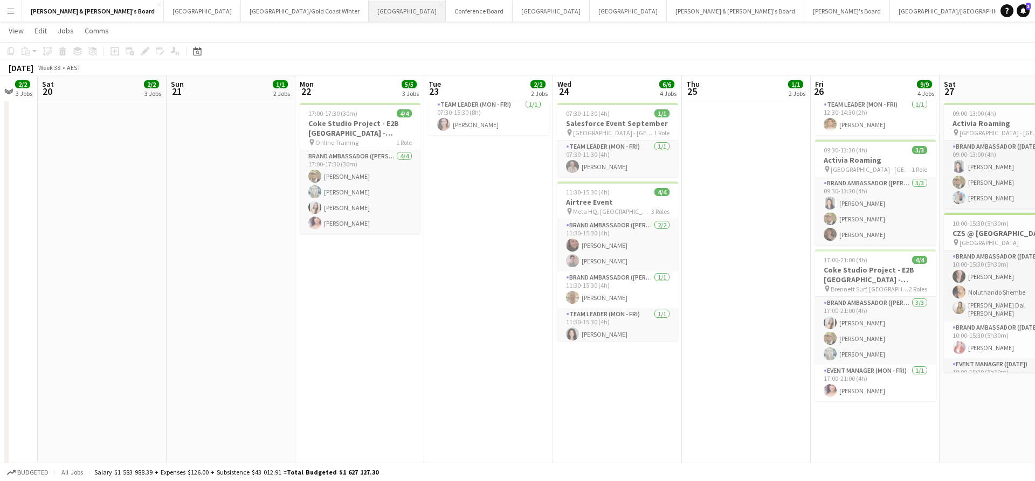
click at [369, 13] on button "Sydney Close" at bounding box center [407, 11] width 77 height 21
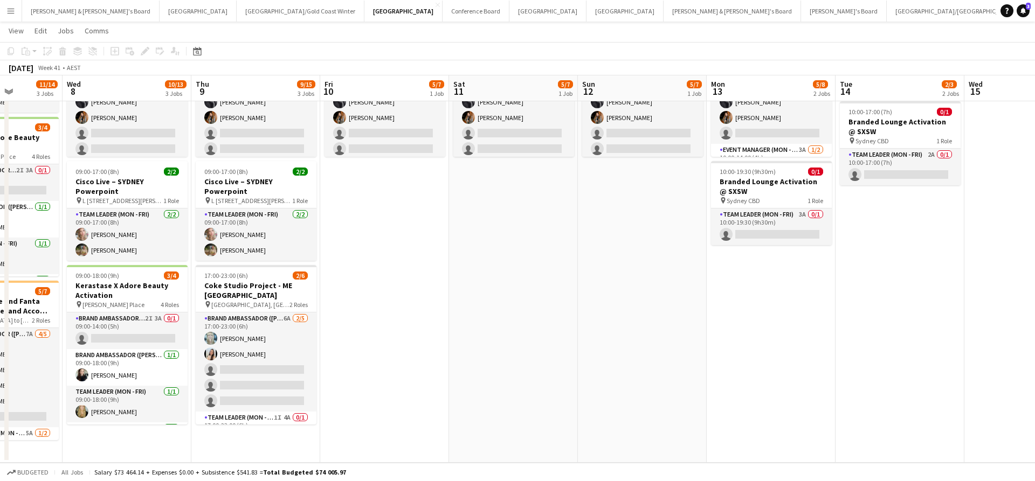
scroll to position [128, 0]
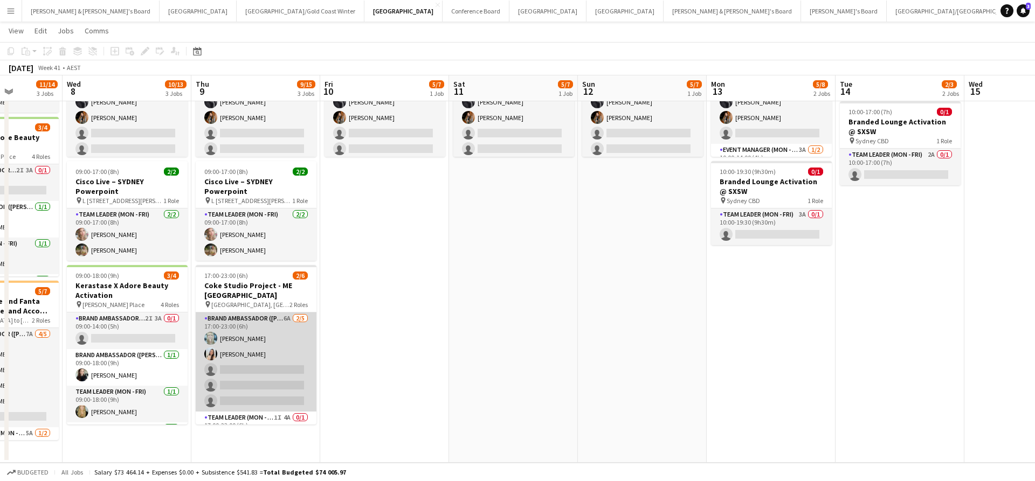
click at [268, 364] on app-card-role "Brand Ambassador (Mon - Fri) 6A [DATE] 17:00-23:00 (6h) [PERSON_NAME] [PERSON_N…" at bounding box center [256, 362] width 121 height 99
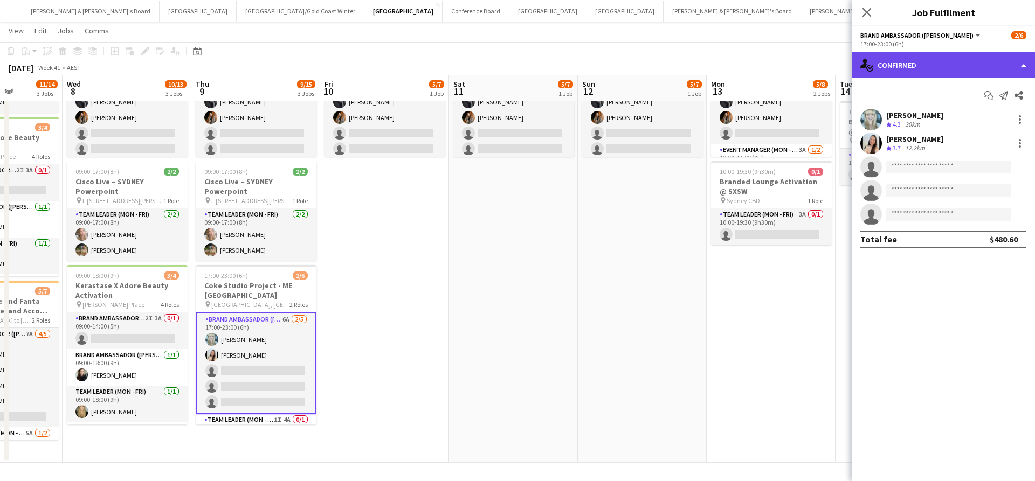
click at [922, 69] on div "single-neutral-actions-check-2 Confirmed" at bounding box center [943, 65] width 183 height 26
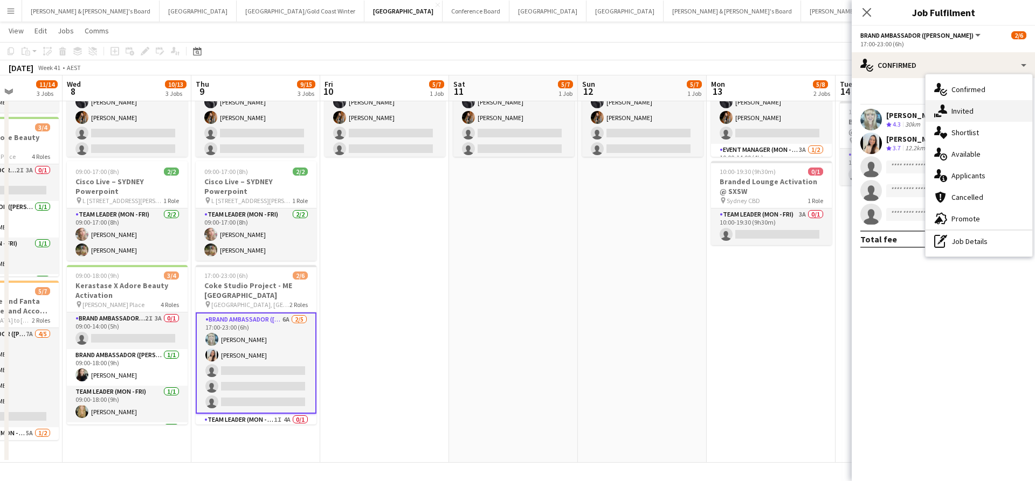
click at [981, 111] on div "single-neutral-actions-share-1 Invited" at bounding box center [979, 111] width 107 height 22
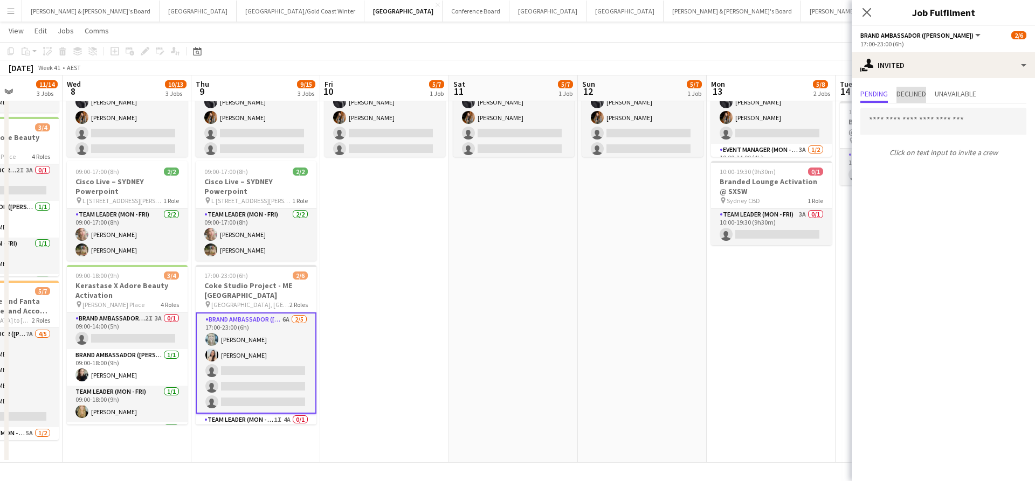
click at [915, 96] on span "Declined" at bounding box center [911, 94] width 30 height 8
drag, startPoint x: 957, startPoint y: 96, endPoint x: 950, endPoint y: 96, distance: 7.0
click at [957, 96] on span "Unavailable" at bounding box center [956, 94] width 42 height 8
click at [866, 96] on span "Pending" at bounding box center [873, 94] width 27 height 8
click at [916, 115] on input "text" at bounding box center [943, 121] width 166 height 27
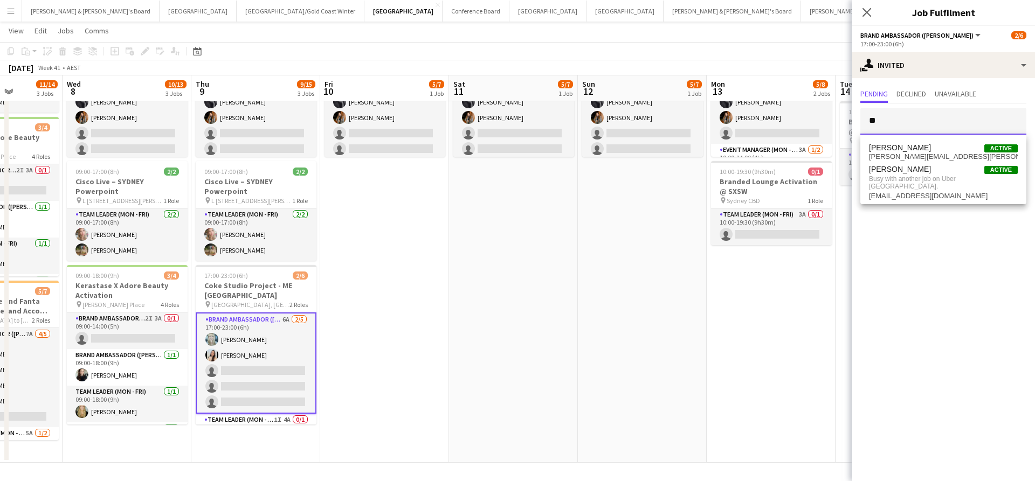
type input "*"
type input "*********"
drag, startPoint x: 918, startPoint y: 118, endPoint x: 851, endPoint y: 116, distance: 66.9
click at [851, 116] on body "Menu Boards Boards Boards All jobs Status Workforce Workforce My Workforce Recr…" at bounding box center [517, 176] width 1035 height 609
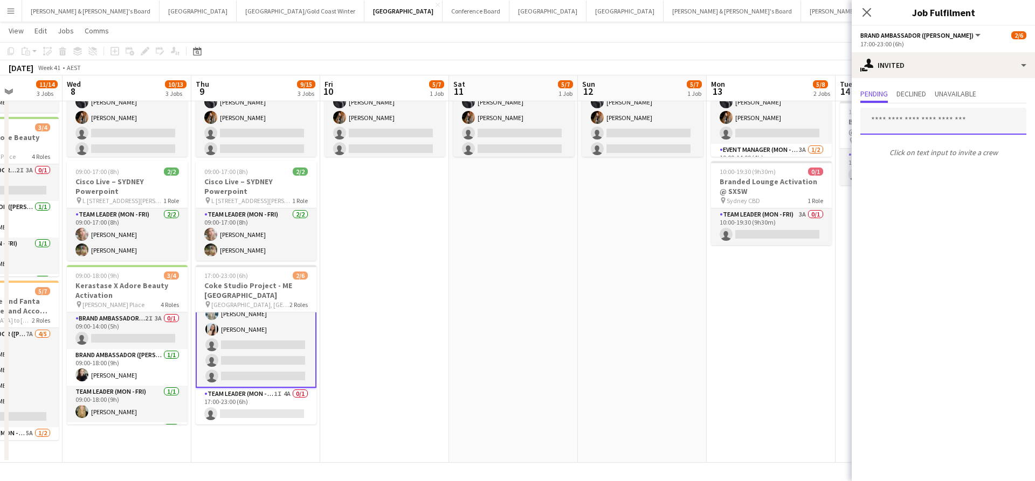
scroll to position [25, 0]
click at [270, 409] on app-card-role "Team Leader (Mon - Fri) 1I 4A 0/1 17:00-23:00 (6h) single-neutral-actions" at bounding box center [256, 407] width 121 height 37
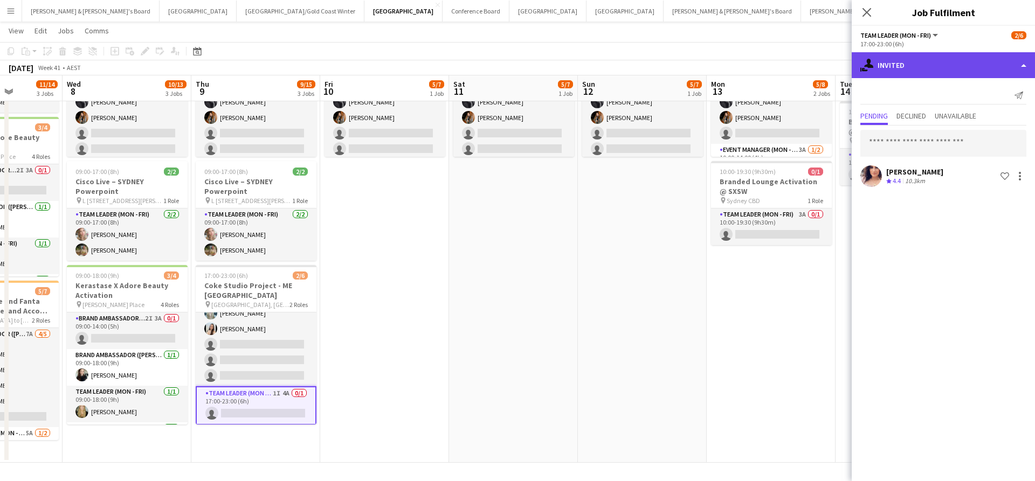
click at [923, 67] on div "single-neutral-actions-share-1 Invited" at bounding box center [943, 65] width 183 height 26
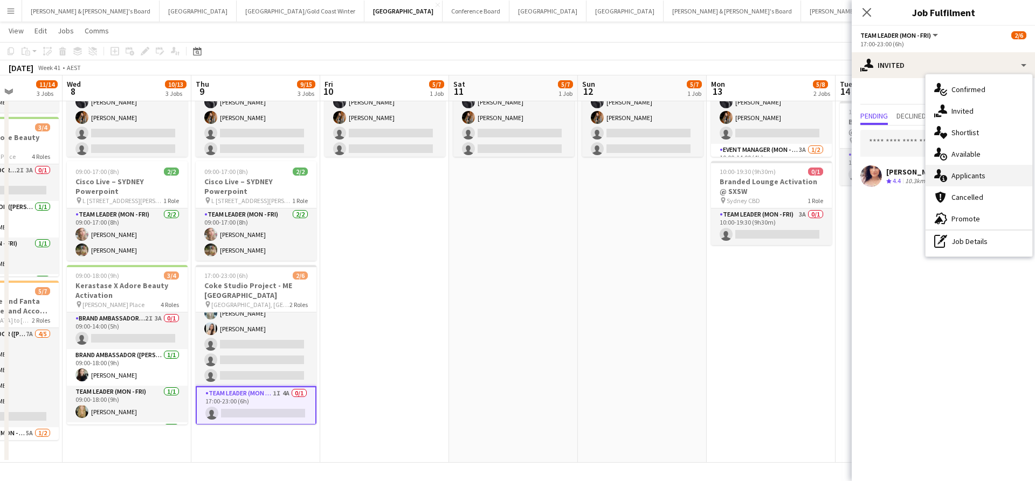
click at [960, 178] on span "Applicants" at bounding box center [968, 176] width 34 height 10
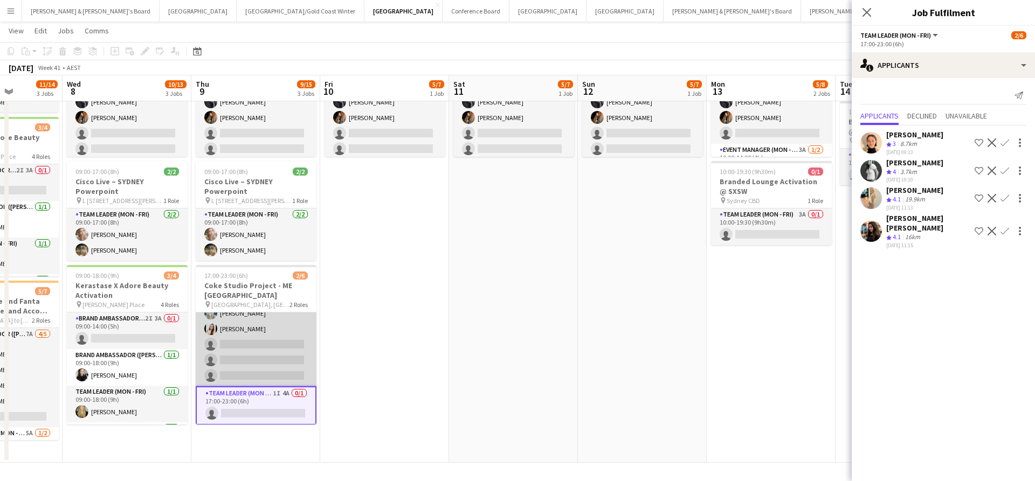
click at [252, 353] on app-card-role "Brand Ambassador (Mon - Fri) 6A [DATE] 17:00-23:00 (6h) [PERSON_NAME] [PERSON_N…" at bounding box center [256, 336] width 121 height 99
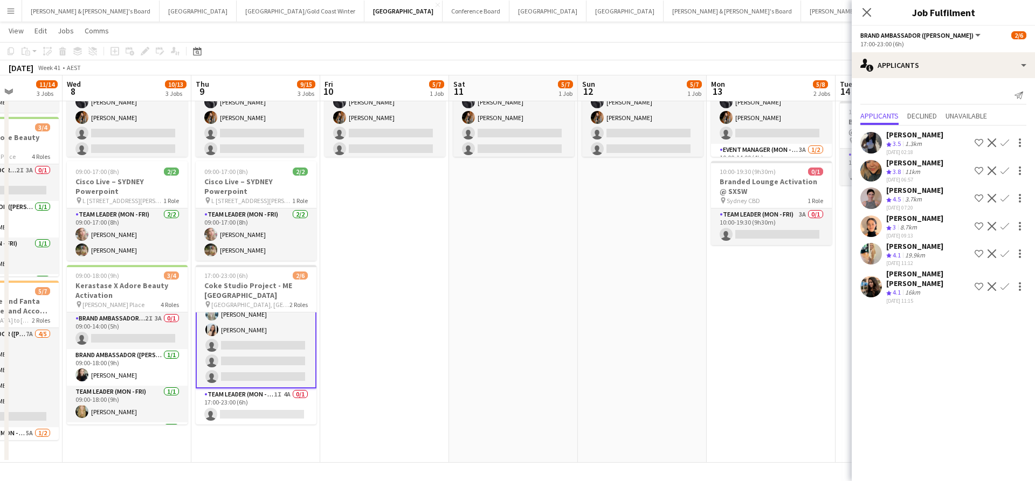
click at [1005, 203] on app-icon "Confirm" at bounding box center [1005, 198] width 9 height 9
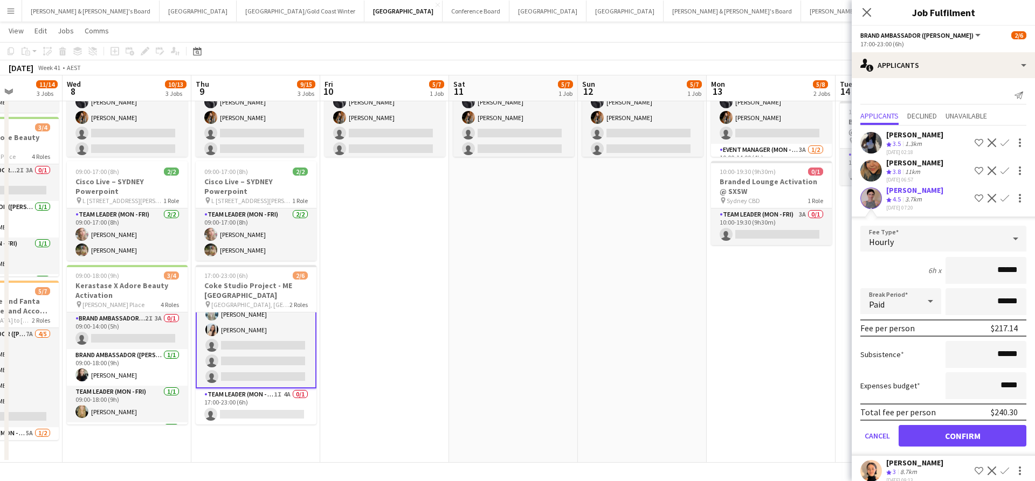
click at [938, 444] on button "Confirm" at bounding box center [963, 436] width 128 height 22
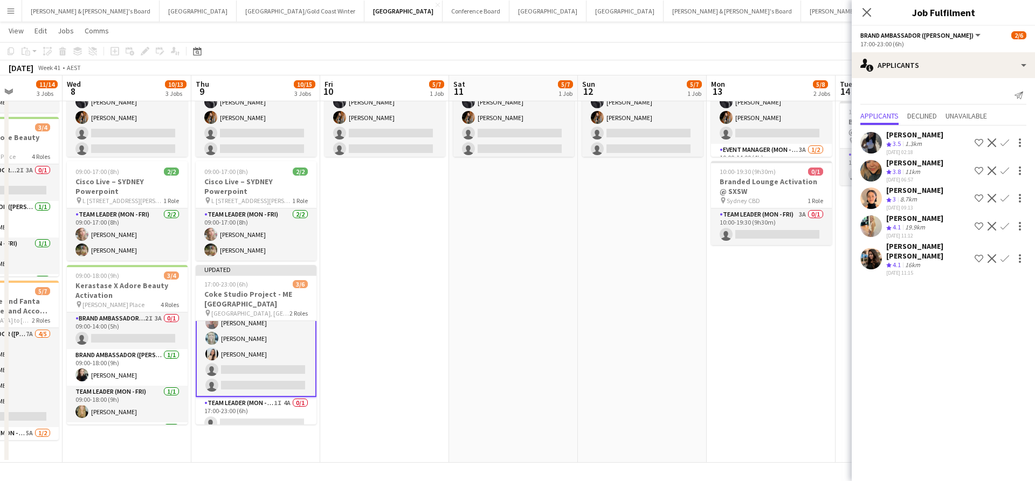
click at [770, 364] on app-date-cell "10:00-14:00 (4h) 5/7 Bathurst - Coke and Fanta Sampling (Travel and Accom Provi…" at bounding box center [771, 228] width 129 height 470
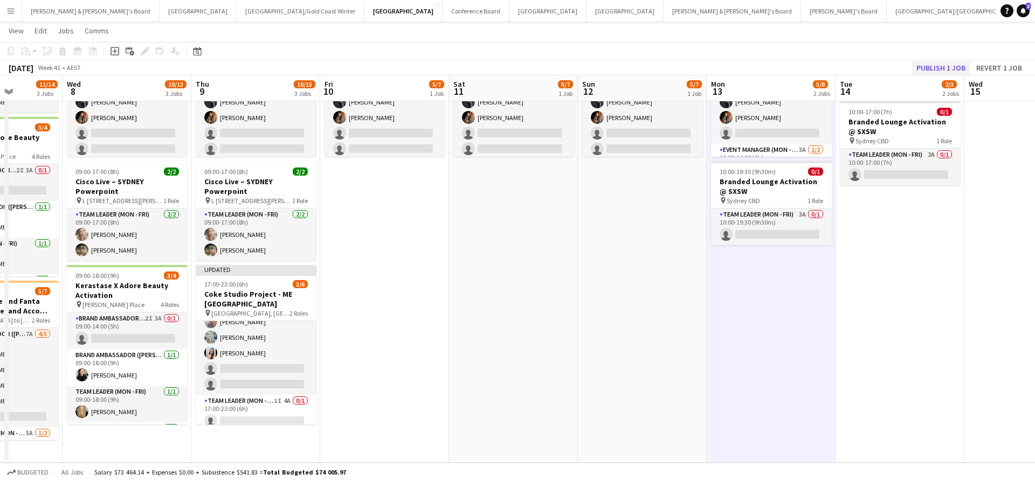
click at [942, 70] on button "Publish 1 job" at bounding box center [941, 68] width 58 height 14
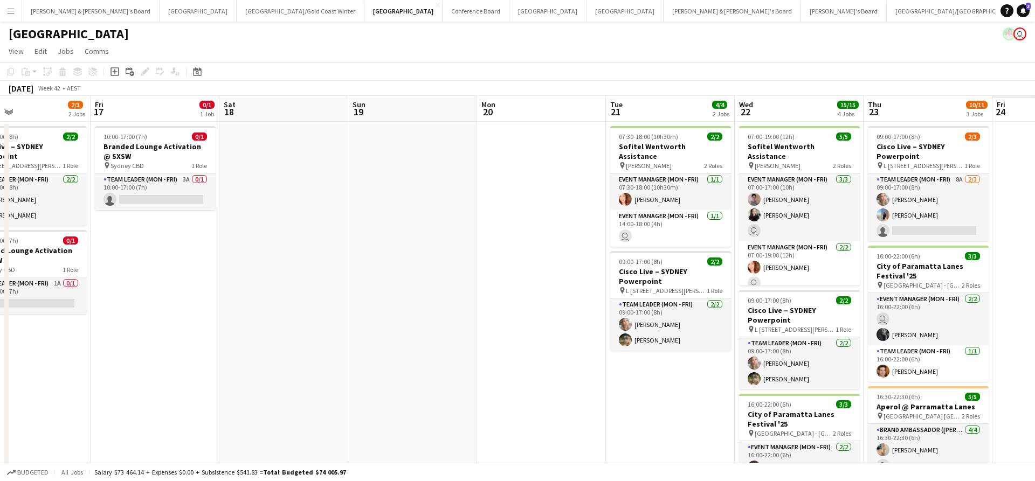
scroll to position [0, 313]
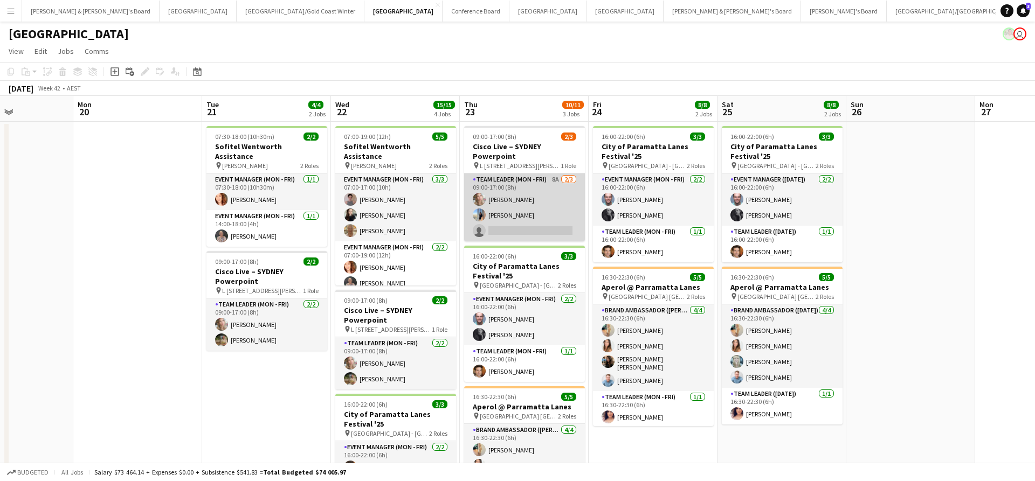
click at [553, 215] on app-card-role "Team Leader (Mon - Fri) 8A [DATE] 09:00-17:00 (8h) [PERSON_NAME] [PERSON_NAME] …" at bounding box center [524, 208] width 121 height 68
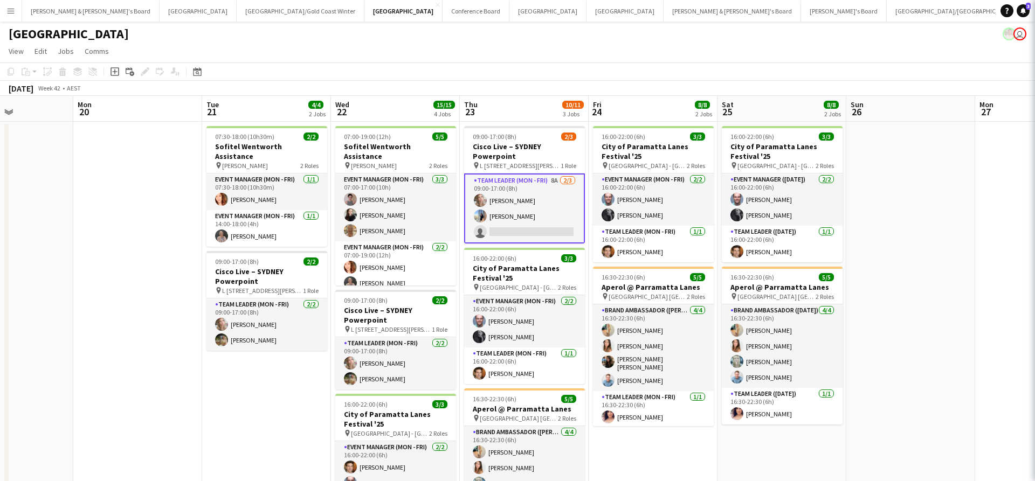
click at [553, 215] on app-card-role "Team Leader (Mon - Fri) 8A [DATE] 09:00-17:00 (8h) [PERSON_NAME] [PERSON_NAME] …" at bounding box center [524, 209] width 121 height 70
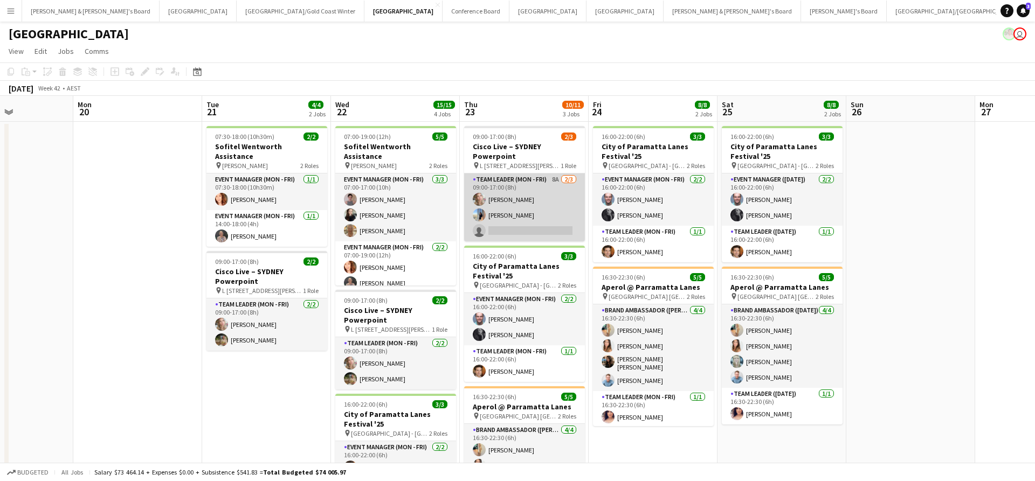
click at [522, 210] on app-card-role "Team Leader (Mon - Fri) 8A [DATE] 09:00-17:00 (8h) [PERSON_NAME] [PERSON_NAME] …" at bounding box center [524, 208] width 121 height 68
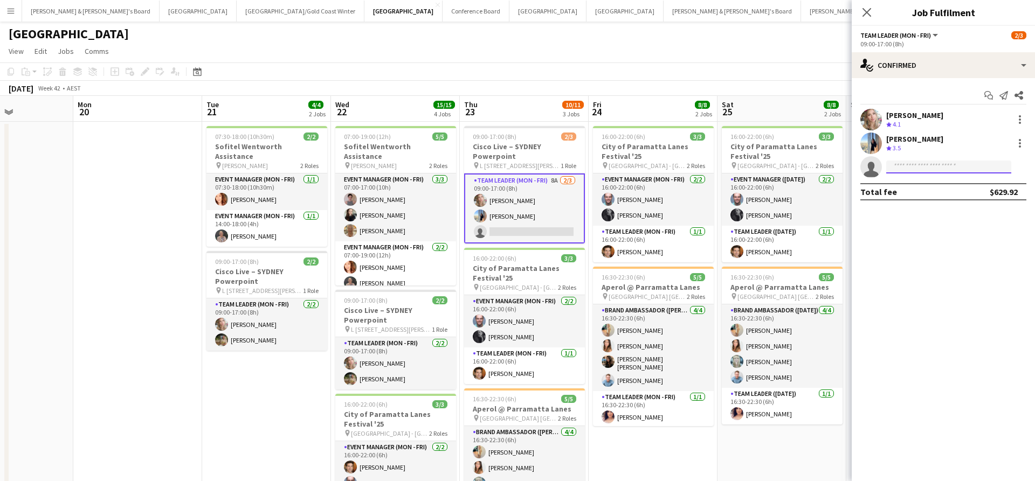
click at [939, 164] on input at bounding box center [948, 167] width 125 height 13
type input "*********"
click at [939, 194] on span "[PERSON_NAME][EMAIL_ADDRESS][DOMAIN_NAME]" at bounding box center [949, 191] width 108 height 9
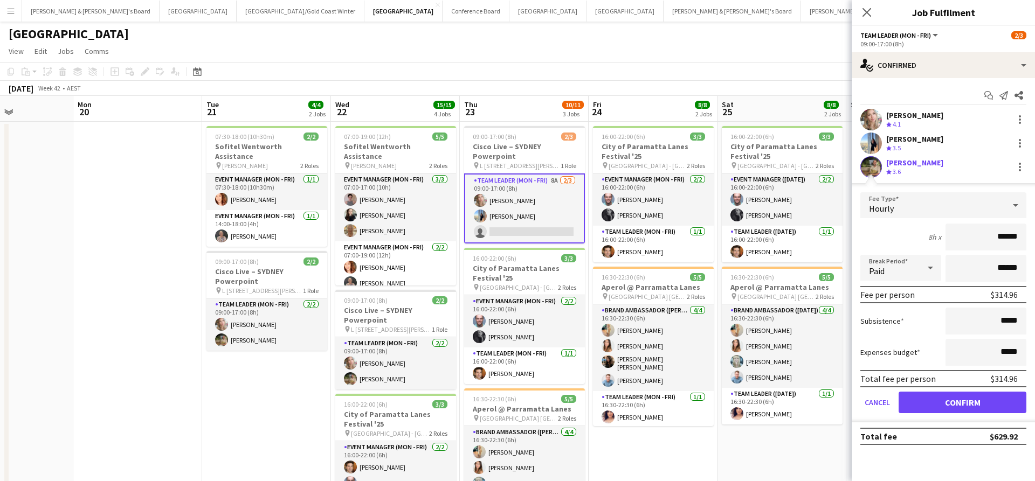
click at [935, 402] on button "Confirm" at bounding box center [963, 403] width 128 height 22
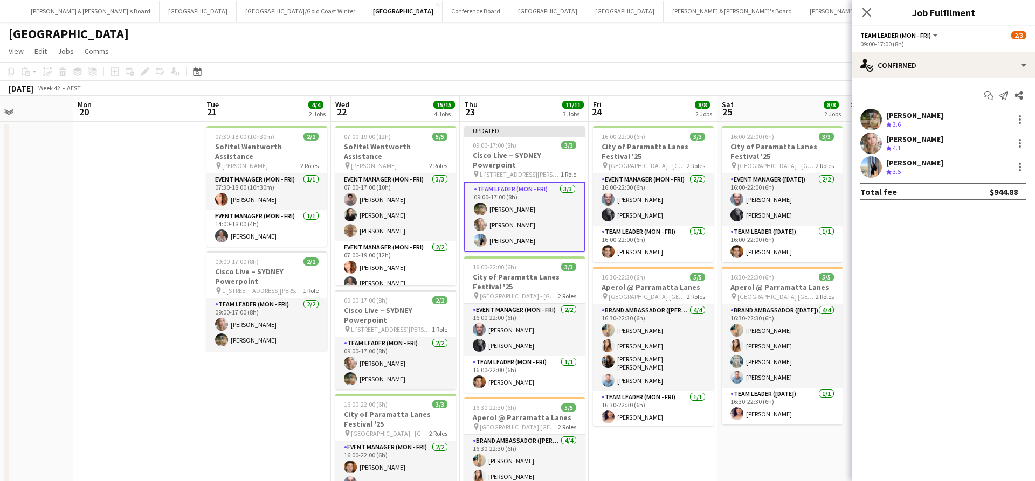
click at [806, 459] on app-date-cell "16:00-22:00 (6h) 3/3 City of Paramatta Lanes Festival '25 pin Paramatta - NSW 2…" at bounding box center [782, 420] width 129 height 596
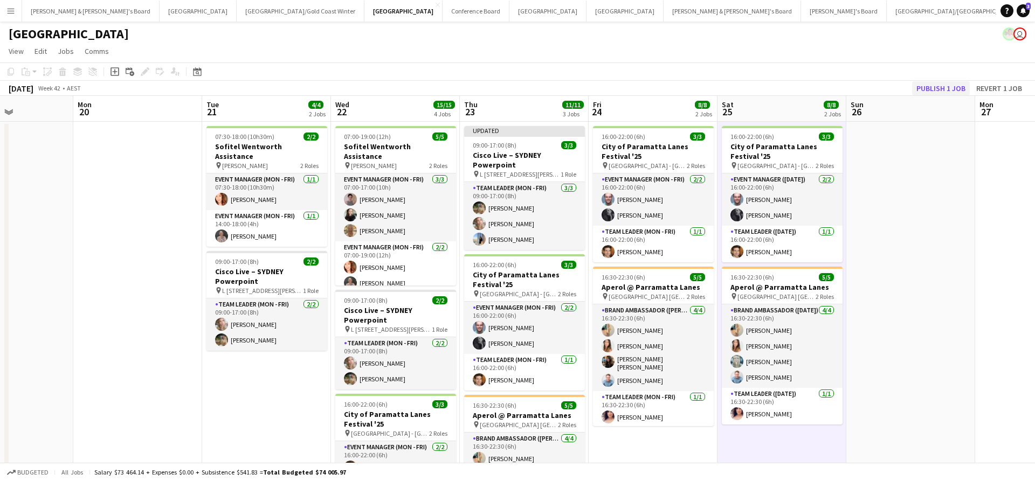
click at [927, 89] on button "Publish 1 job" at bounding box center [941, 88] width 58 height 14
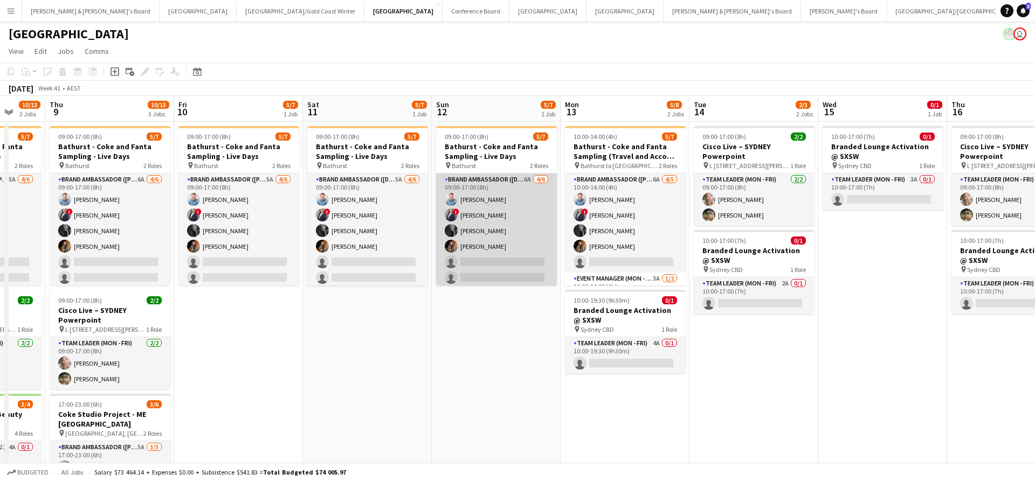
scroll to position [0, 345]
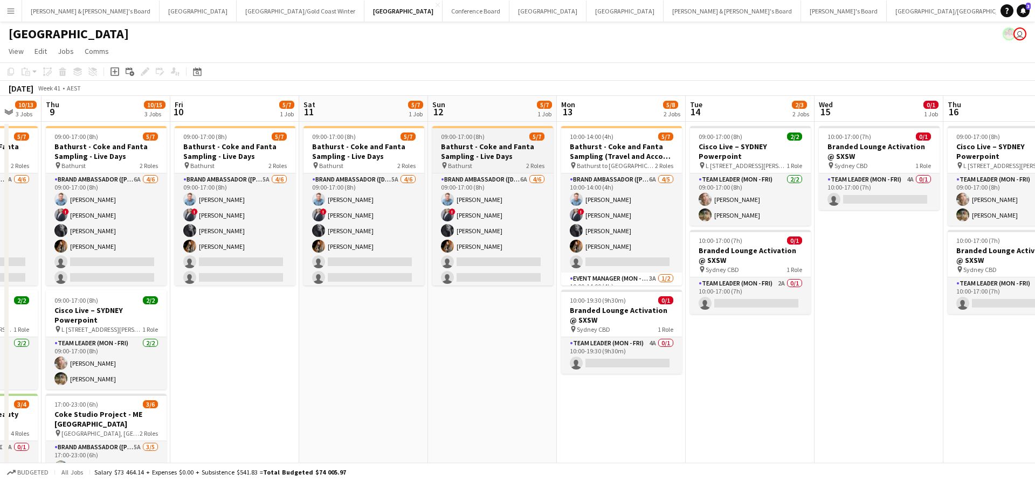
click at [512, 157] on h3 "Bathurst - Coke and Fanta Sampling - Live Days" at bounding box center [492, 151] width 121 height 19
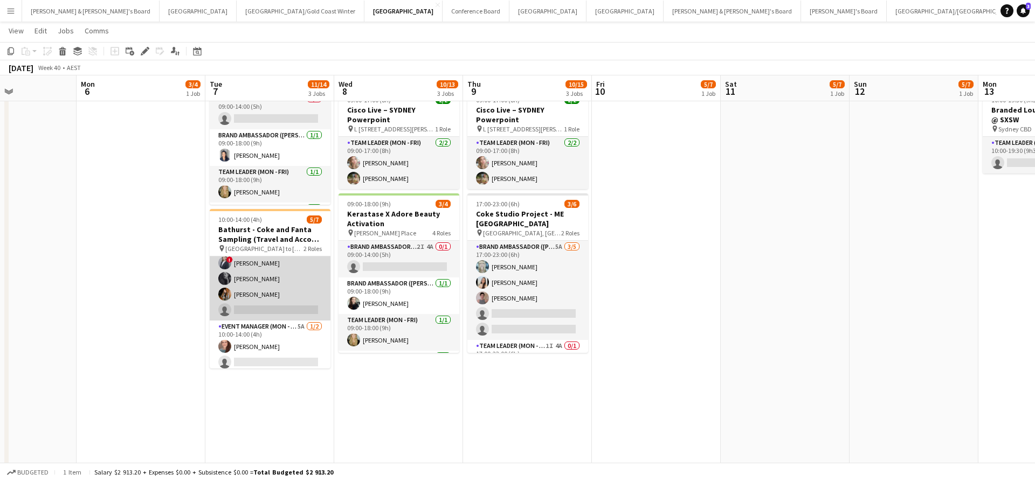
scroll to position [39, 0]
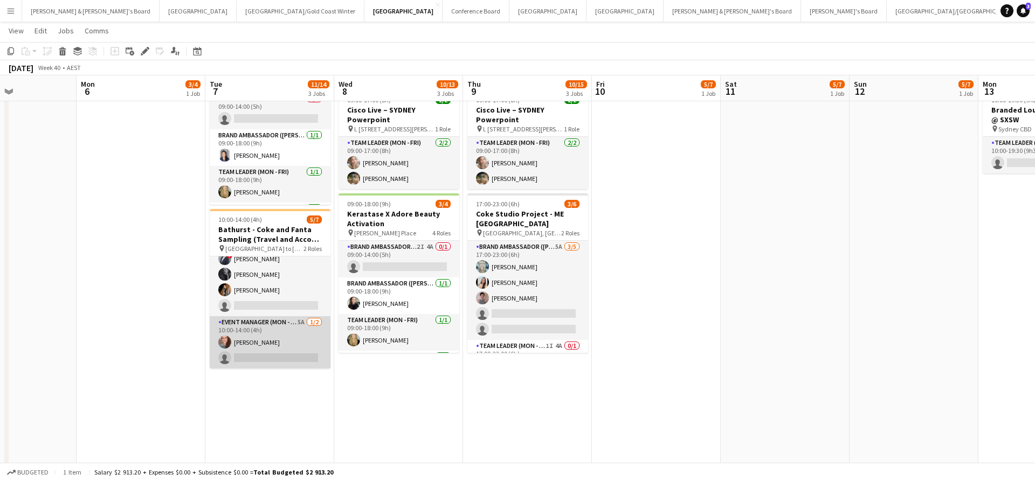
click at [294, 351] on app-card-role "Event Manager (Mon - Fri) 5A [DATE] 10:00-14:00 (4h) [PERSON_NAME] single-neutr…" at bounding box center [270, 342] width 121 height 52
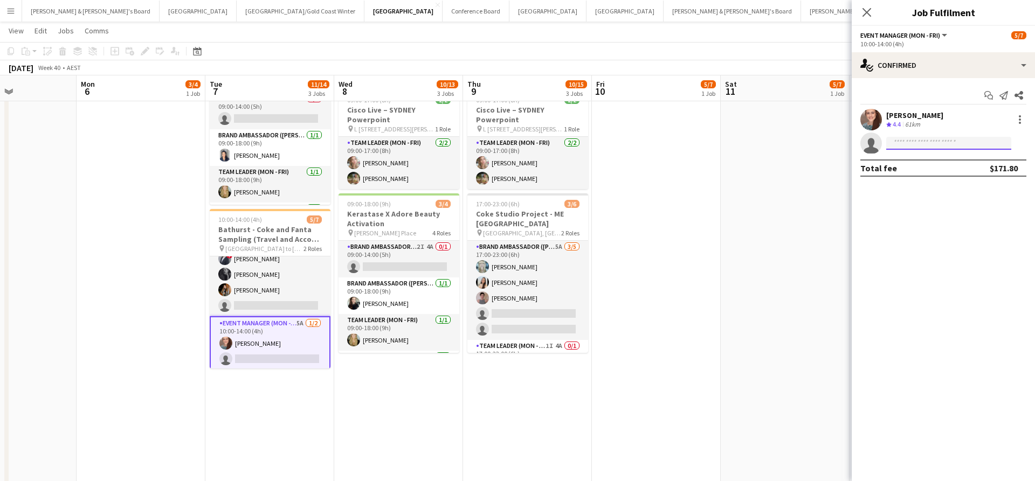
click at [927, 144] on input at bounding box center [948, 143] width 125 height 13
type input "*********"
drag, startPoint x: 935, startPoint y: 158, endPoint x: 937, endPoint y: 168, distance: 9.8
click at [937, 168] on span "[EMAIL_ADDRESS][DOMAIN_NAME]" at bounding box center [949, 167] width 108 height 9
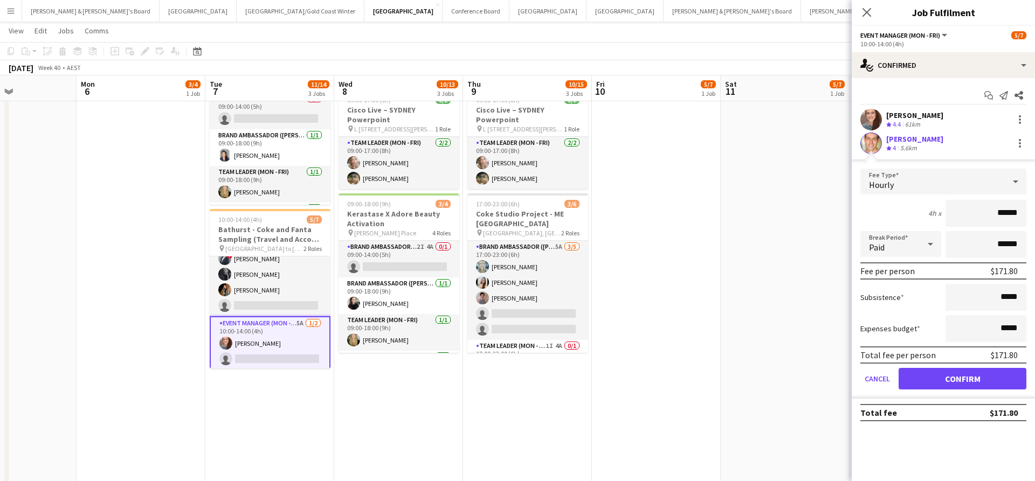
click at [921, 385] on button "Confirm" at bounding box center [963, 379] width 128 height 22
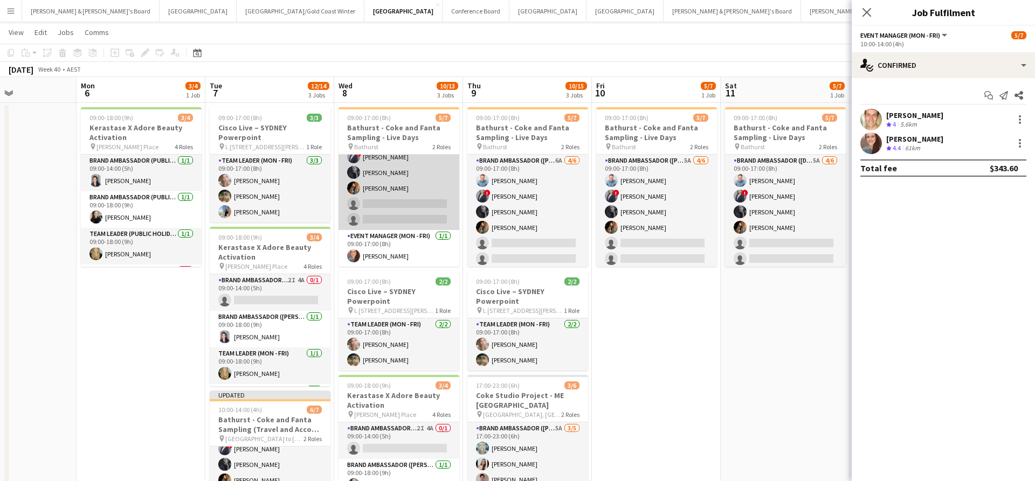
click at [406, 194] on app-card-role "Brand Ambassador (Mon - Fri) 5A [DATE] 09:00-17:00 (8h) [PERSON_NAME] ! [PERSON…" at bounding box center [399, 172] width 121 height 115
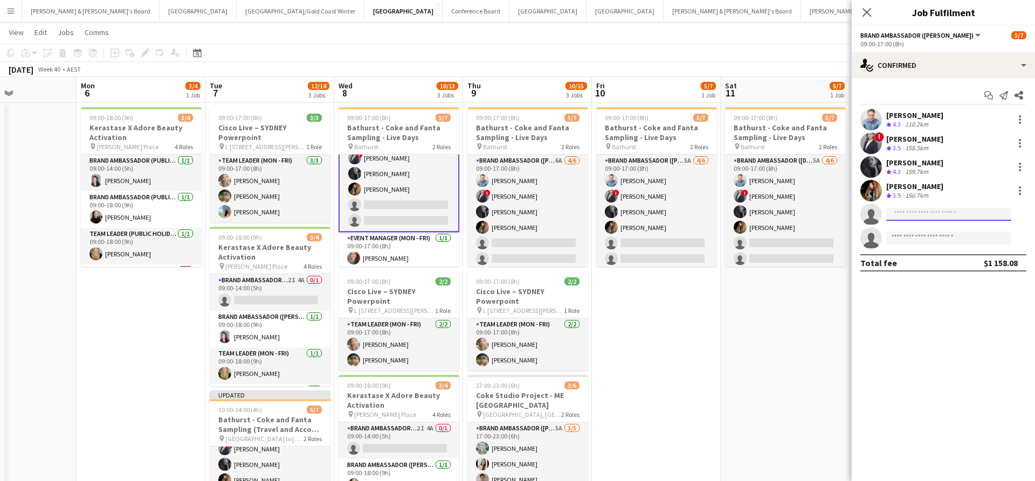
click at [919, 211] on input at bounding box center [948, 214] width 125 height 13
type input "******"
click at [931, 240] on span "[EMAIL_ADDRESS][DOMAIN_NAME]" at bounding box center [949, 239] width 108 height 9
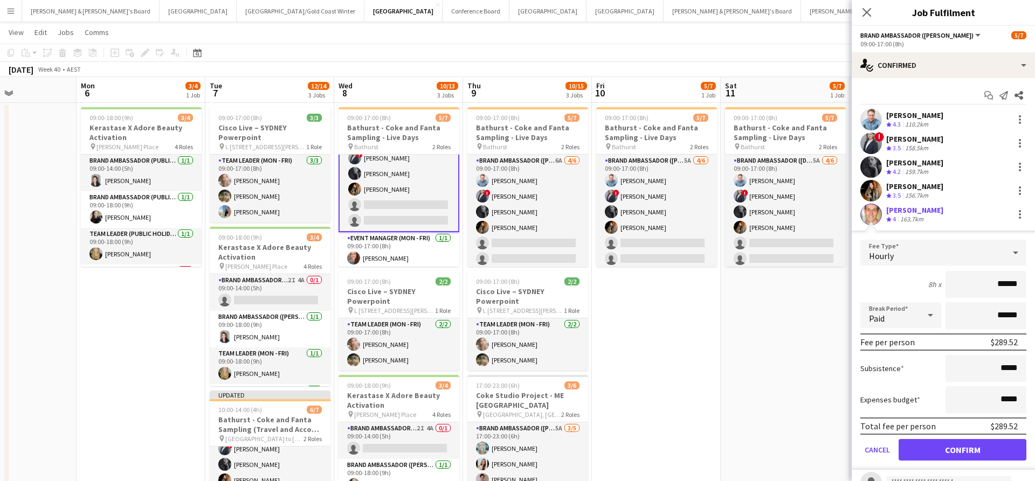
click at [912, 458] on button "Confirm" at bounding box center [963, 450] width 128 height 22
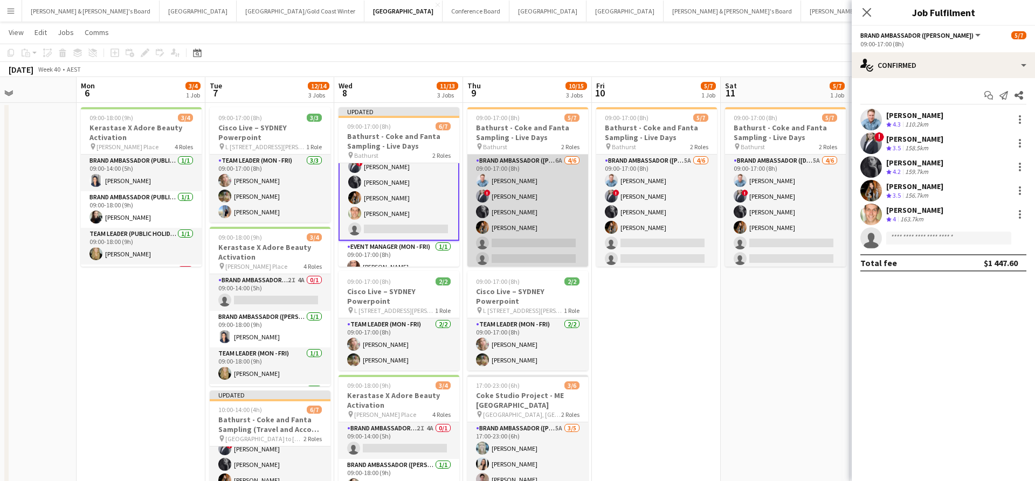
click at [499, 229] on app-card-role "Brand Ambassador (Mon - Fri) 6A [DATE] 09:00-17:00 (8h) [PERSON_NAME] ! [PERSON…" at bounding box center [527, 212] width 121 height 115
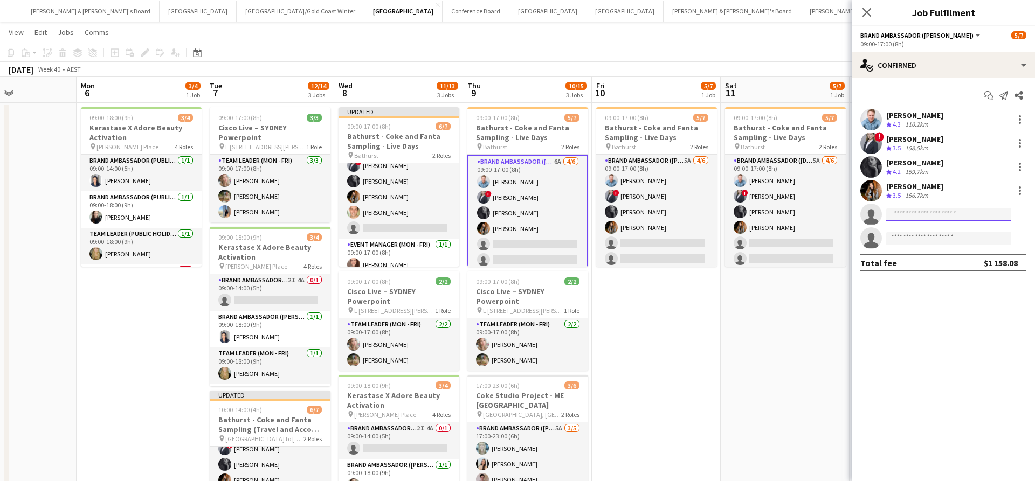
click at [917, 219] on input at bounding box center [948, 214] width 125 height 13
type input "******"
click at [936, 244] on span "[PHONE_NUMBER]" at bounding box center [949, 247] width 108 height 9
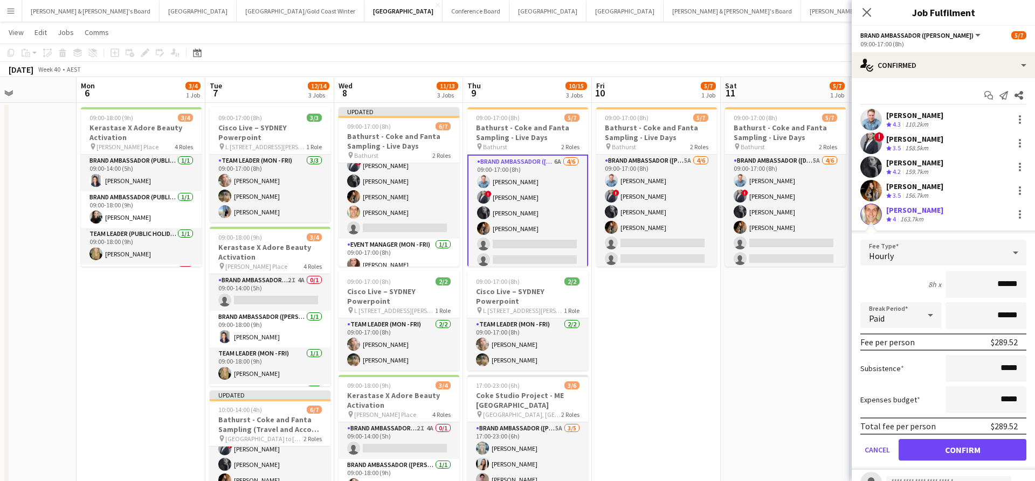
click at [918, 454] on button "Confirm" at bounding box center [963, 450] width 128 height 22
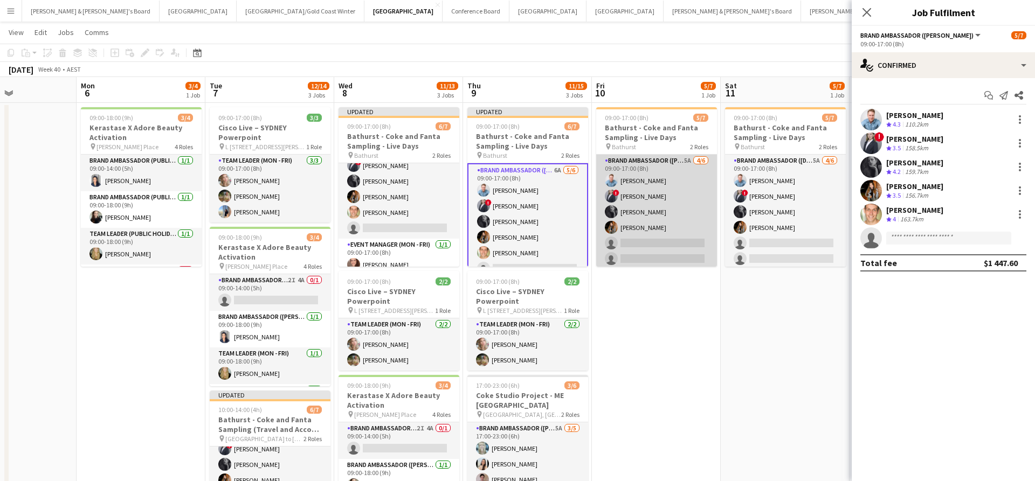
click at [693, 238] on app-card-role "Brand Ambassador (Mon - Fri) 5A [DATE] 09:00-17:00 (8h) [PERSON_NAME] ! [PERSON…" at bounding box center [656, 212] width 121 height 115
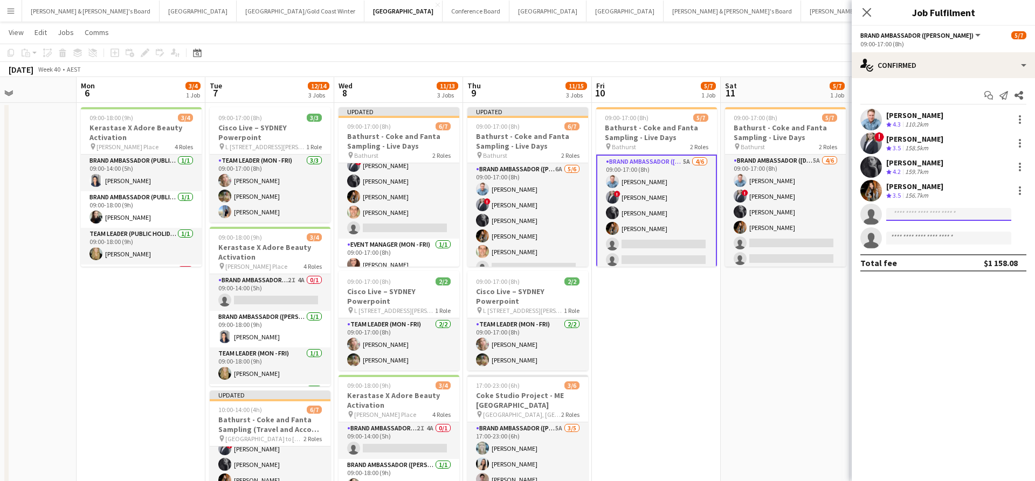
click at [928, 212] on input at bounding box center [948, 214] width 125 height 13
type input "******"
click at [935, 239] on span "[EMAIL_ADDRESS][DOMAIN_NAME]" at bounding box center [949, 239] width 108 height 9
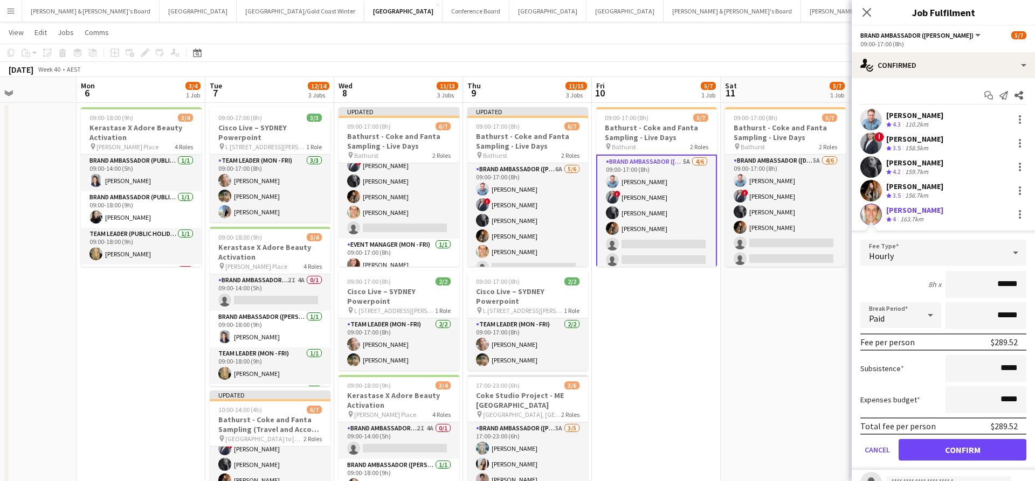
click at [946, 450] on button "Confirm" at bounding box center [963, 450] width 128 height 22
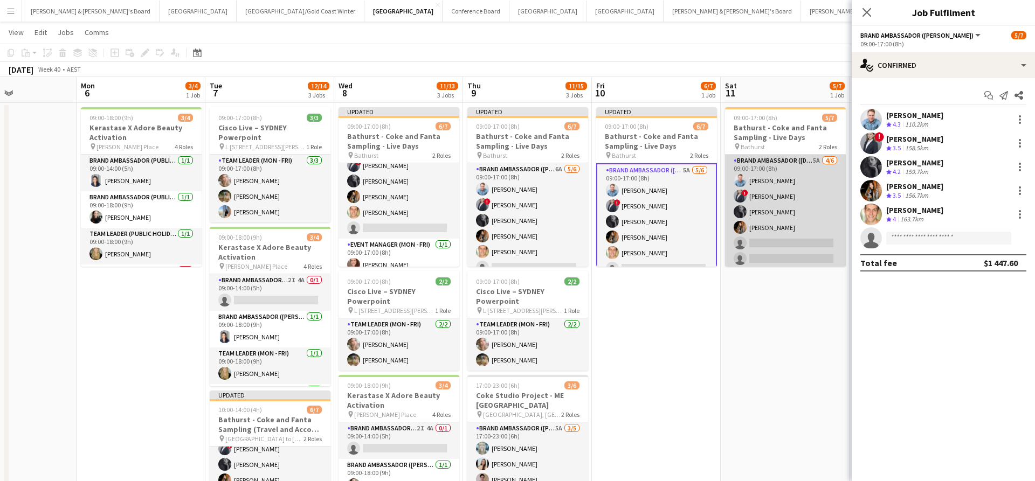
click at [799, 227] on app-card-role "Brand Ambassador ([DATE]) 5A [DATE] 09:00-17:00 (8h) [PERSON_NAME] ! [PERSON_NA…" at bounding box center [785, 212] width 121 height 115
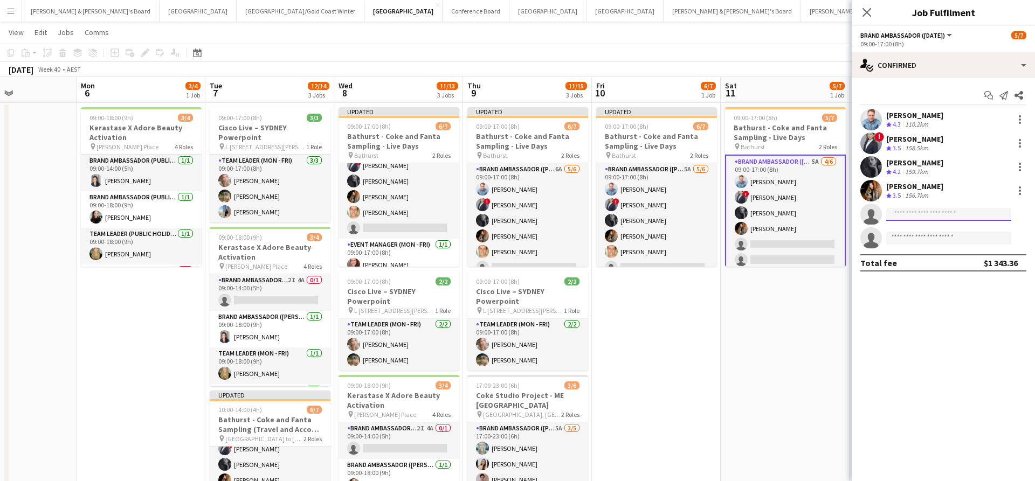
click at [933, 214] on input at bounding box center [948, 214] width 125 height 13
type input "******"
click at [941, 242] on span "[EMAIL_ADDRESS][DOMAIN_NAME]" at bounding box center [949, 239] width 108 height 9
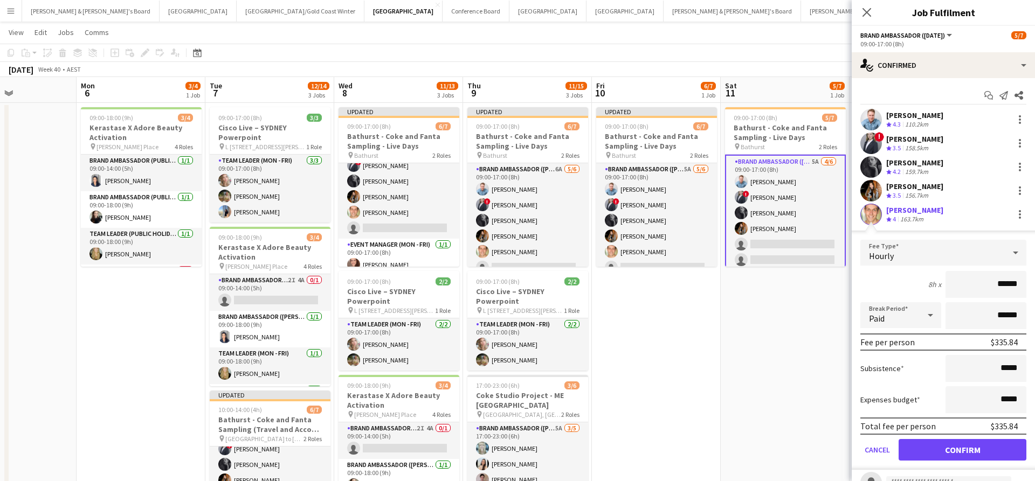
click at [917, 449] on button "Confirm" at bounding box center [963, 450] width 128 height 22
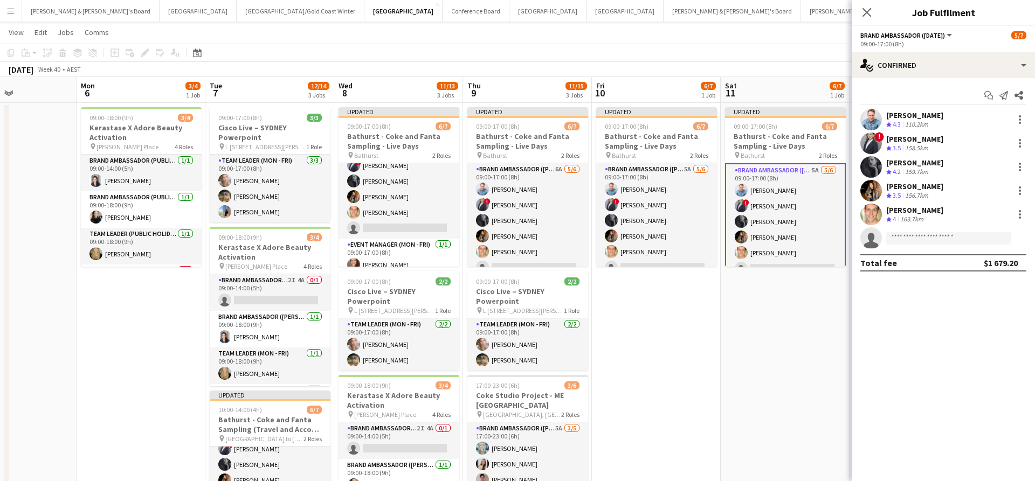
click at [754, 374] on app-date-cell "Updated 09:00-17:00 (8h) 6/7 Bathurst - Coke and Fanta Sampling - Live Days pin…" at bounding box center [785, 401] width 129 height 596
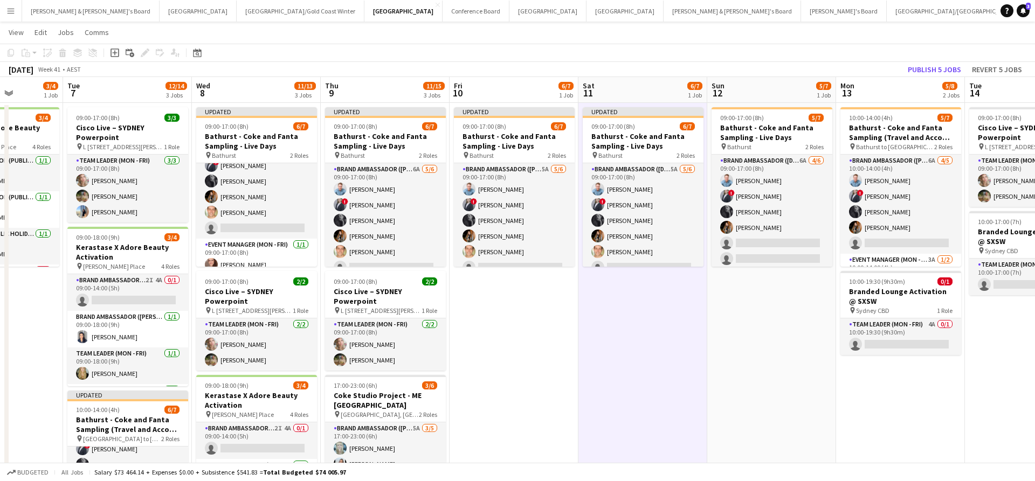
scroll to position [0, 471]
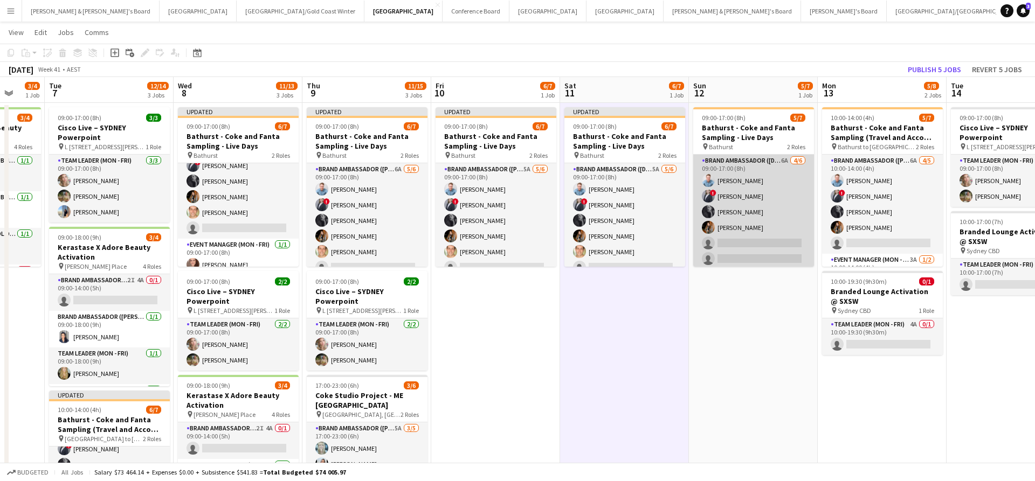
click at [750, 217] on app-card-role "Brand Ambassador ([DATE]) 6A [DATE] 09:00-17:00 (8h) [PERSON_NAME] ! [PERSON_NA…" at bounding box center [753, 212] width 121 height 115
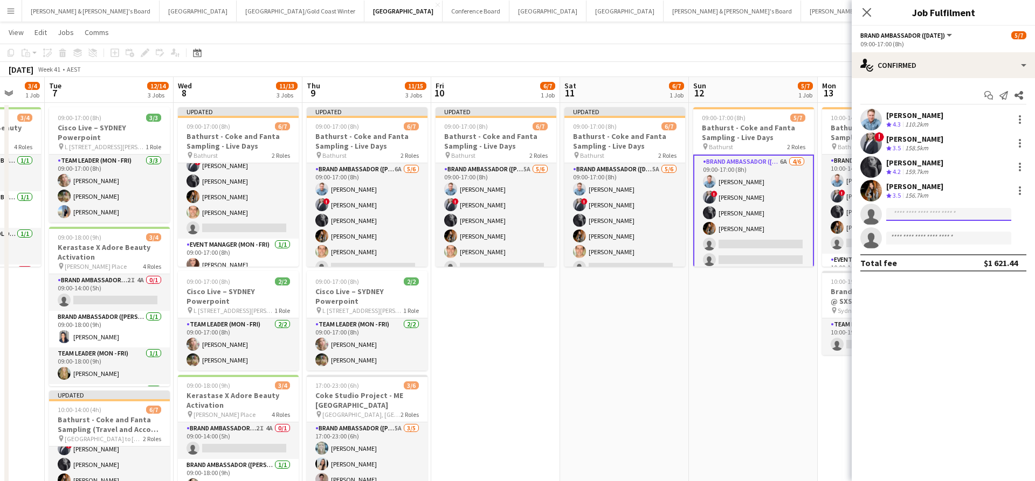
click at [922, 213] on input at bounding box center [948, 214] width 125 height 13
type input "*******"
click at [930, 237] on span "[EMAIL_ADDRESS][DOMAIN_NAME]" at bounding box center [949, 239] width 108 height 9
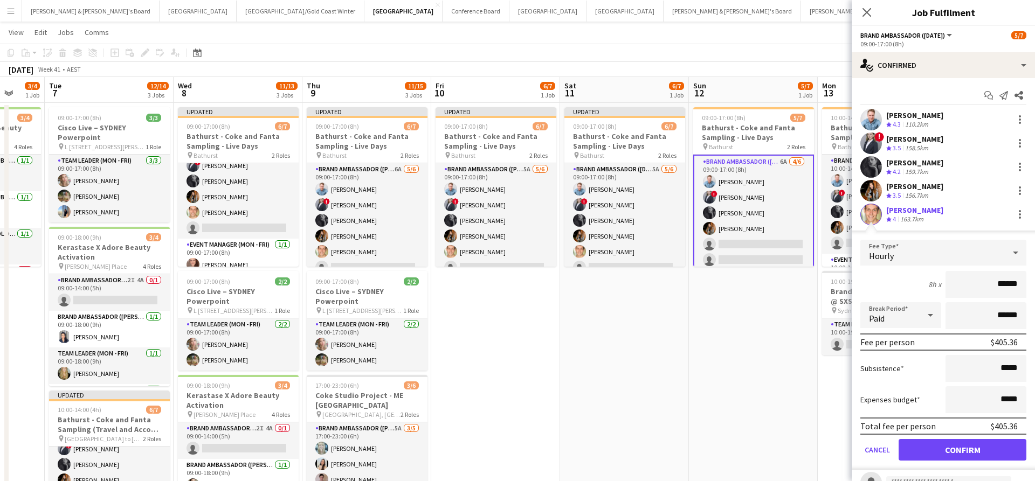
click at [916, 449] on button "Confirm" at bounding box center [963, 450] width 128 height 22
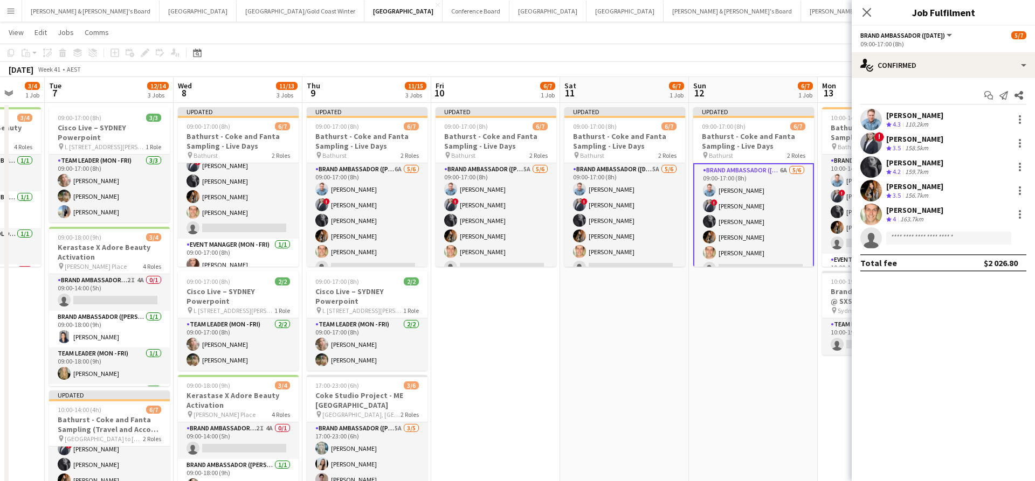
click at [732, 385] on app-date-cell "Updated 09:00-17:00 (8h) 6/7 Bathurst - Coke and Fanta Sampling - Live Days pin…" at bounding box center [753, 401] width 129 height 596
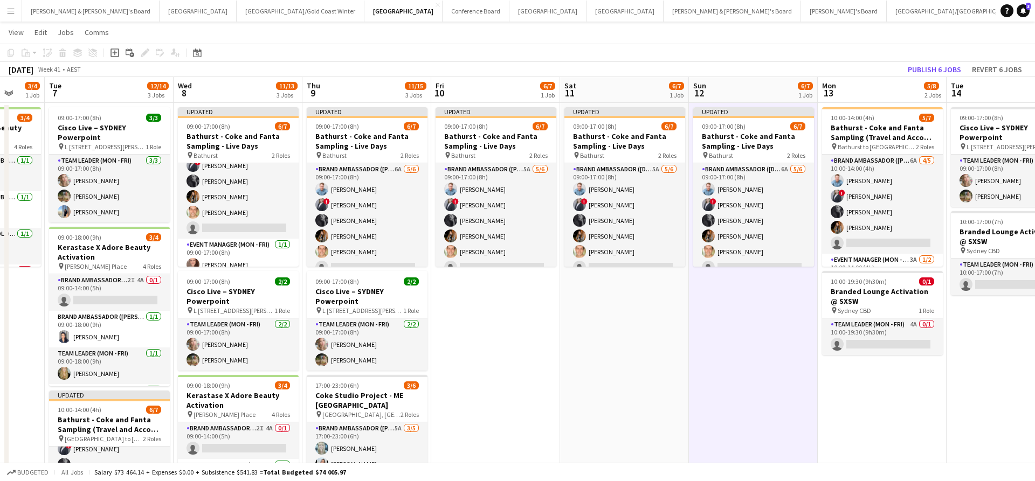
click at [926, 68] on button "Publish 6 jobs" at bounding box center [935, 70] width 62 height 14
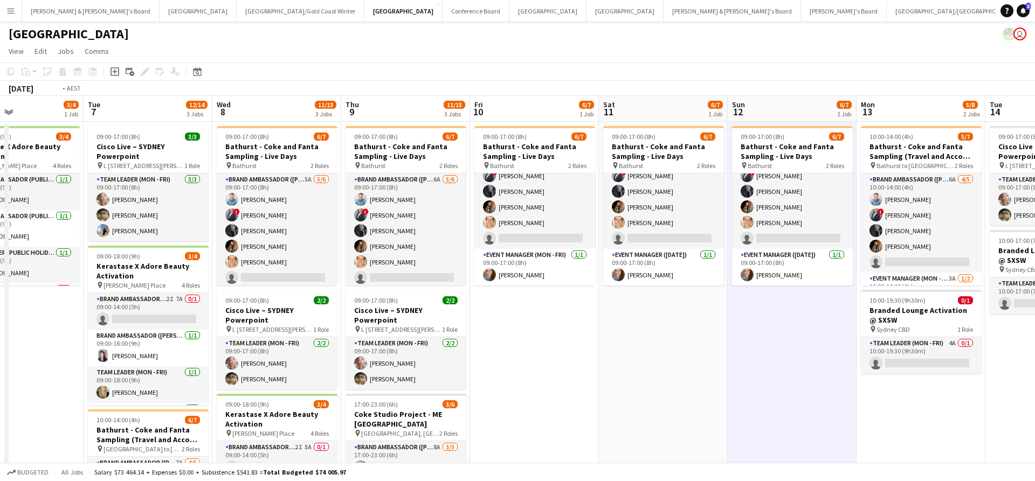
scroll to position [0, 300]
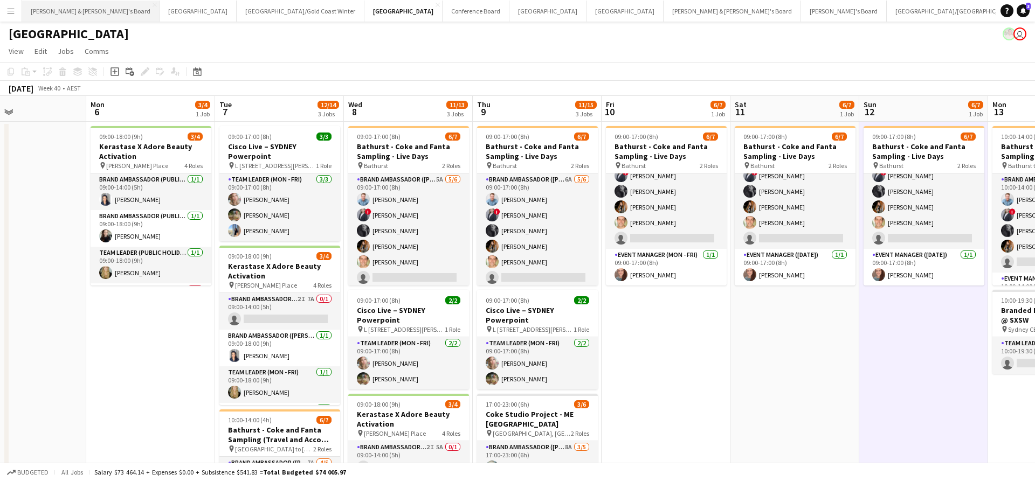
click at [73, 10] on button "[PERSON_NAME] & [PERSON_NAME]'s Board Close" at bounding box center [90, 11] width 137 height 21
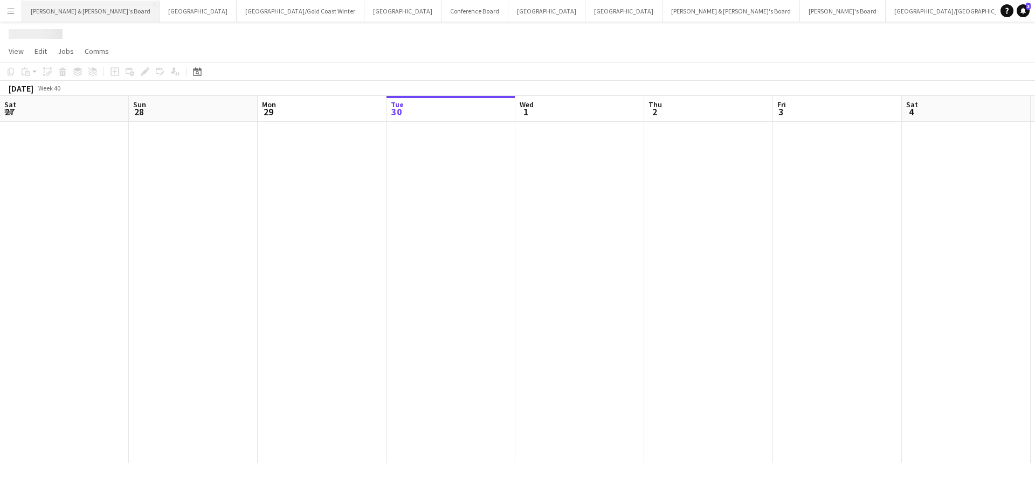
click at [73, 10] on button "[PERSON_NAME] & [PERSON_NAME]'s Board Close" at bounding box center [90, 11] width 137 height 21
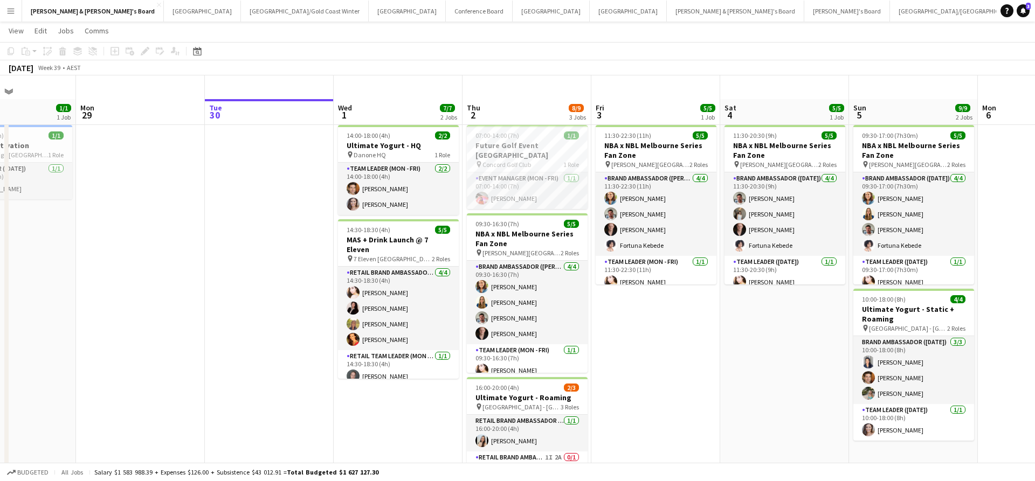
scroll to position [67, 0]
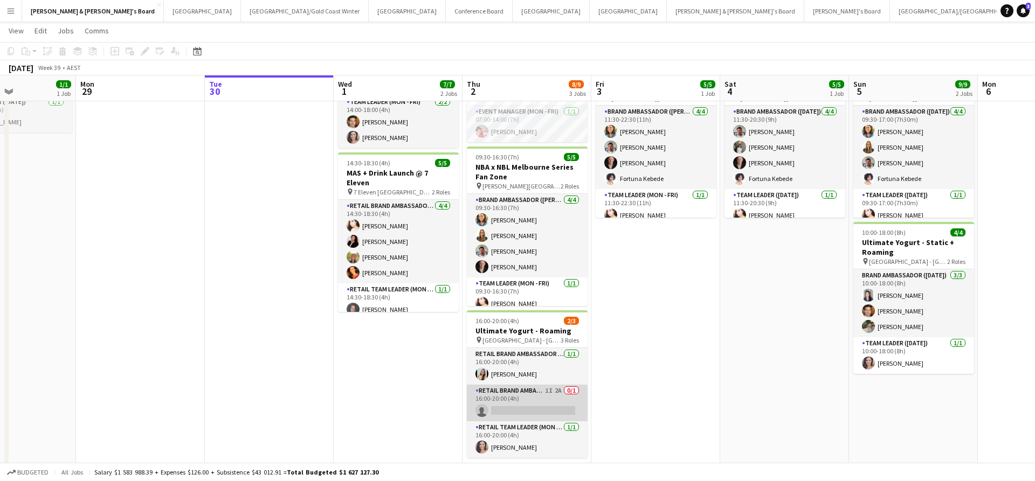
click at [546, 412] on app-card-role "RETAIL Brand Ambassador (Mon - Fri) 1I 2A 0/1 16:00-20:00 (4h) single-neutral-a…" at bounding box center [527, 403] width 121 height 37
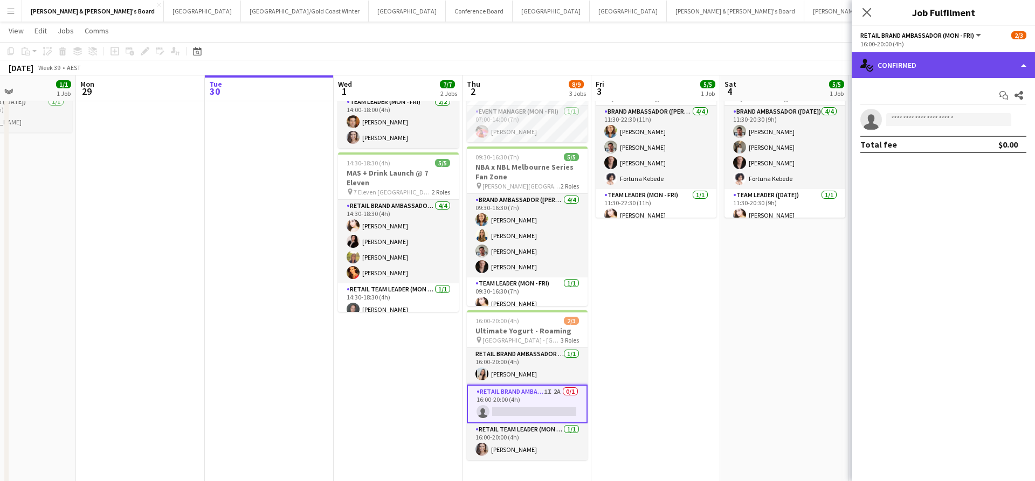
click at [927, 75] on div "single-neutral-actions-check-2 Confirmed" at bounding box center [943, 65] width 183 height 26
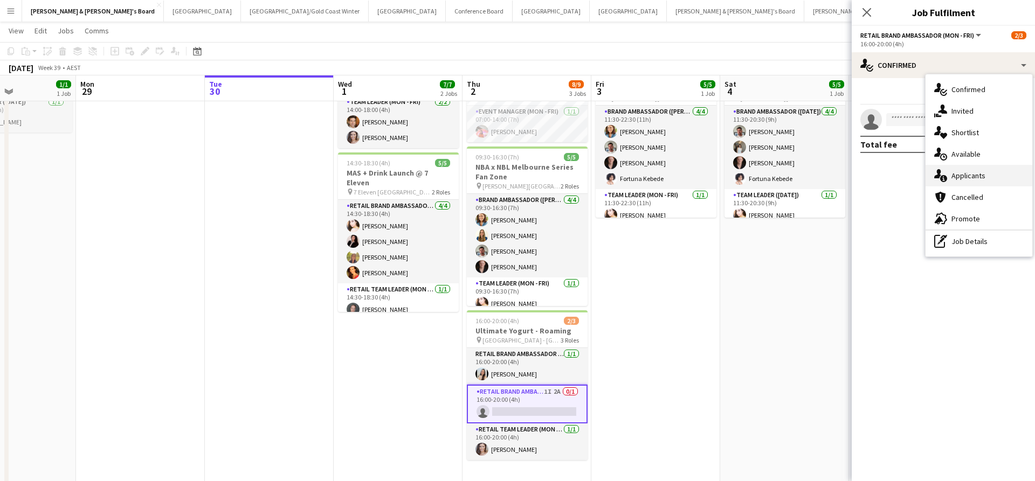
click at [973, 183] on div "single-neutral-actions-information Applicants" at bounding box center [979, 176] width 107 height 22
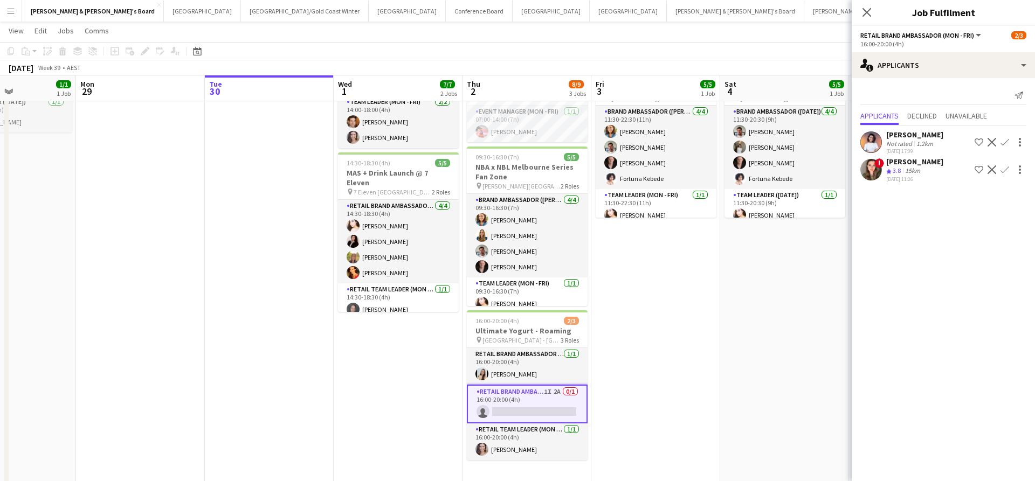
click at [747, 369] on app-date-cell "11:30-20:30 (9h) 5/5 NBA x NBL Melbourne Series Fan Zone pin [PERSON_NAME][GEOG…" at bounding box center [784, 278] width 129 height 449
